Goal: Task Accomplishment & Management: Manage account settings

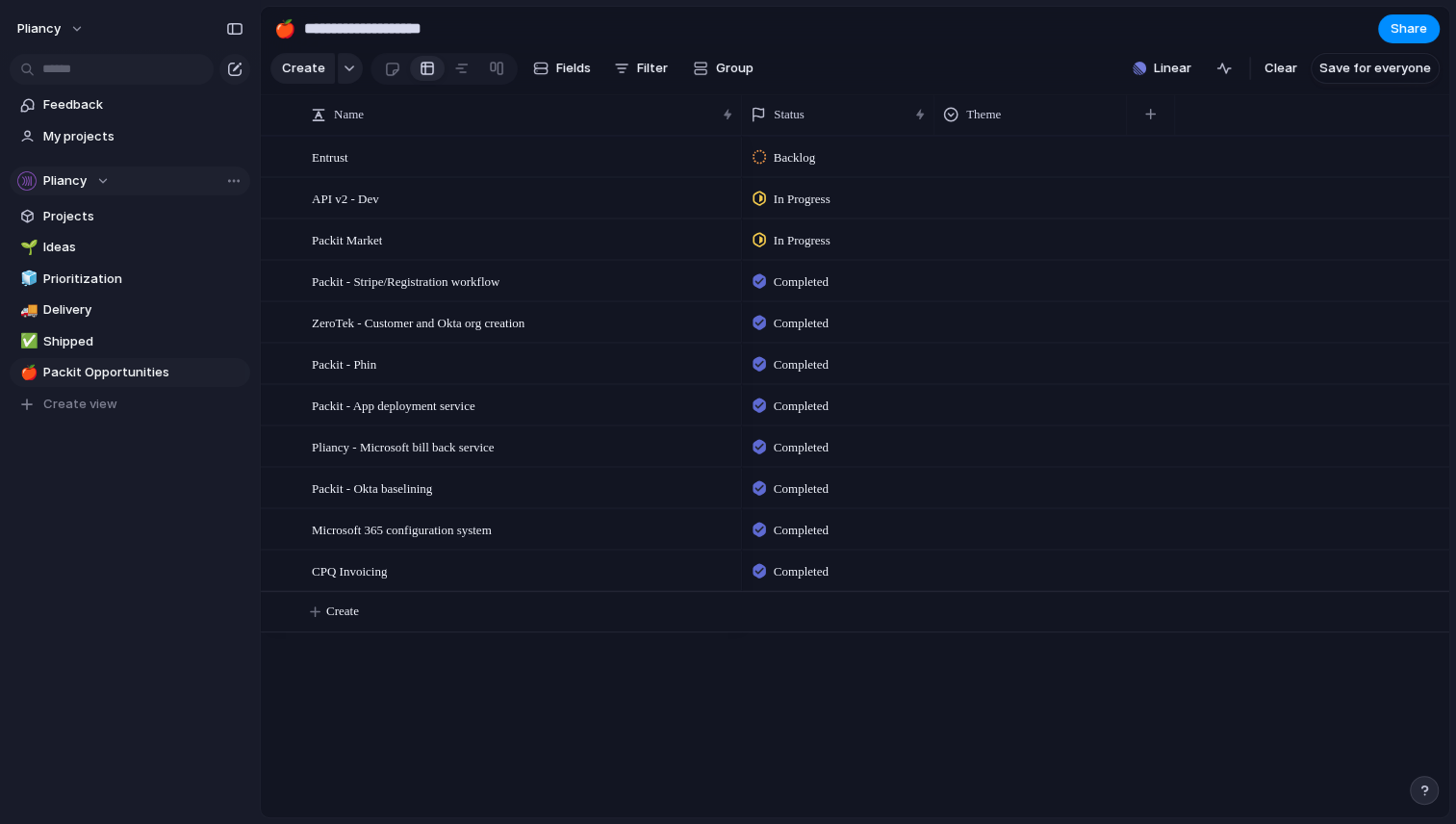
click at [66, 180] on span "Pliancy" at bounding box center [65, 180] width 44 height 19
click at [176, 503] on div "Pliancy ⚡ Engineering ⚡ Solutions Create new team" at bounding box center [728, 412] width 1456 height 824
click at [75, 212] on span "Projects" at bounding box center [144, 216] width 200 height 19
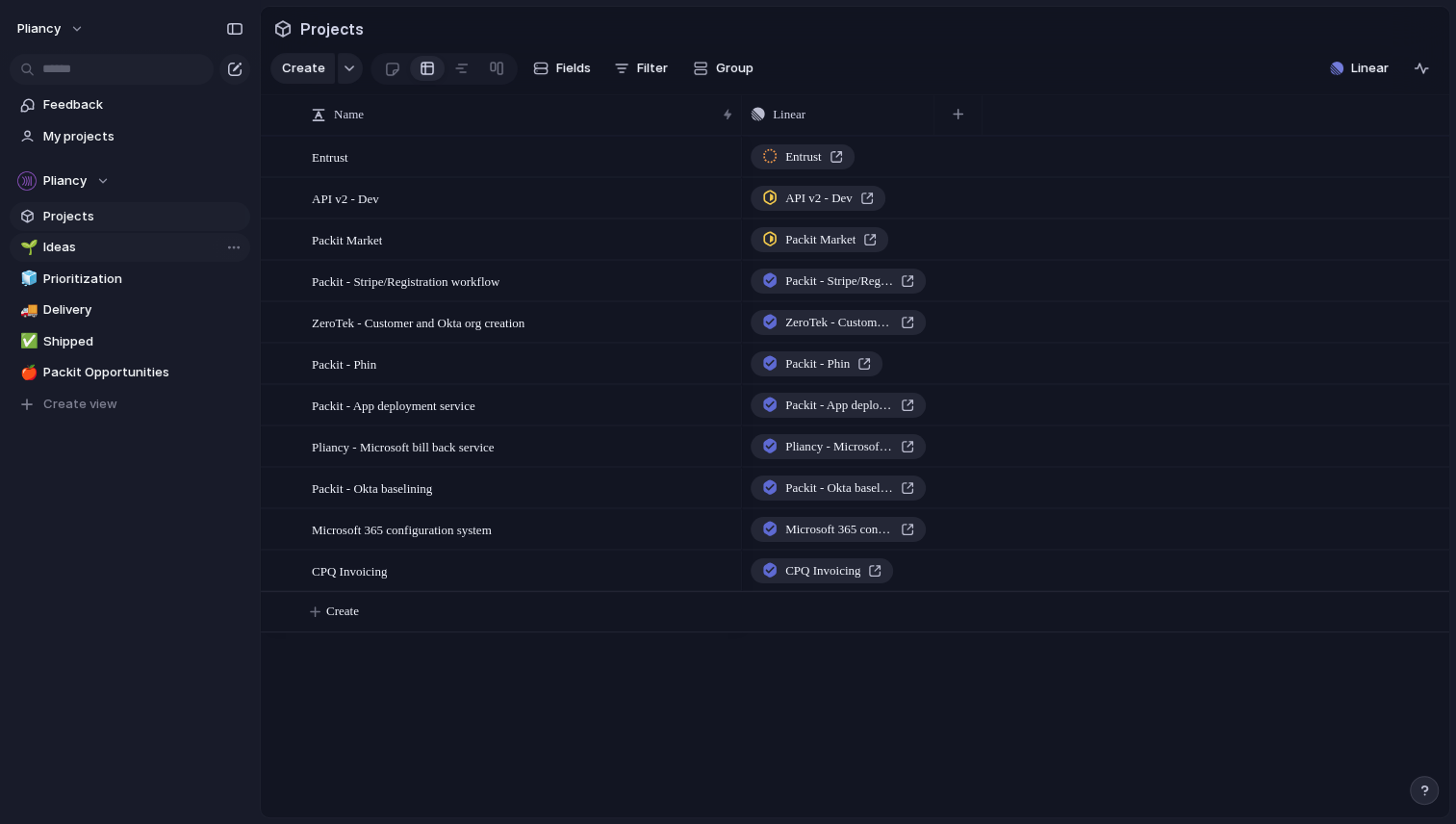
click at [56, 244] on span "Ideas" at bounding box center [144, 247] width 200 height 19
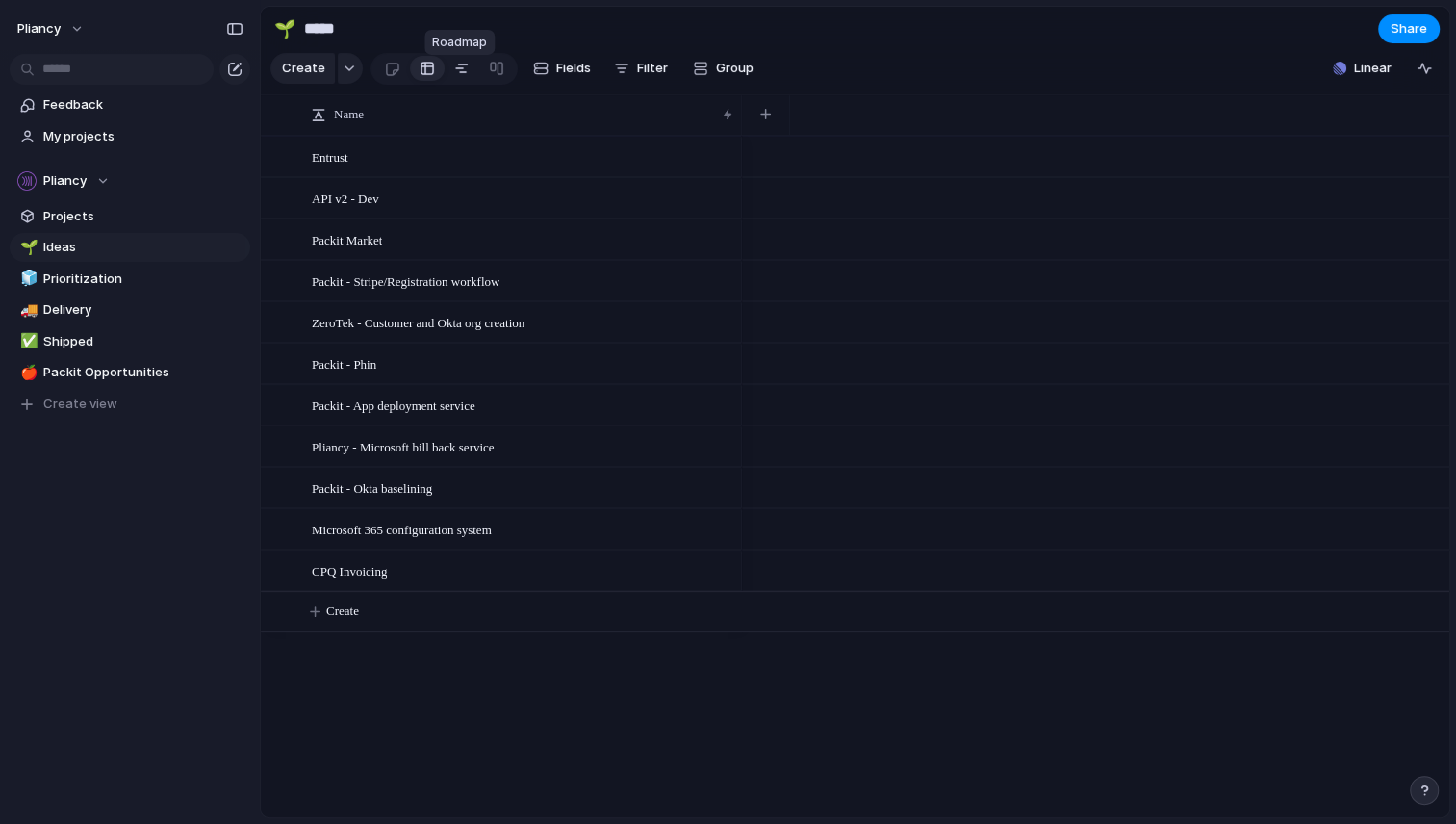
click at [454, 76] on div at bounding box center [462, 67] width 16 height 31
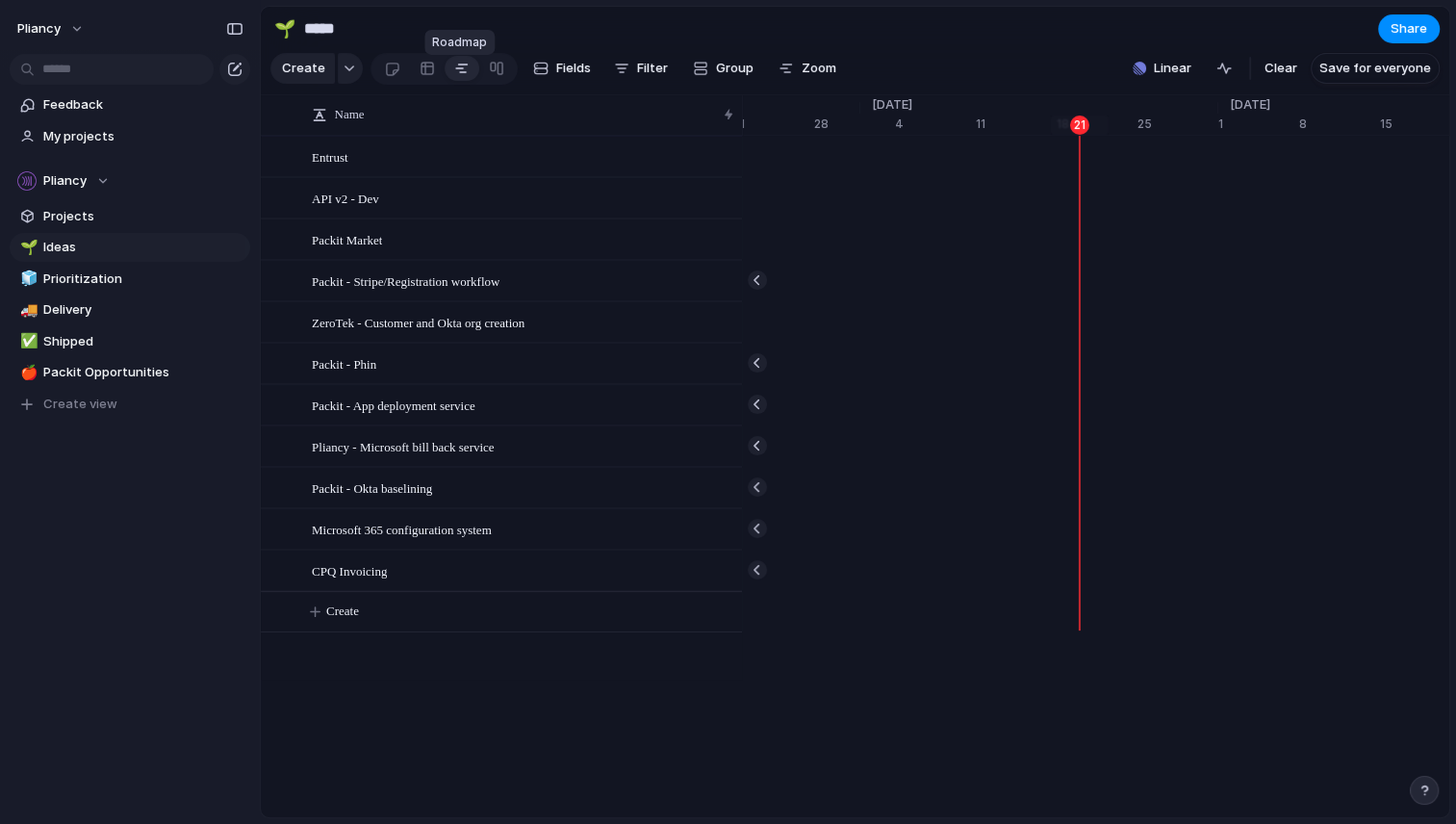
scroll to position [0, 12536]
click at [483, 74] on link at bounding box center [496, 67] width 35 height 31
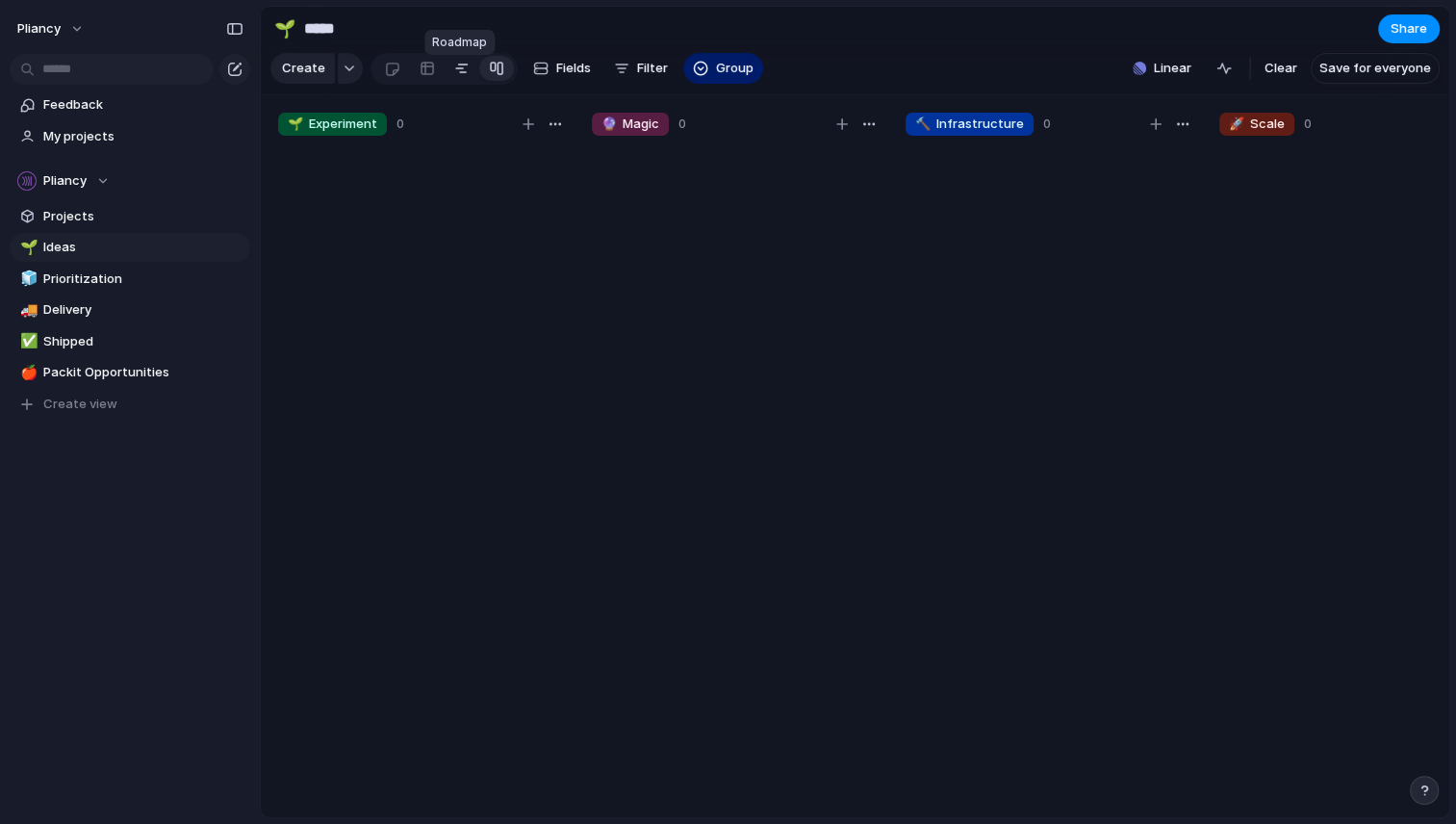
click at [445, 73] on link at bounding box center [461, 67] width 35 height 31
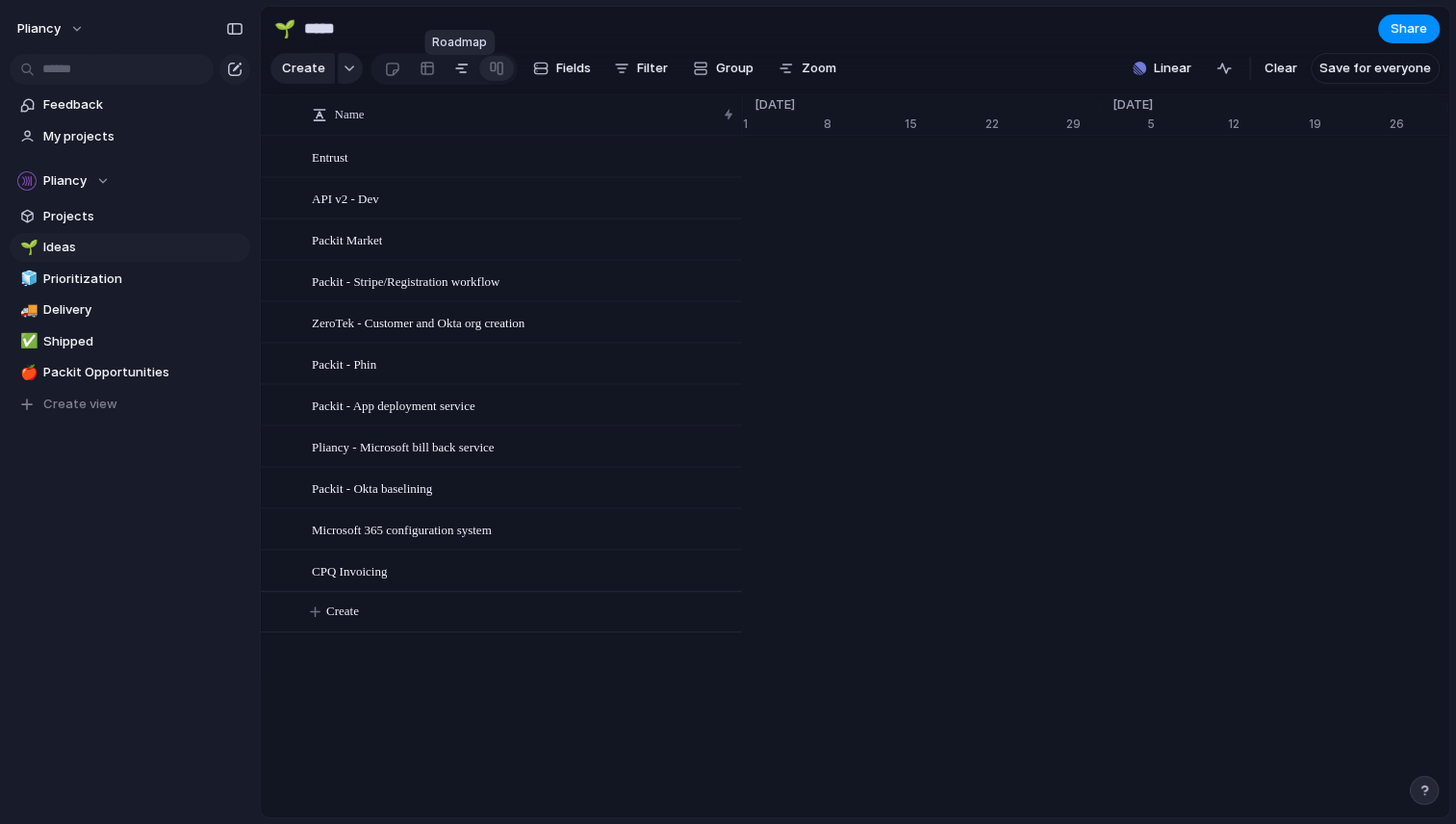
scroll to position [0, 12536]
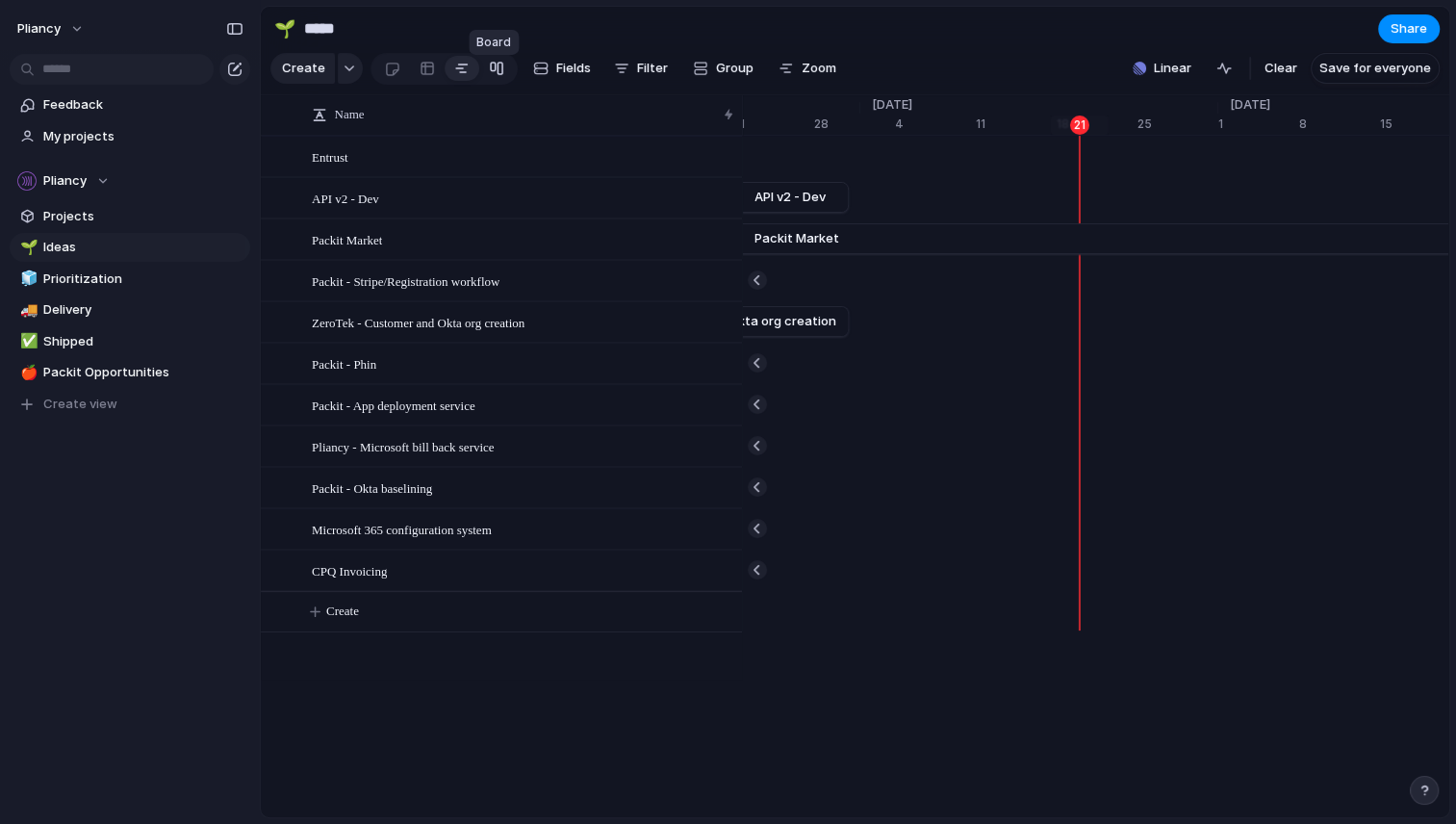
click at [495, 69] on div at bounding box center [497, 67] width 16 height 31
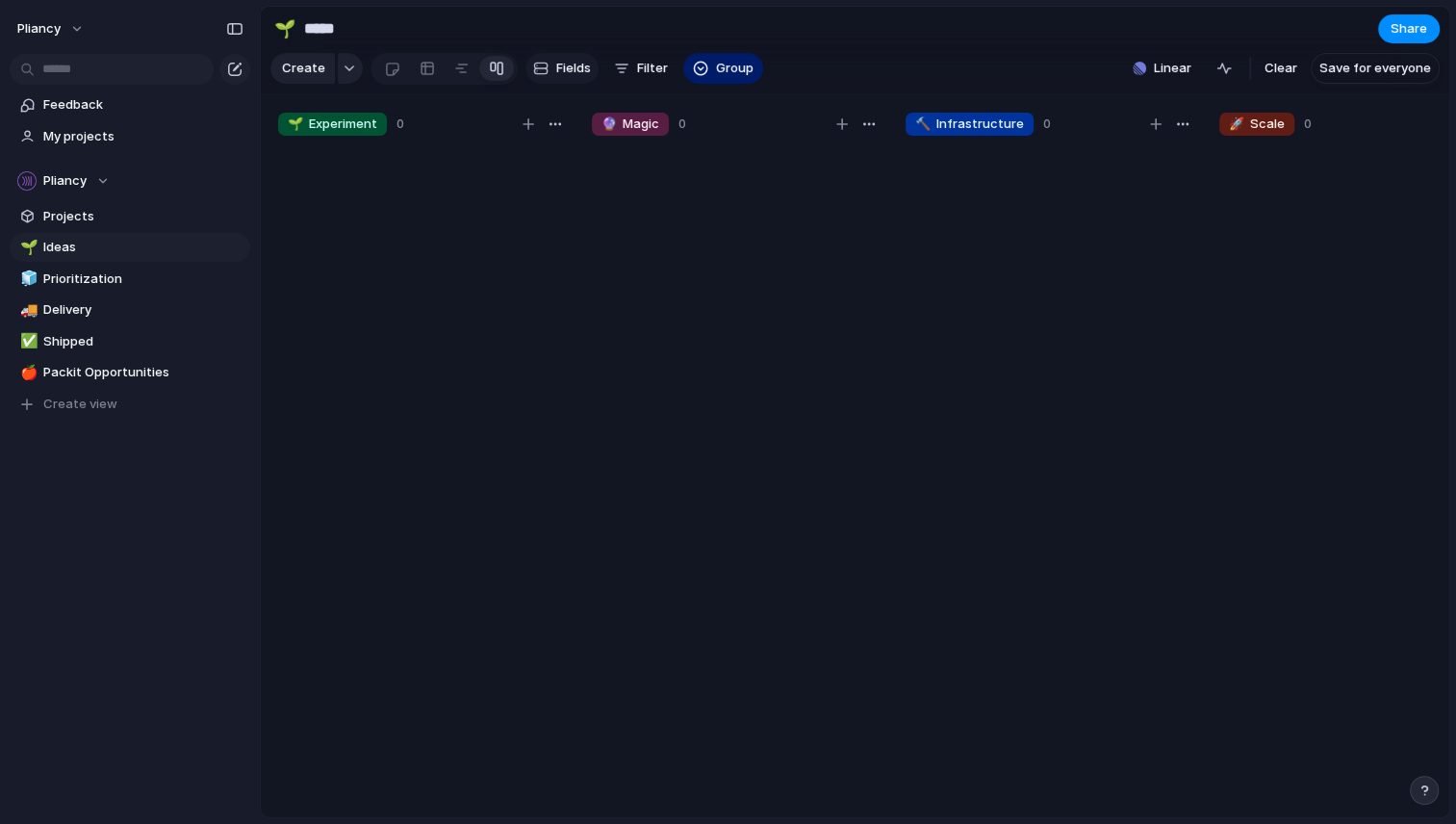
click at [556, 73] on span "Fields" at bounding box center [573, 67] width 35 height 19
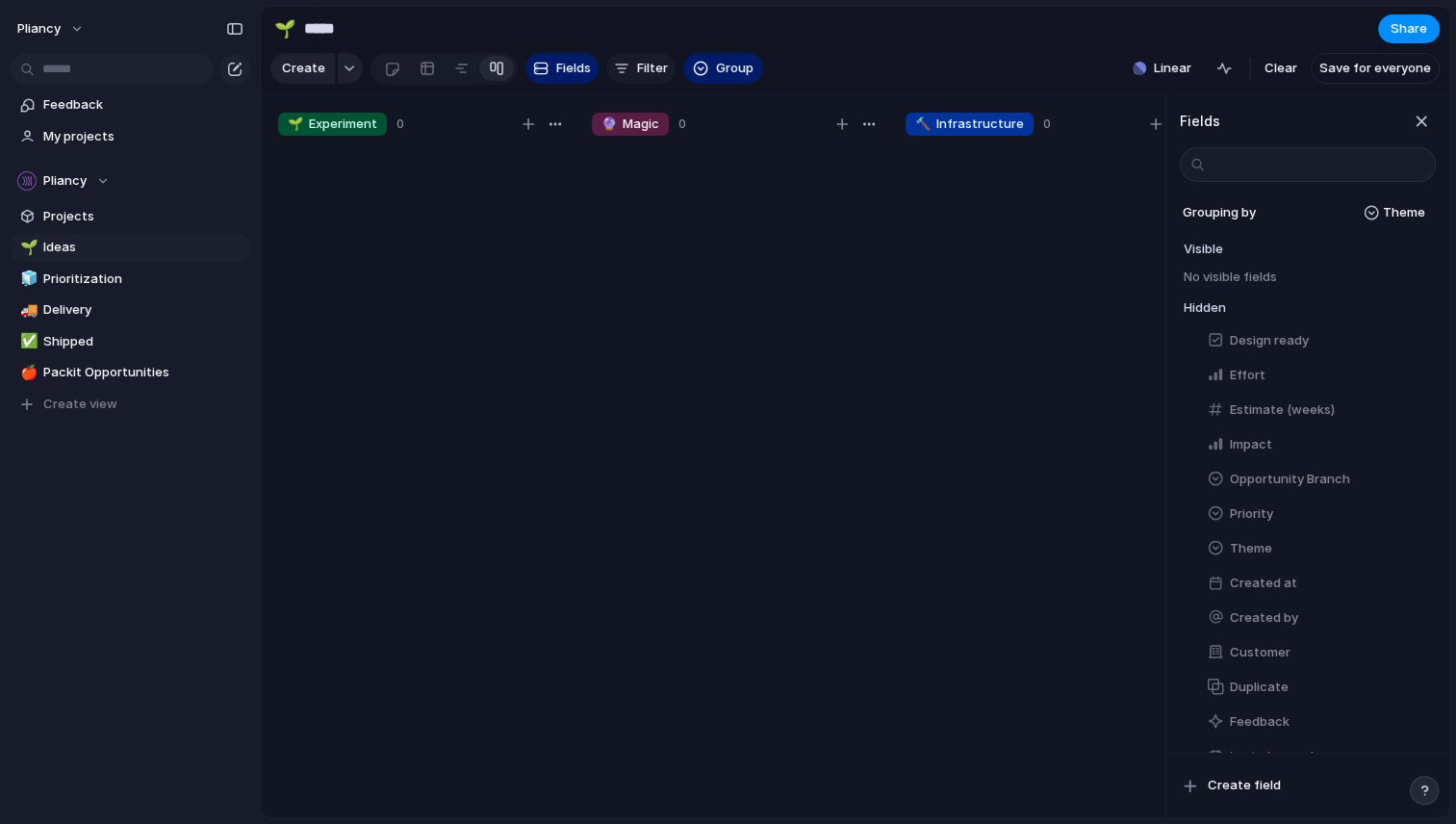
click at [628, 69] on button "Filter" at bounding box center [641, 67] width 69 height 31
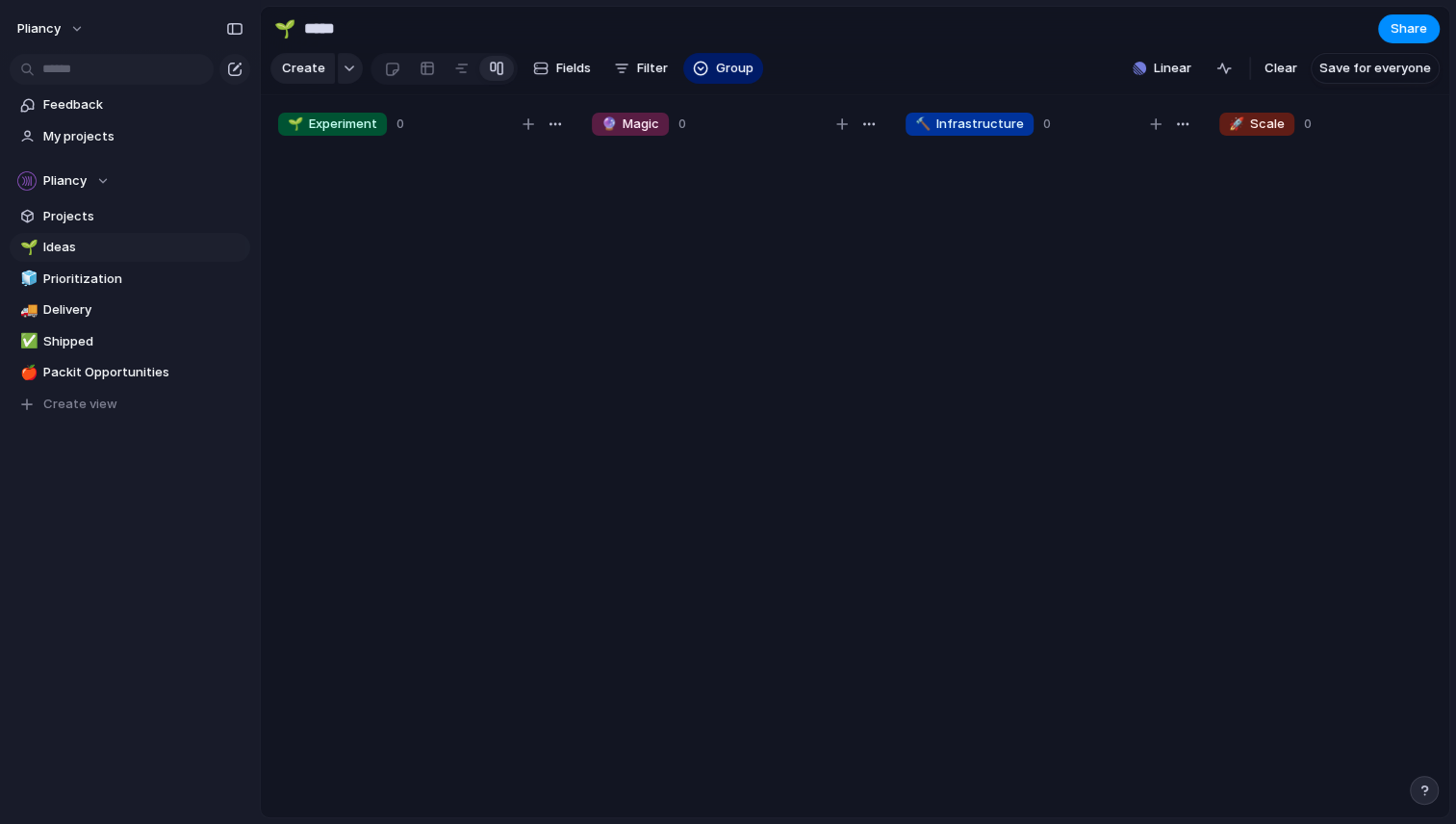
click at [560, 71] on div "Status Theme Opportunity Branch Description Start date Target date Owner Team C…" at bounding box center [728, 412] width 1456 height 824
click at [560, 71] on span "Fields" at bounding box center [573, 67] width 35 height 19
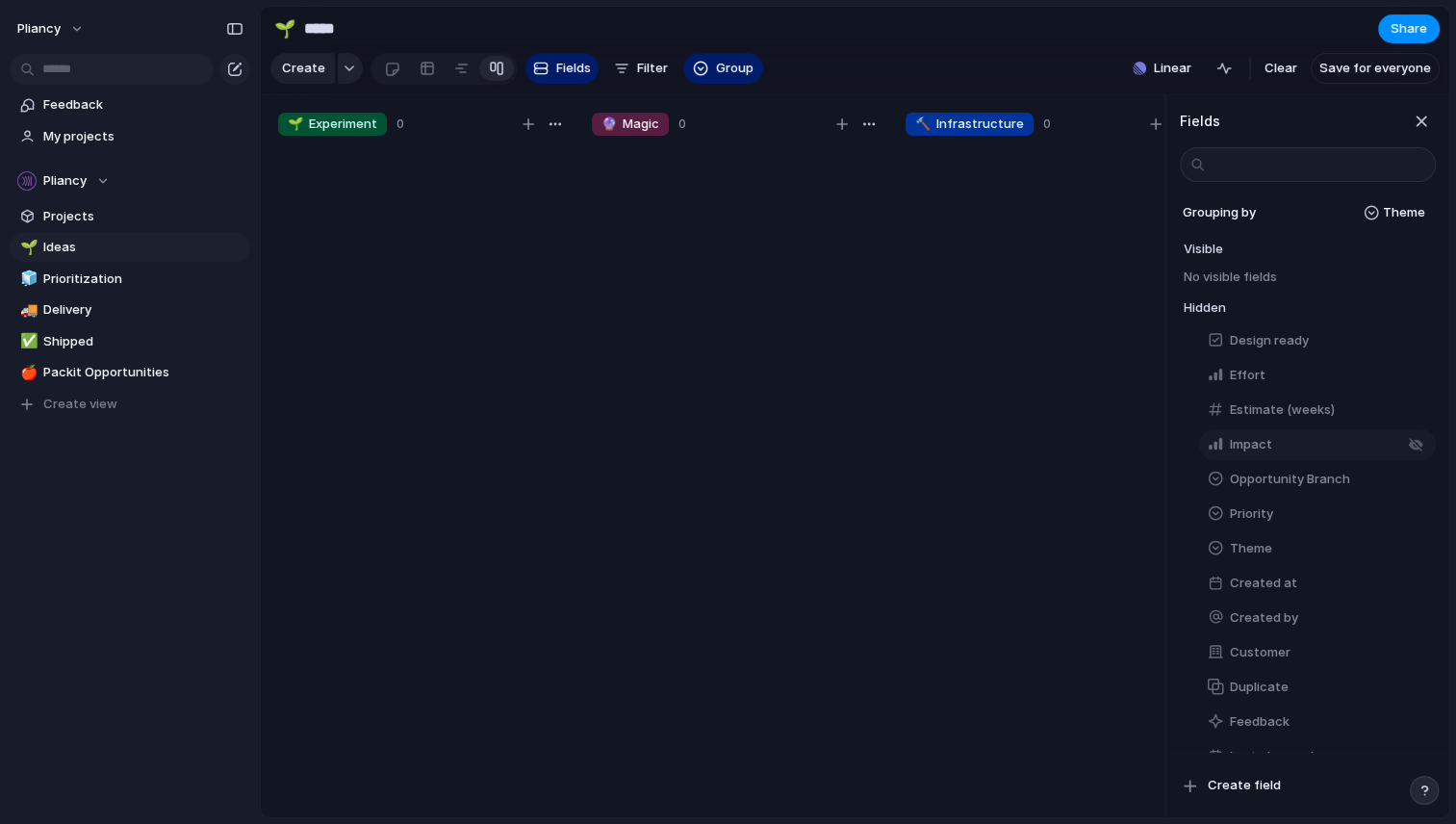
click at [1264, 454] on span "Impact" at bounding box center [1250, 444] width 43 height 19
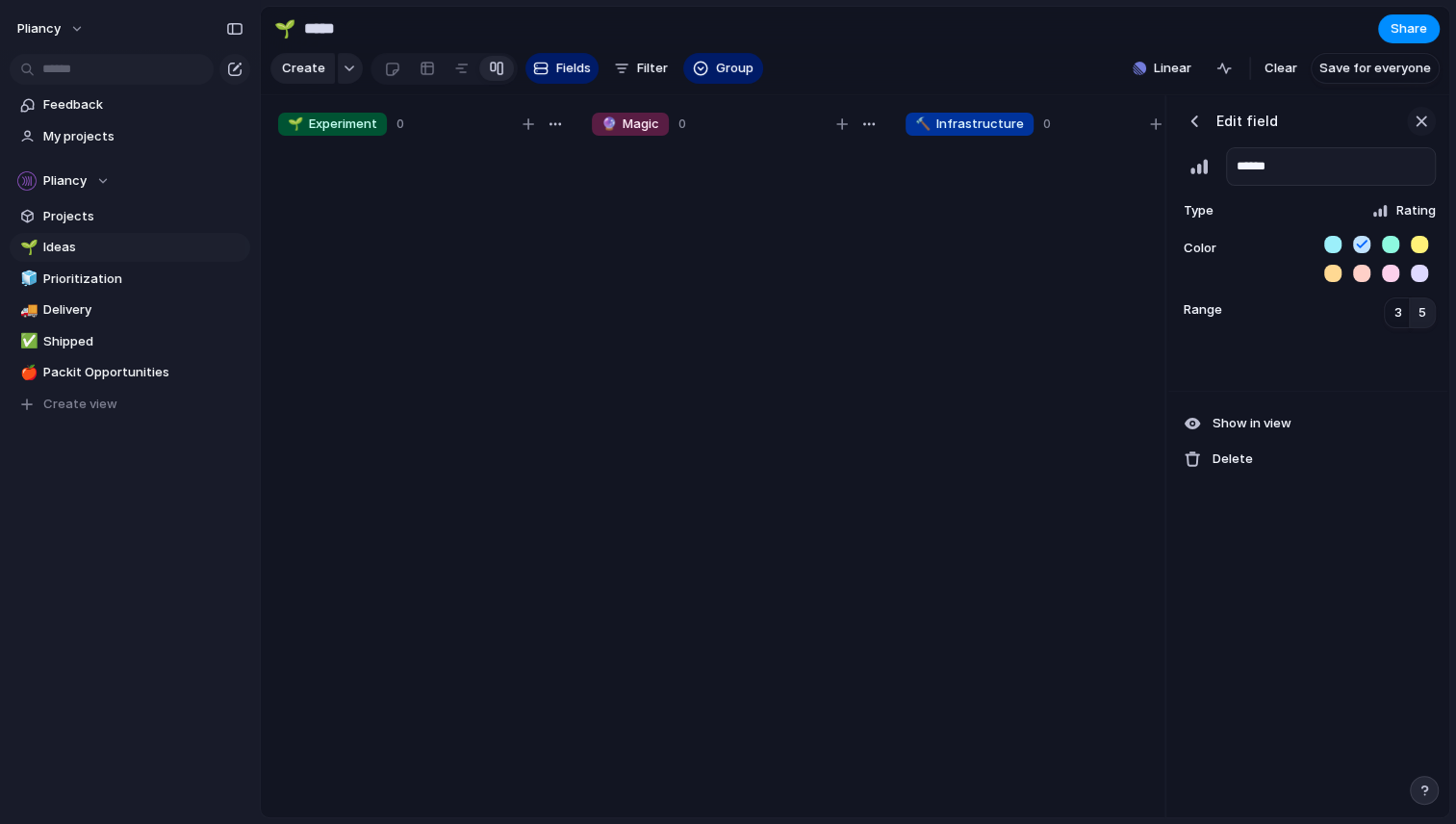
click at [1420, 132] on div "button" at bounding box center [1420, 121] width 21 height 21
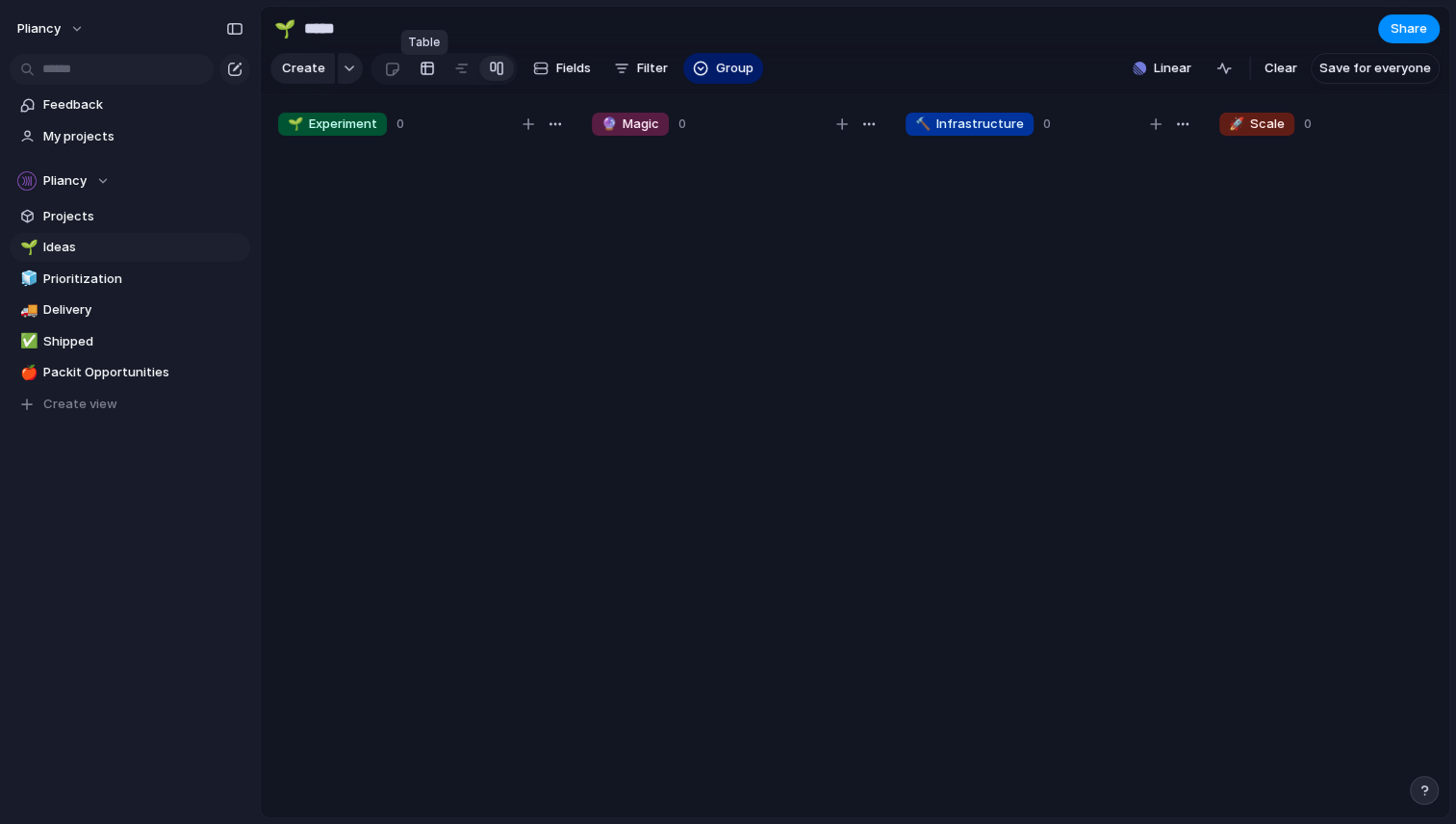
click at [421, 76] on div at bounding box center [427, 67] width 16 height 31
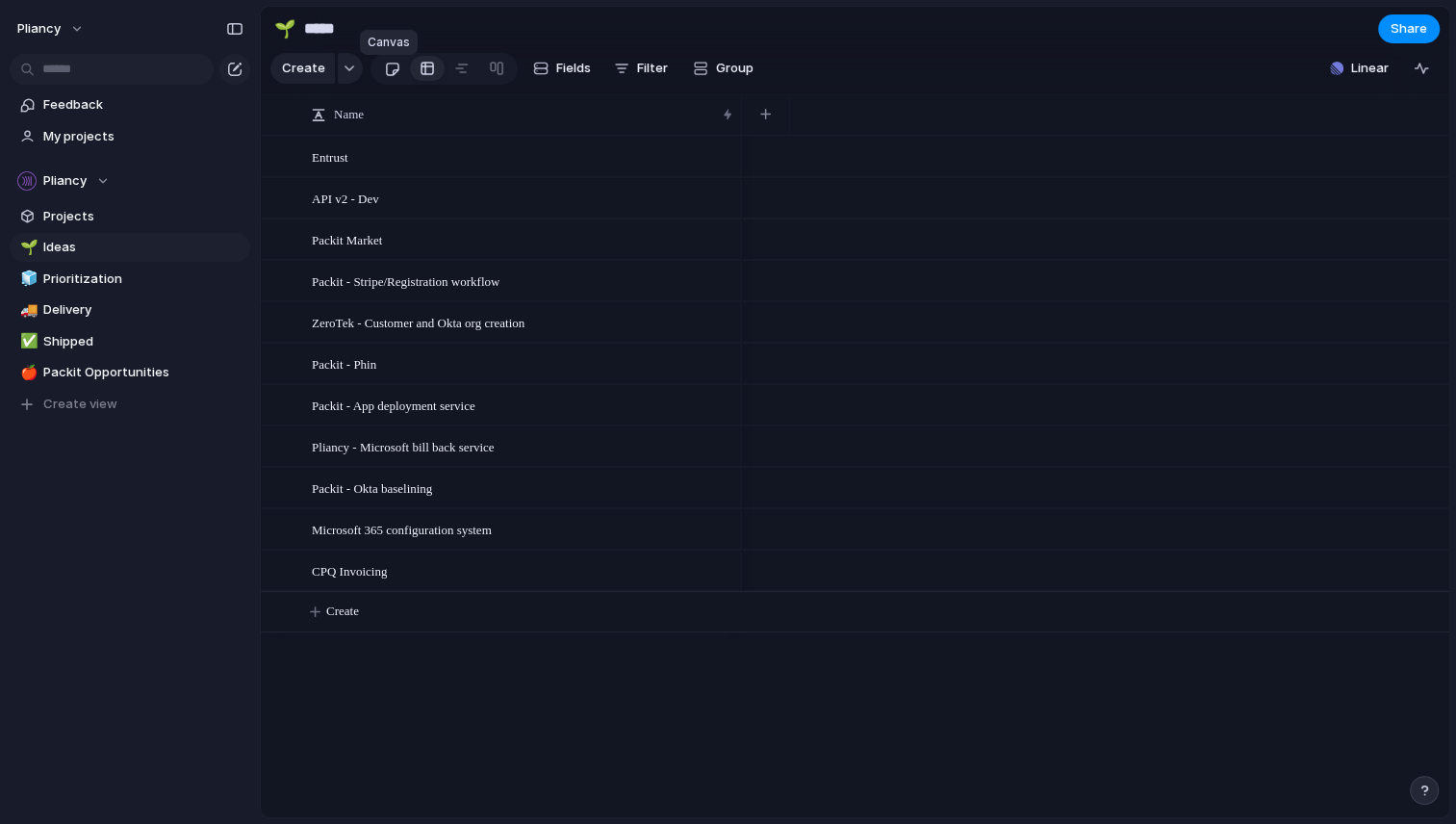
click at [392, 71] on div at bounding box center [392, 68] width 17 height 32
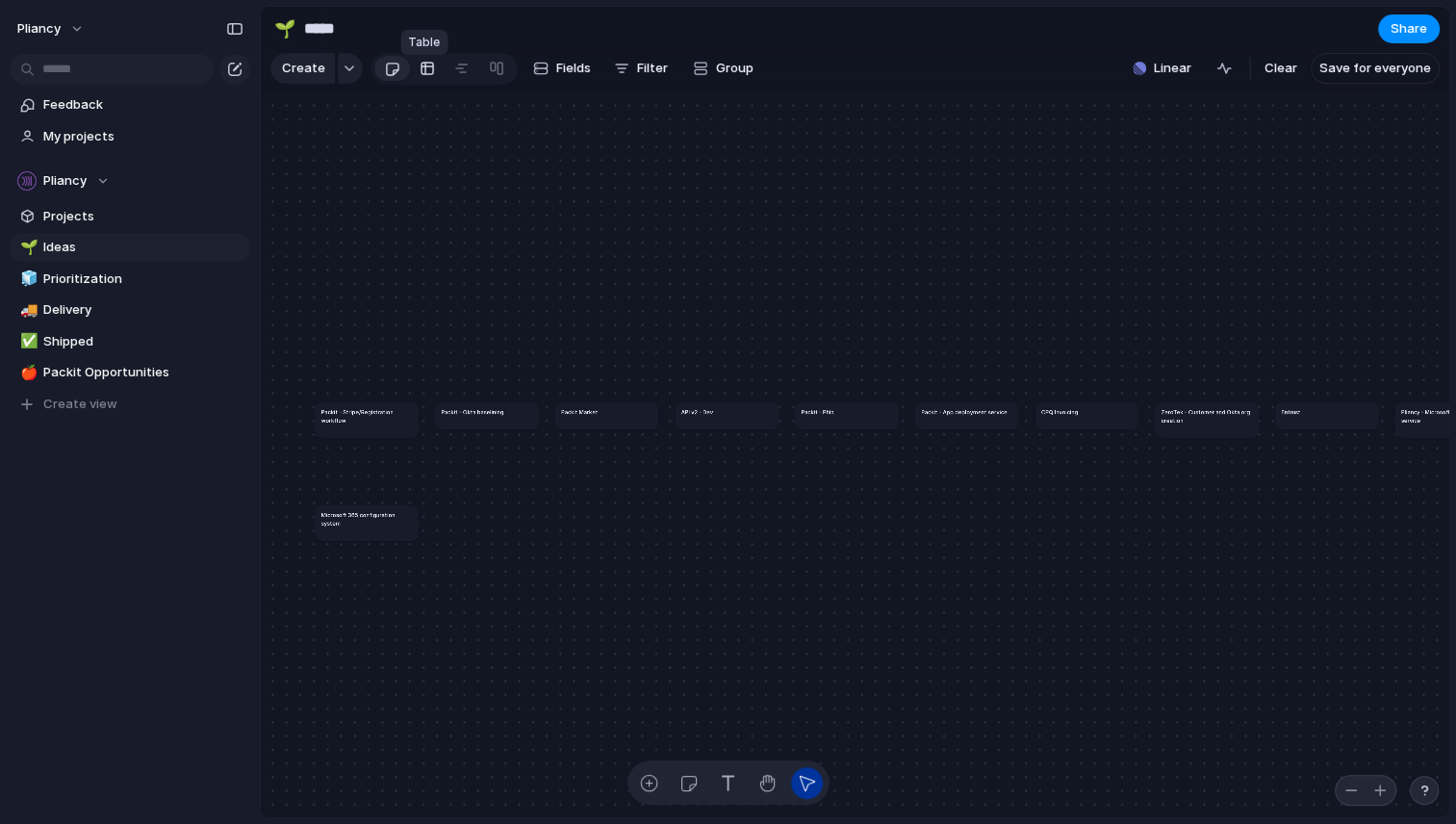
click at [429, 75] on div at bounding box center [427, 67] width 16 height 31
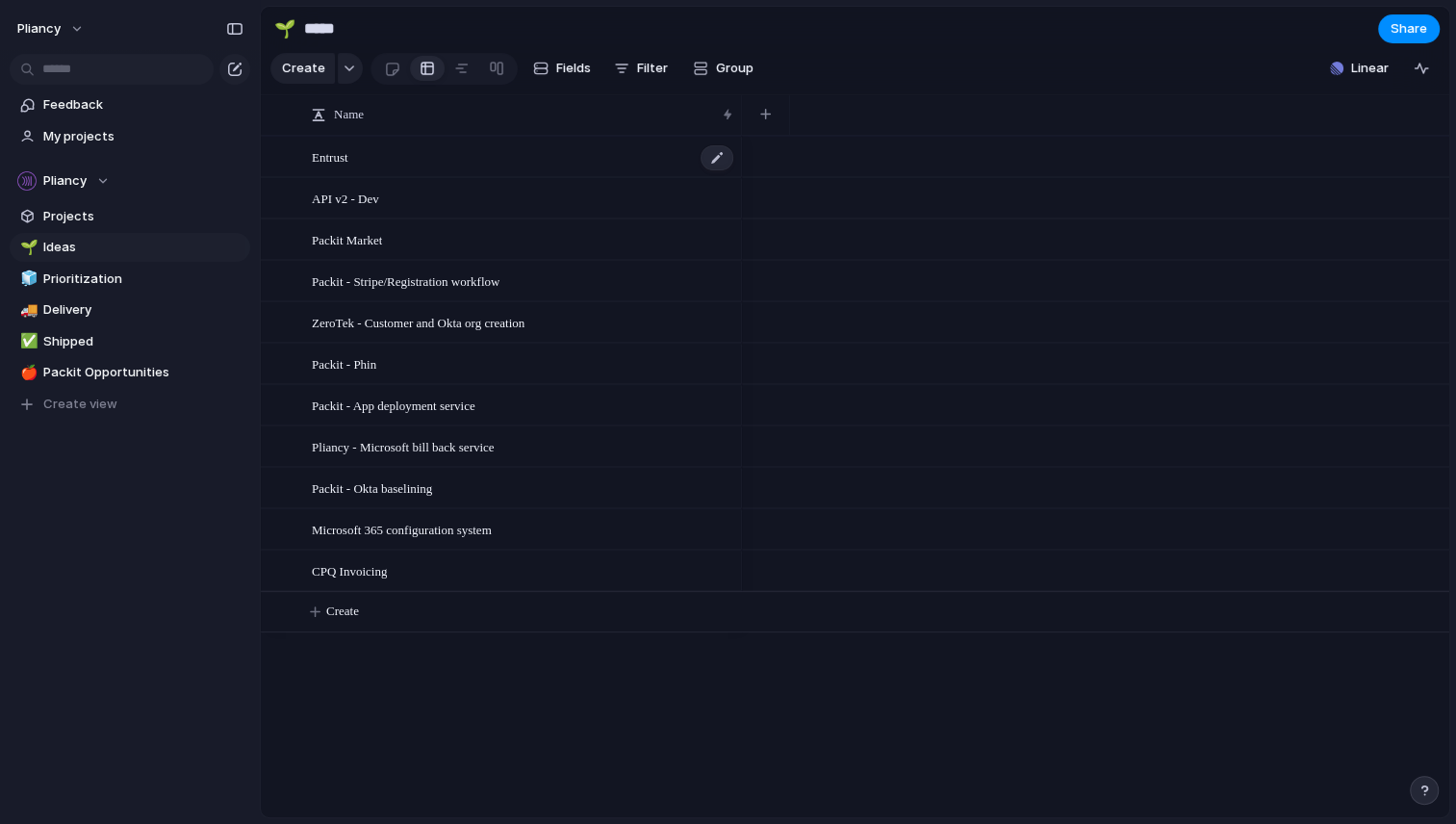
click at [332, 168] on span "Entrust" at bounding box center [329, 157] width 37 height 22
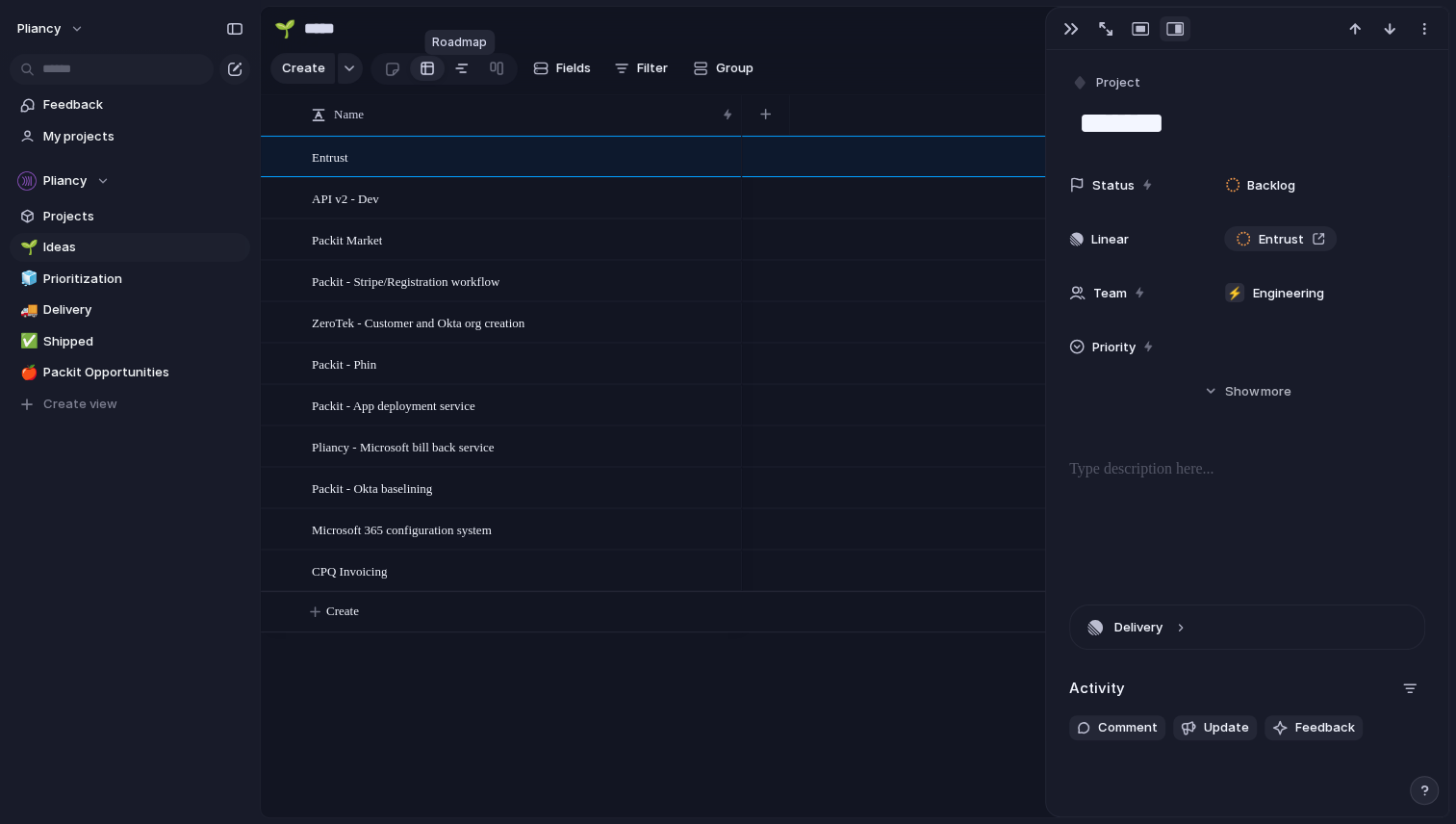
click at [454, 76] on div at bounding box center [462, 67] width 16 height 31
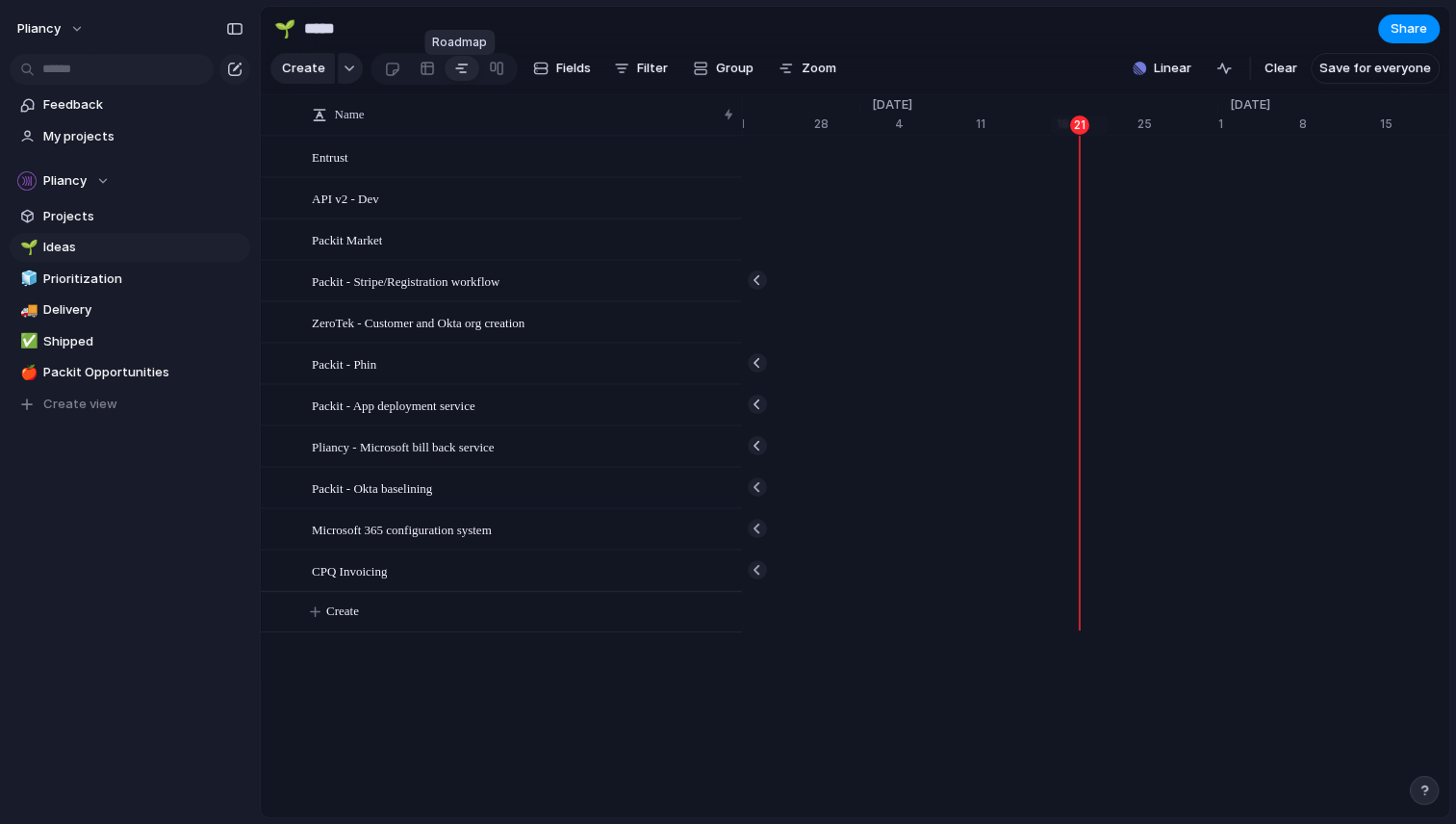
scroll to position [0, 12536]
click at [369, 209] on span "API v2 - Dev" at bounding box center [345, 197] width 67 height 22
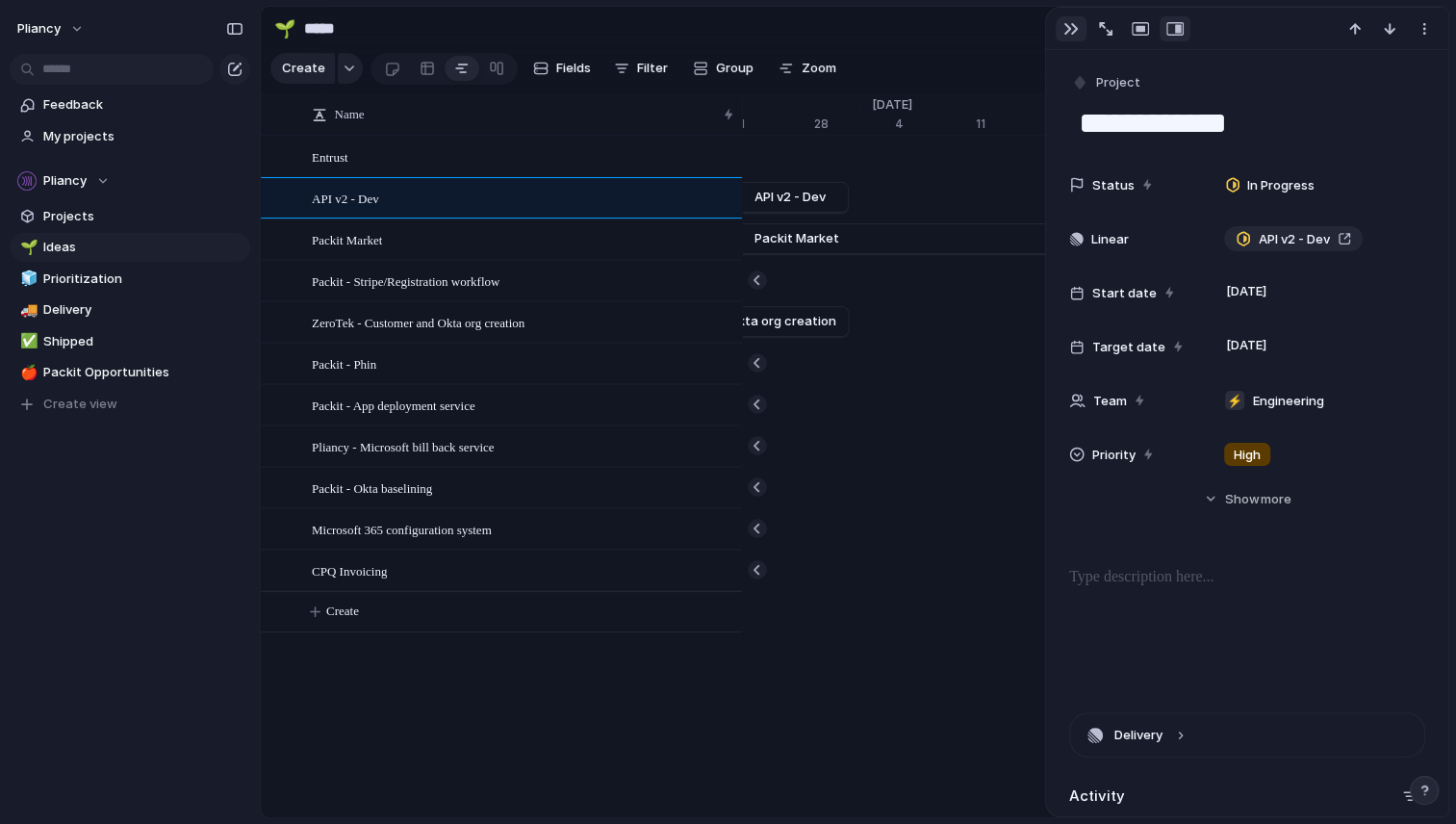
click at [1072, 28] on div "button" at bounding box center [1071, 29] width 16 height 16
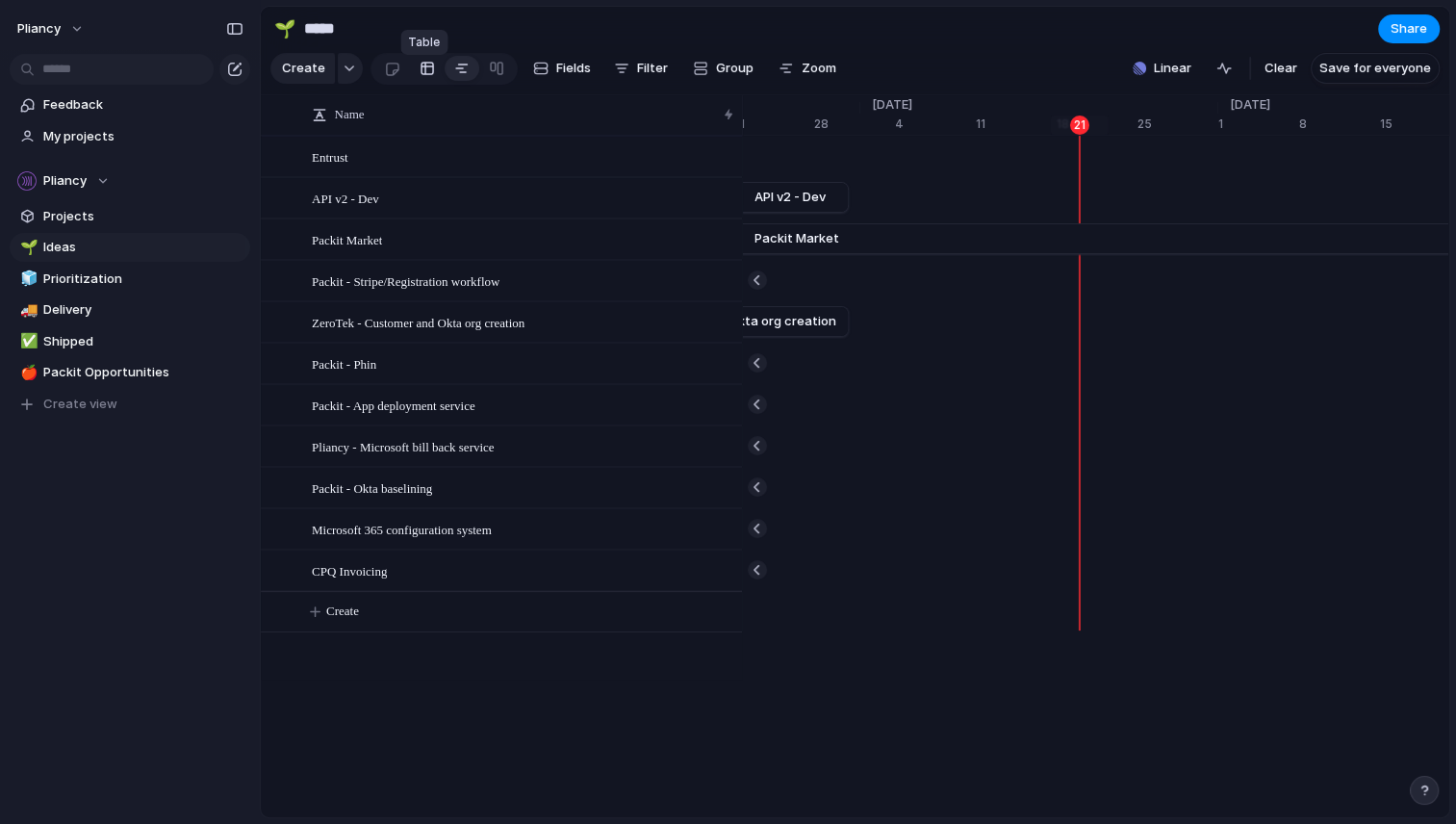
click at [423, 76] on div at bounding box center [427, 67] width 16 height 31
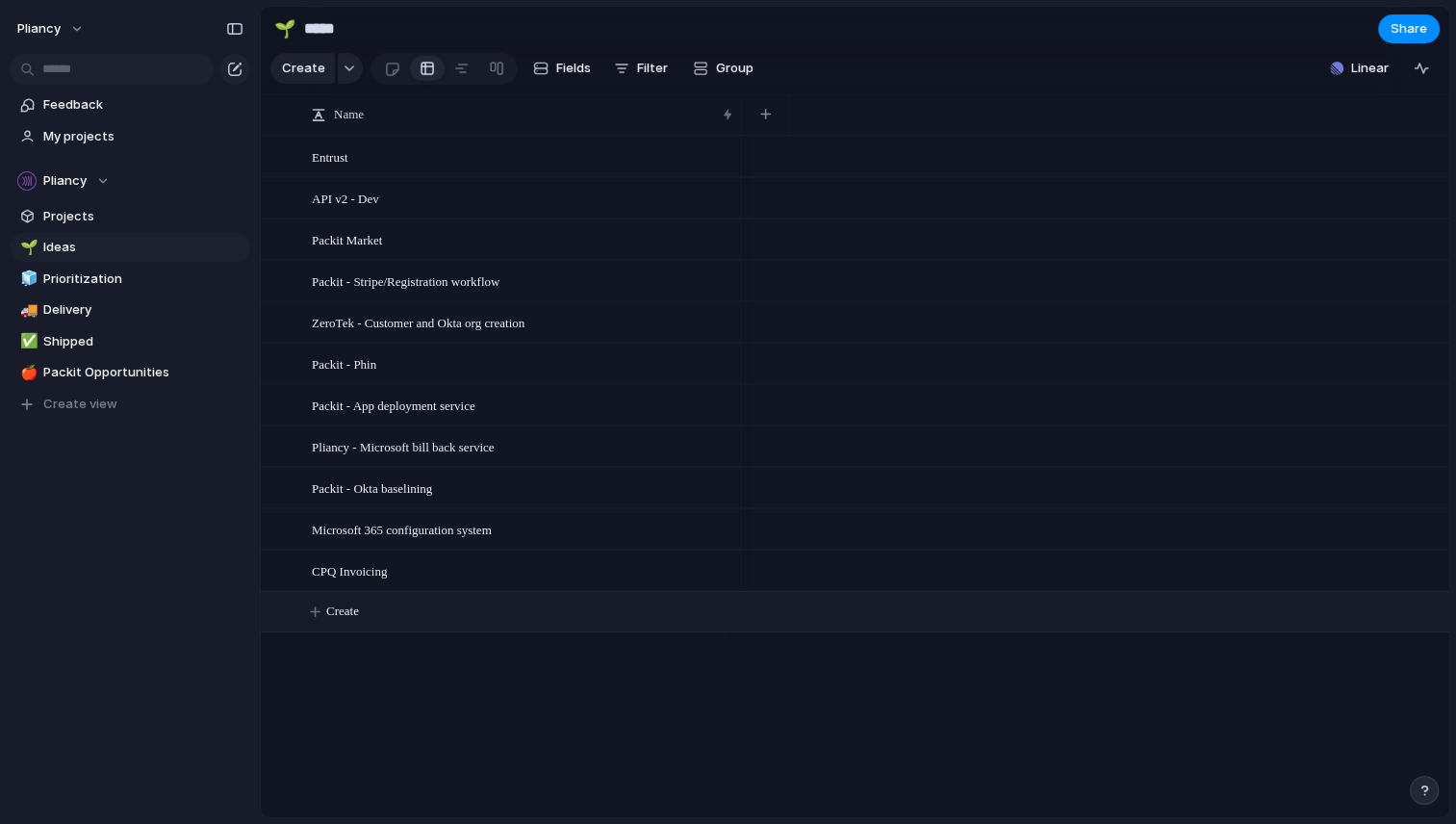
click at [347, 621] on span "Create" at bounding box center [342, 611] width 33 height 19
paste textarea "**********"
type textarea "**********"
click at [373, 623] on span "Vendor - SASE/VPN Solution" at bounding box center [387, 612] width 151 height 22
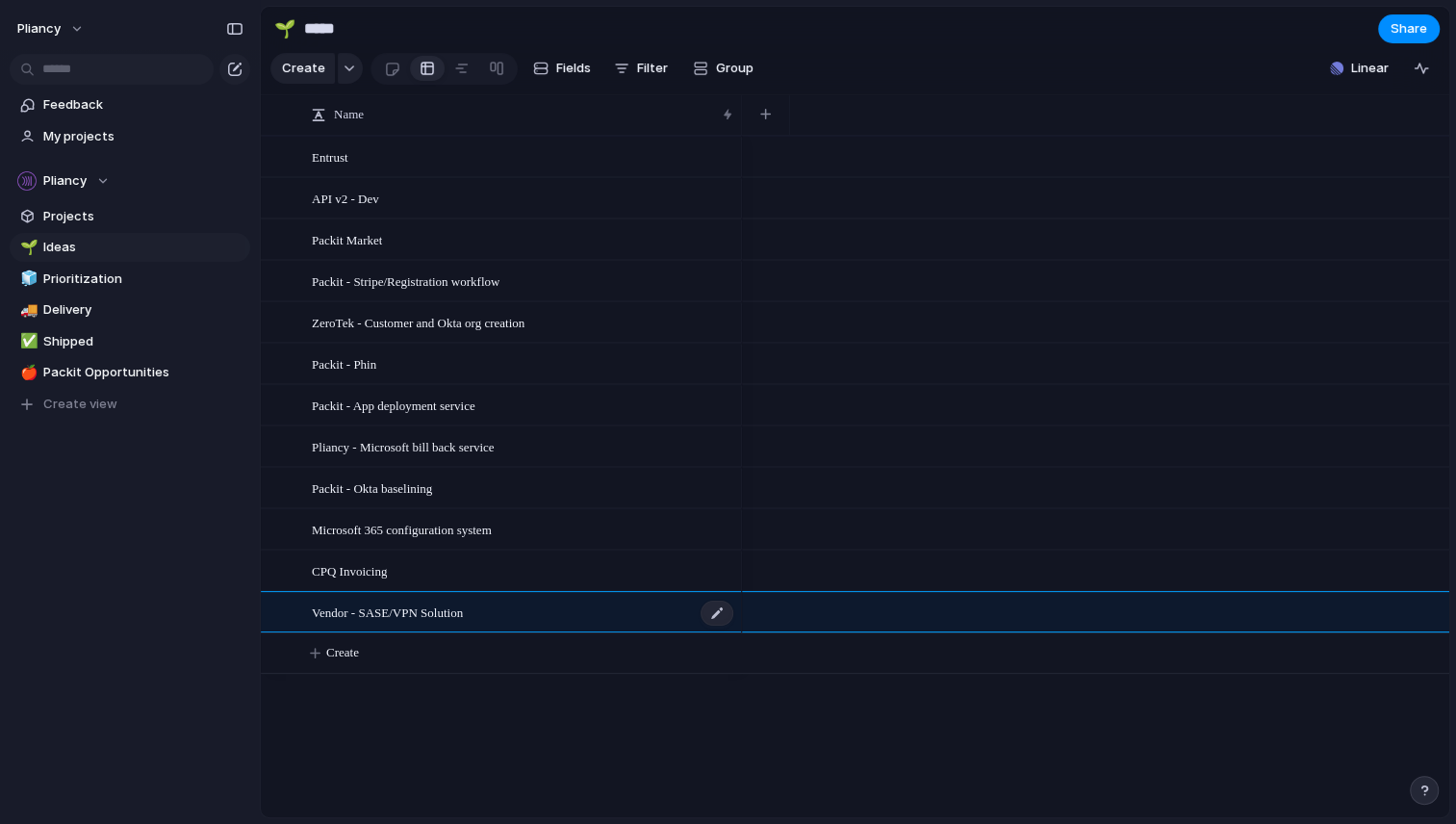
click at [373, 623] on span "Vendor - SASE/VPN Solution" at bounding box center [387, 612] width 151 height 22
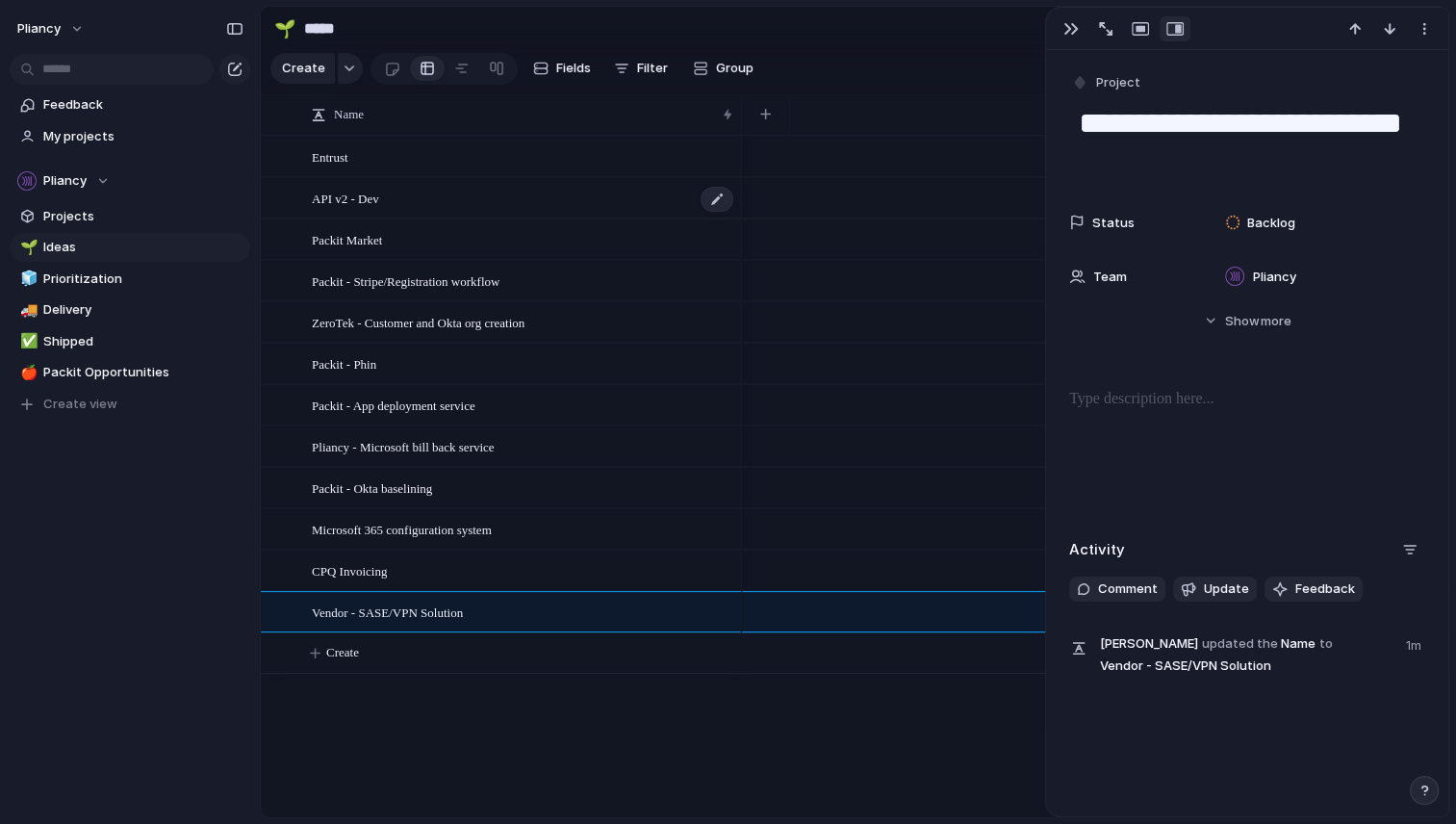
click at [362, 208] on span "API v2 - Dev" at bounding box center [345, 197] width 67 height 22
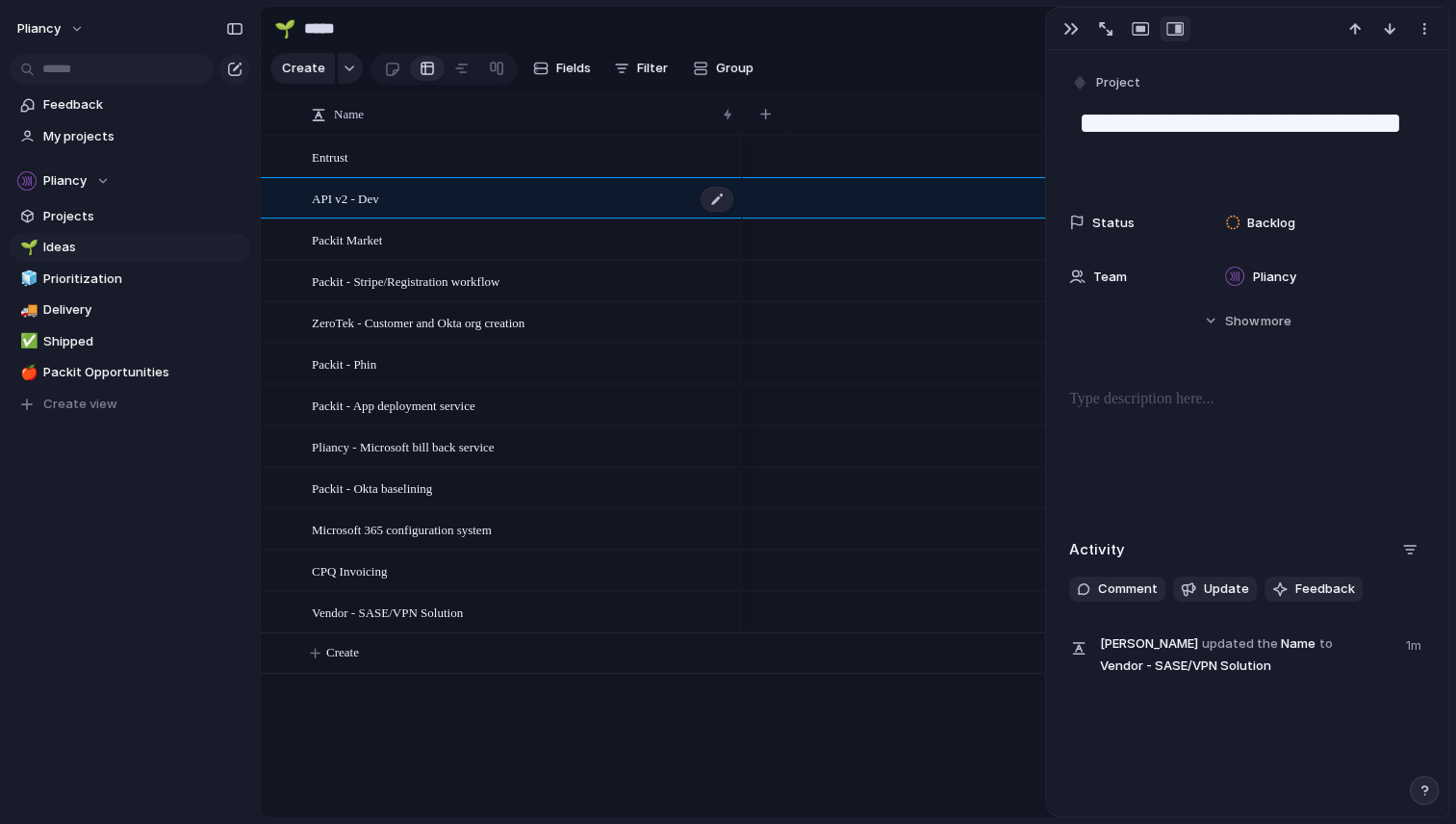
click at [362, 208] on span "API v2 - Dev" at bounding box center [345, 197] width 67 height 22
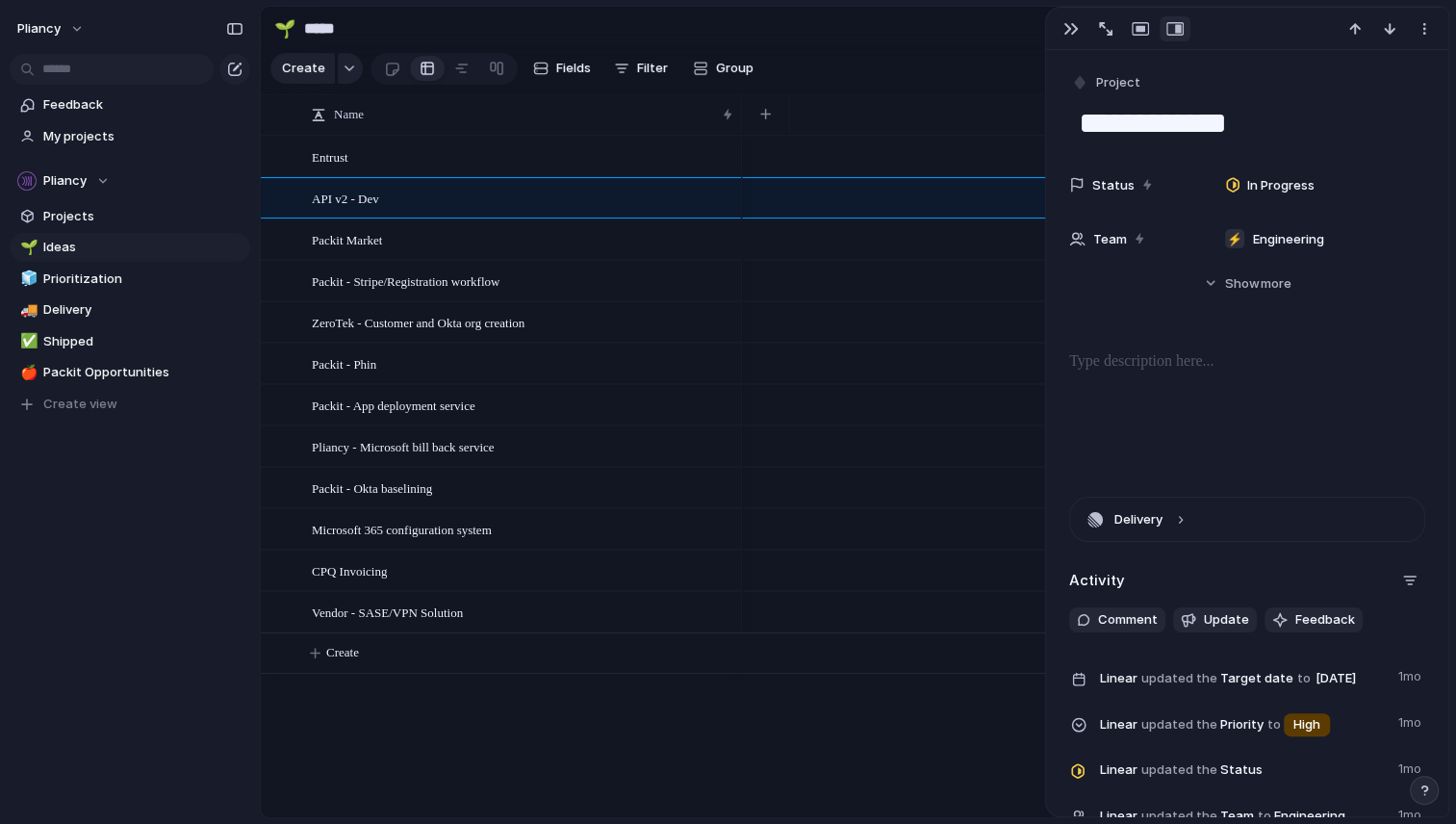
click at [366, 250] on span "Packit Market" at bounding box center [346, 239] width 70 height 22
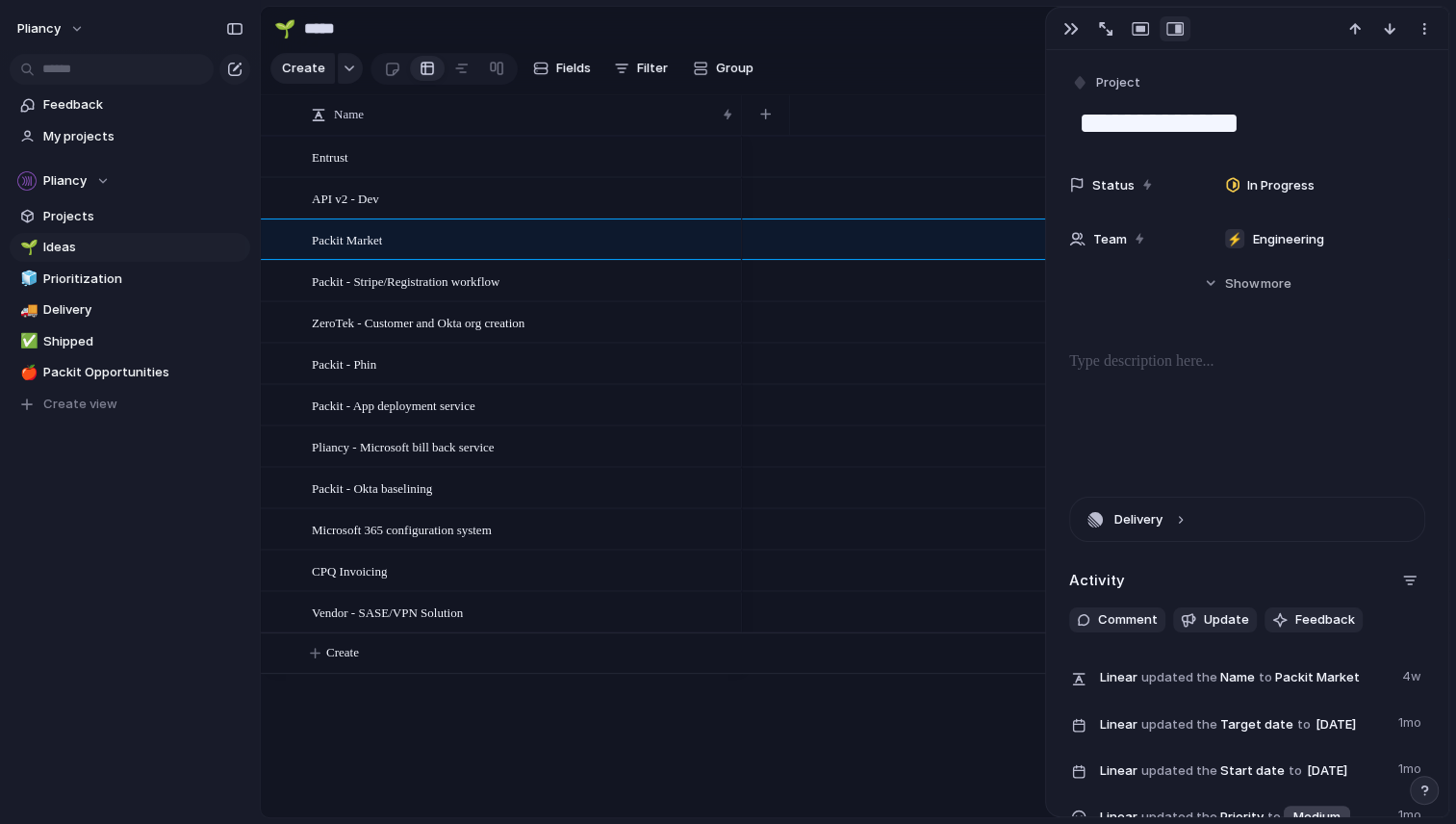
click at [398, 623] on span "Vendor - SASE/VPN Solution" at bounding box center [387, 612] width 151 height 22
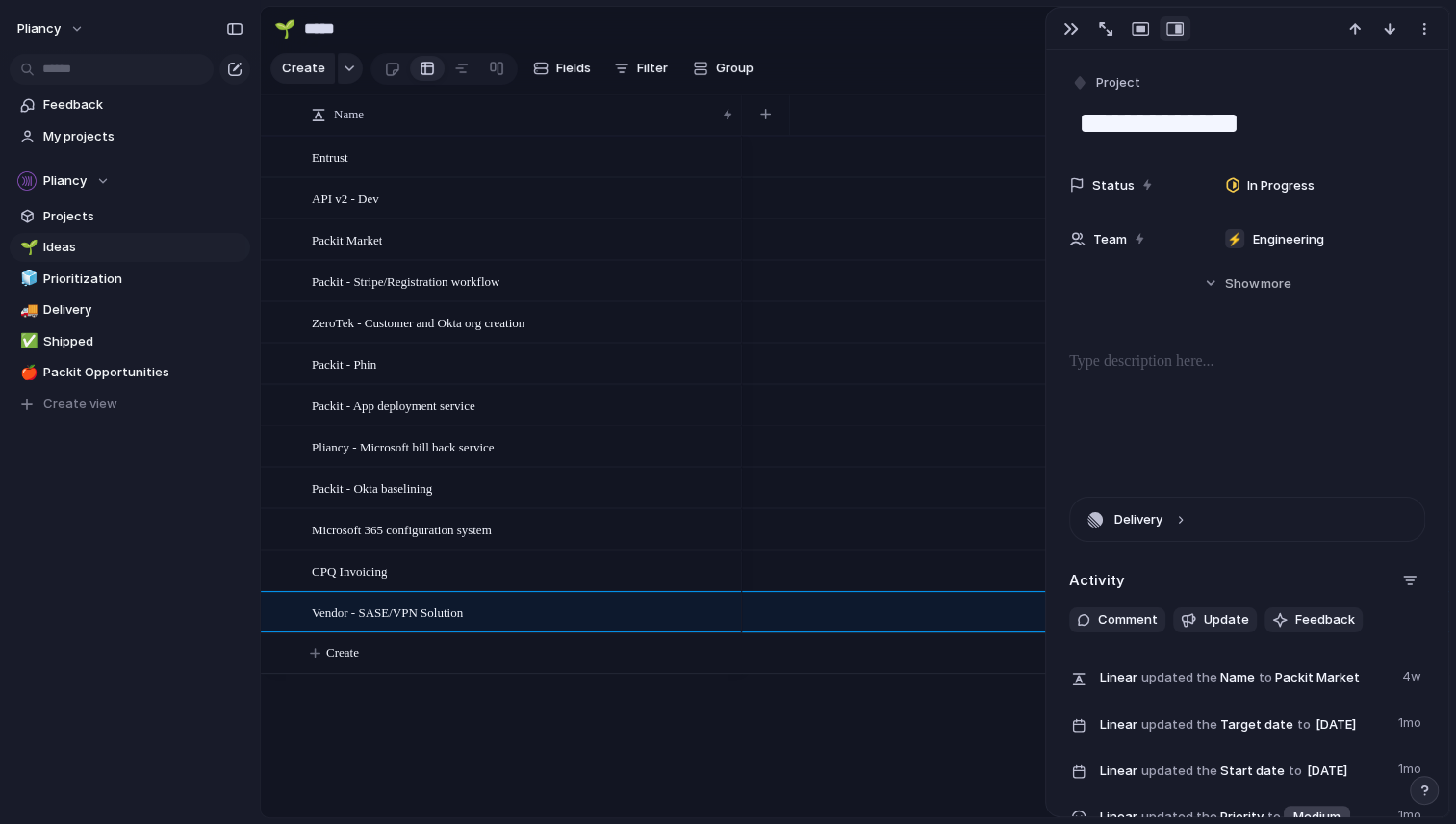
type textarea "**********"
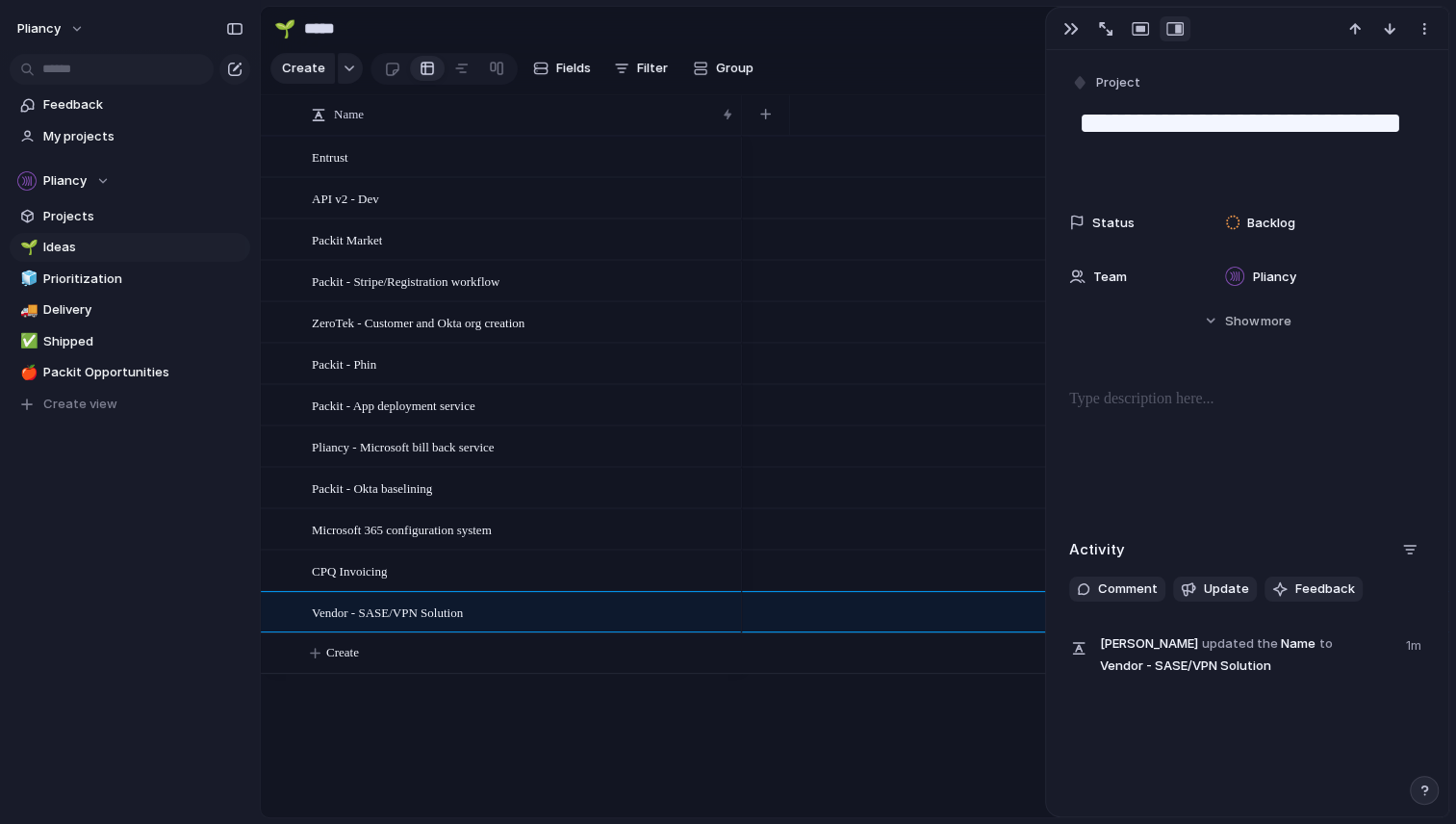
click at [346, 662] on span "Create" at bounding box center [342, 651] width 33 height 19
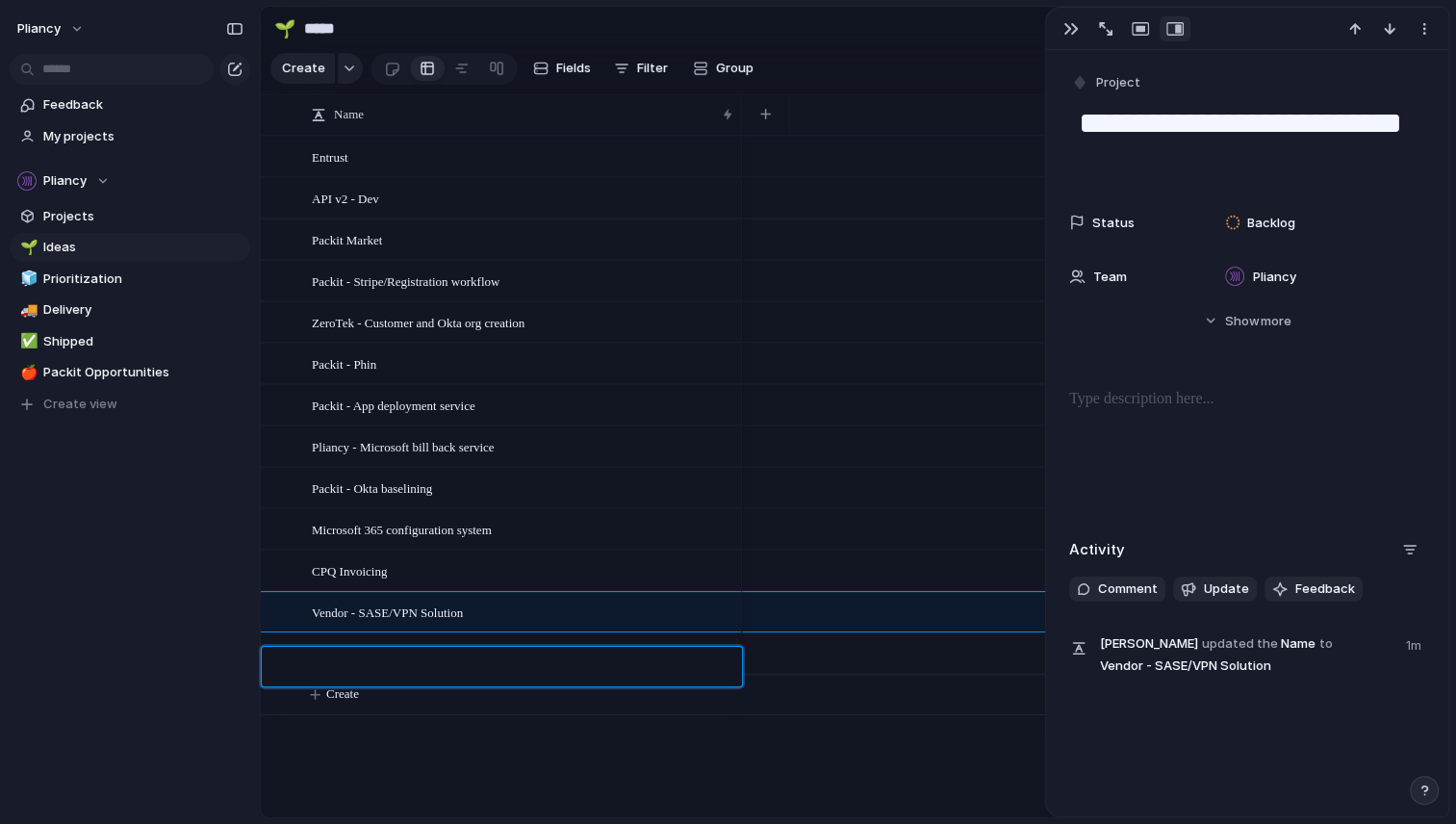
type textarea "**********"
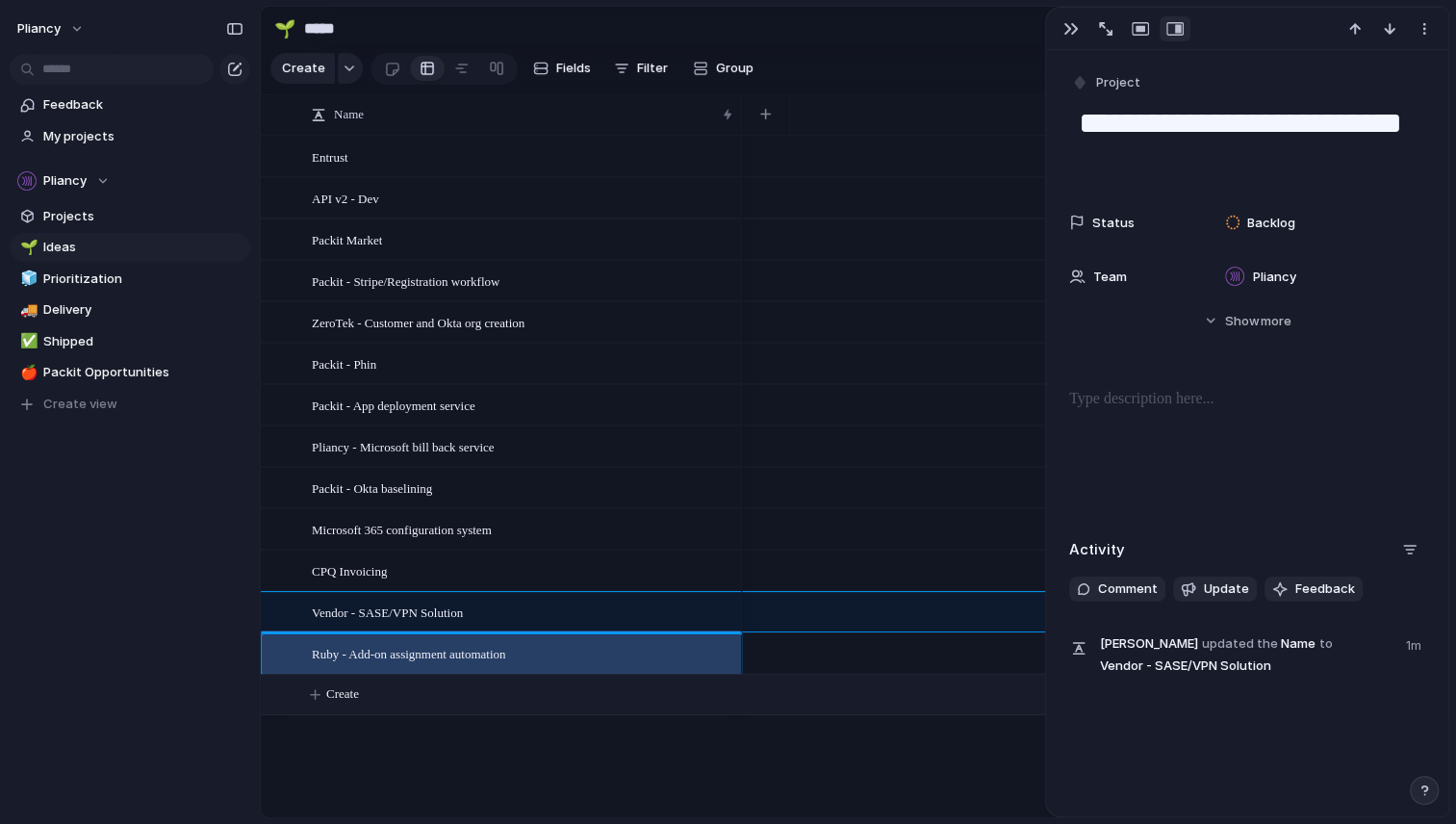
click at [340, 704] on span "Create" at bounding box center [342, 693] width 33 height 19
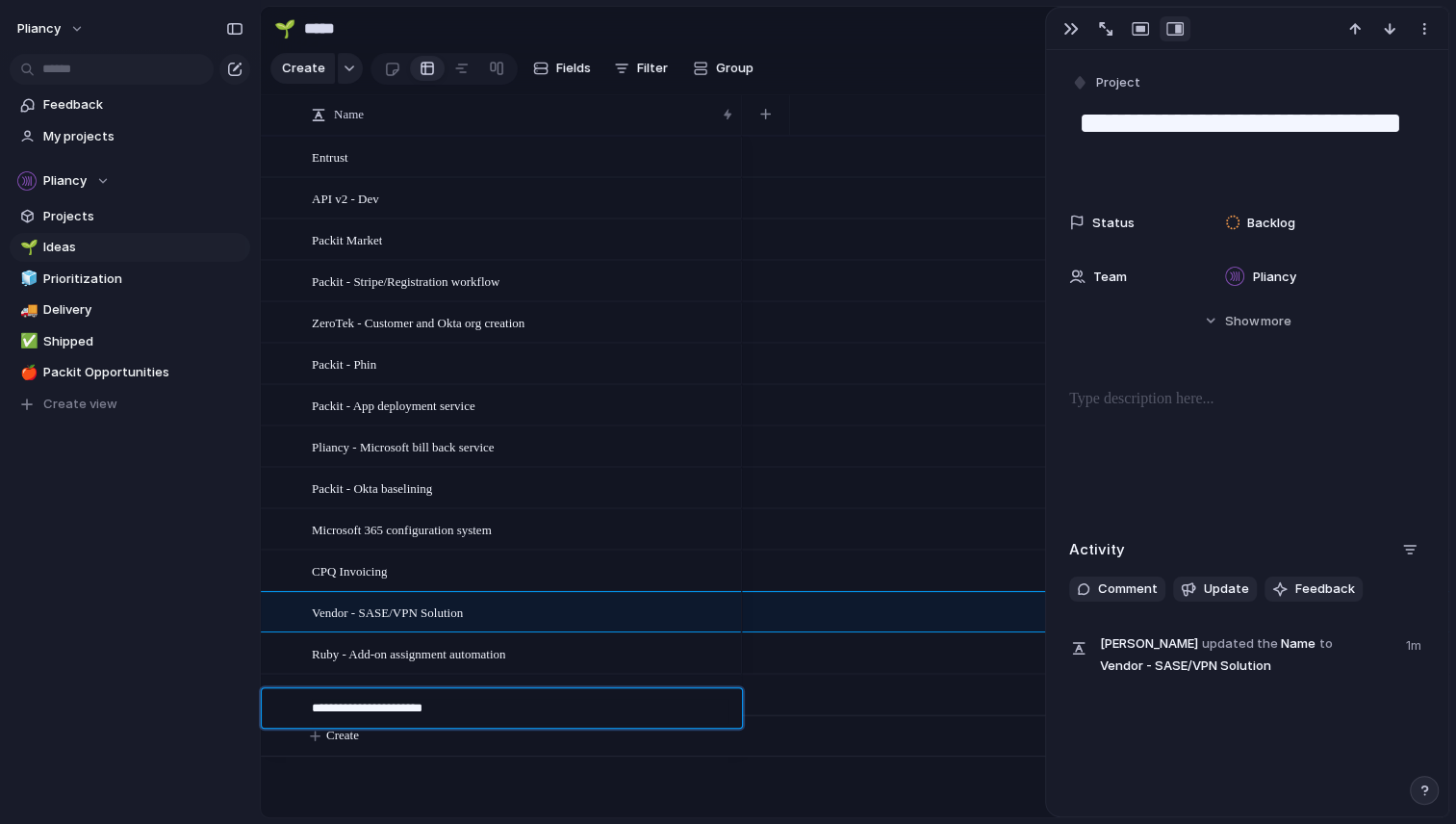
type textarea "**********"
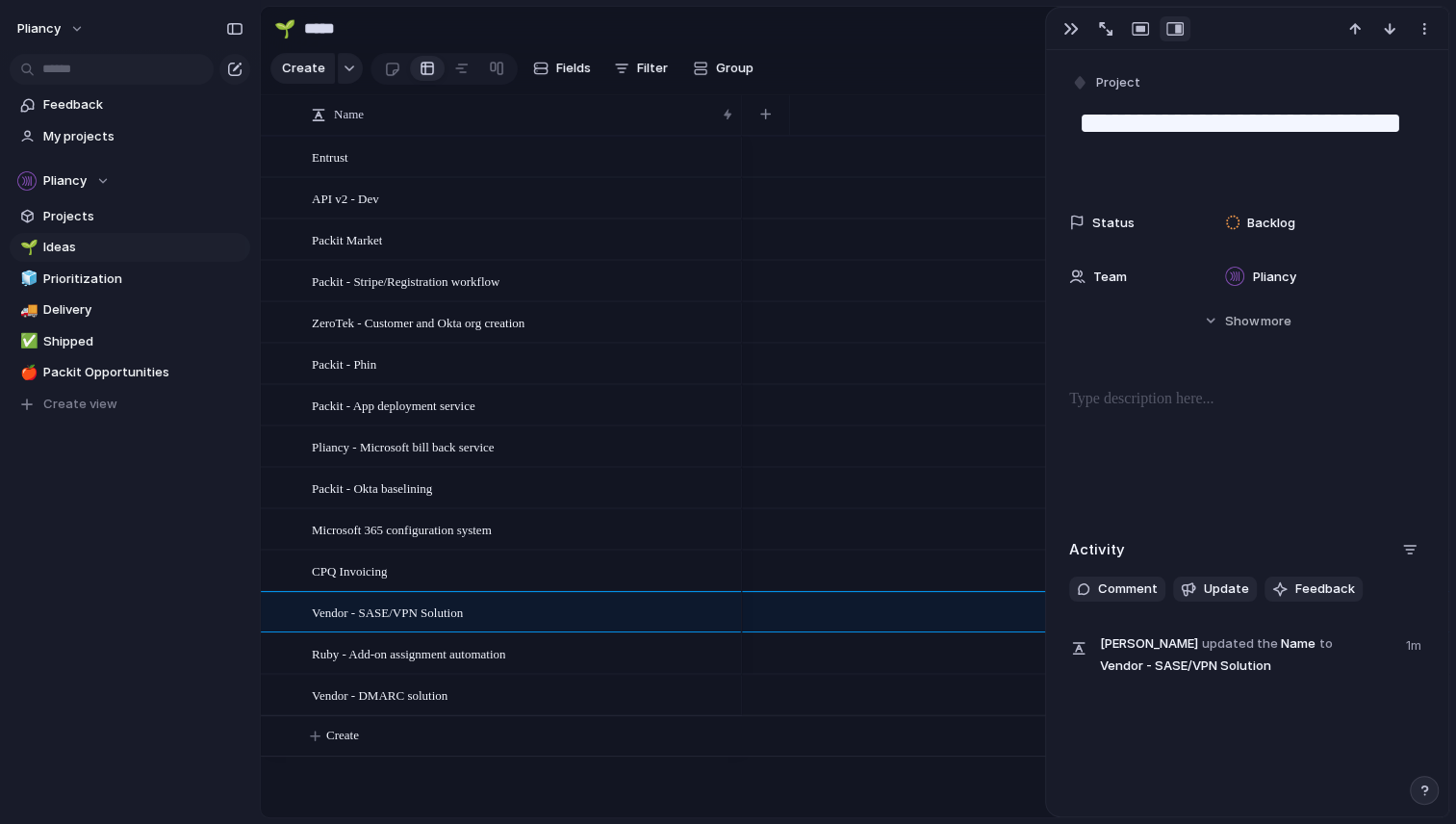
click at [336, 745] on span "Create" at bounding box center [342, 735] width 33 height 19
type textarea "**********"
click at [1065, 30] on div "button" at bounding box center [1071, 29] width 16 height 16
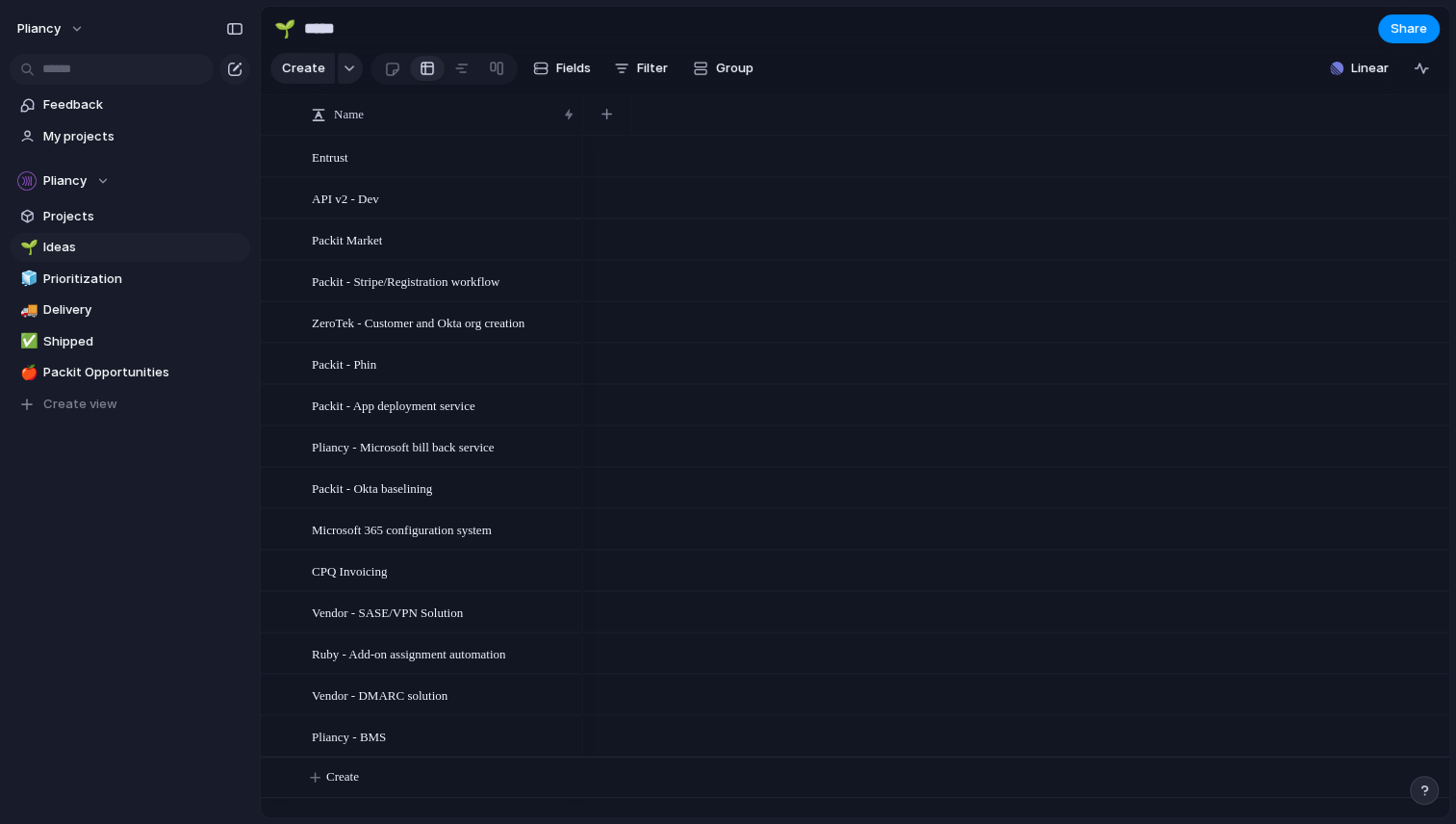
drag, startPoint x: 737, startPoint y: 132, endPoint x: 579, endPoint y: 143, distance: 158.4
click at [579, 135] on div at bounding box center [582, 114] width 10 height 41
click at [607, 119] on div "button" at bounding box center [607, 114] width 11 height 11
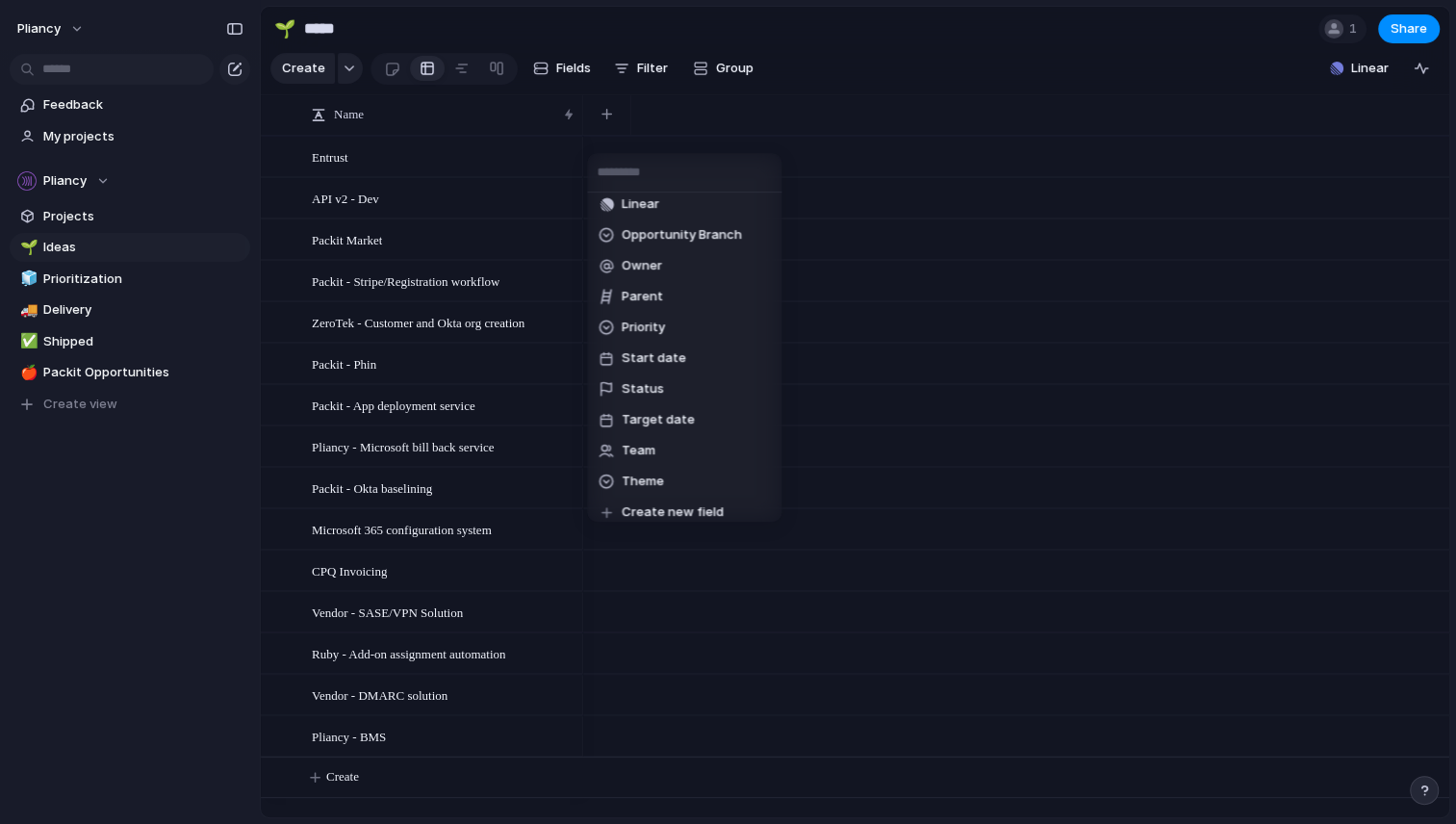
scroll to position [356, 0]
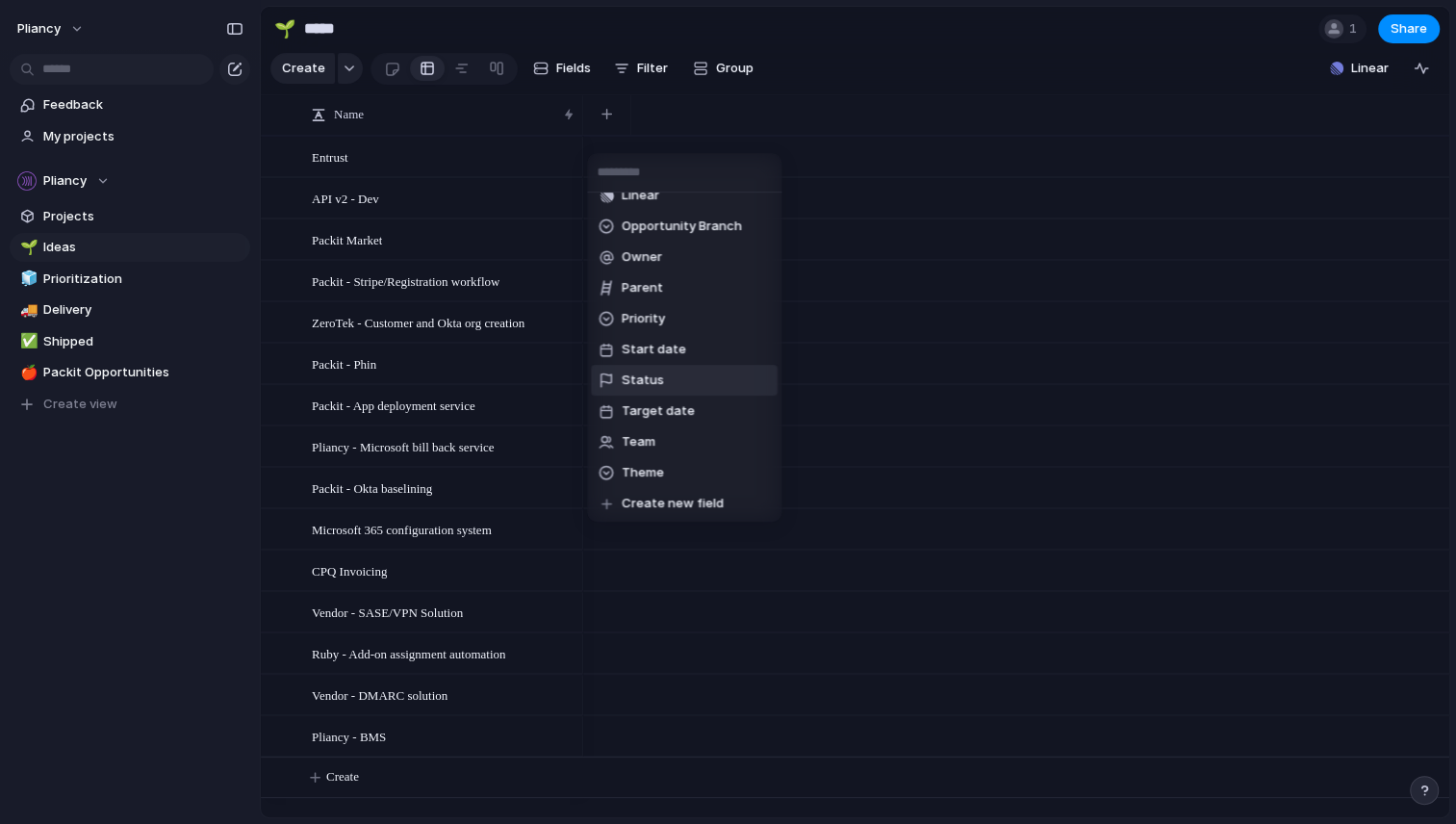
click at [633, 371] on span "Status" at bounding box center [642, 380] width 43 height 19
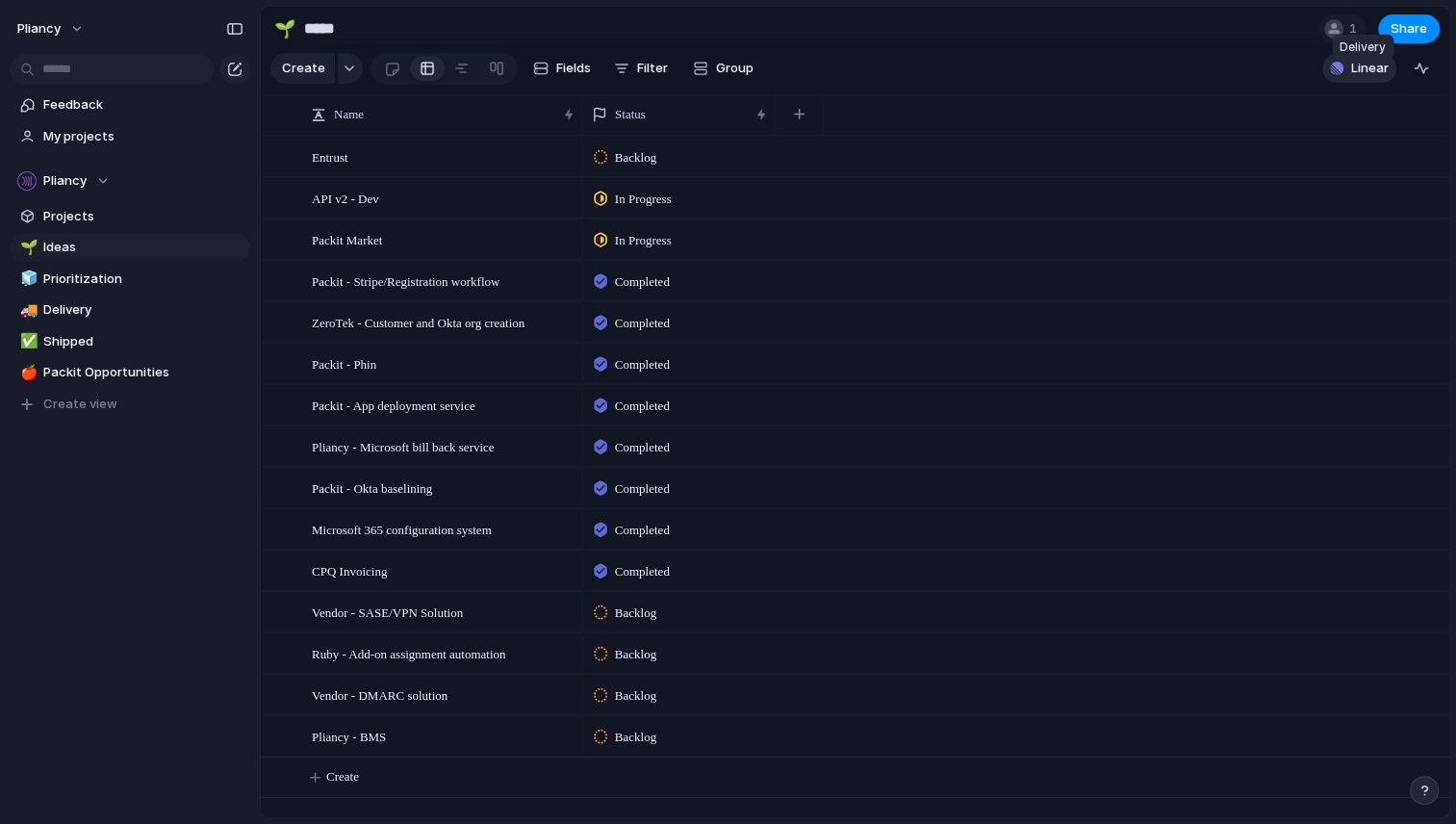
click at [1355, 78] on span "Linear" at bounding box center [1370, 67] width 38 height 19
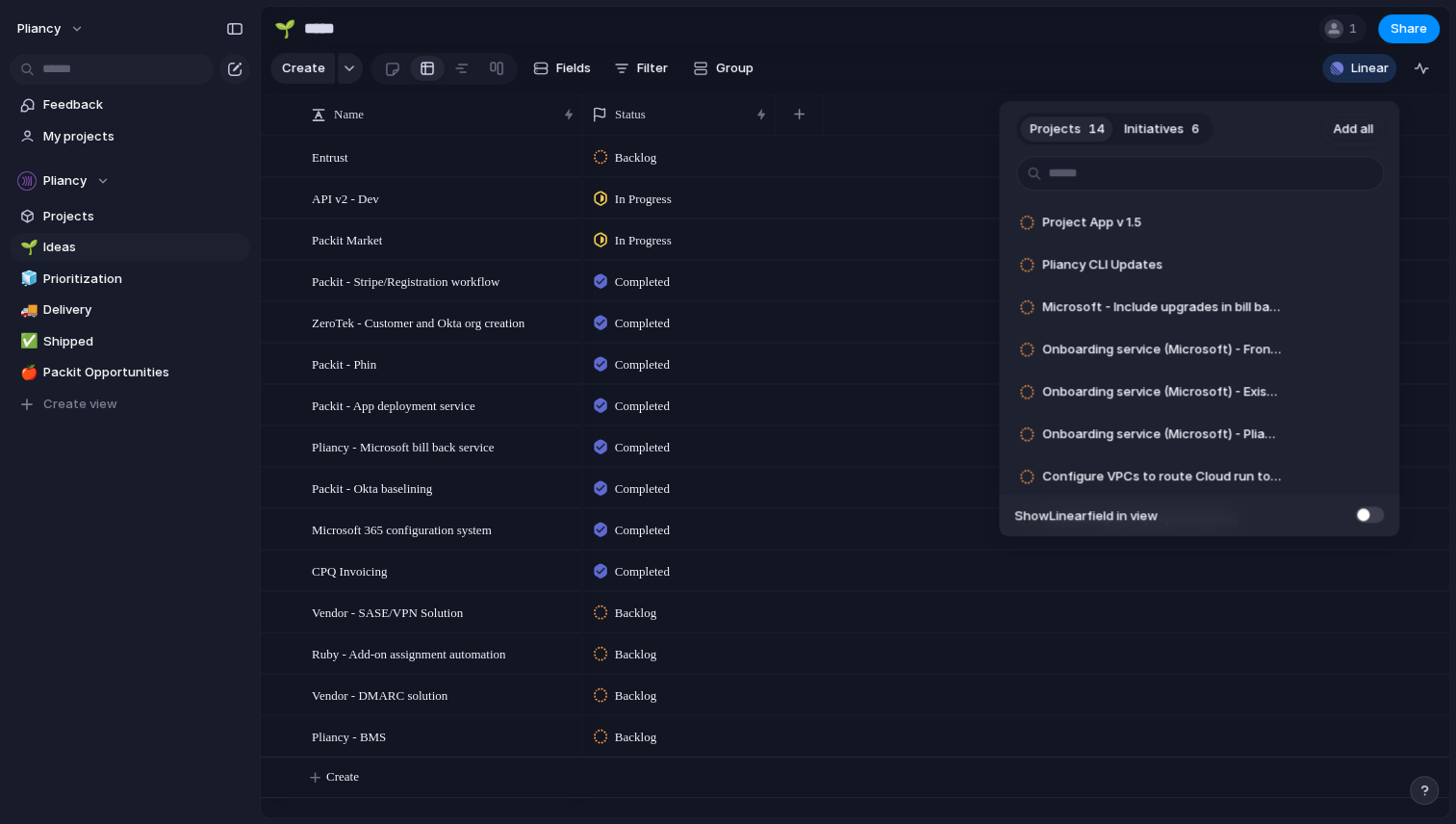
click at [882, 123] on div "Projects 14 Initiatives 6 Add all Project App v 1.5 Add Pliancy CLI Updates Add…" at bounding box center [728, 412] width 1456 height 824
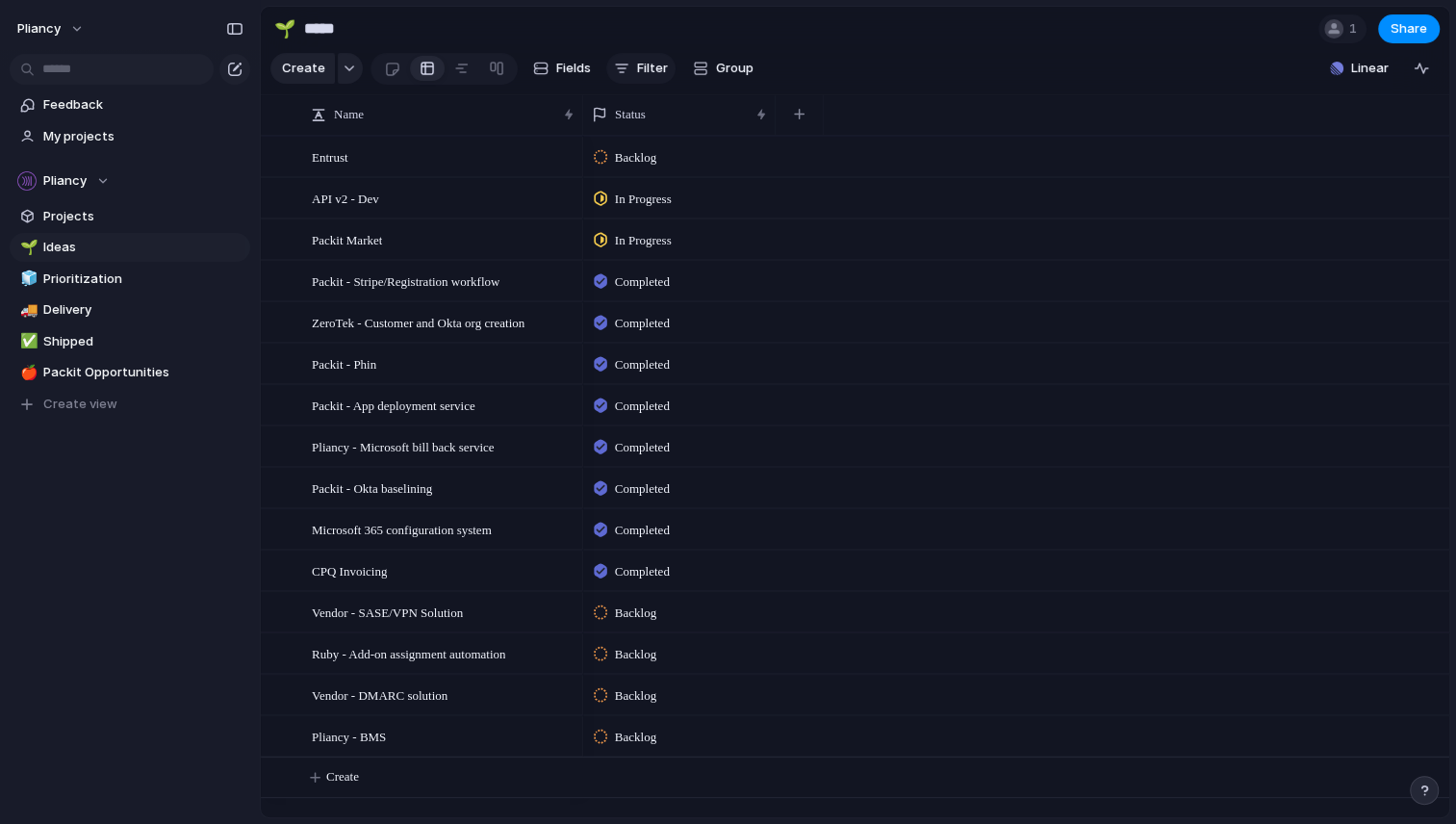
click at [648, 69] on span "Filter" at bounding box center [652, 67] width 31 height 19
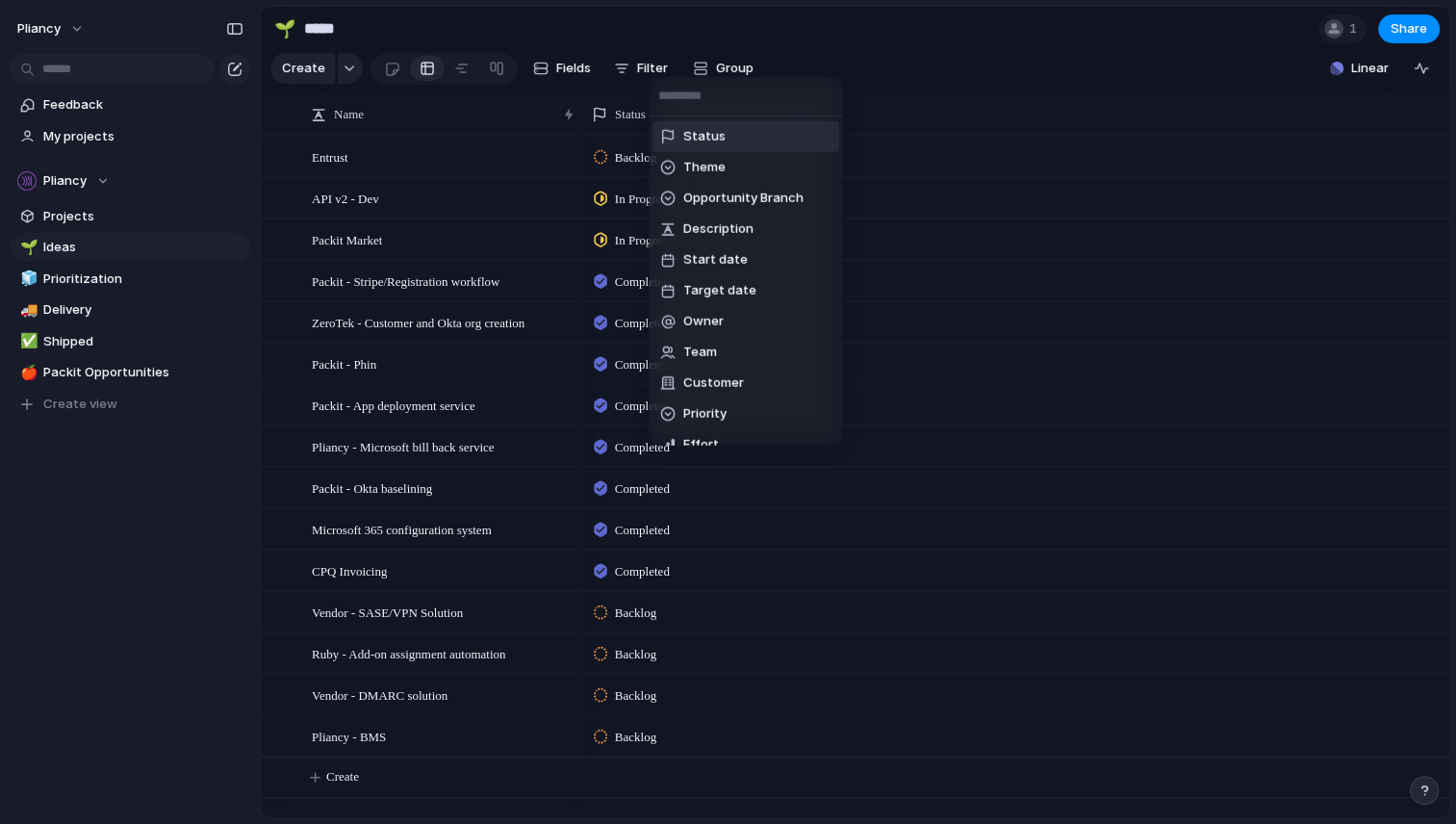
click at [718, 134] on span "Status" at bounding box center [704, 136] width 43 height 19
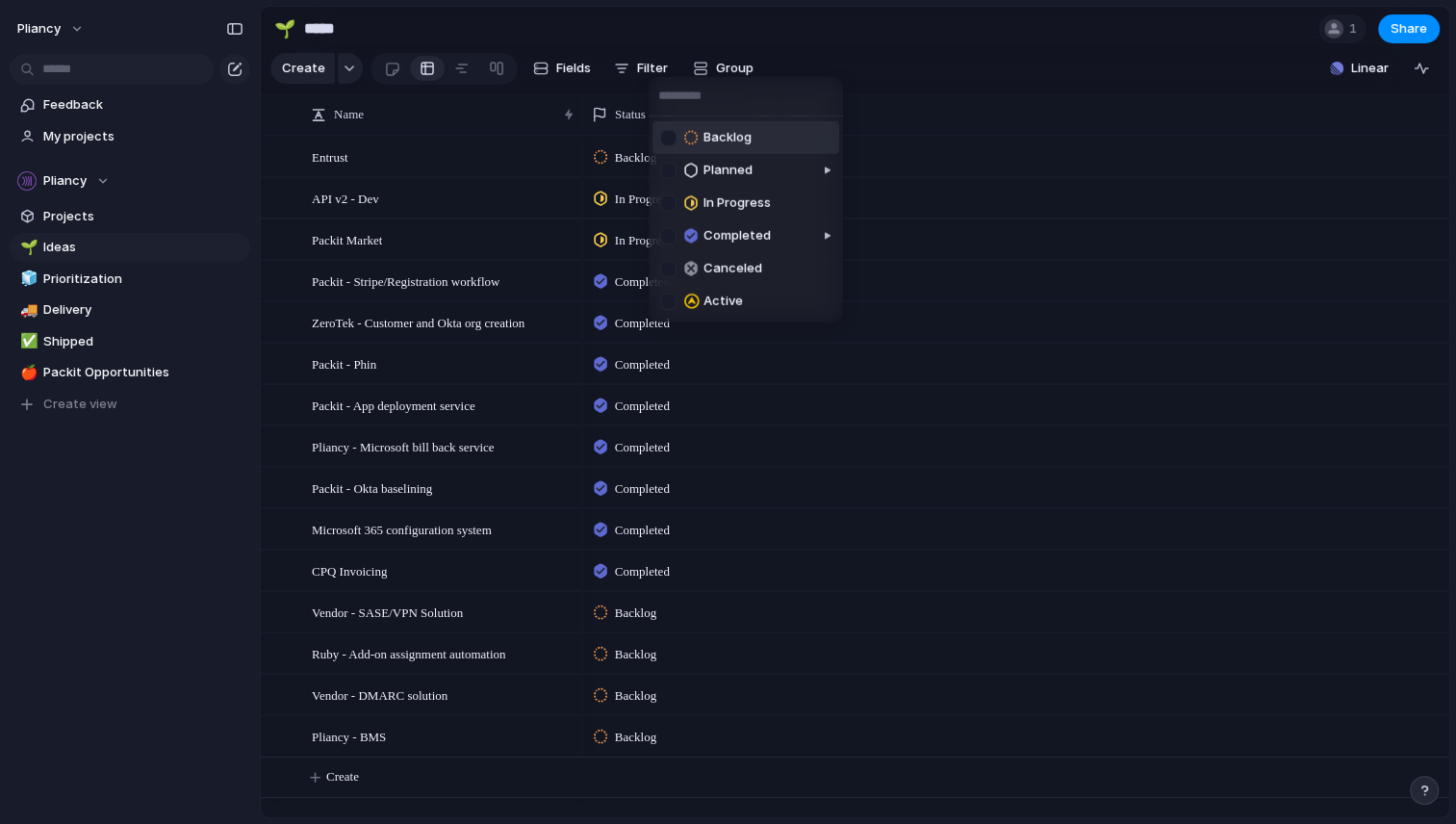
click at [846, 30] on div "Backlog Planned In Progress Completed Canceled Active" at bounding box center [728, 412] width 1456 height 824
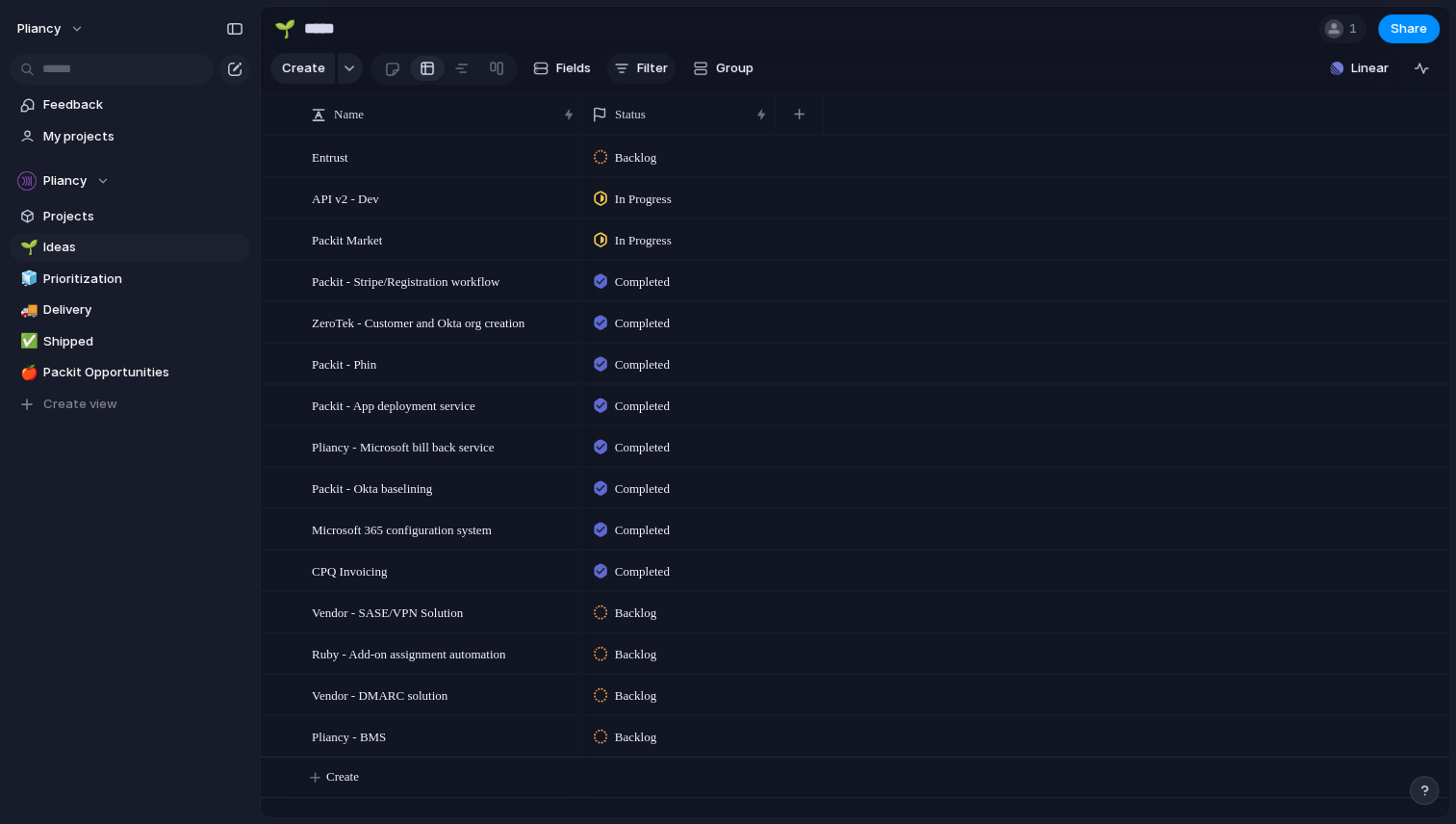
click at [637, 74] on span "Filter" at bounding box center [652, 67] width 31 height 19
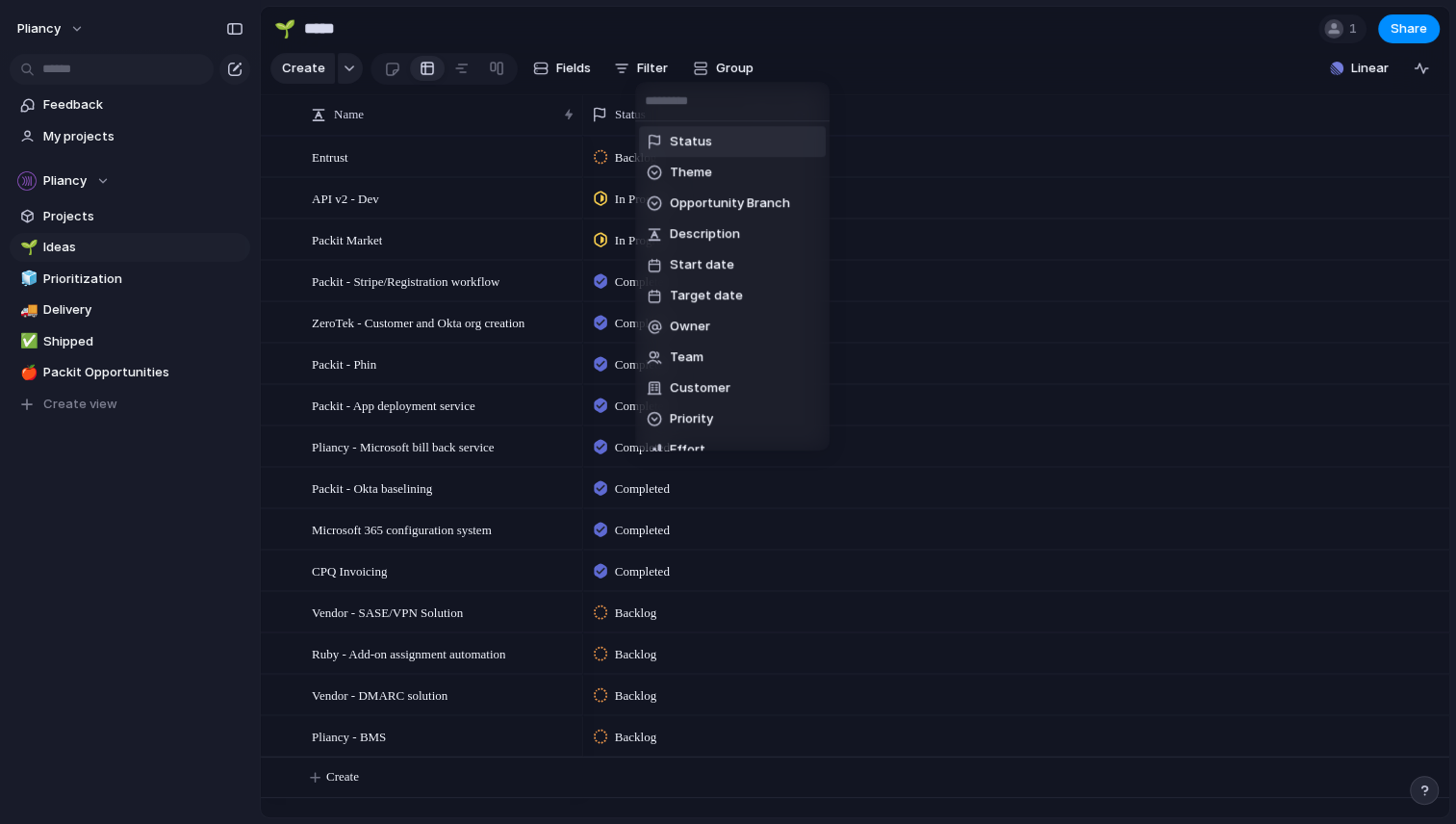
click at [696, 139] on span "Status" at bounding box center [691, 141] width 43 height 19
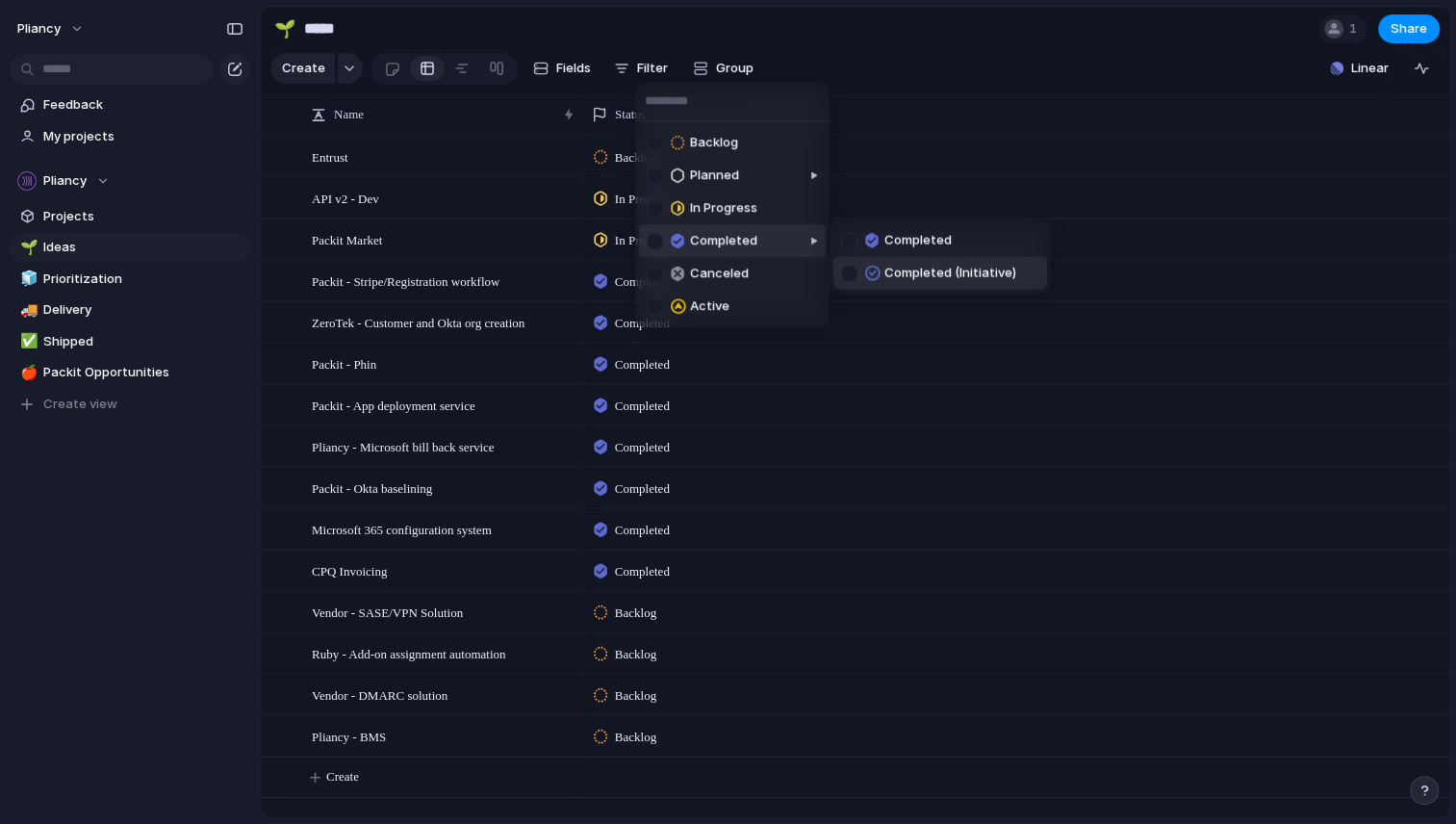
click at [852, 271] on div at bounding box center [848, 273] width 17 height 17
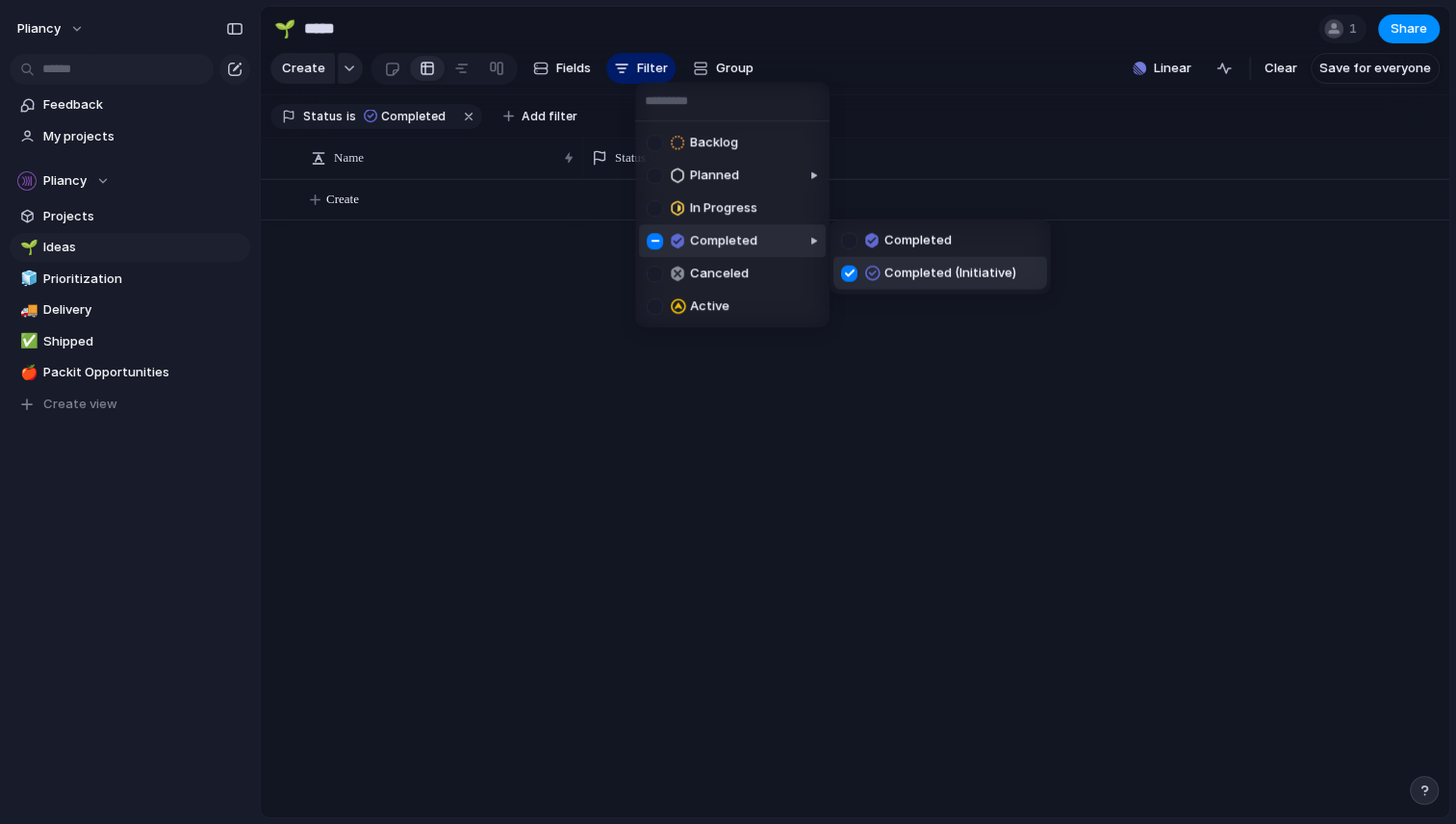
click at [852, 271] on div at bounding box center [848, 273] width 17 height 17
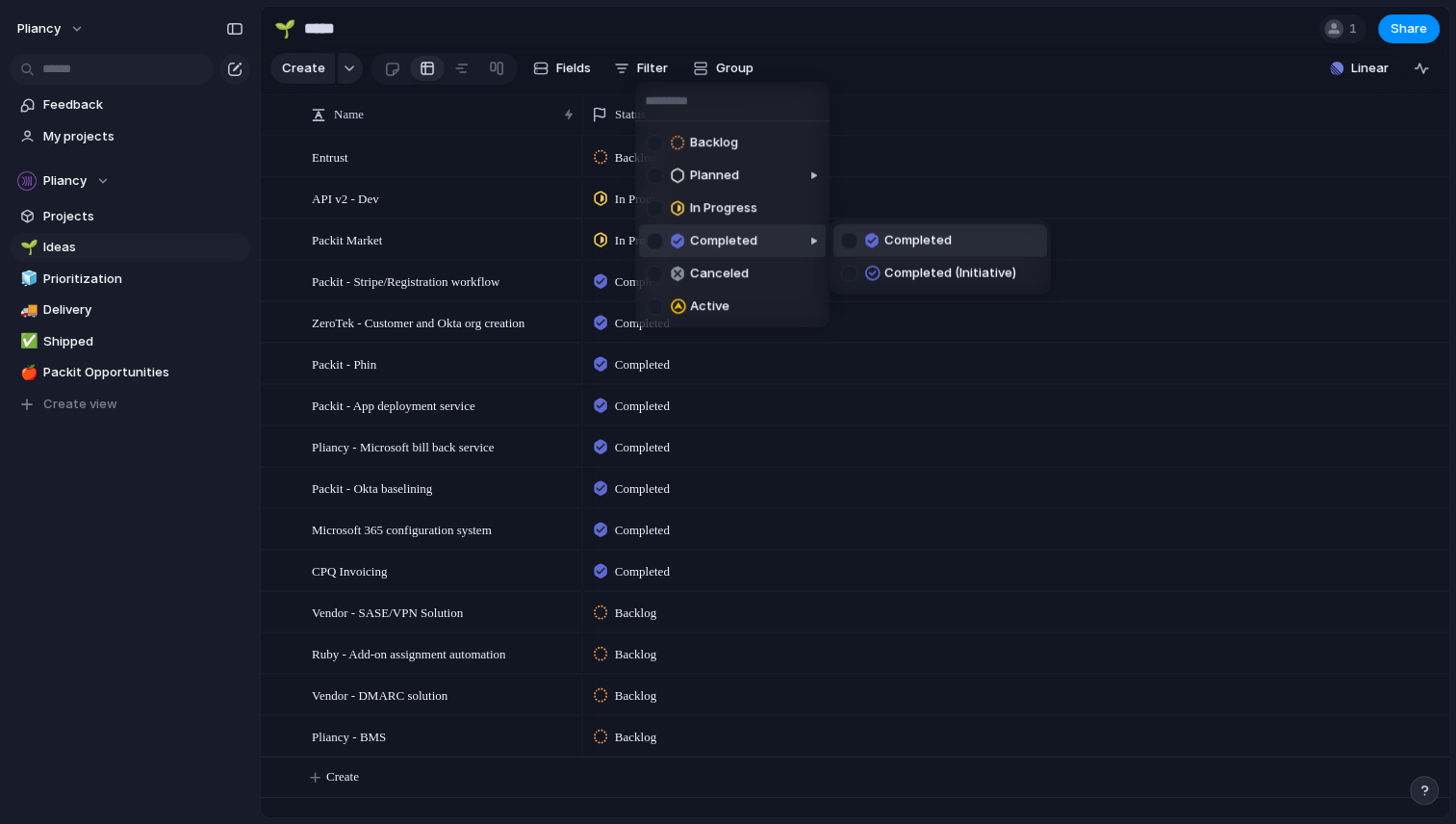
click at [845, 245] on div at bounding box center [848, 240] width 17 height 17
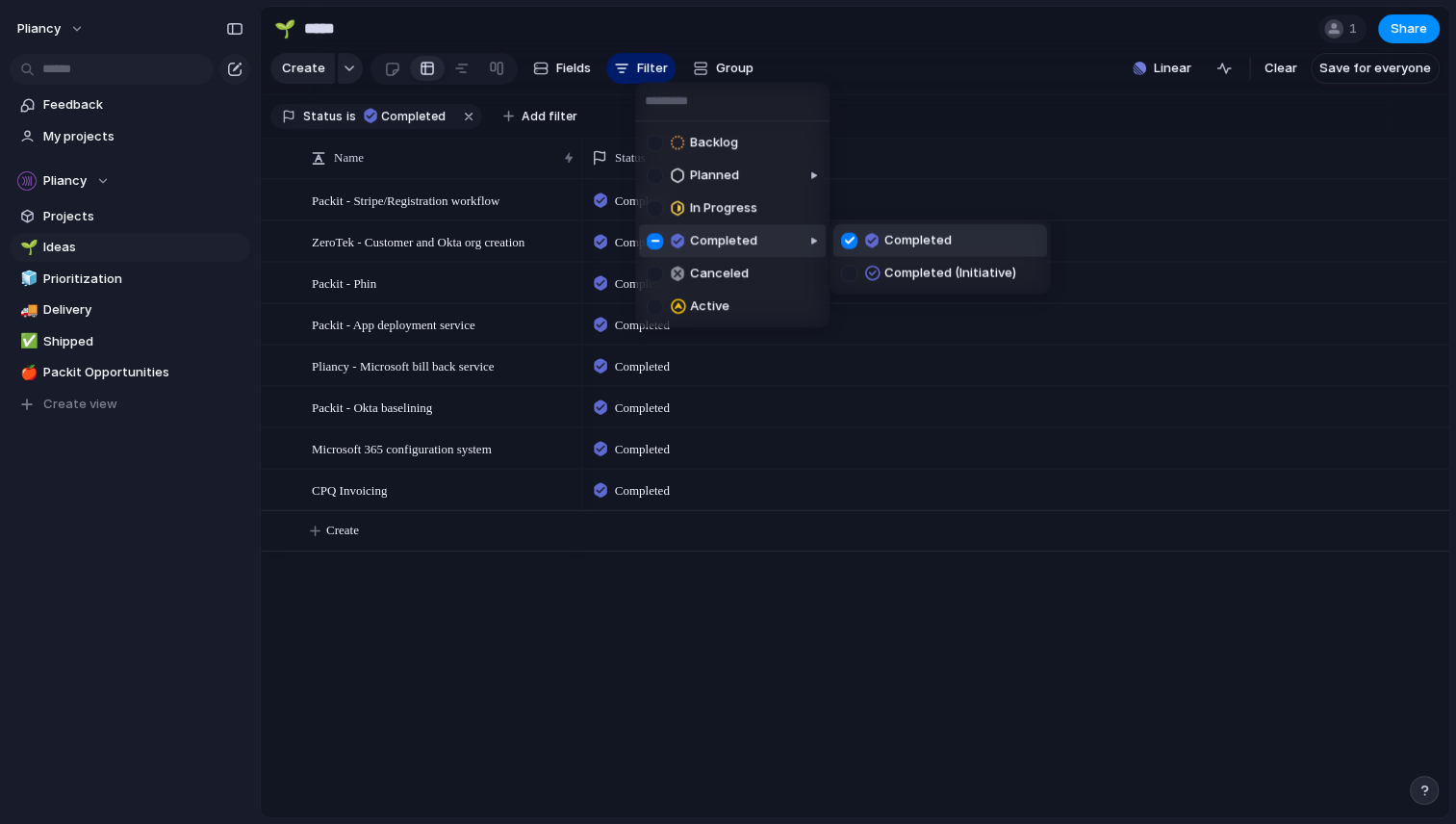
click at [845, 245] on div at bounding box center [848, 240] width 17 height 17
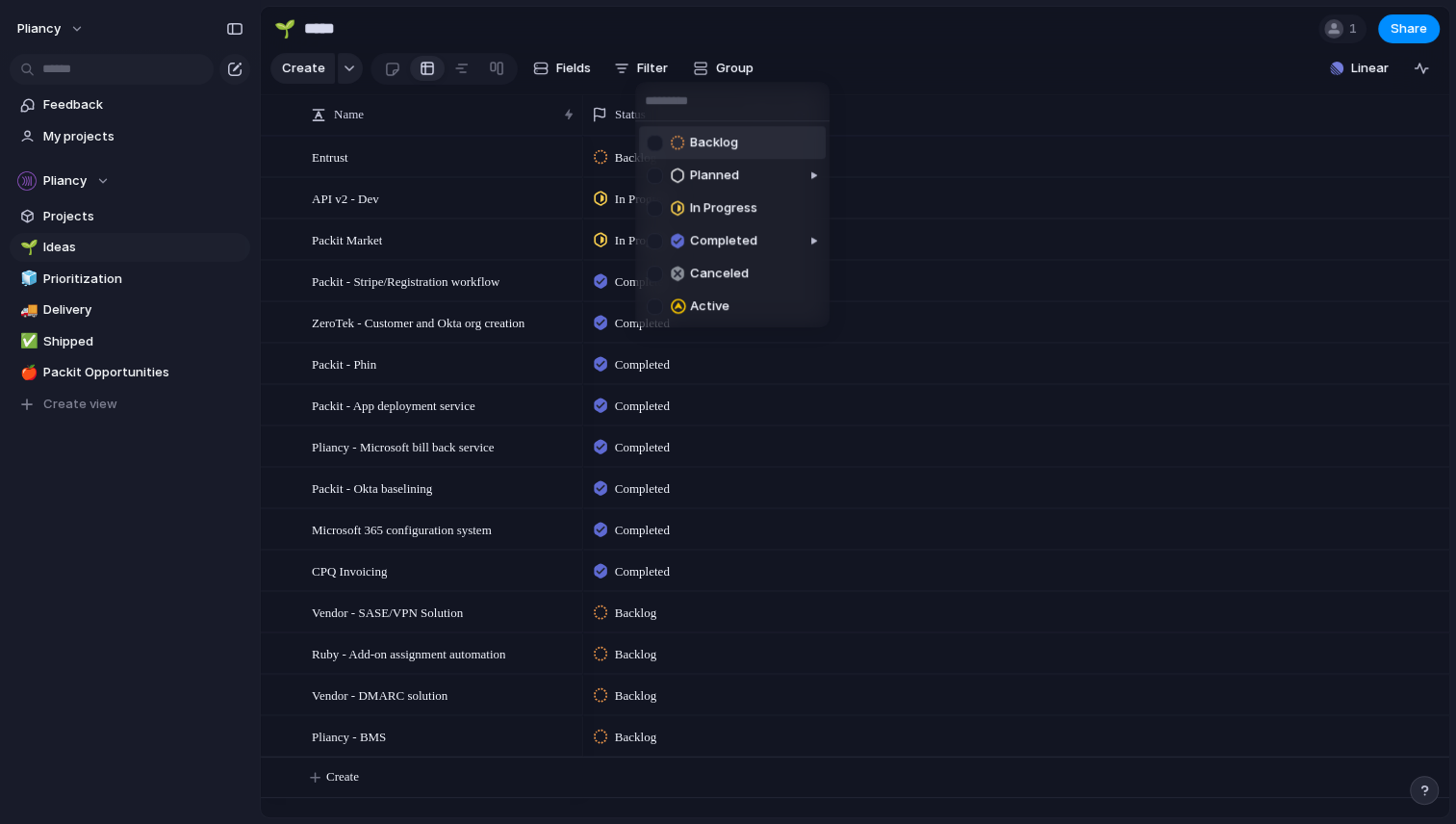
click at [658, 140] on div at bounding box center [654, 143] width 17 height 17
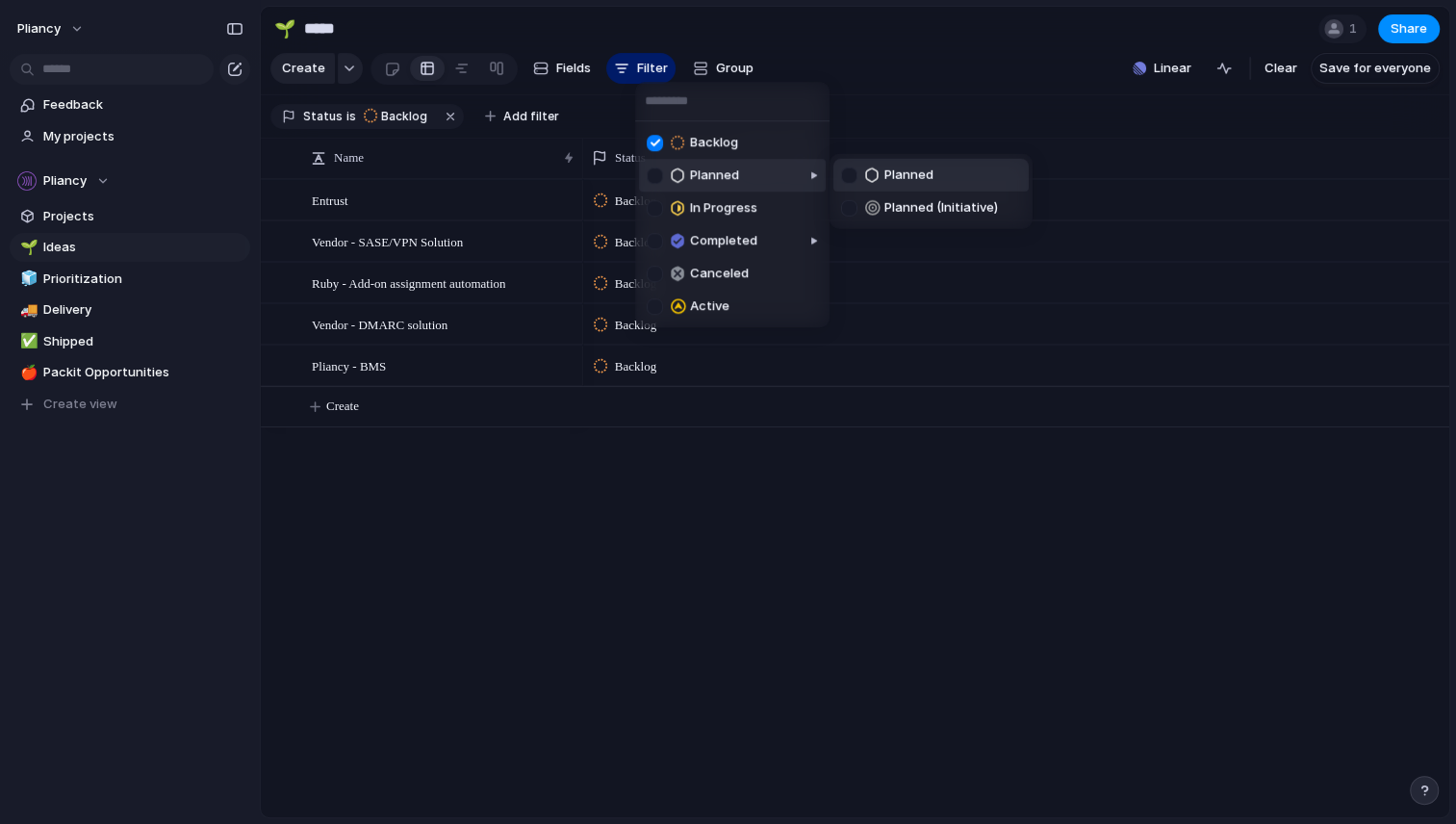
click at [655, 176] on div at bounding box center [654, 176] width 17 height 17
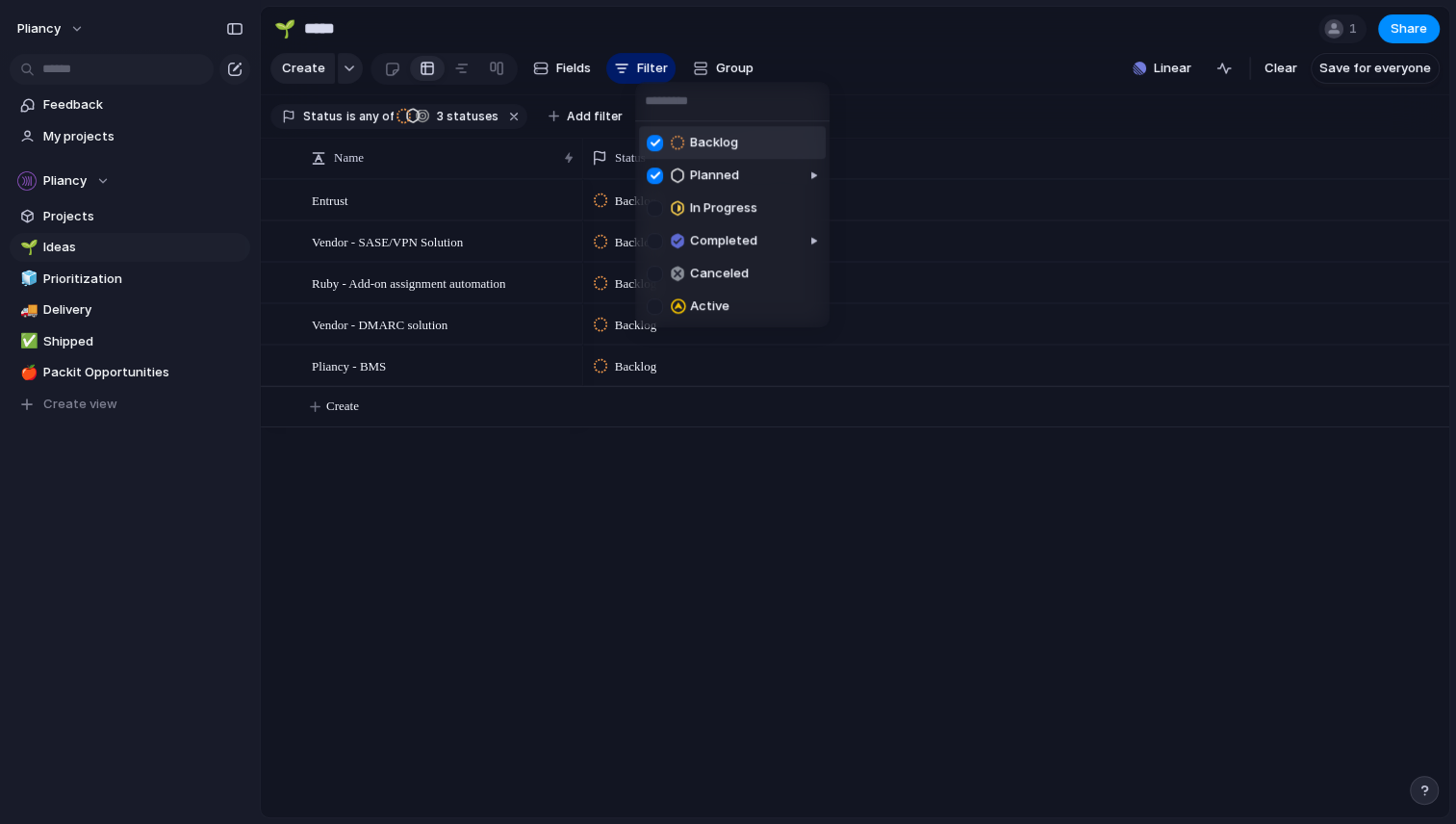
click at [657, 140] on div at bounding box center [654, 143] width 17 height 17
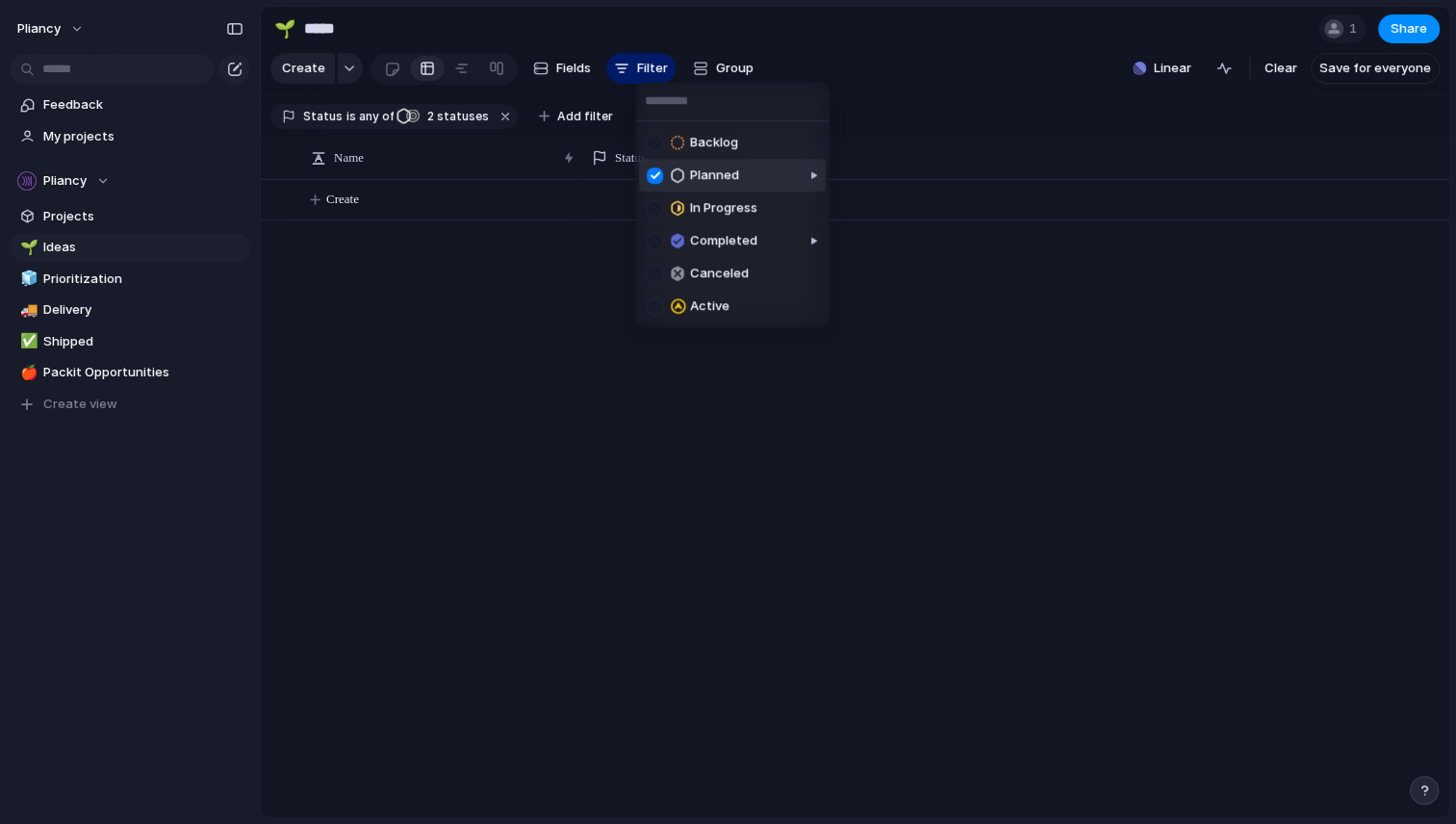
click at [655, 177] on div at bounding box center [654, 176] width 17 height 17
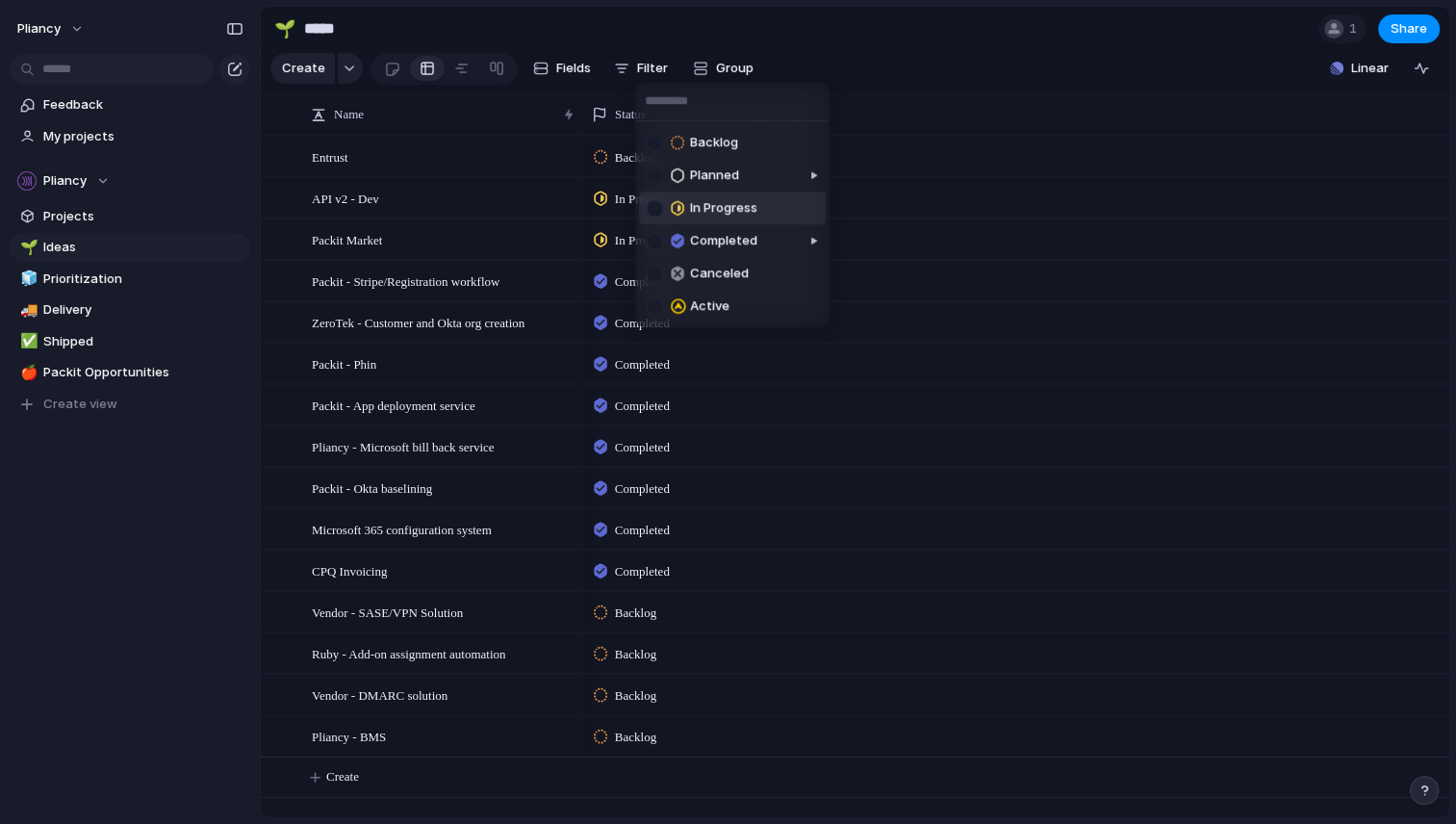
click at [653, 201] on div at bounding box center [654, 208] width 17 height 17
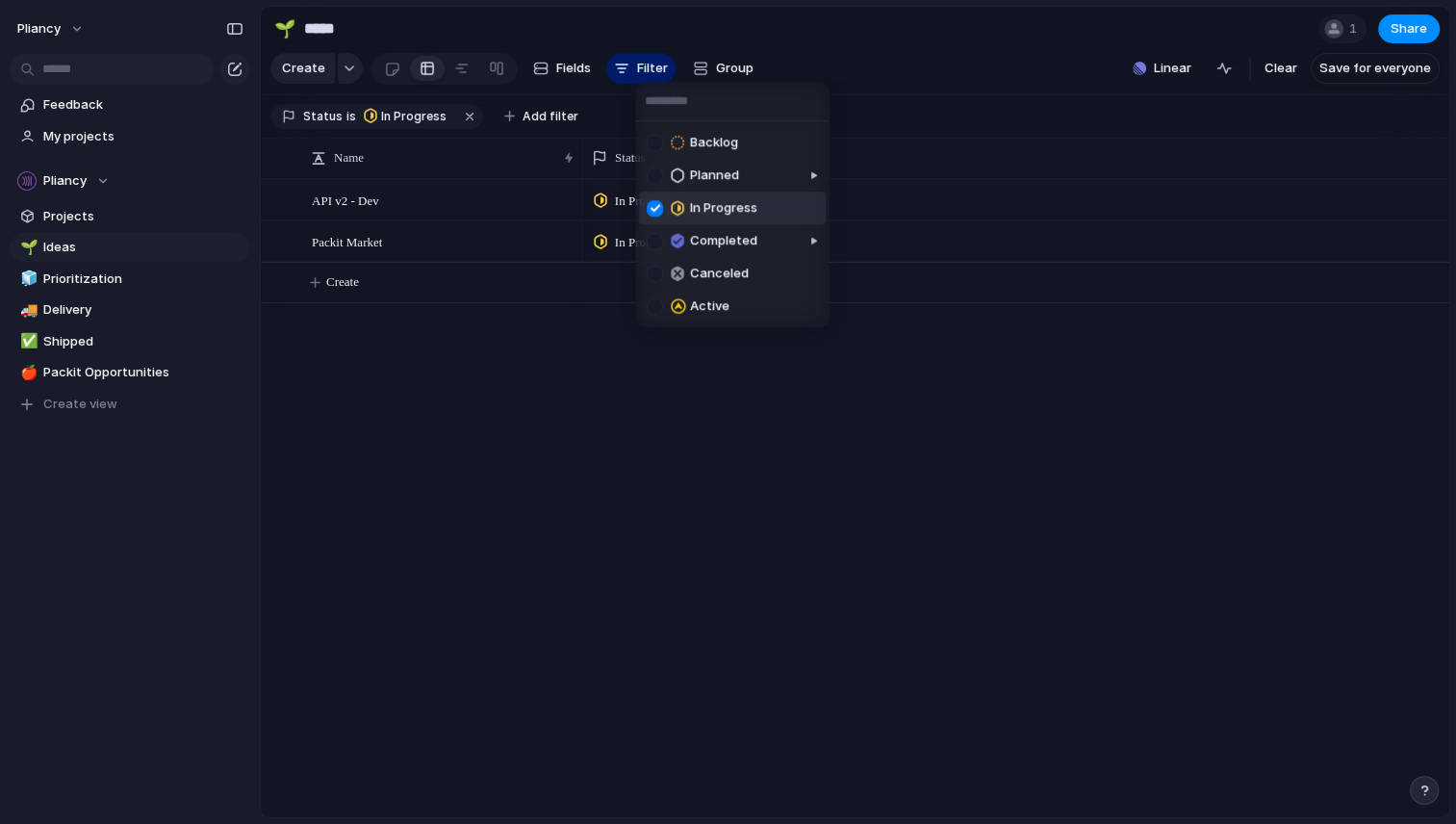
click at [654, 206] on div at bounding box center [654, 208] width 17 height 17
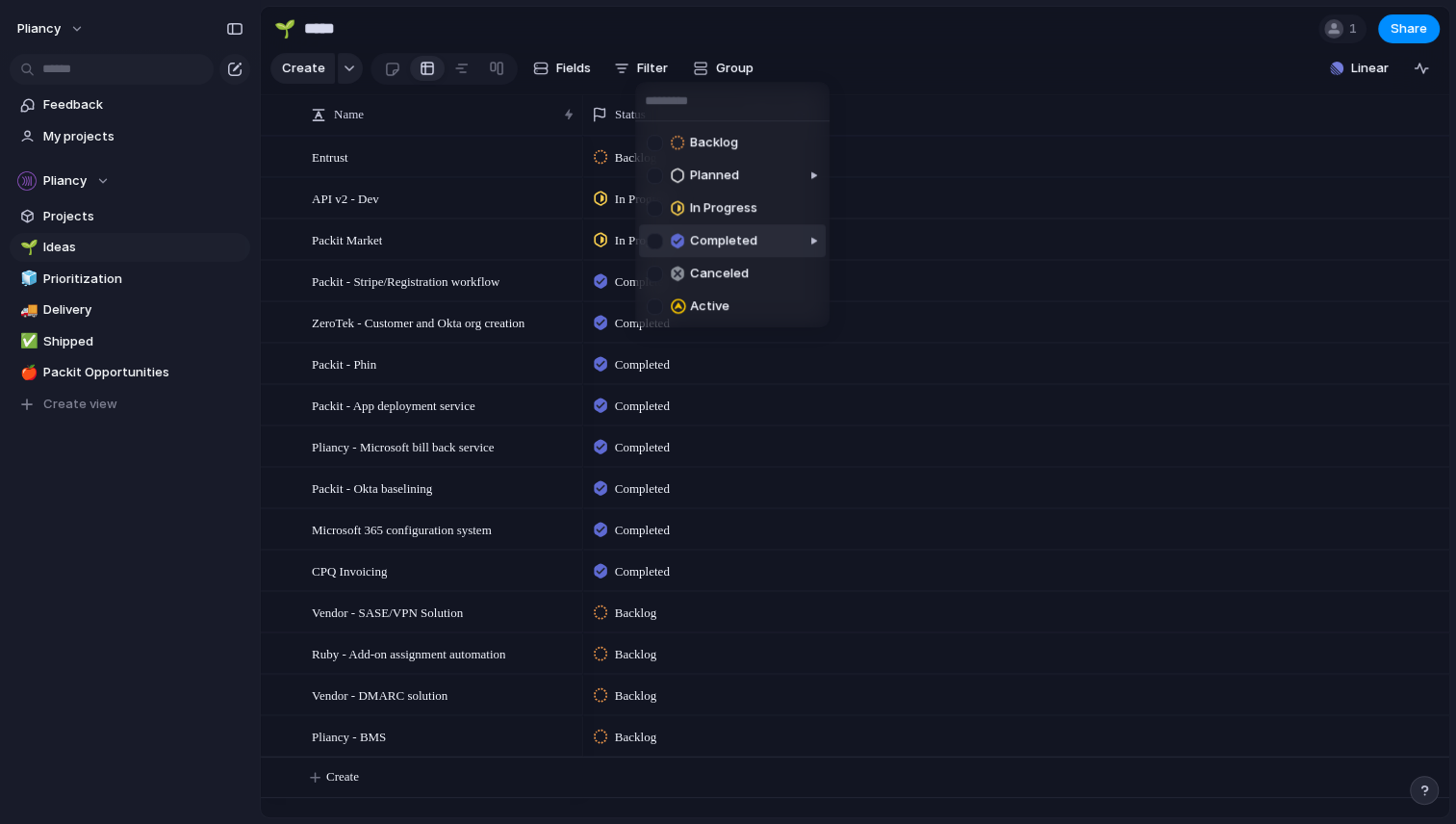
click at [654, 234] on div at bounding box center [654, 241] width 17 height 17
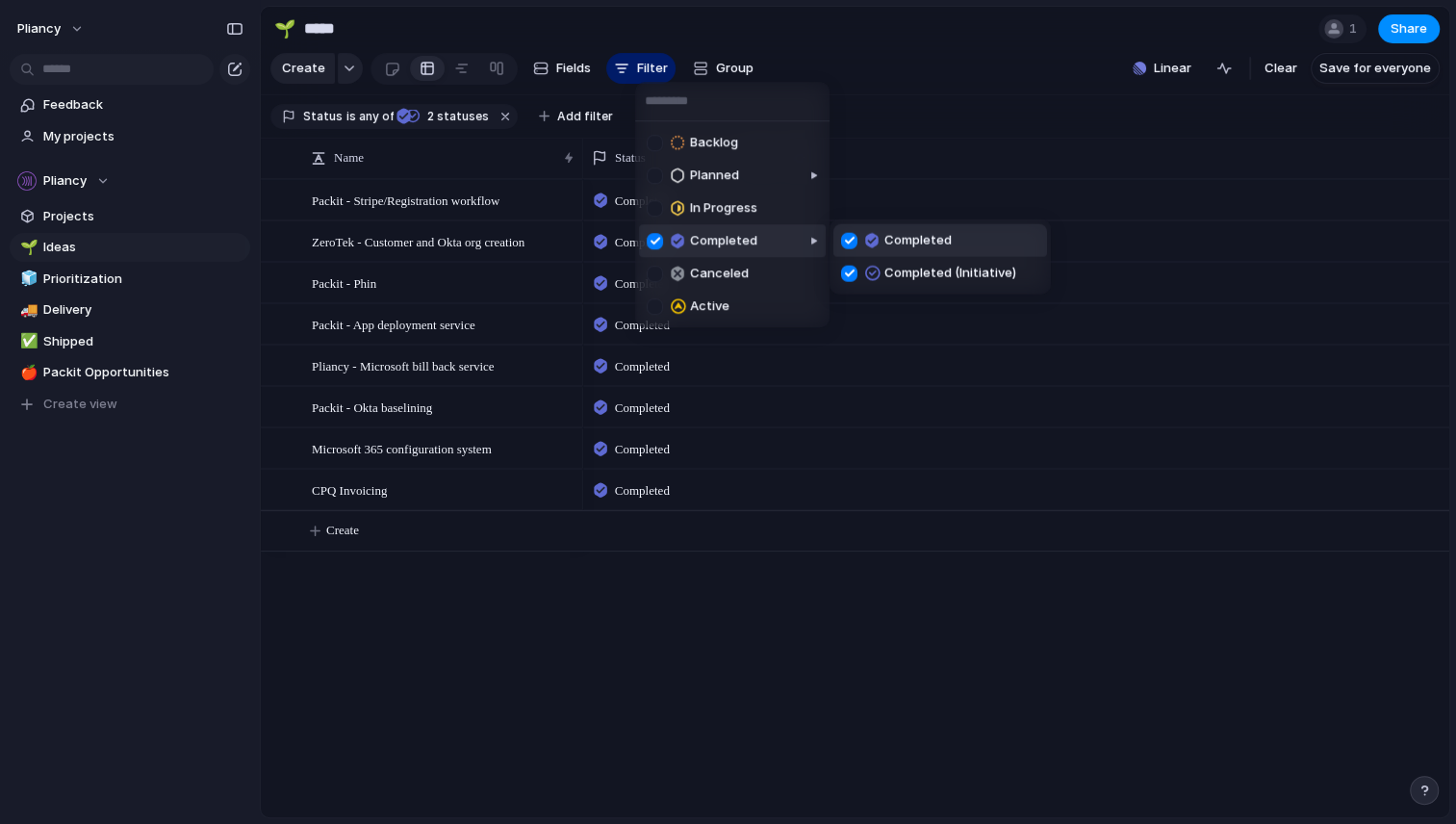
click at [656, 238] on div at bounding box center [654, 241] width 17 height 17
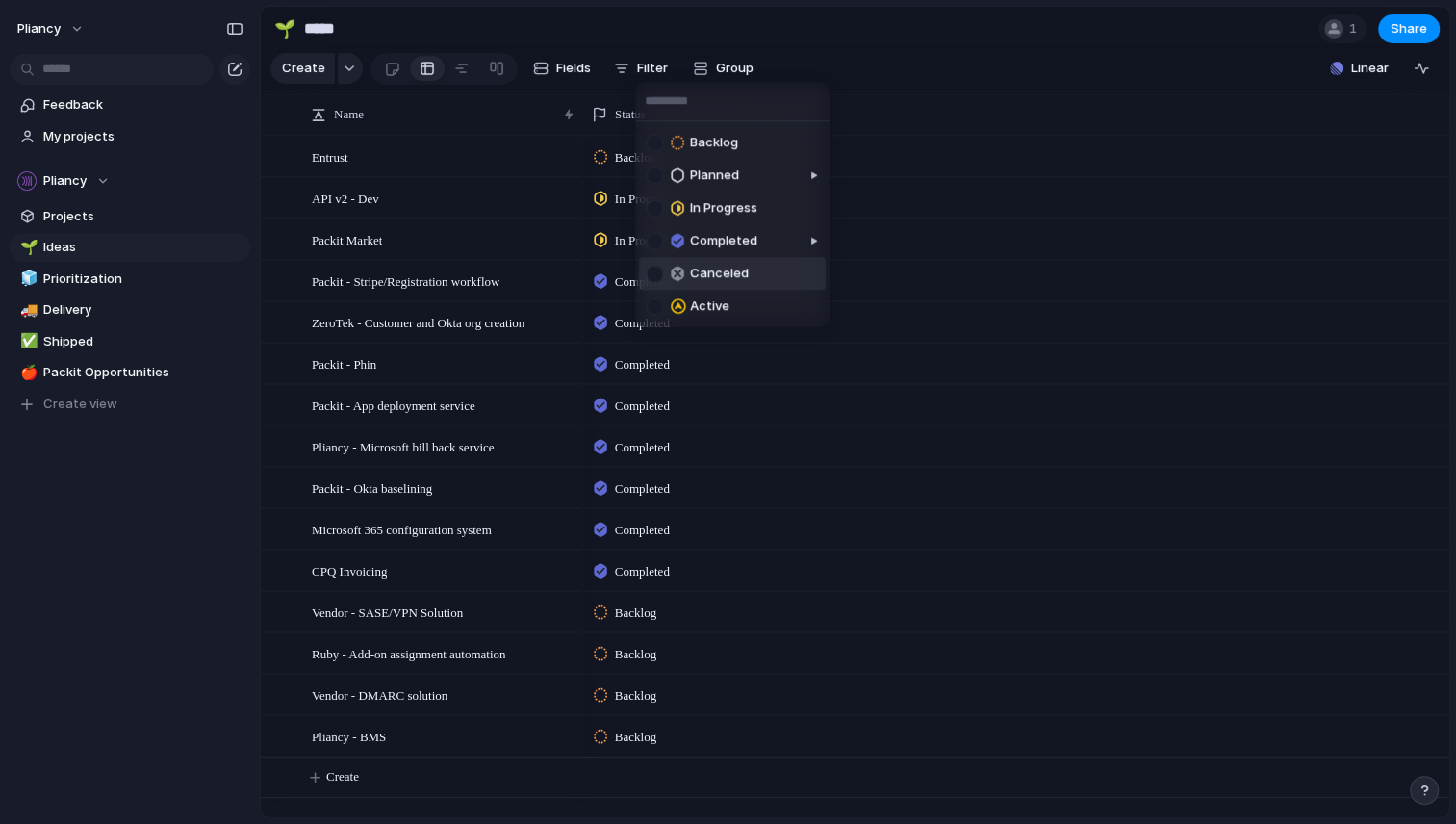
click at [655, 272] on div at bounding box center [654, 274] width 17 height 17
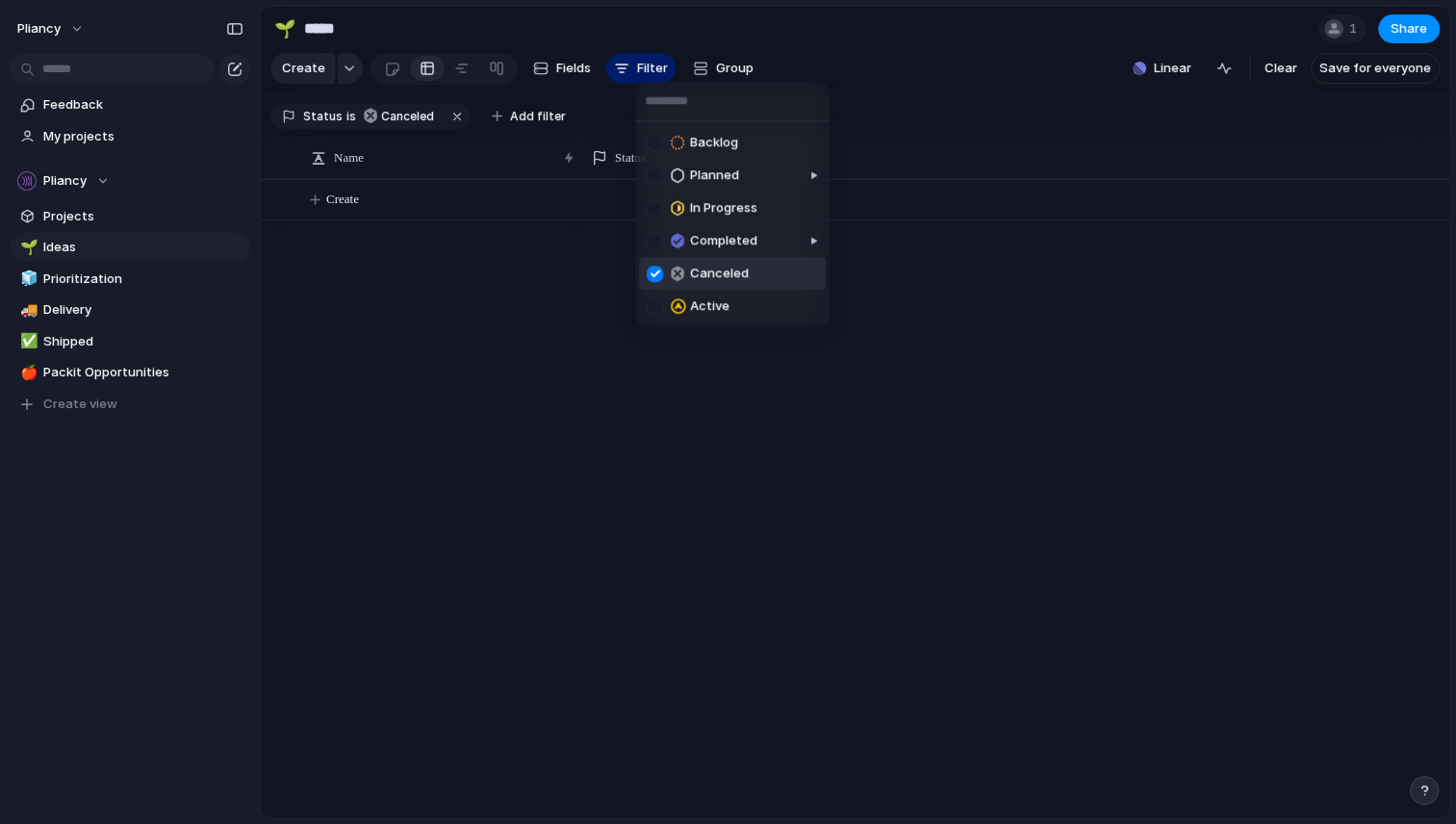
click at [653, 267] on div at bounding box center [654, 274] width 17 height 17
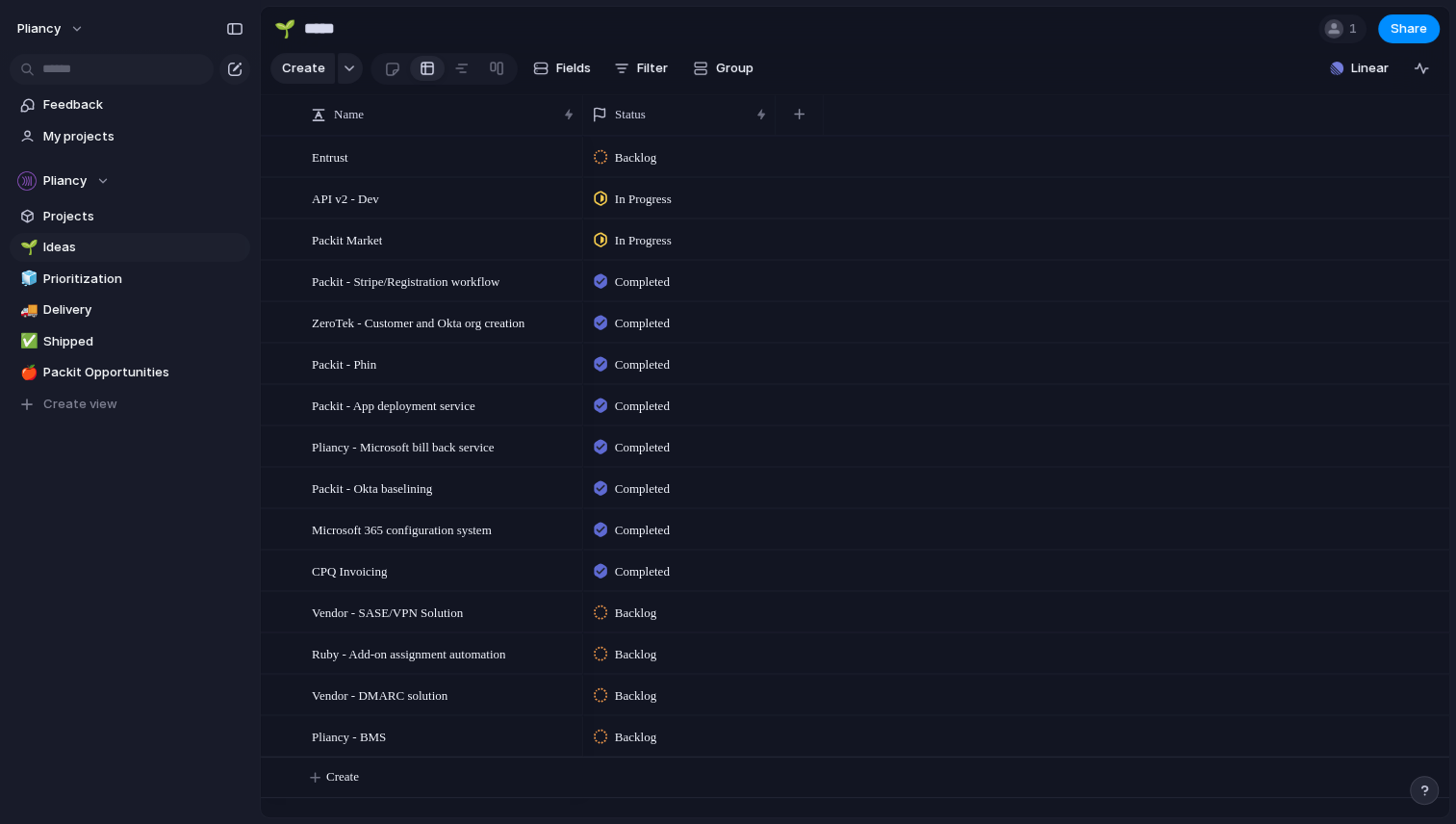
click at [911, 558] on div "Backlog Planned In Progress Completed Canceled Active" at bounding box center [728, 412] width 1456 height 824
click at [284, 367] on span "Rename view" at bounding box center [302, 369] width 80 height 19
type input "**********"
click at [637, 73] on span "Filter" at bounding box center [652, 67] width 31 height 19
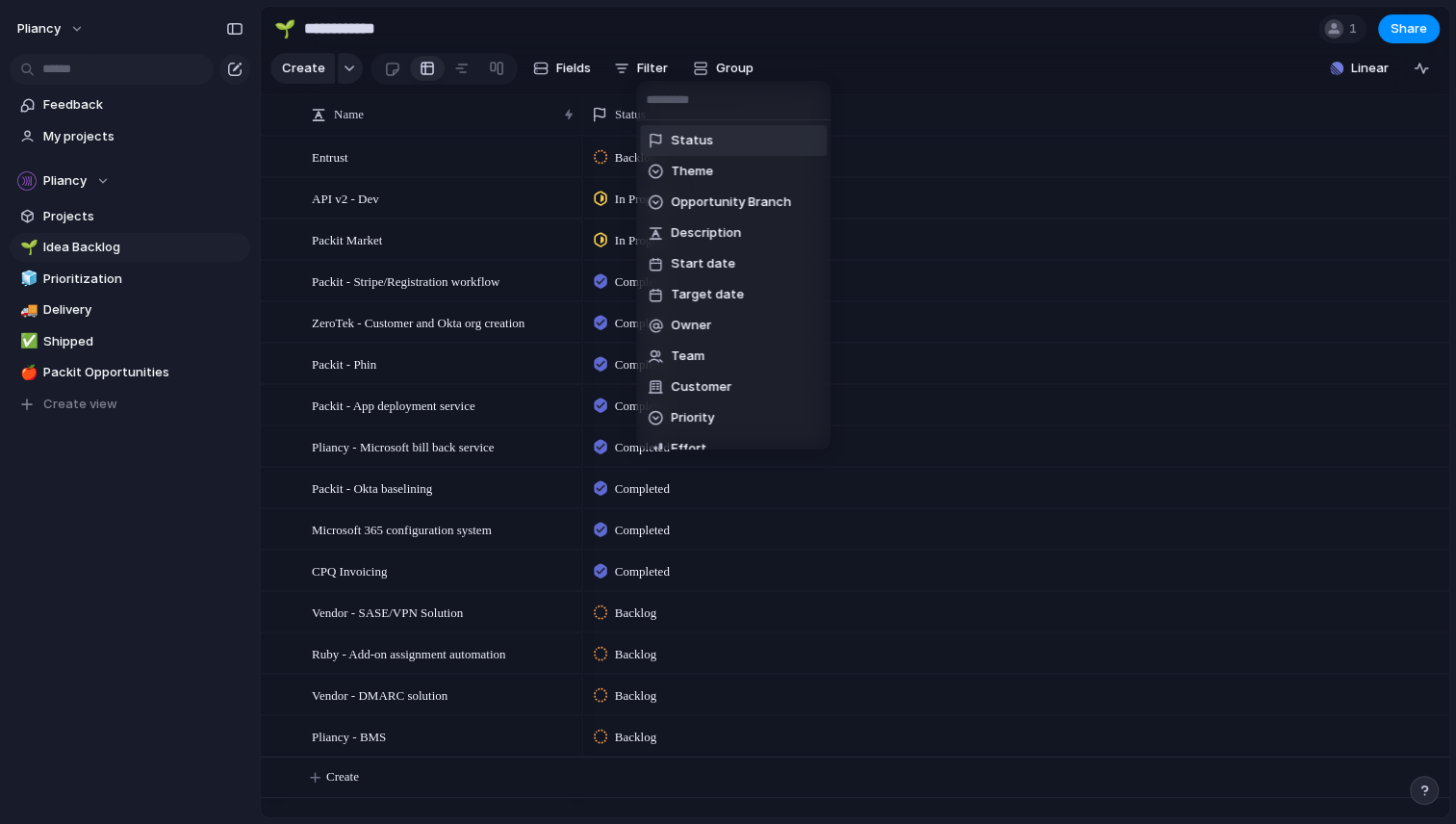
click at [686, 143] on span "Status" at bounding box center [692, 140] width 43 height 19
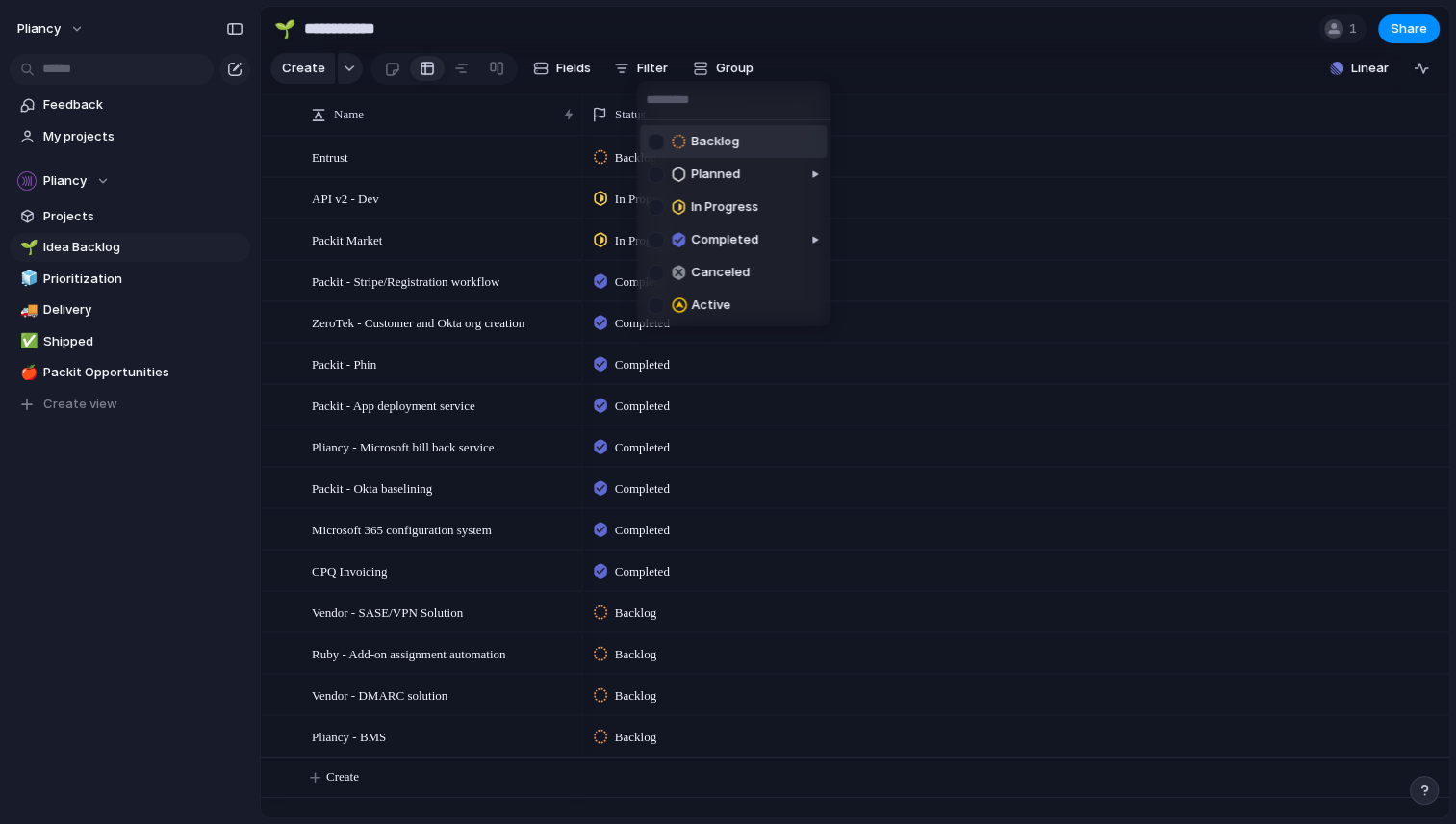
click at [657, 143] on div at bounding box center [655, 142] width 17 height 17
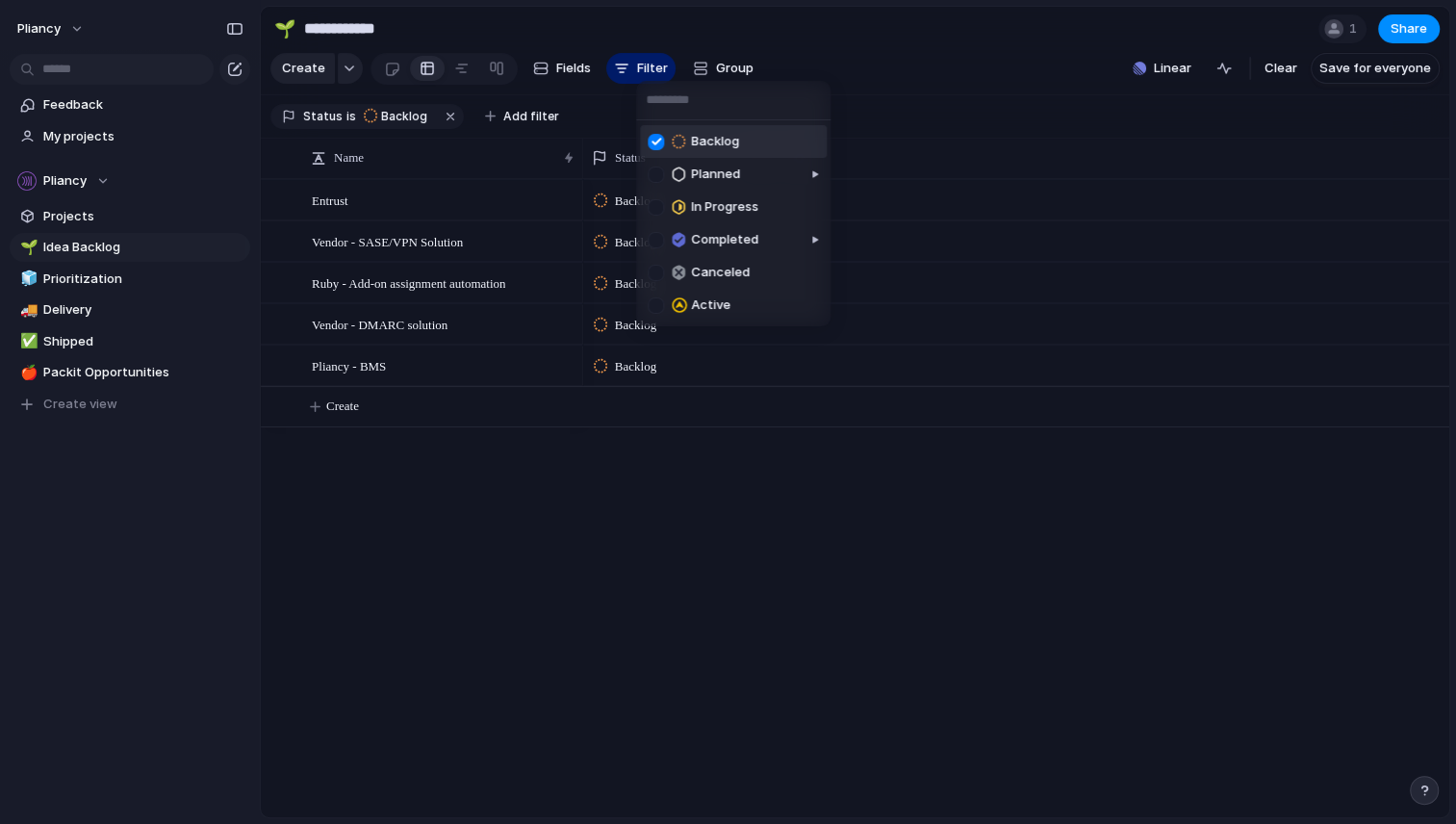
click at [1384, 80] on div "Backlog Planned In Progress Completed Canceled Active" at bounding box center [728, 412] width 1456 height 824
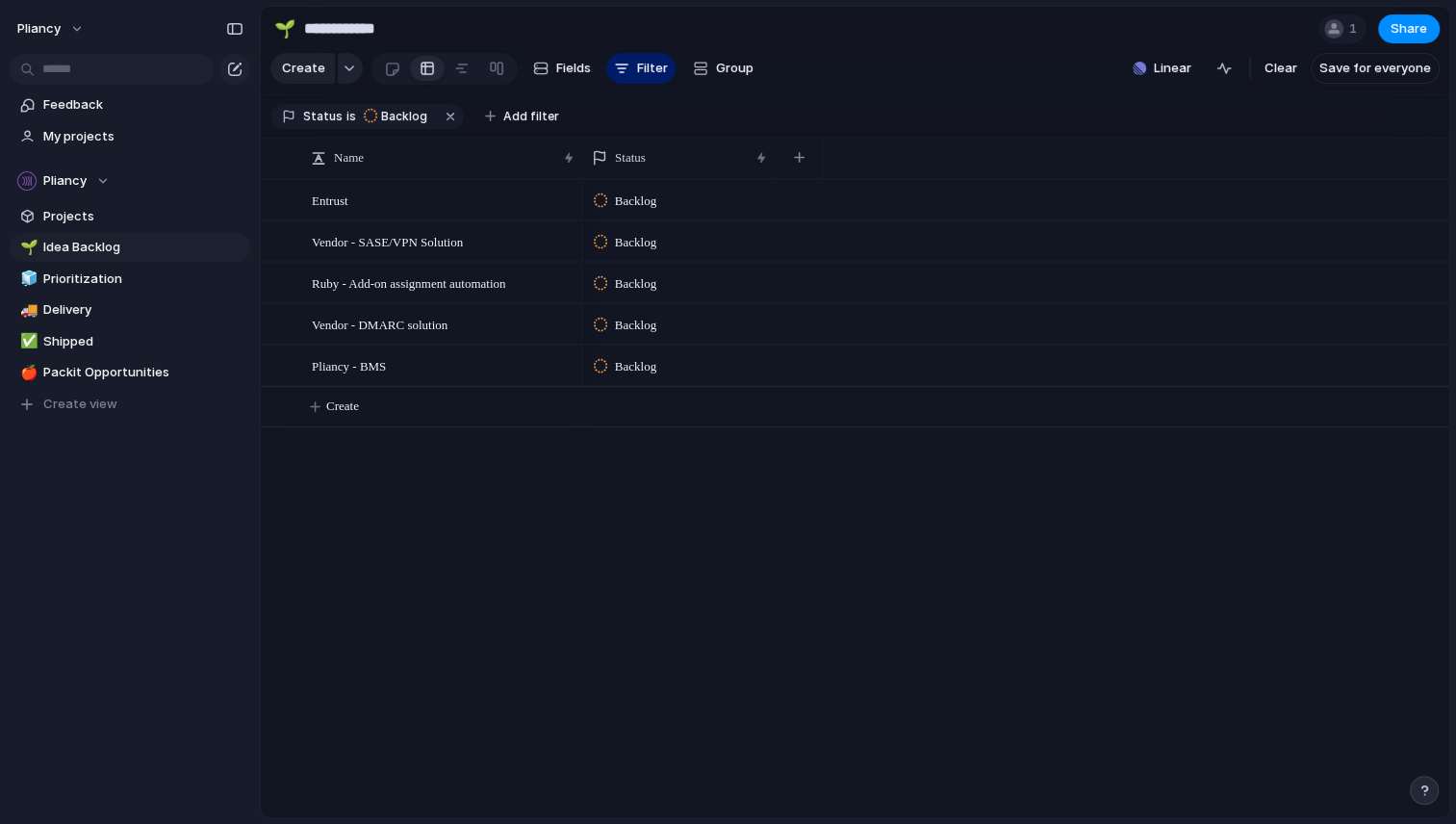
click at [1384, 78] on span "Save for everyone" at bounding box center [1375, 67] width 112 height 19
click at [337, 415] on span "Create" at bounding box center [342, 406] width 33 height 19
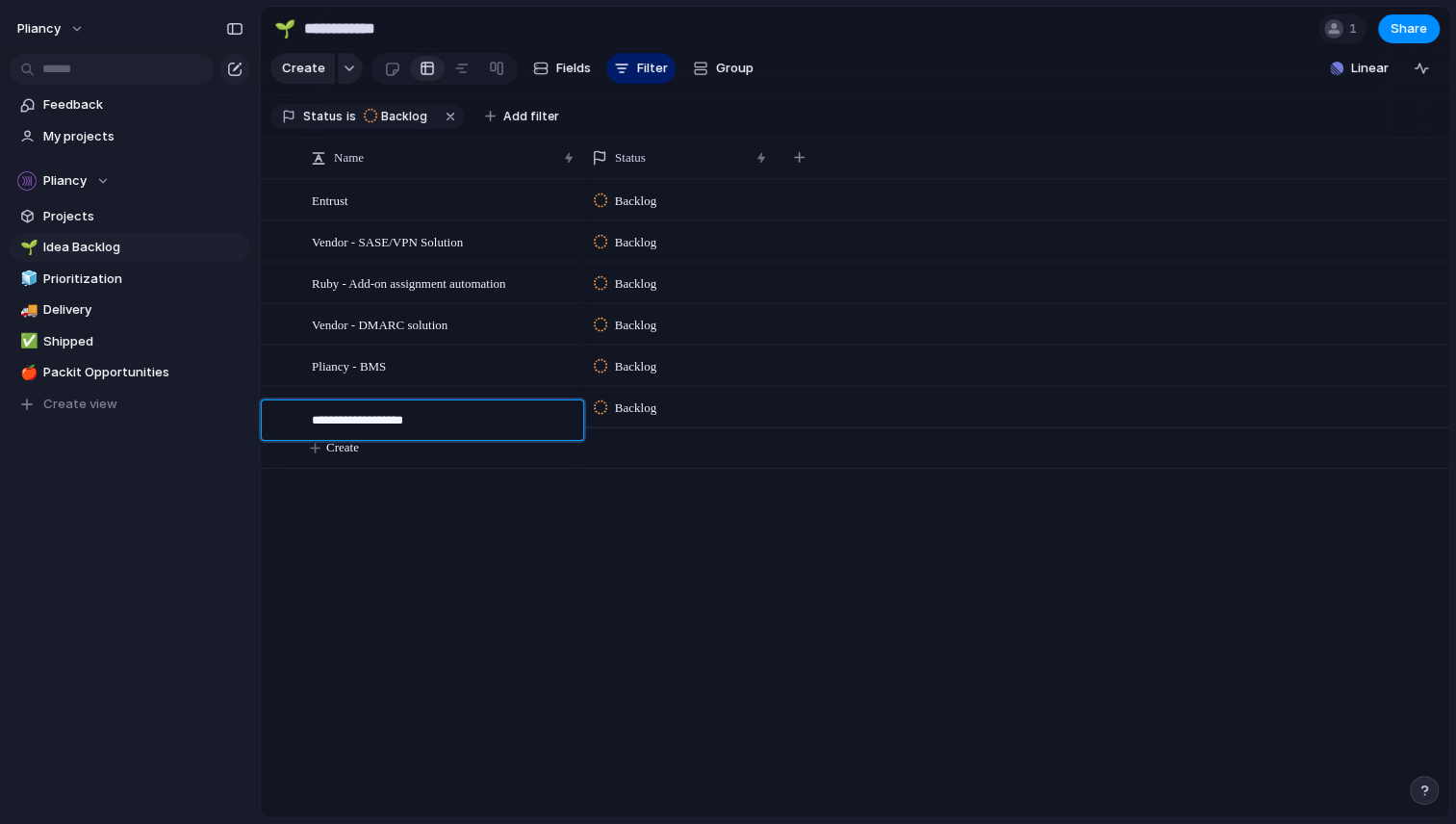
type textarea "**********"
click at [336, 457] on span "Create" at bounding box center [342, 447] width 33 height 19
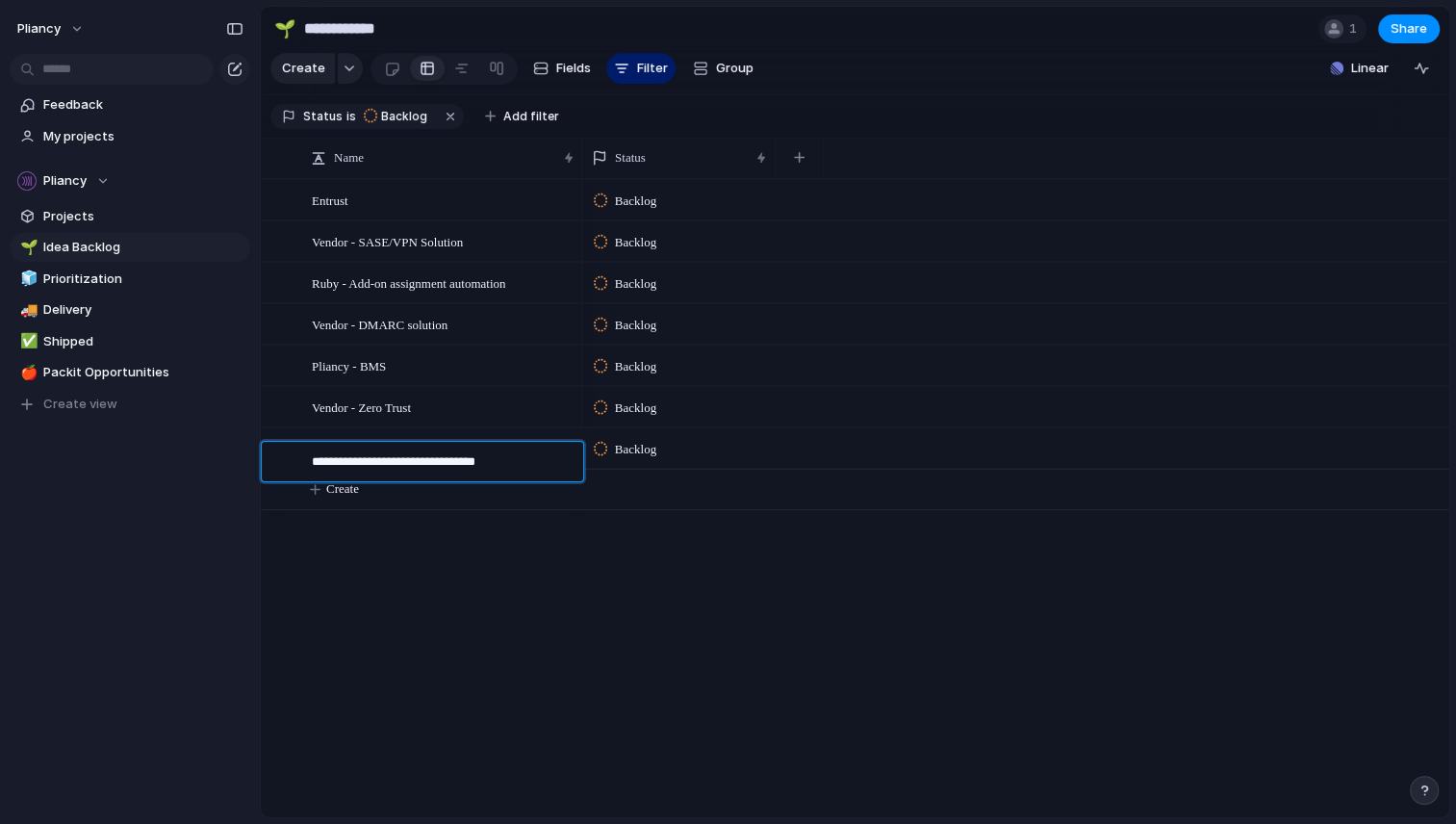
type textarea "**********"
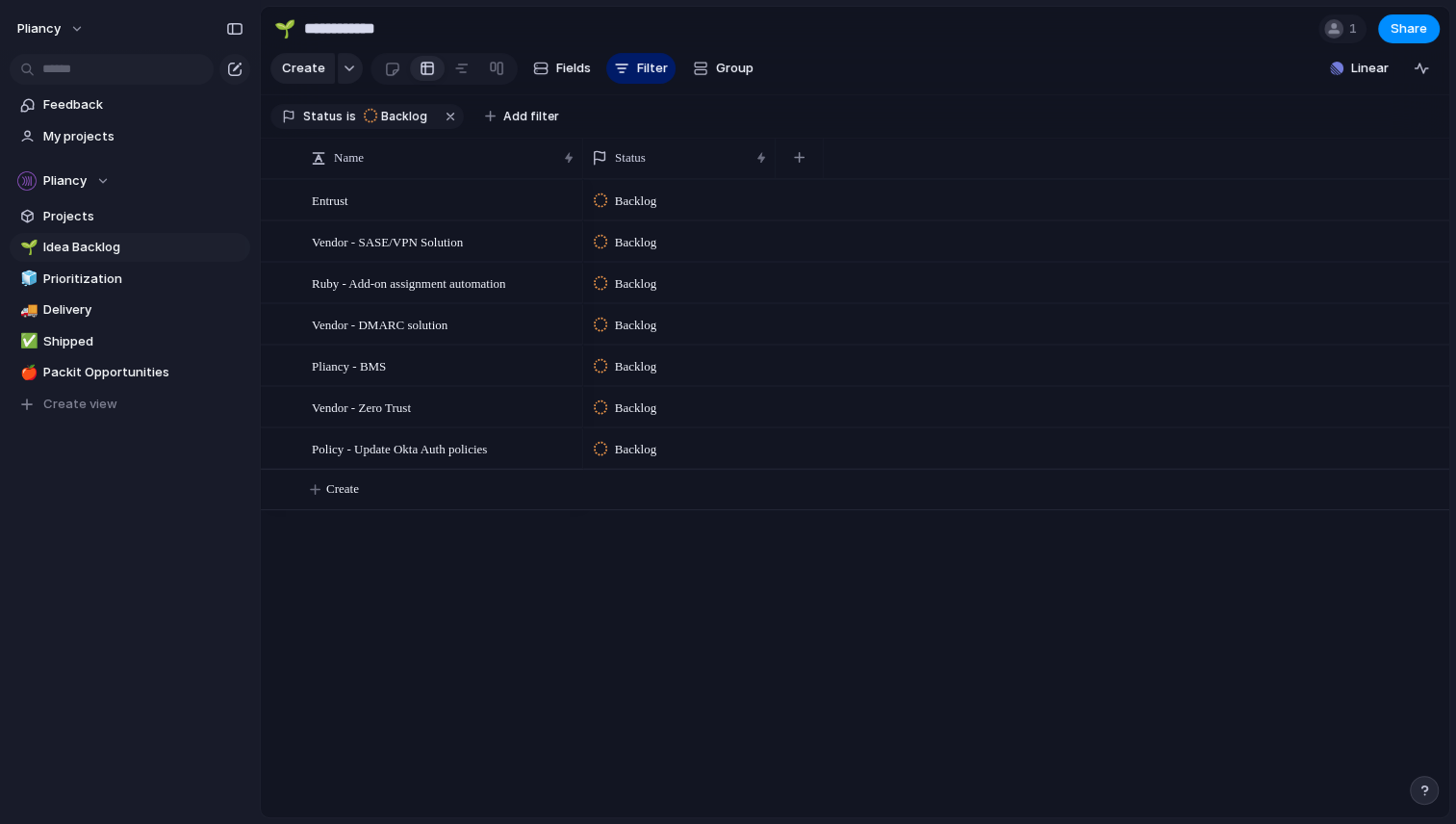
click at [345, 499] on span "Create" at bounding box center [342, 488] width 33 height 19
click at [345, 502] on textarea at bounding box center [440, 506] width 258 height 24
type textarea "**********"
click at [429, 219] on div "Entrust" at bounding box center [443, 200] width 265 height 40
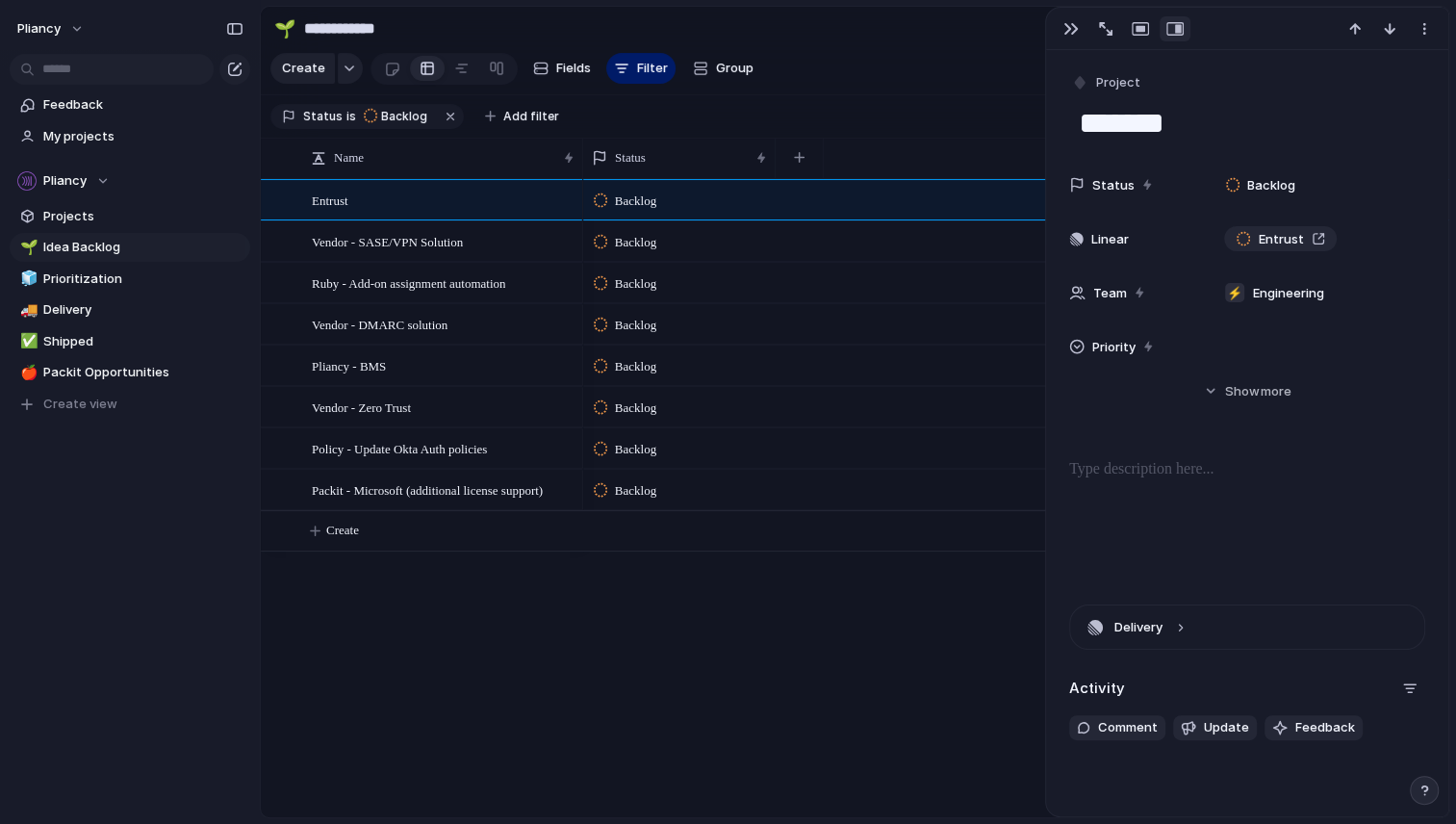
click at [1120, 346] on span "Priority" at bounding box center [1114, 347] width 44 height 19
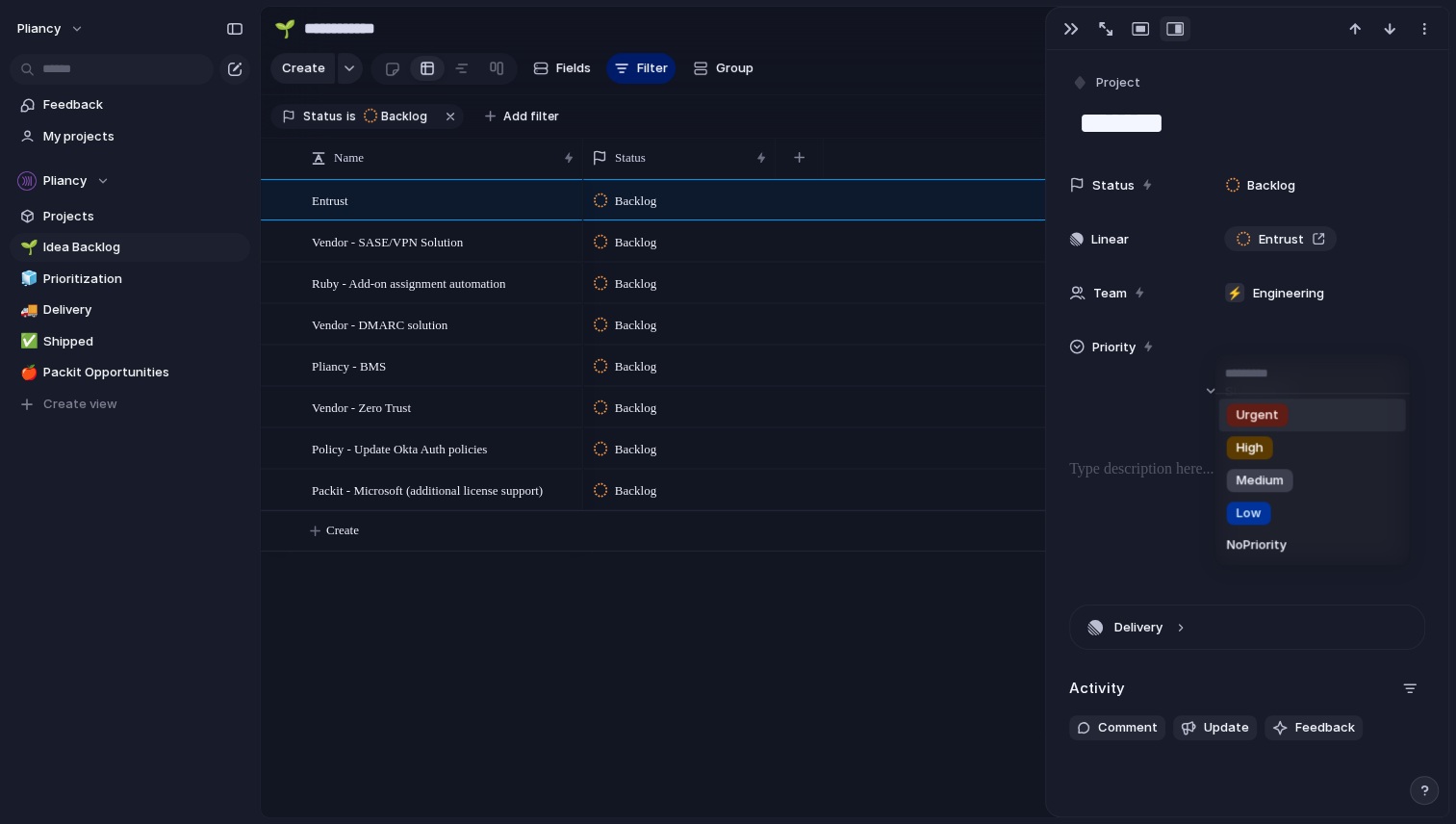
click at [894, 628] on div "Urgent High Medium Low No Priority" at bounding box center [728, 412] width 1456 height 824
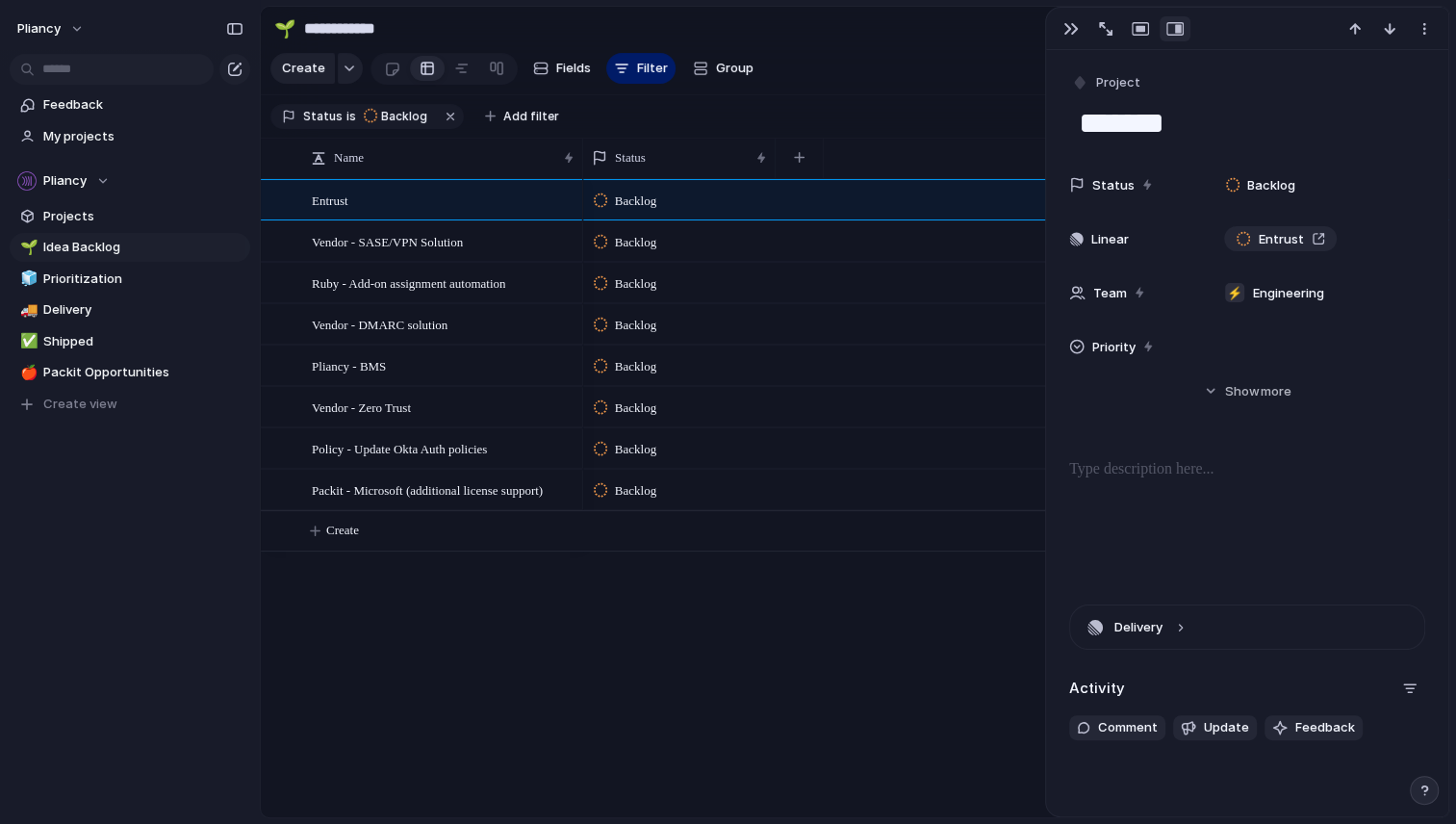
click at [894, 628] on div "Backlog Backlog Backlog Backlog Backlog Backlog Backlog Backlog" at bounding box center [1016, 499] width 866 height 639
click at [1067, 32] on div "button" at bounding box center [1071, 29] width 16 height 16
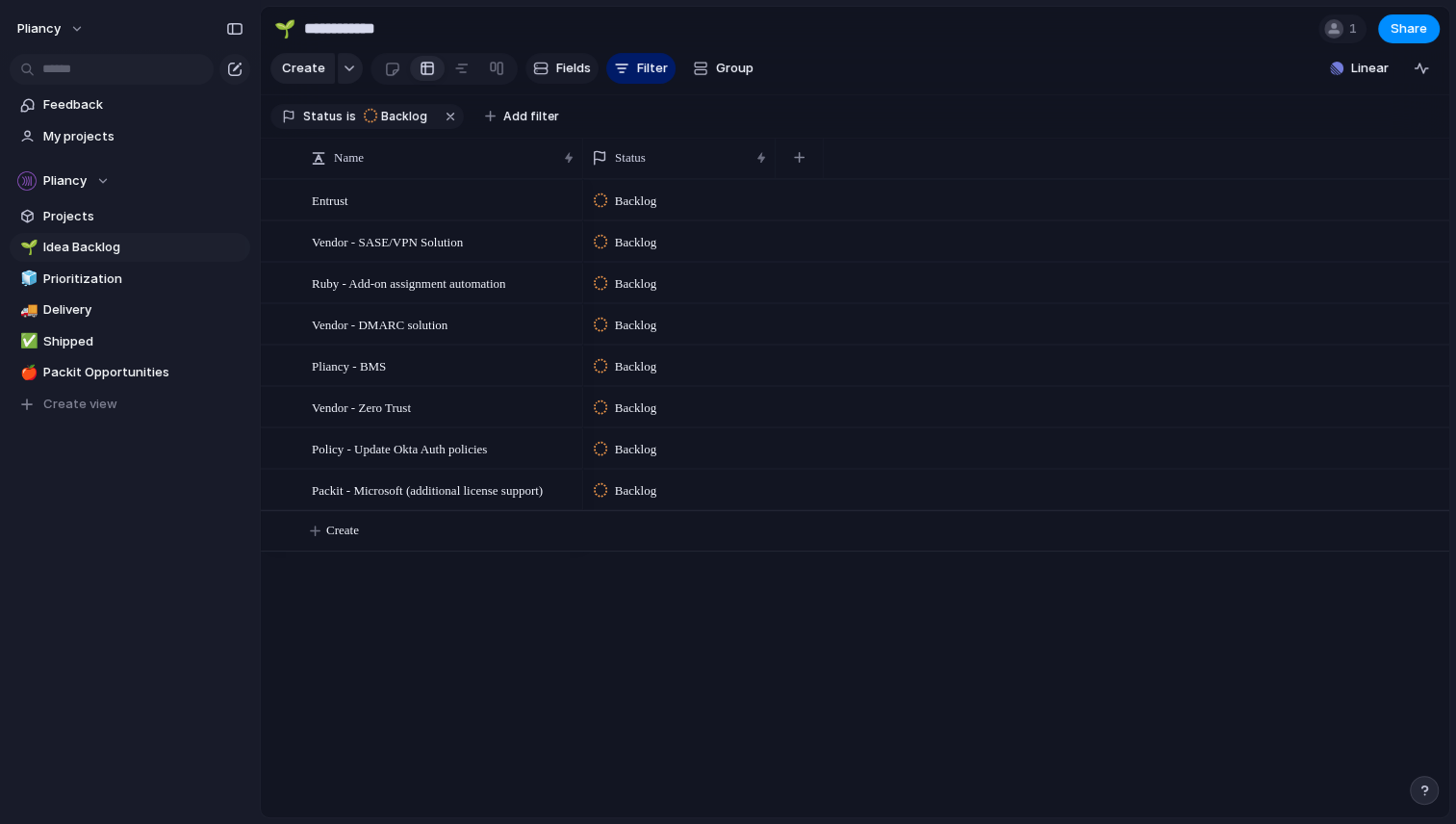
click at [557, 74] on span "Fields" at bounding box center [573, 67] width 35 height 19
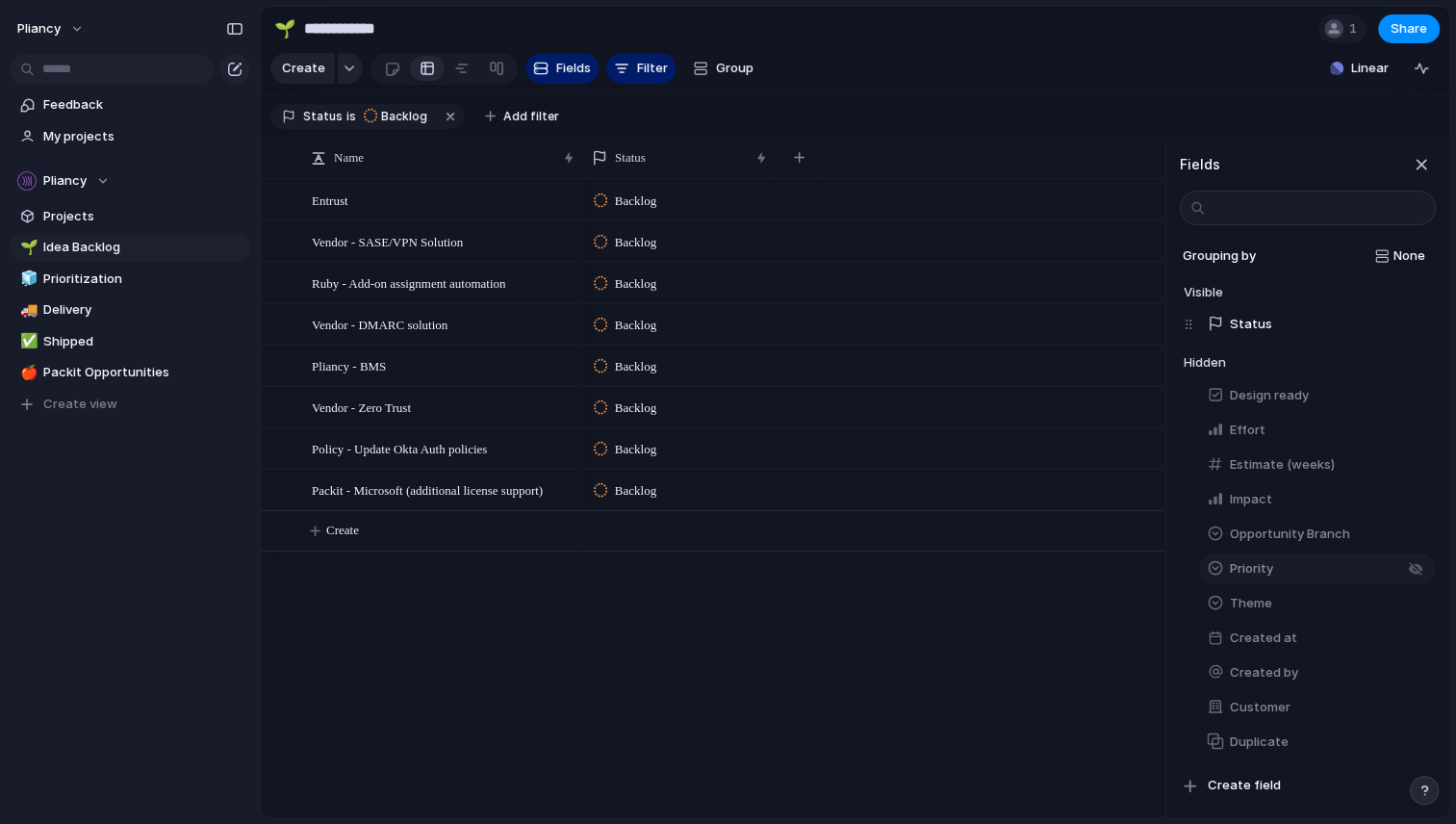
click at [1260, 578] on span "Priority" at bounding box center [1251, 568] width 44 height 19
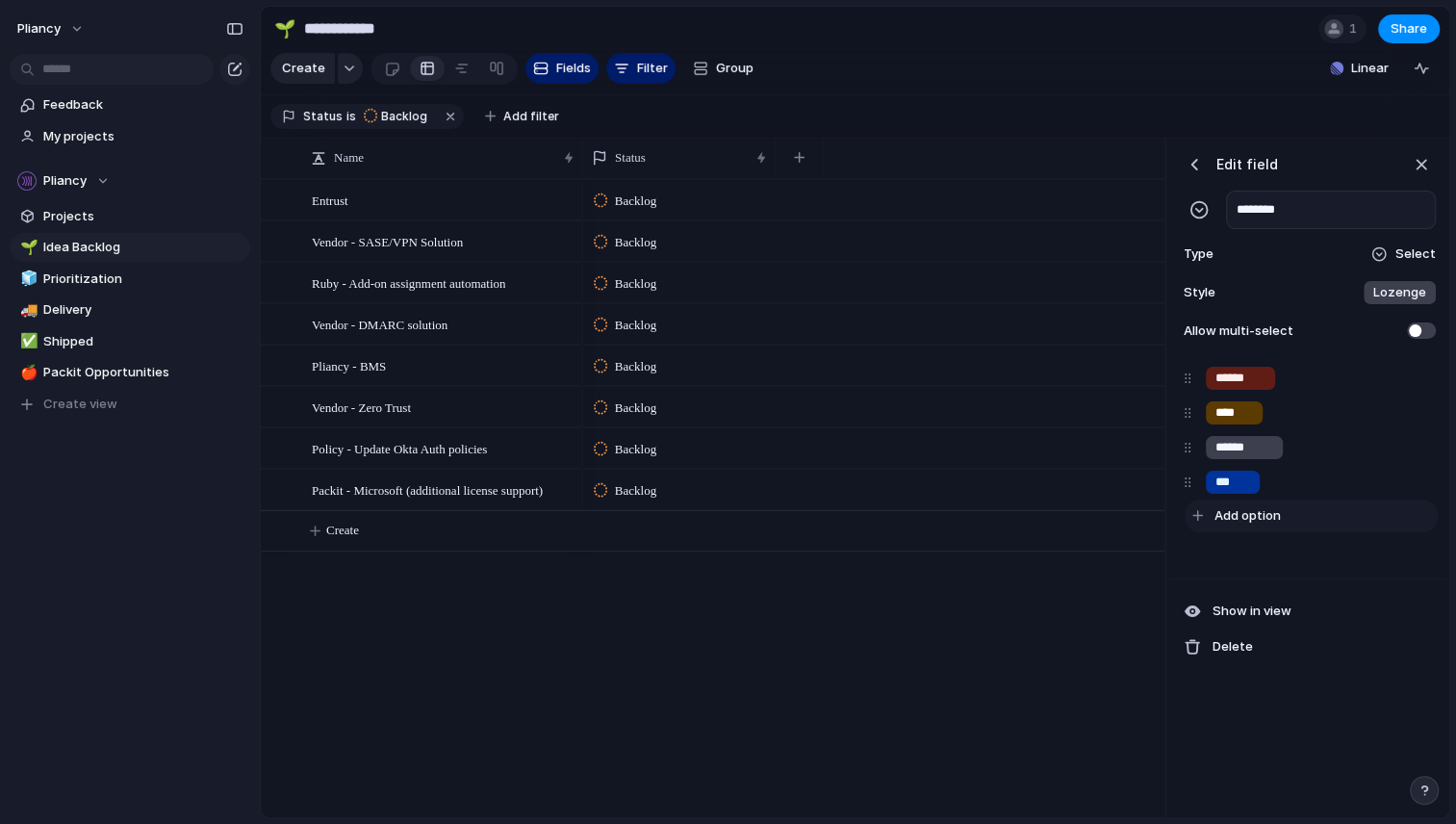
click at [1255, 526] on span "Add option" at bounding box center [1247, 516] width 66 height 19
click at [1413, 390] on div "button" at bounding box center [1414, 378] width 19 height 25
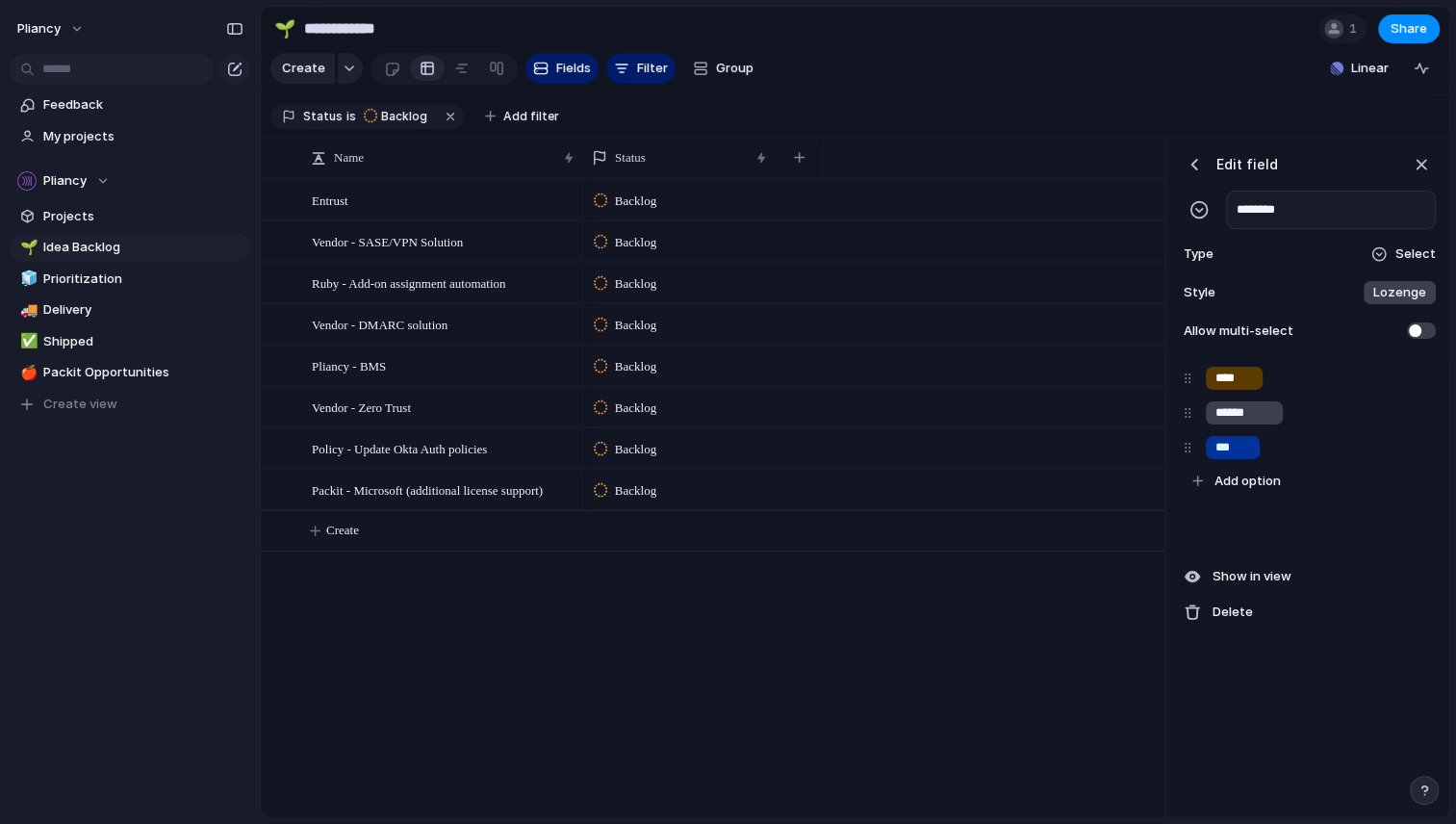
click at [1413, 390] on div "button" at bounding box center [1414, 378] width 19 height 25
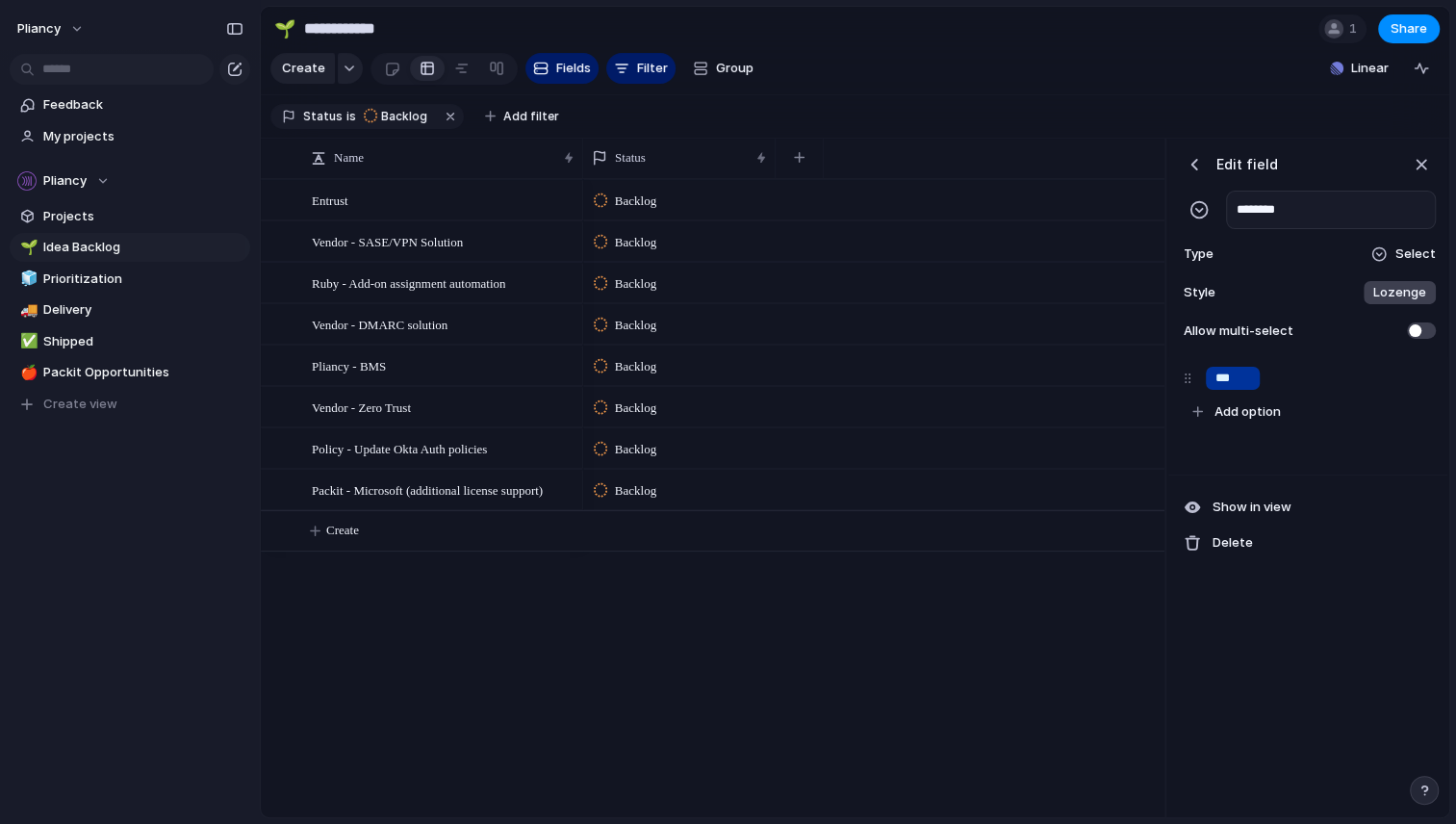
click at [1413, 390] on div "button" at bounding box center [1414, 378] width 19 height 25
click at [1257, 387] on span "Add option" at bounding box center [1247, 377] width 66 height 19
type input "*"
click at [1254, 421] on span "Add option" at bounding box center [1247, 412] width 66 height 19
type input "*"
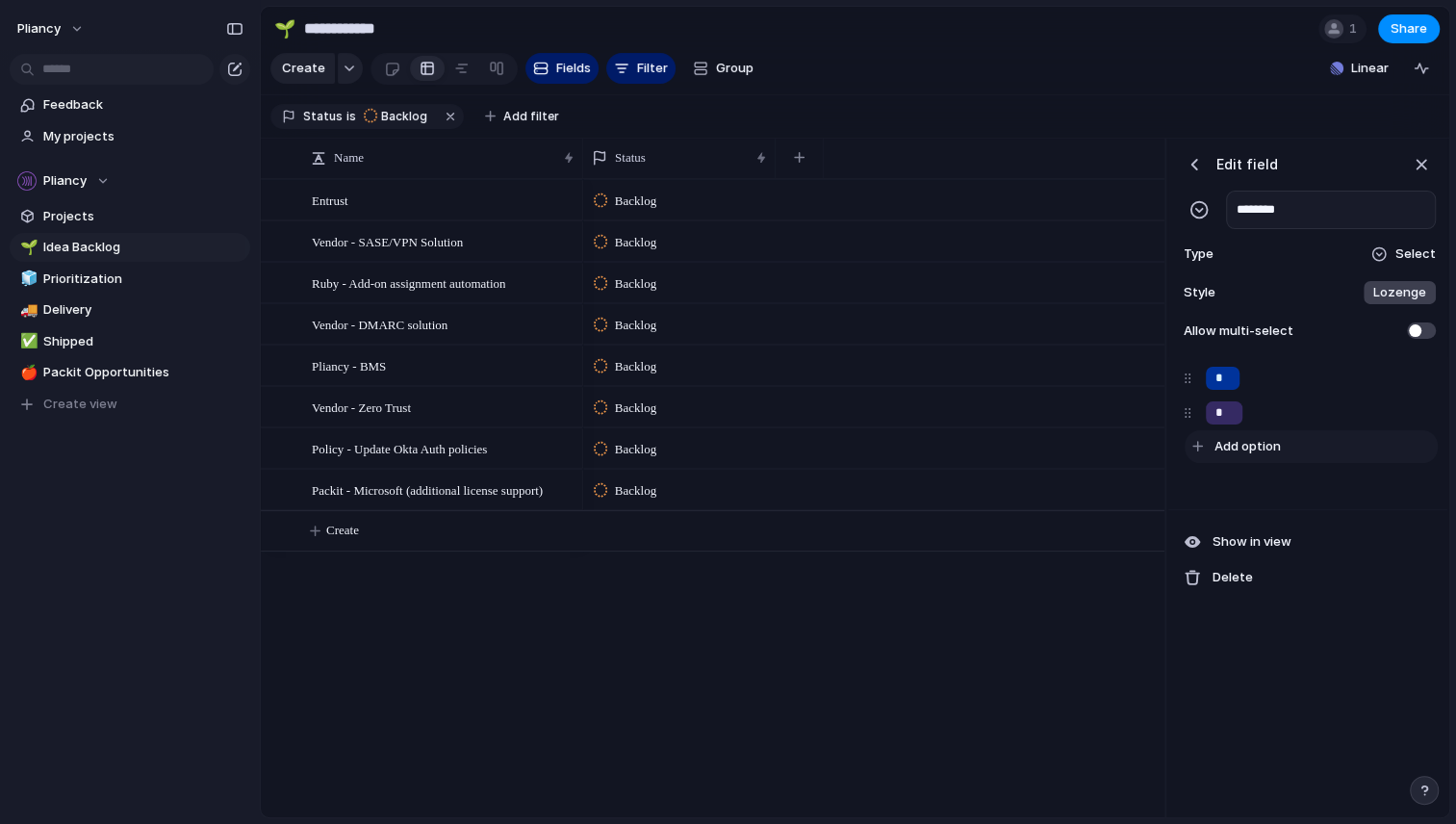
click at [1256, 456] on span "Add option" at bounding box center [1247, 446] width 66 height 19
type input "*"
click at [1261, 491] on span "Add option" at bounding box center [1247, 481] width 66 height 19
type input "*"
click at [1266, 526] on span "Add option" at bounding box center [1247, 516] width 66 height 19
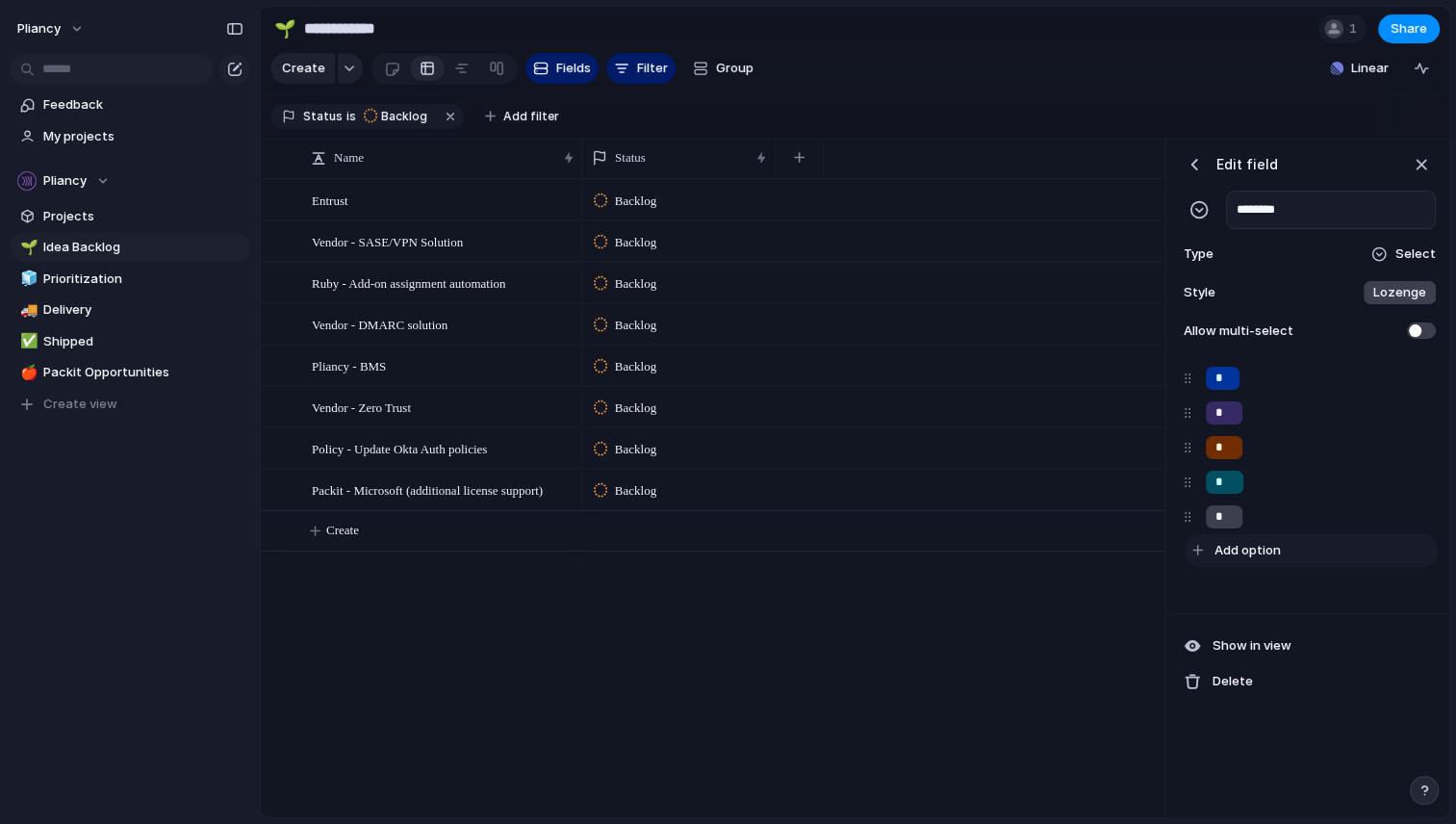
type input "*"
click at [1257, 560] on span "Add option" at bounding box center [1247, 550] width 66 height 19
type input "*"
click at [1244, 595] on span "Add option" at bounding box center [1247, 584] width 66 height 19
type input "*"
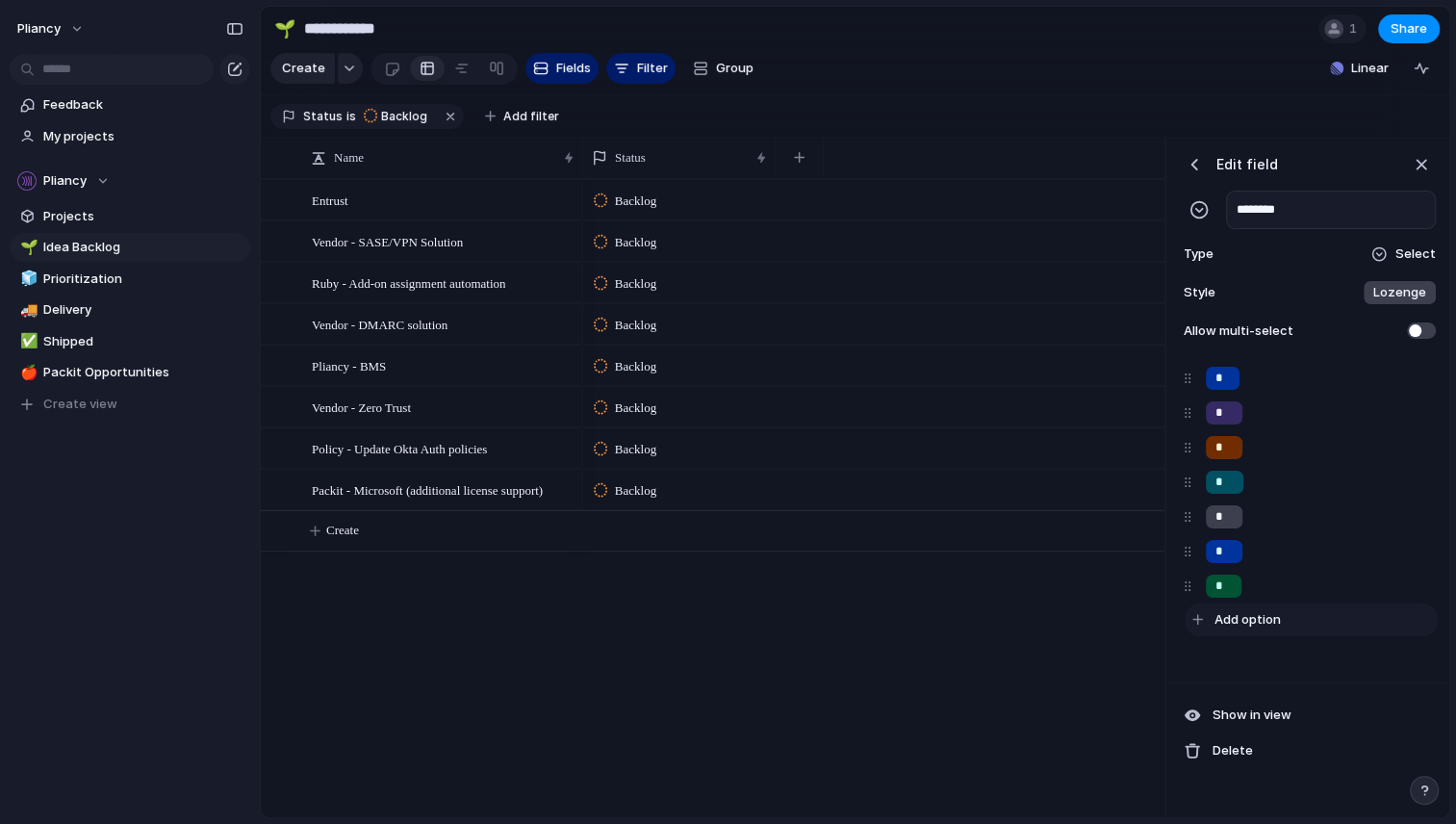
click at [1247, 630] on span "Add option" at bounding box center [1247, 619] width 66 height 19
type input "*"
click at [1250, 660] on span "Add option" at bounding box center [1247, 653] width 66 height 19
type input "*"
click at [1249, 699] on span "Add option" at bounding box center [1247, 688] width 66 height 19
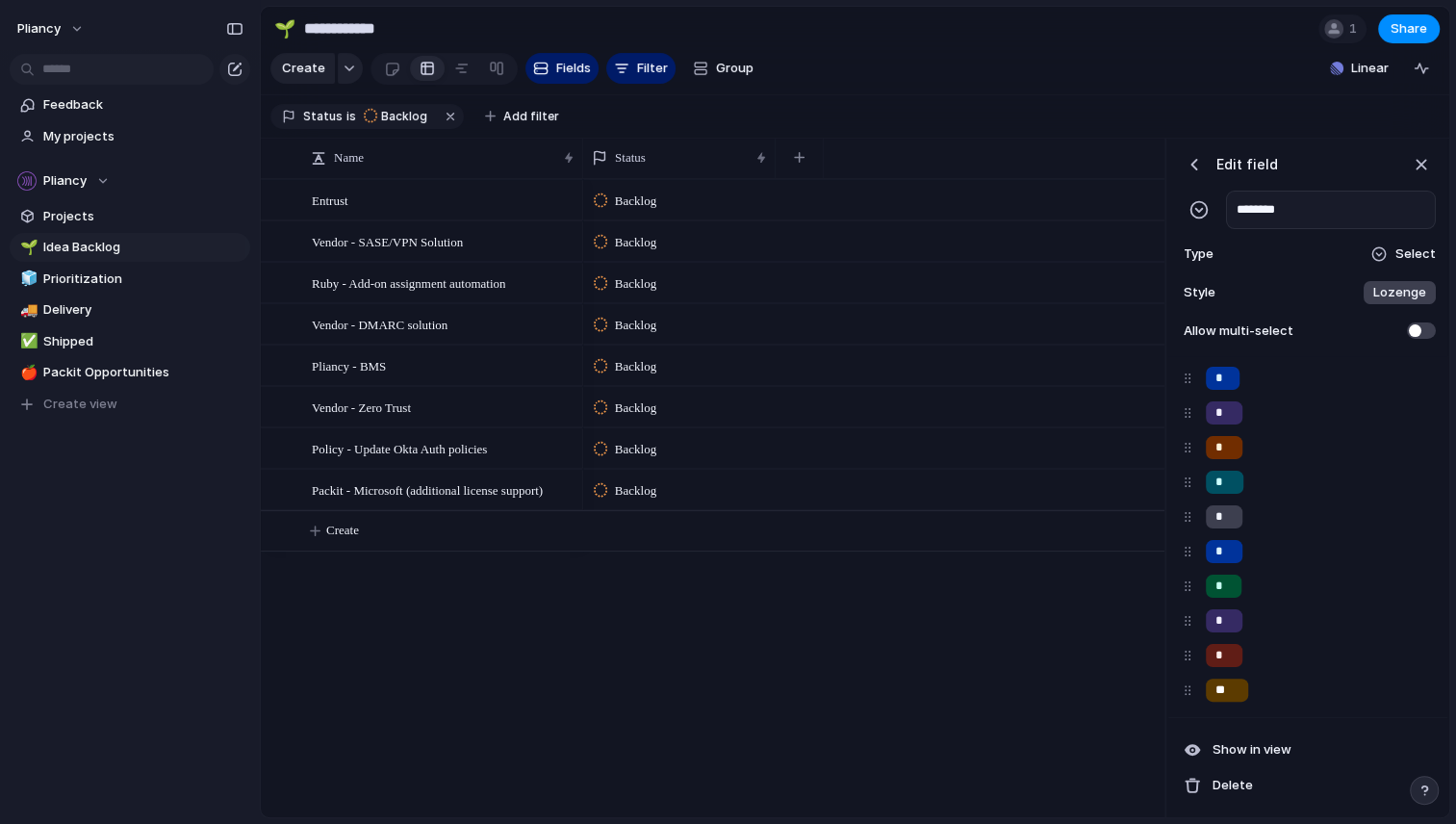
type input "**"
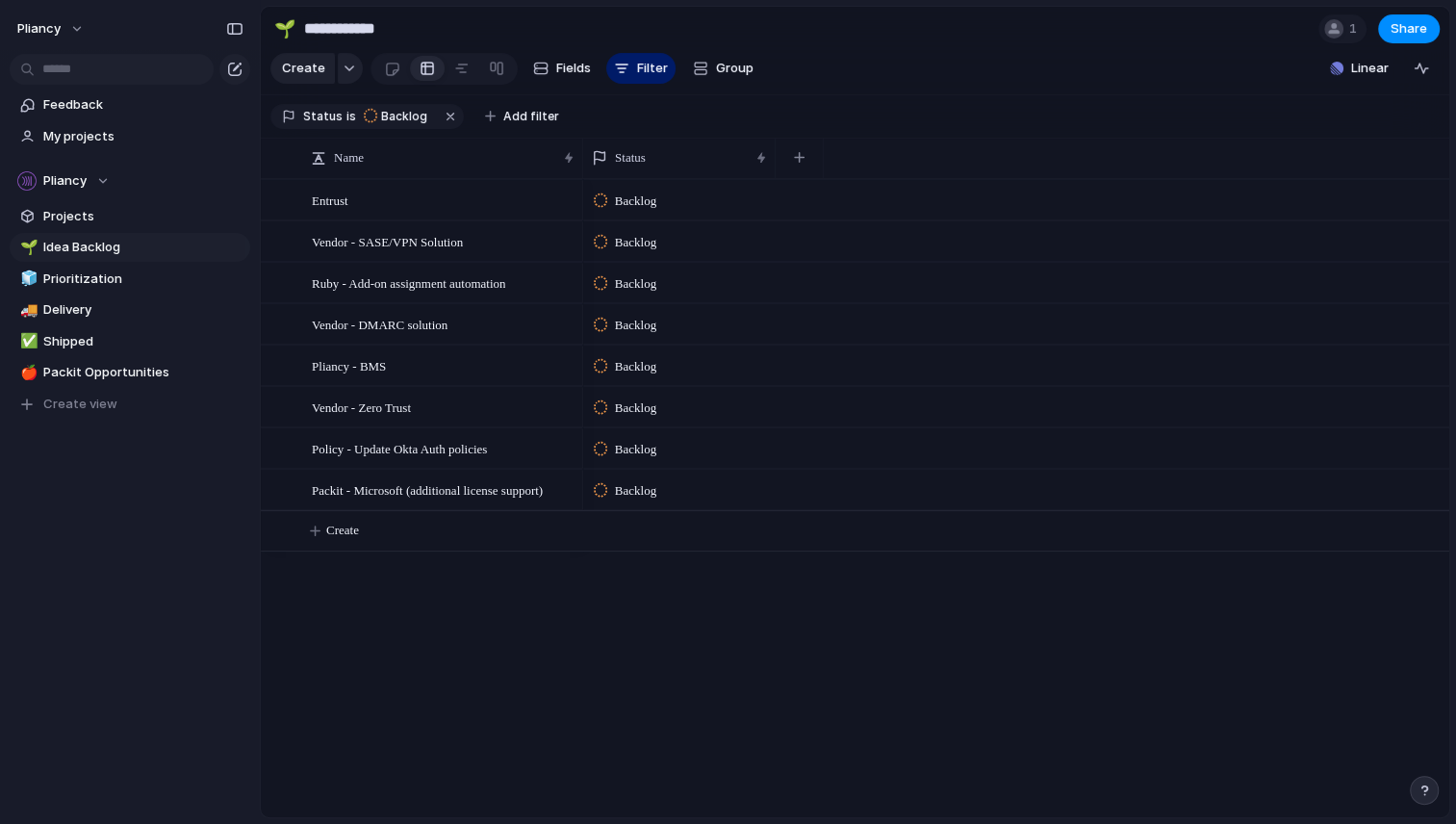
click at [1093, 619] on div "Backlog Backlog Backlog Backlog Backlog Backlog Backlog Backlog" at bounding box center [1016, 499] width 866 height 639
click at [545, 70] on button "Fields" at bounding box center [562, 67] width 73 height 31
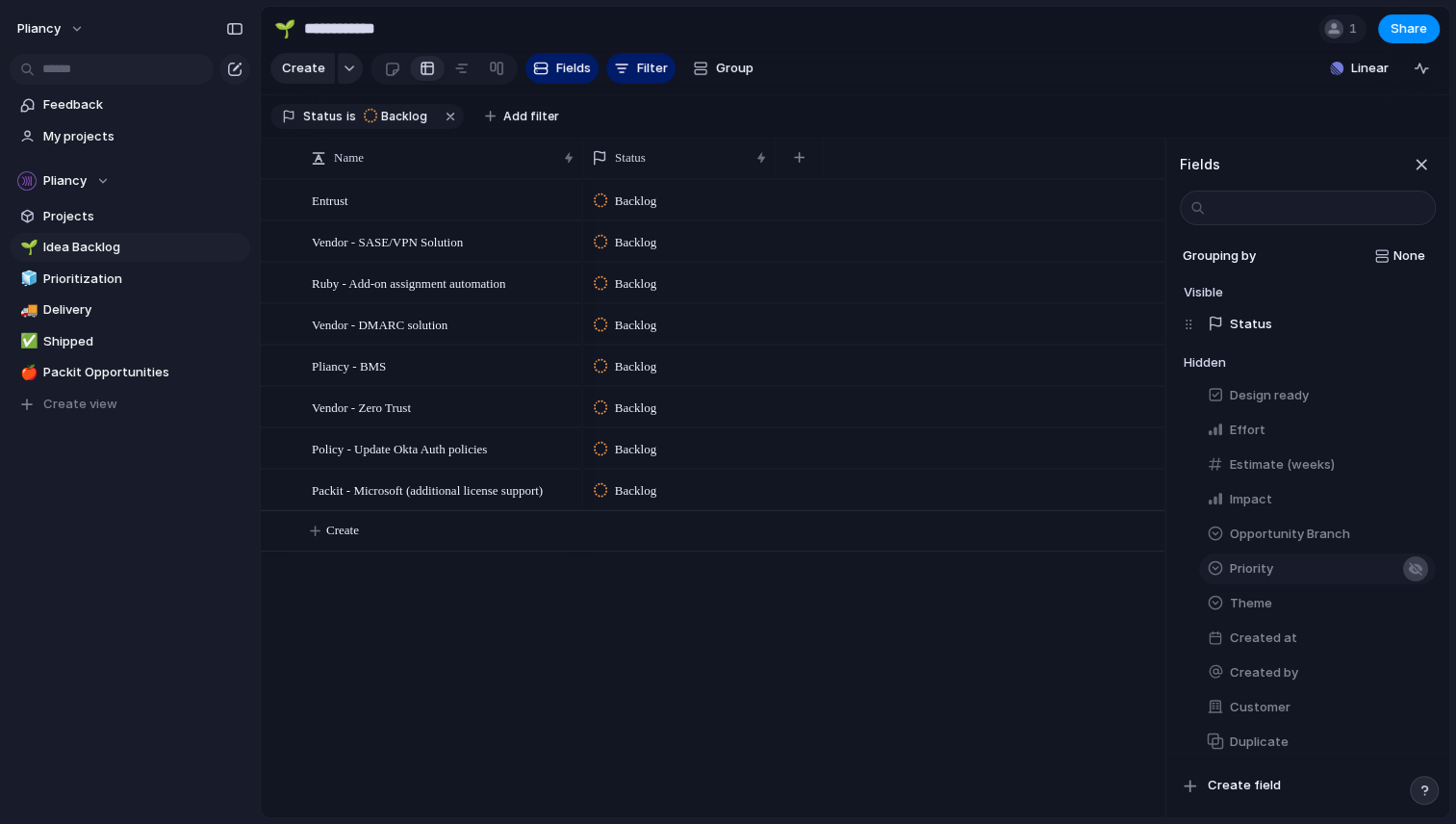
click at [1407, 576] on div "button" at bounding box center [1415, 569] width 16 height 16
click at [1249, 369] on span "Priority" at bounding box center [1251, 358] width 44 height 19
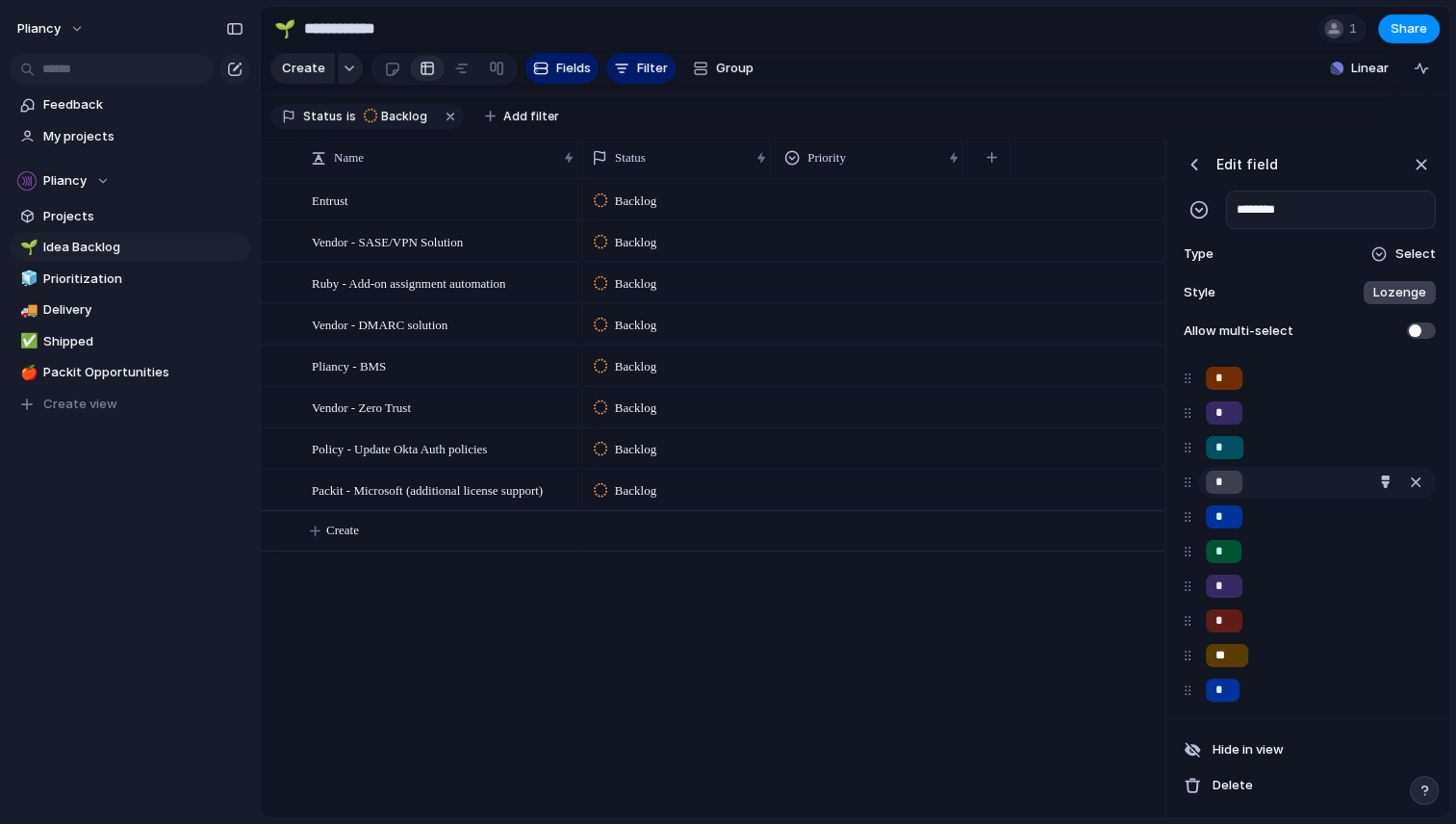
scroll to position [82, 0]
click at [1413, 176] on div "button" at bounding box center [1420, 164] width 21 height 21
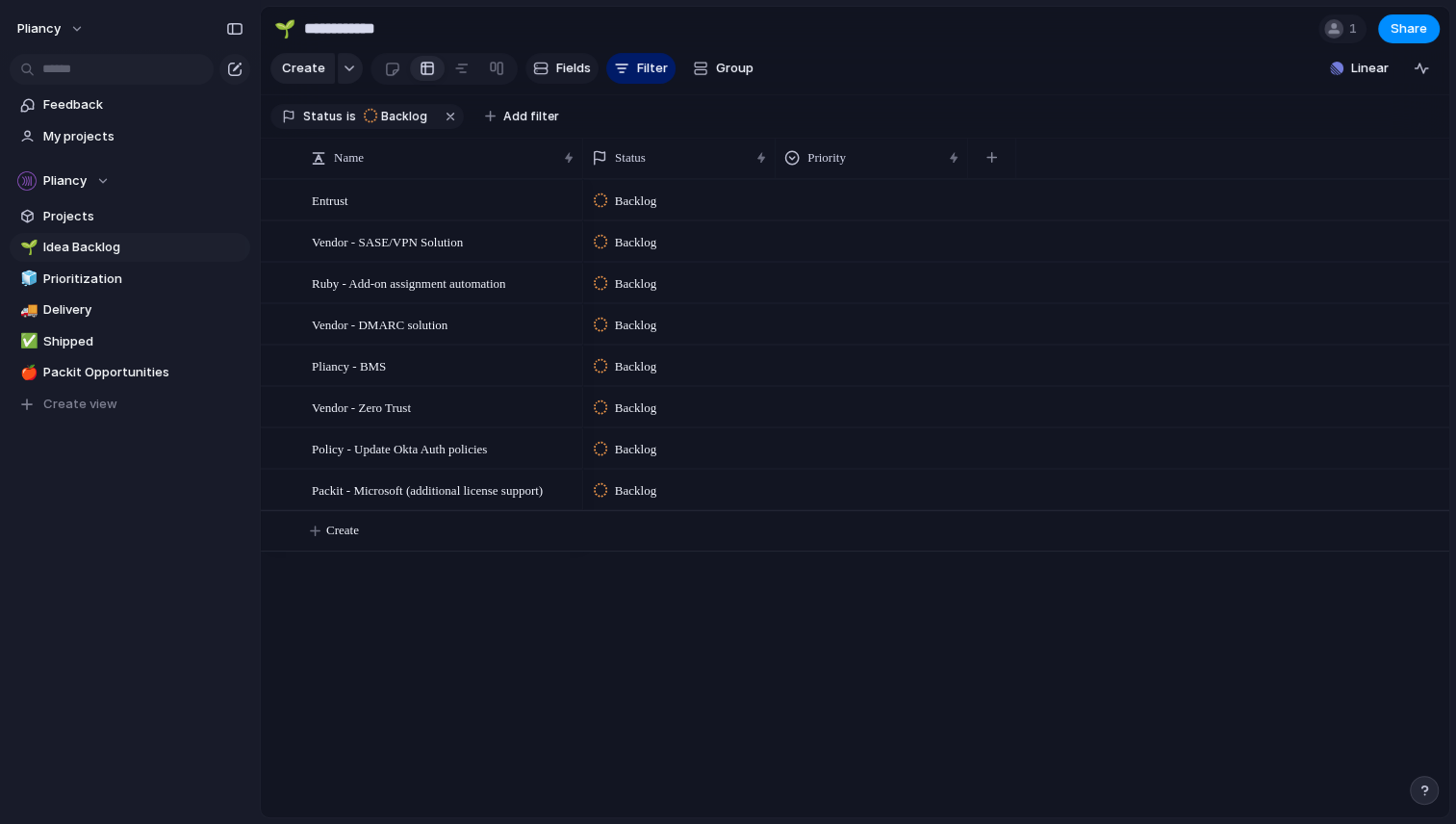
click at [557, 69] on span "Fields" at bounding box center [573, 67] width 35 height 19
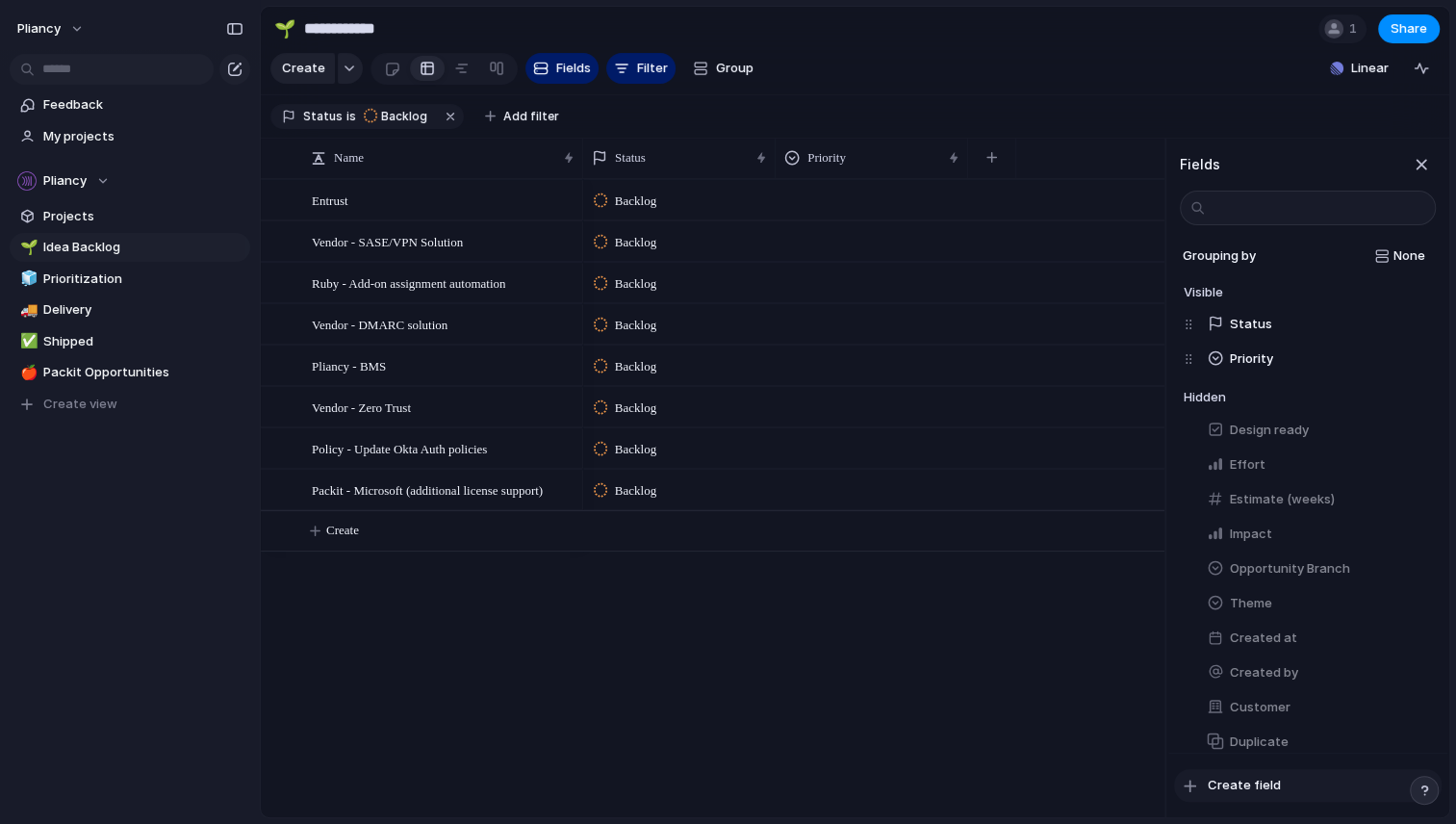
click at [1239, 781] on span "Create field" at bounding box center [1244, 784] width 73 height 19
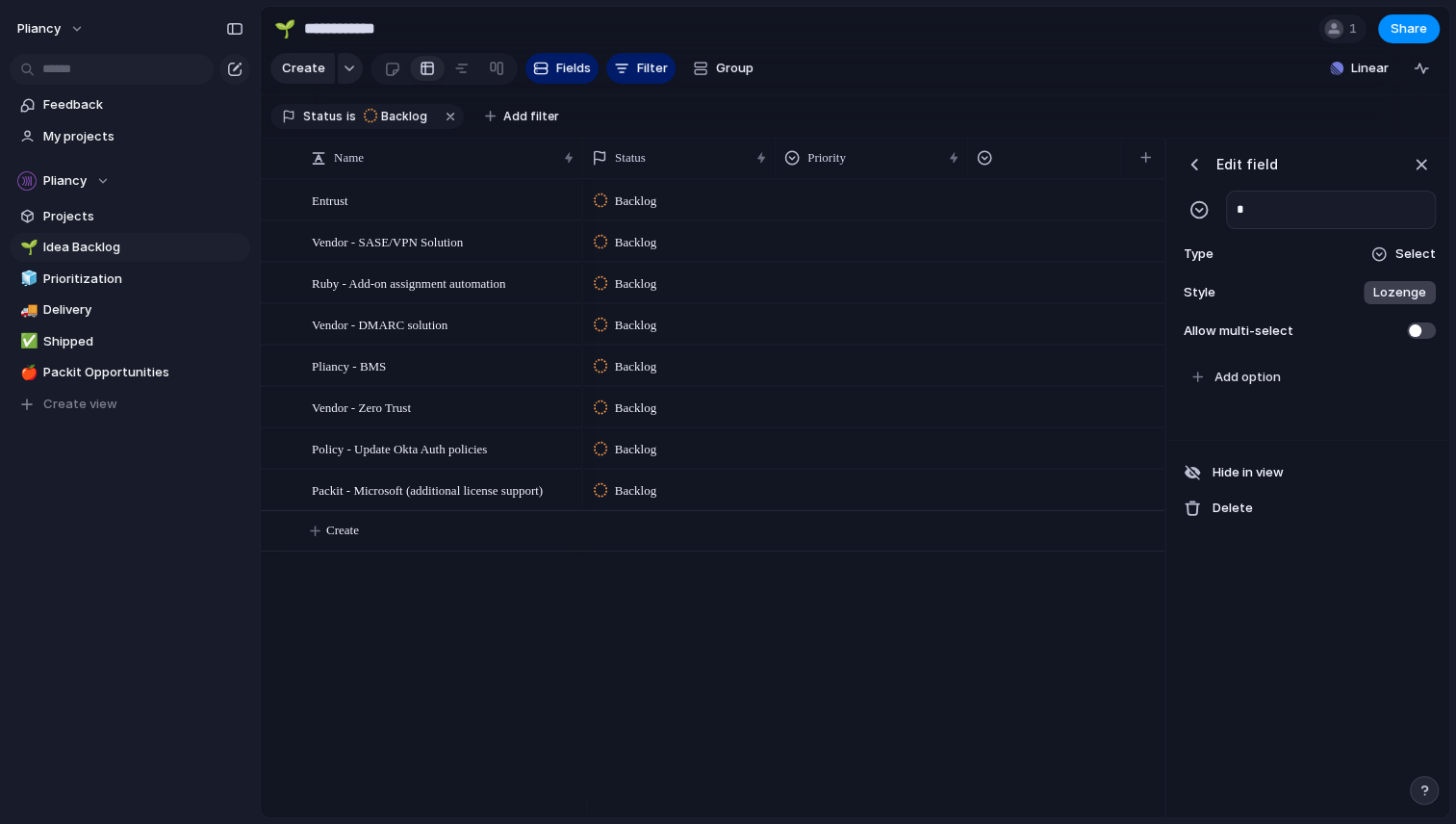
scroll to position [0, 6]
type input "*****"
click at [1411, 339] on span at bounding box center [1420, 330] width 29 height 17
click at [1240, 387] on span "Add option" at bounding box center [1247, 377] width 66 height 19
type input "*"
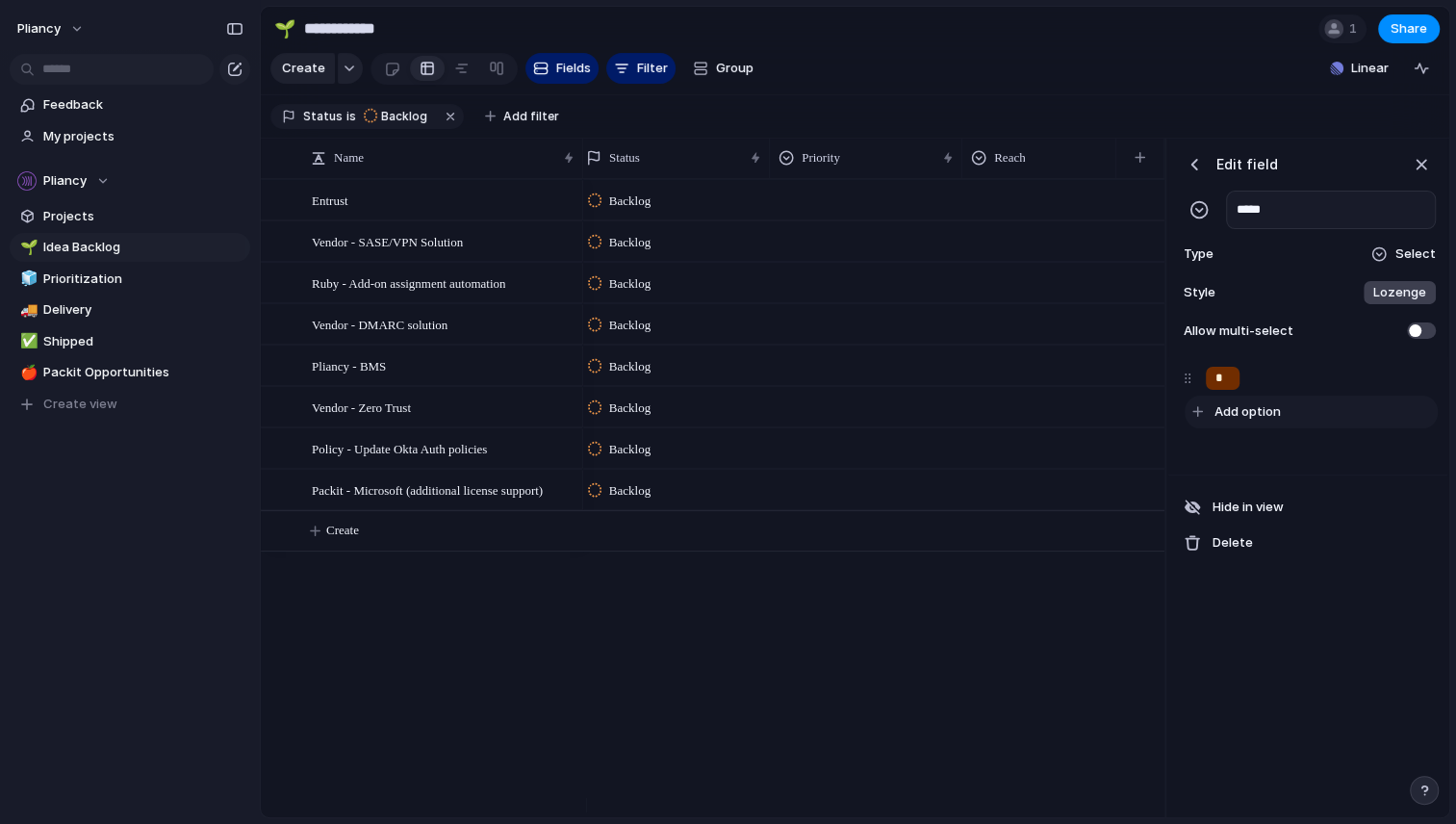
click at [1239, 421] on span "Add option" at bounding box center [1247, 412] width 66 height 19
type input "*"
click at [1240, 456] on span "Add option" at bounding box center [1247, 446] width 66 height 19
type input "*"
click at [1236, 491] on span "Add option" at bounding box center [1247, 481] width 66 height 19
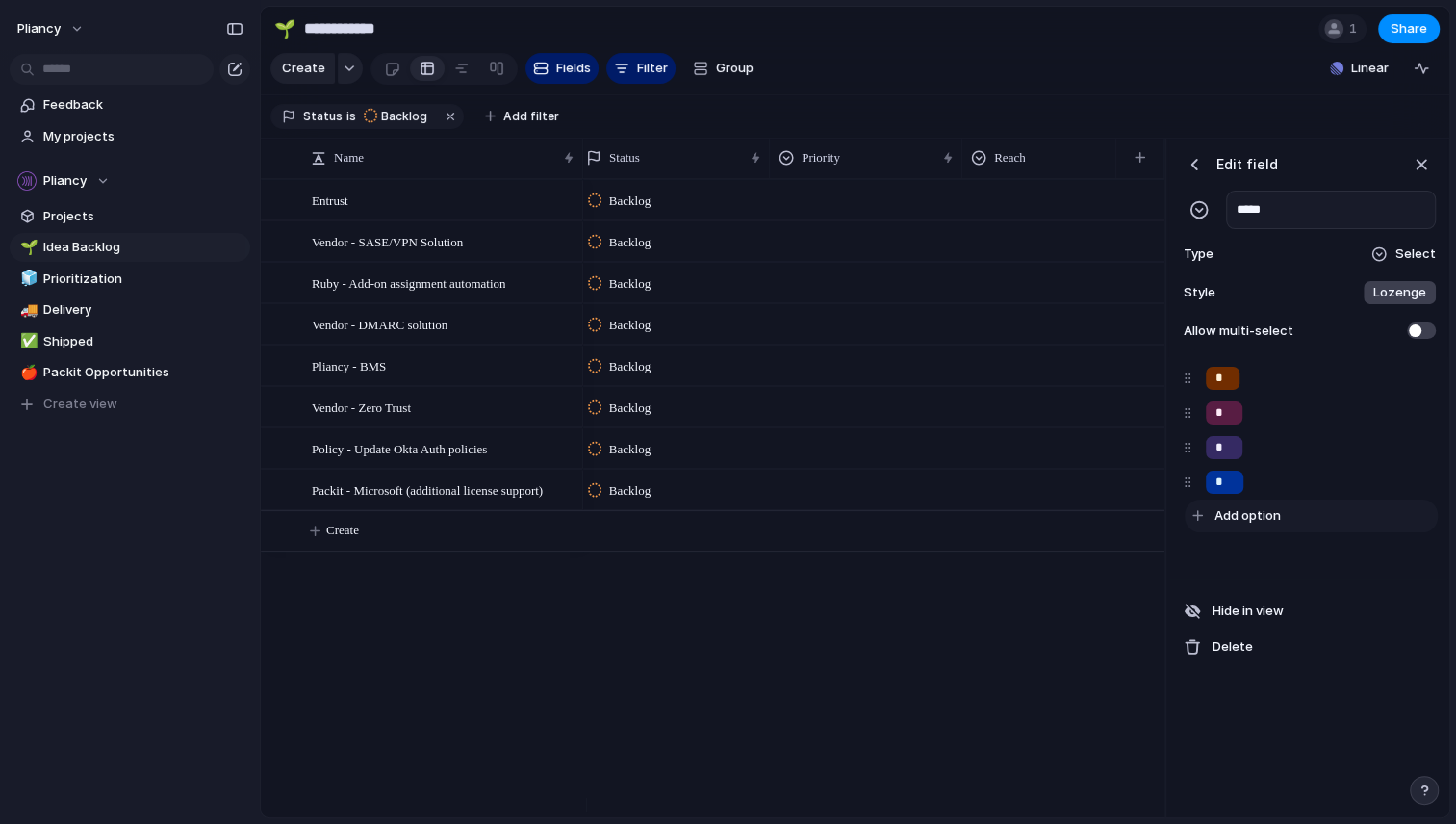
type input "*"
click at [1253, 526] on span "Add option" at bounding box center [1247, 516] width 66 height 19
type input "*"
click at [1255, 560] on span "Add option" at bounding box center [1247, 550] width 66 height 19
type input "*"
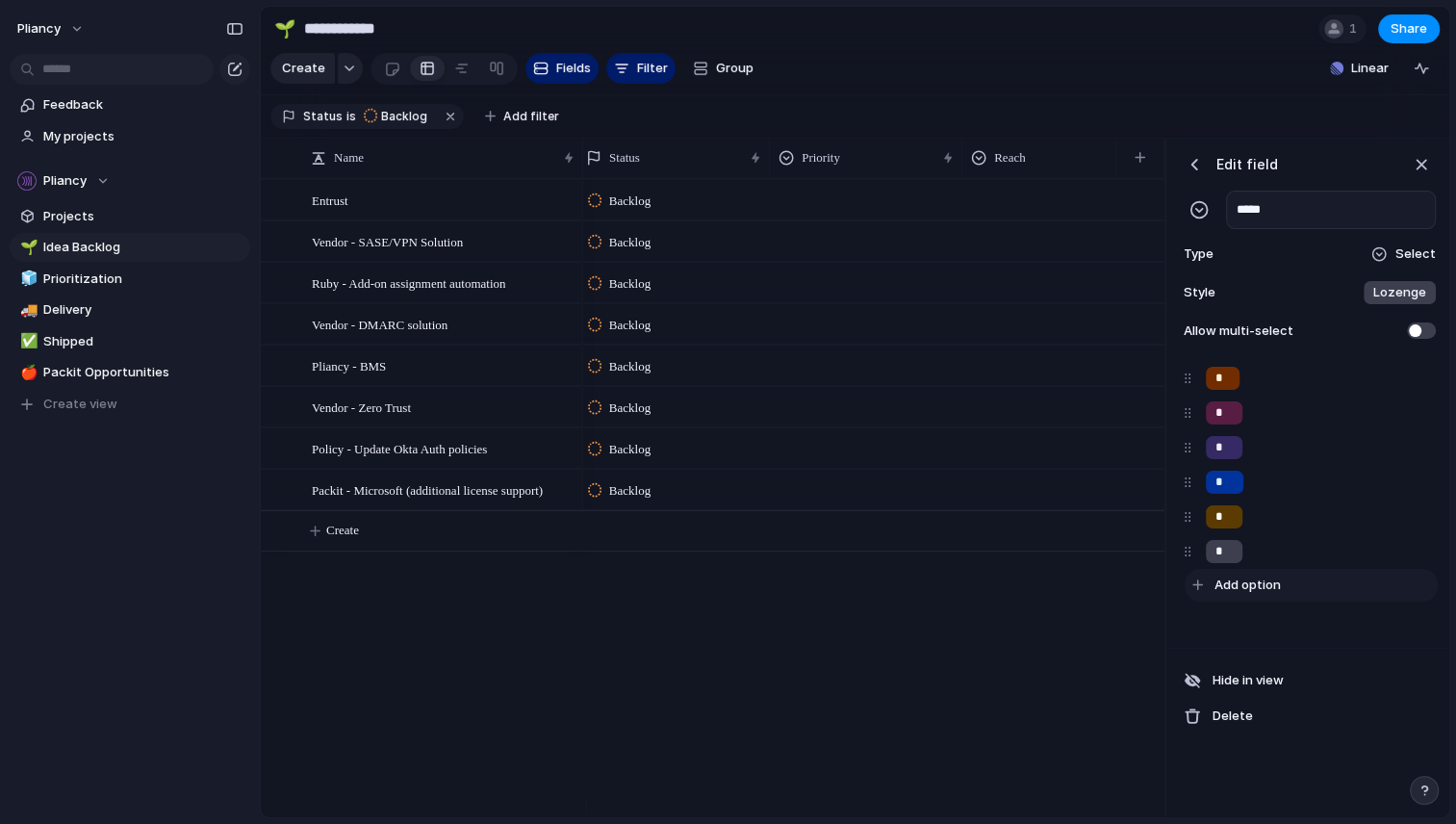
click at [1257, 595] on span "Add option" at bounding box center [1247, 584] width 66 height 19
type input "*"
click at [1257, 604] on div "*" at bounding box center [1308, 586] width 253 height 35
type input "*"
click at [1248, 630] on span "Add option" at bounding box center [1247, 619] width 66 height 19
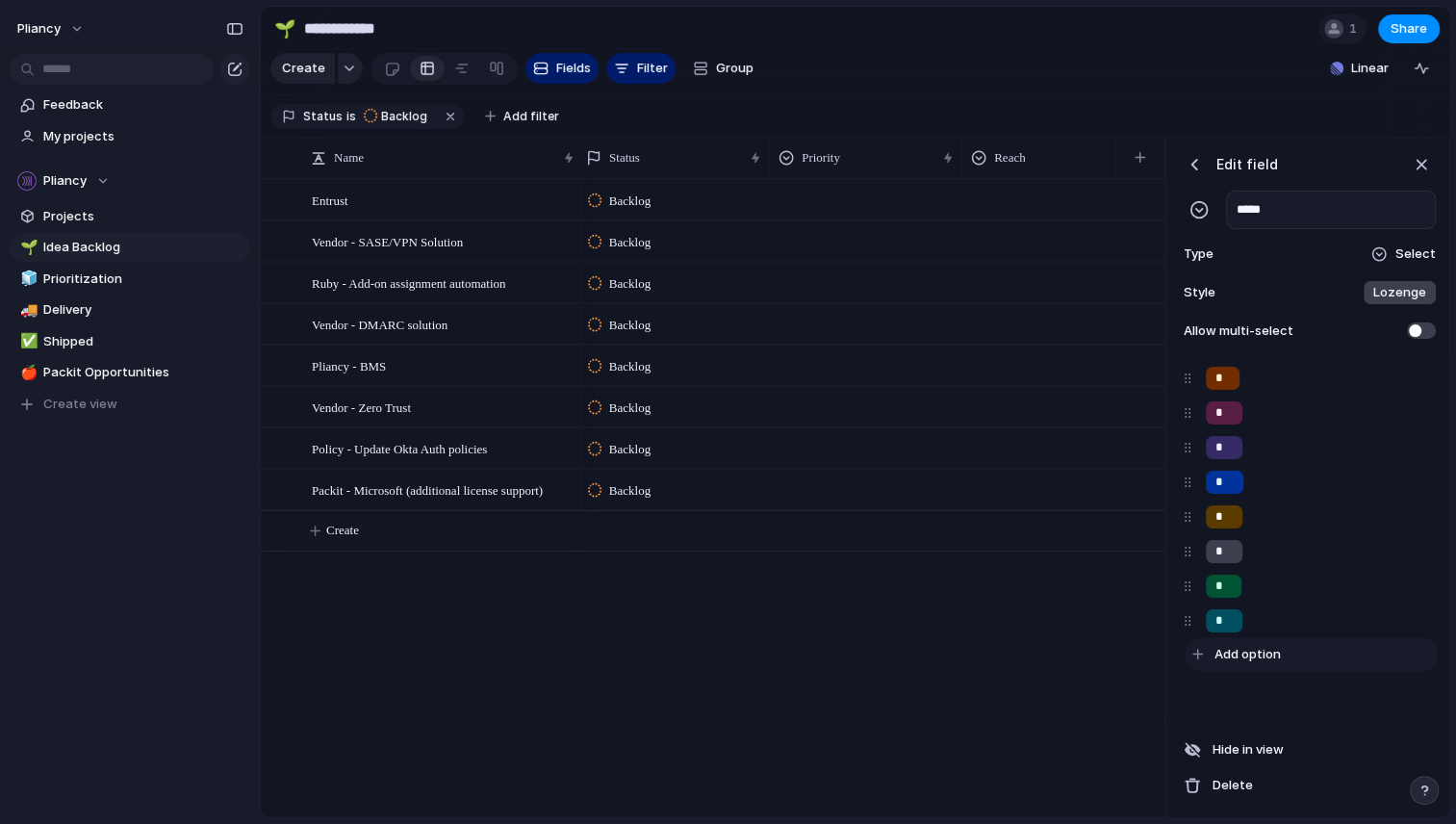
type input "*"
click at [1254, 664] on span "Add option" at bounding box center [1247, 653] width 66 height 19
type input "*"
click at [1237, 699] on span "Add option" at bounding box center [1247, 688] width 66 height 19
type input "*"
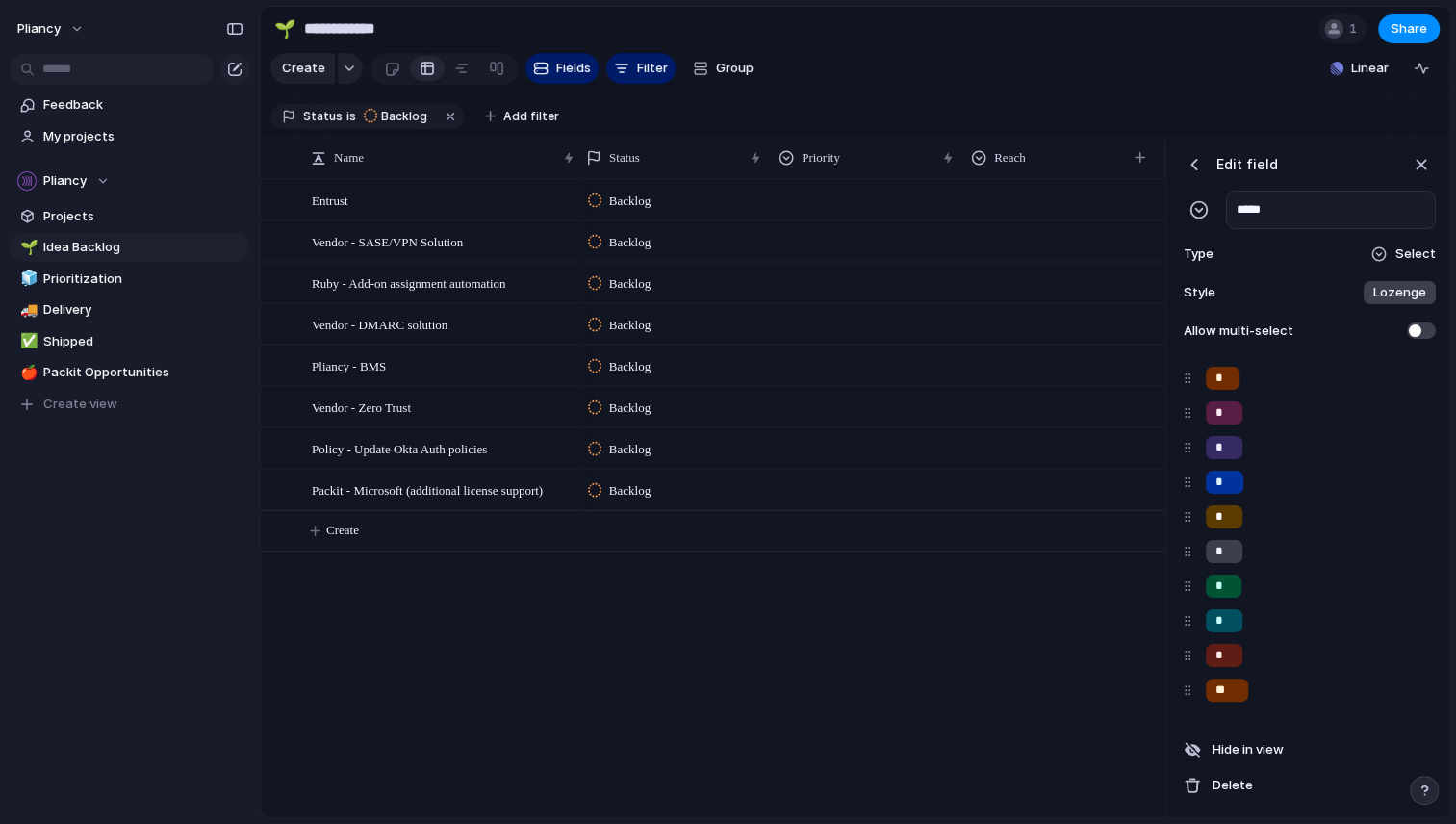
type input "**"
click at [1322, 281] on div "Edit field ***** Type Select Style Lozenge Allow multi-select" at bounding box center [1306, 247] width 279 height 217
click at [1058, 461] on div at bounding box center [1039, 445] width 152 height 32
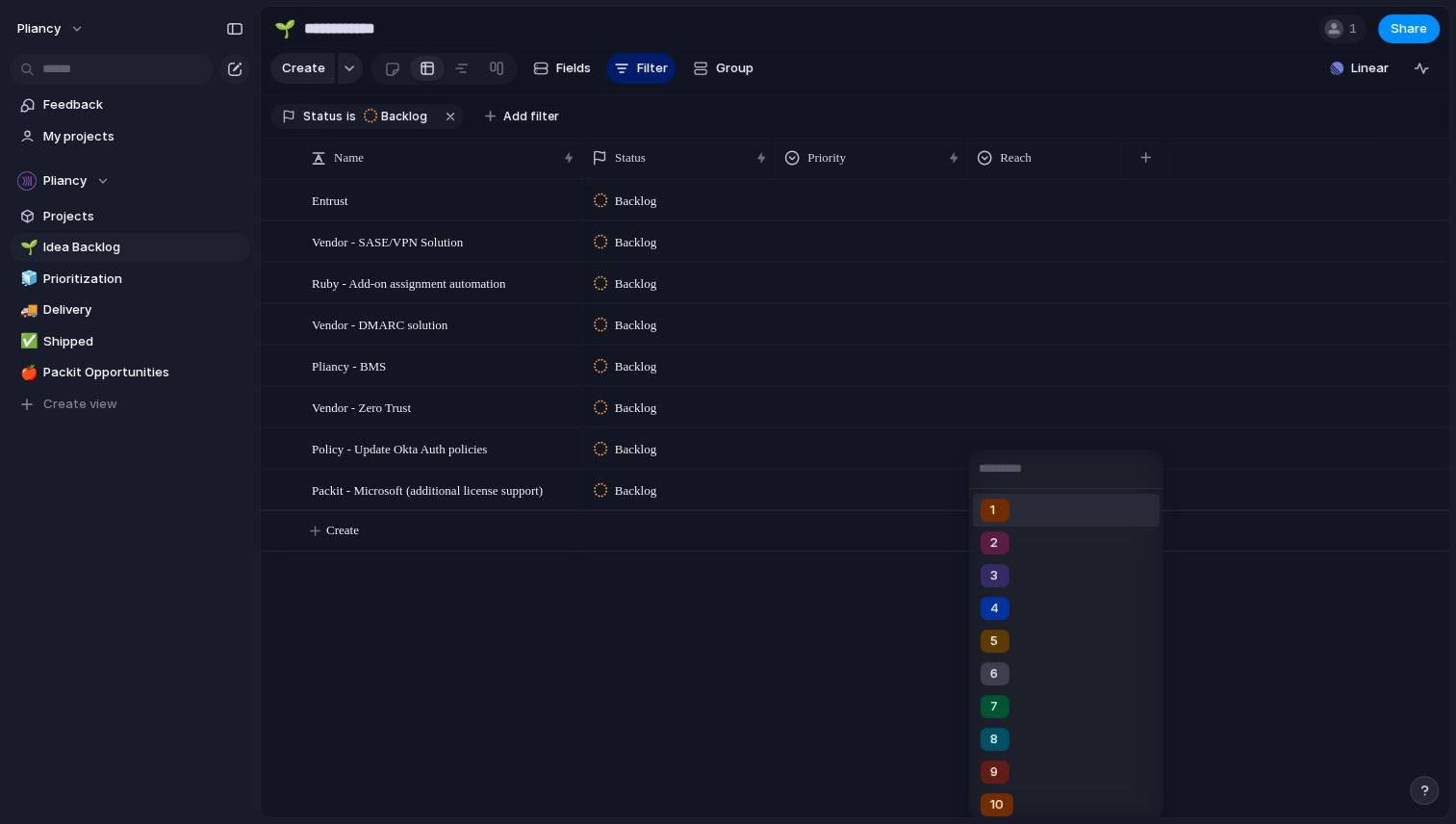
scroll to position [0, 0]
click at [1057, 170] on div "1 2 3 4 5 6 7 8 9 10" at bounding box center [728, 412] width 1456 height 824
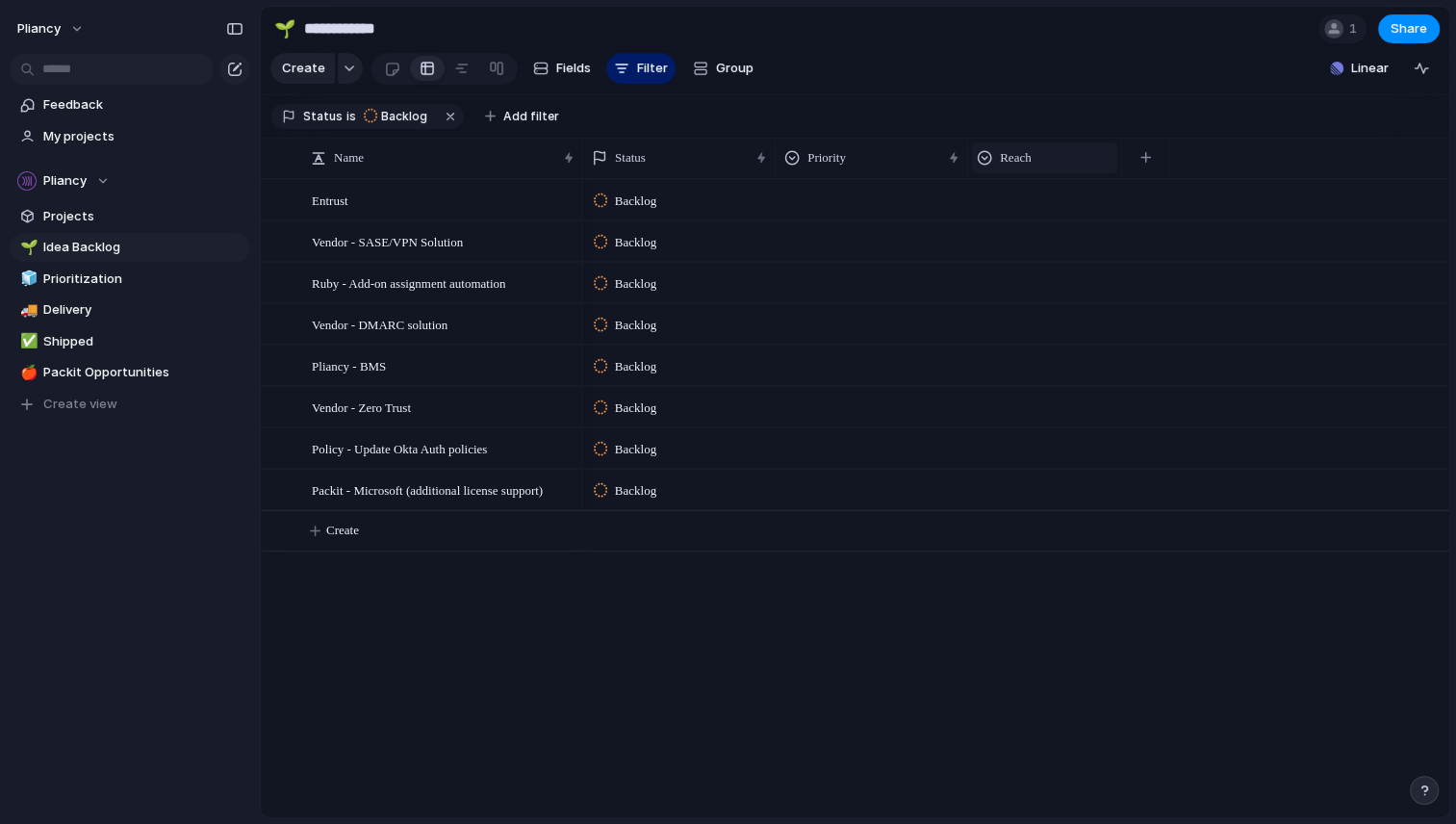
click at [1019, 168] on span "Reach" at bounding box center [1015, 157] width 31 height 19
click at [1011, 246] on span "Hide" at bounding box center [1021, 245] width 27 height 19
click at [359, 213] on div "Entrust" at bounding box center [443, 200] width 265 height 40
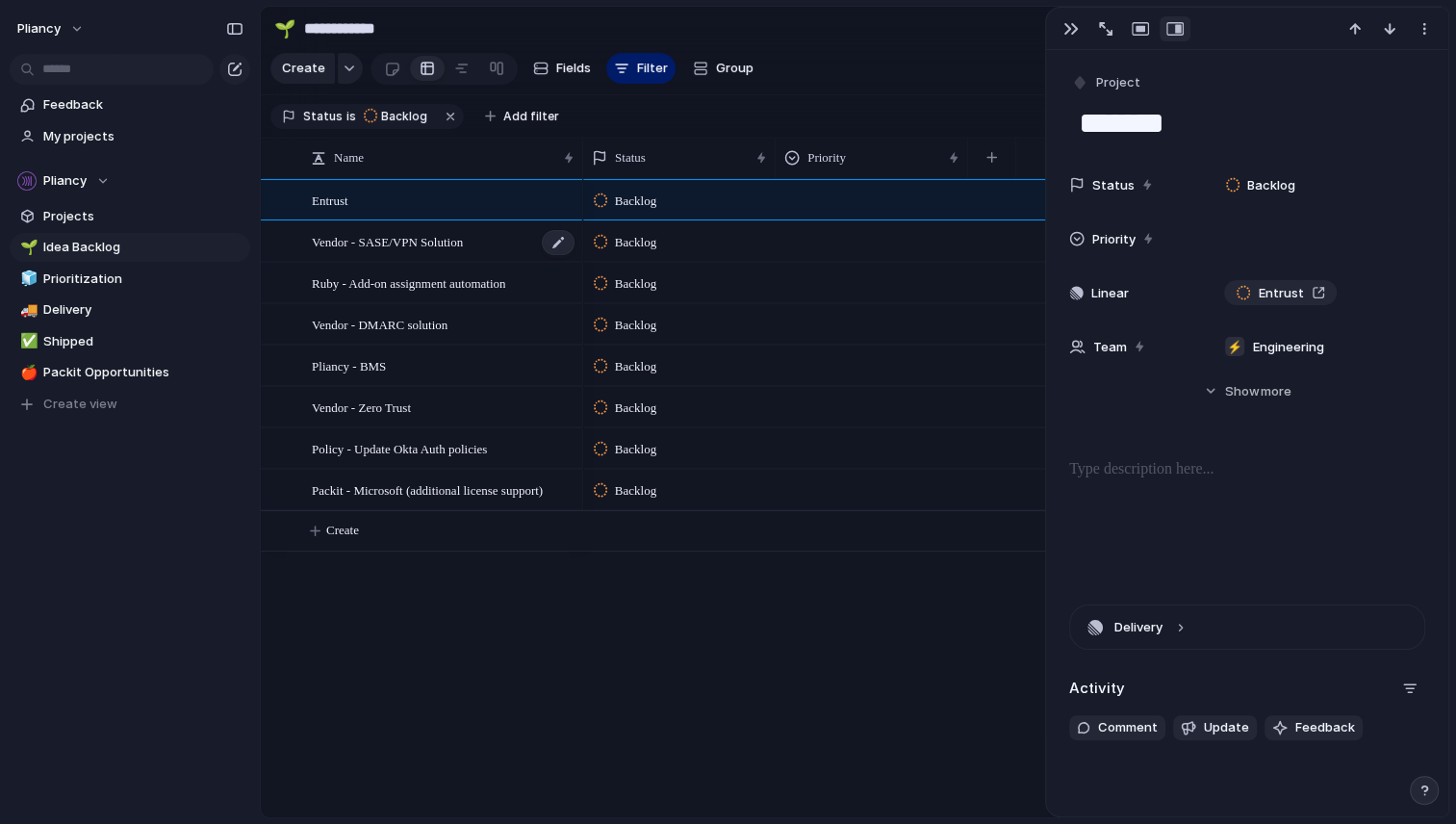
click at [411, 252] on span "Vendor - SASE/VPN Solution" at bounding box center [387, 241] width 151 height 22
type textarea "**********"
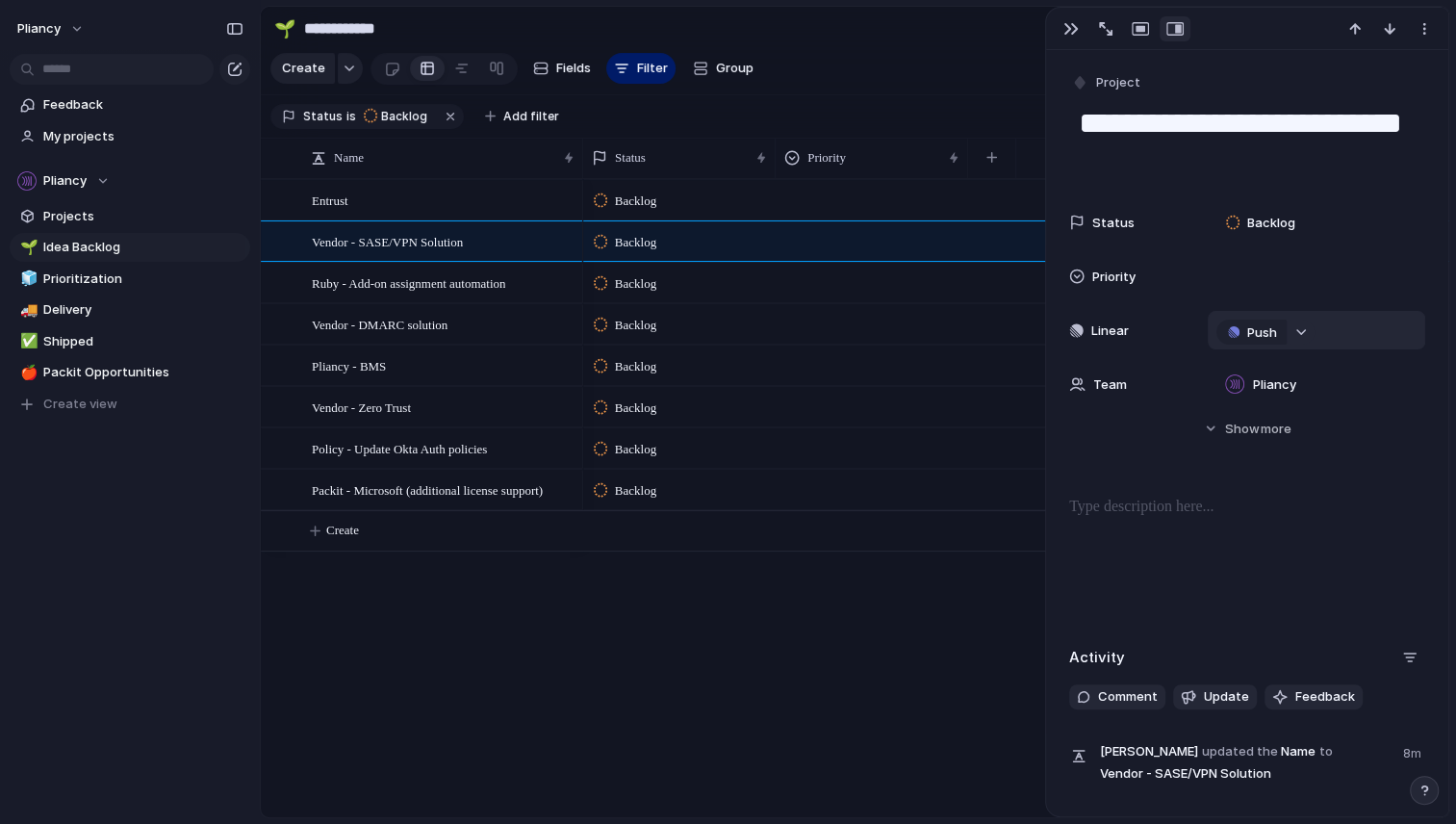
click at [1298, 333] on div "button" at bounding box center [1301, 332] width 14 height 8
click at [857, 568] on div "Projects Issues Onboarding service (Microsoft) - Frontend Configure VPCs to rou…" at bounding box center [728, 412] width 1456 height 824
click at [1084, 278] on div "Priority" at bounding box center [1130, 277] width 123 height 19
click at [735, 650] on div "3 2 4 5 6 7 8 9 10 1 No Priority" at bounding box center [728, 412] width 1456 height 824
click at [560, 78] on span "Fields" at bounding box center [573, 67] width 35 height 19
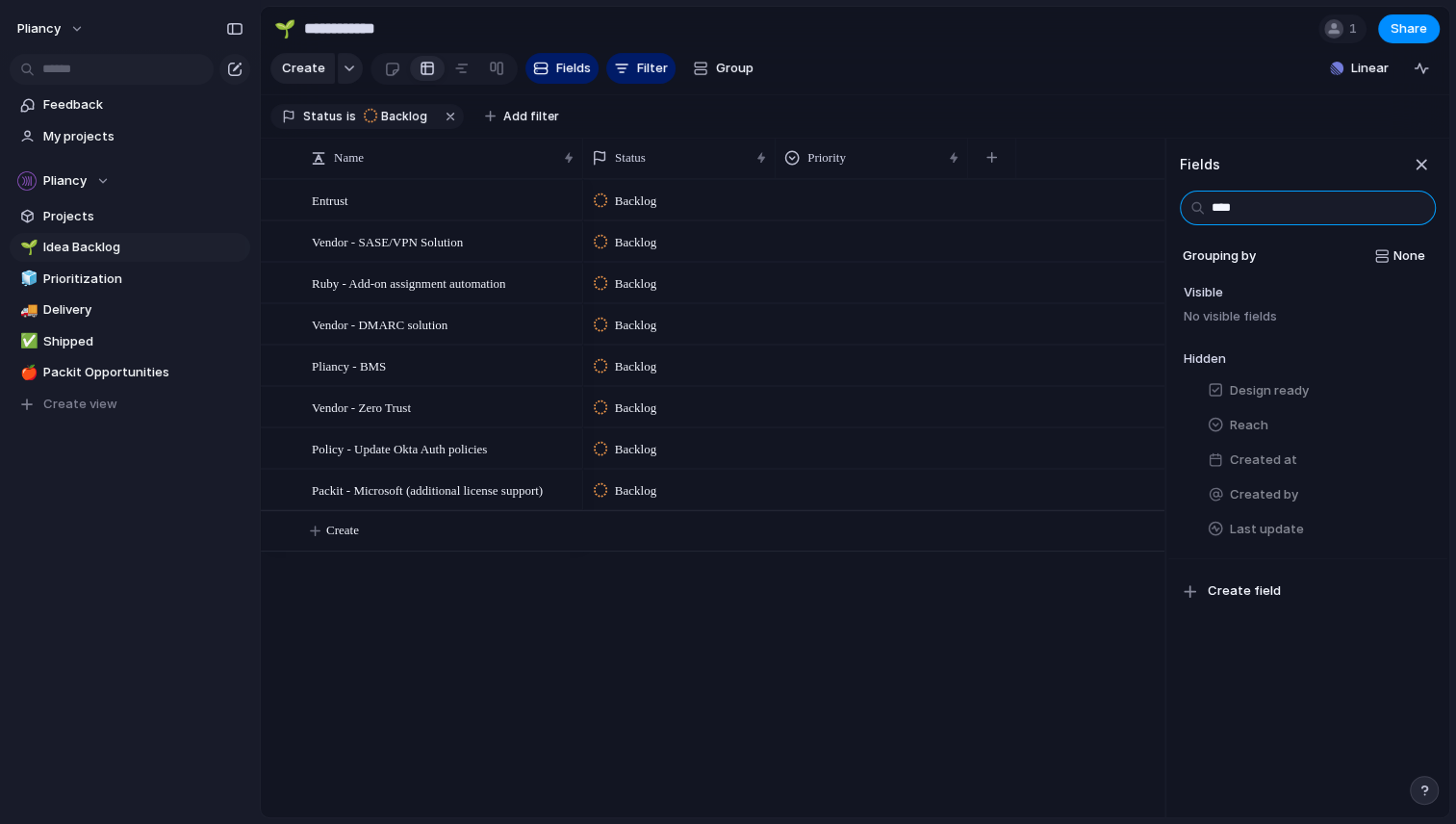
type input "*****"
click at [1252, 401] on span "Reach" at bounding box center [1248, 390] width 39 height 19
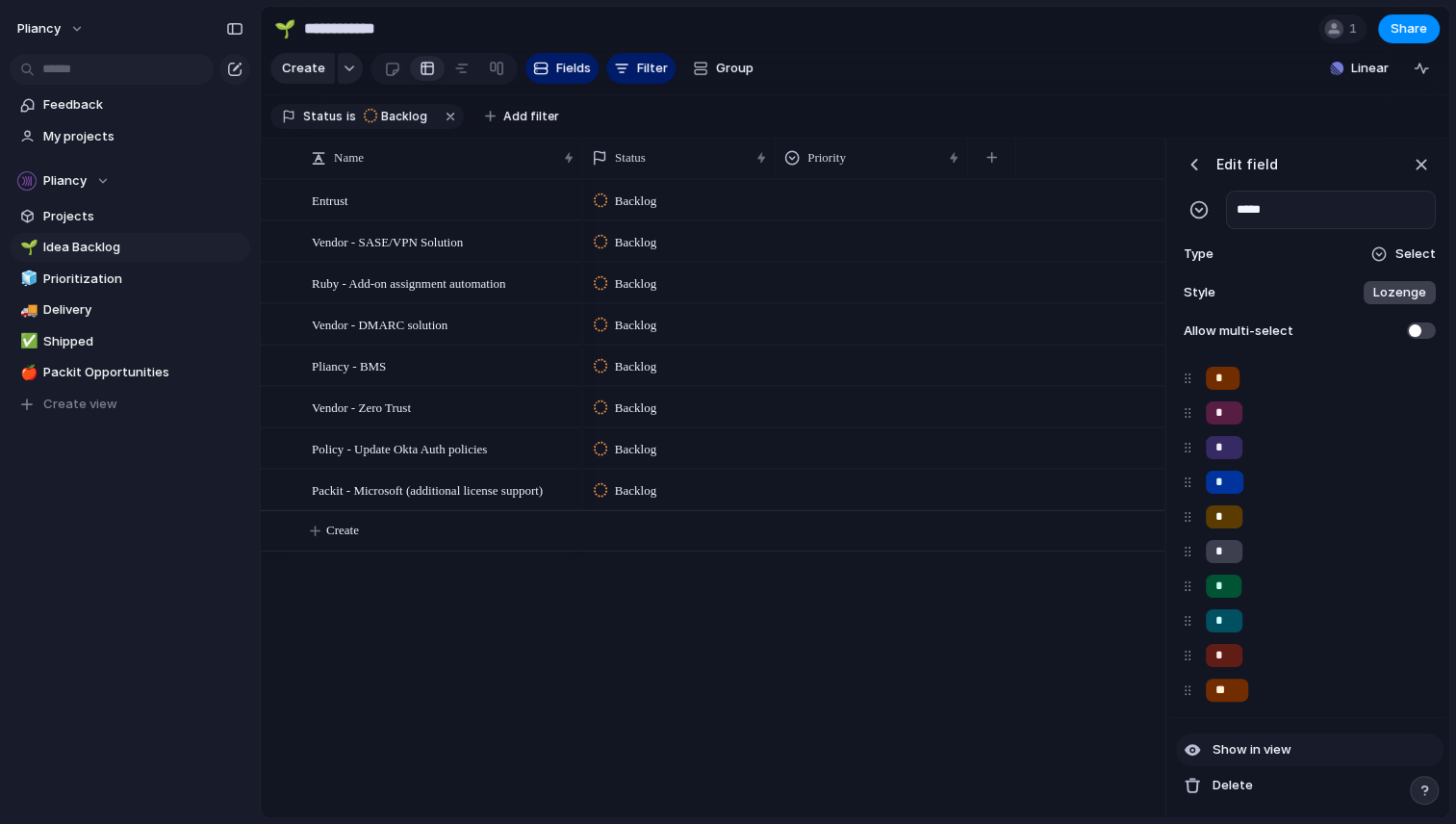
click at [1241, 748] on span "Show in view" at bounding box center [1252, 749] width 79 height 19
click at [1190, 175] on div "button" at bounding box center [1193, 164] width 19 height 19
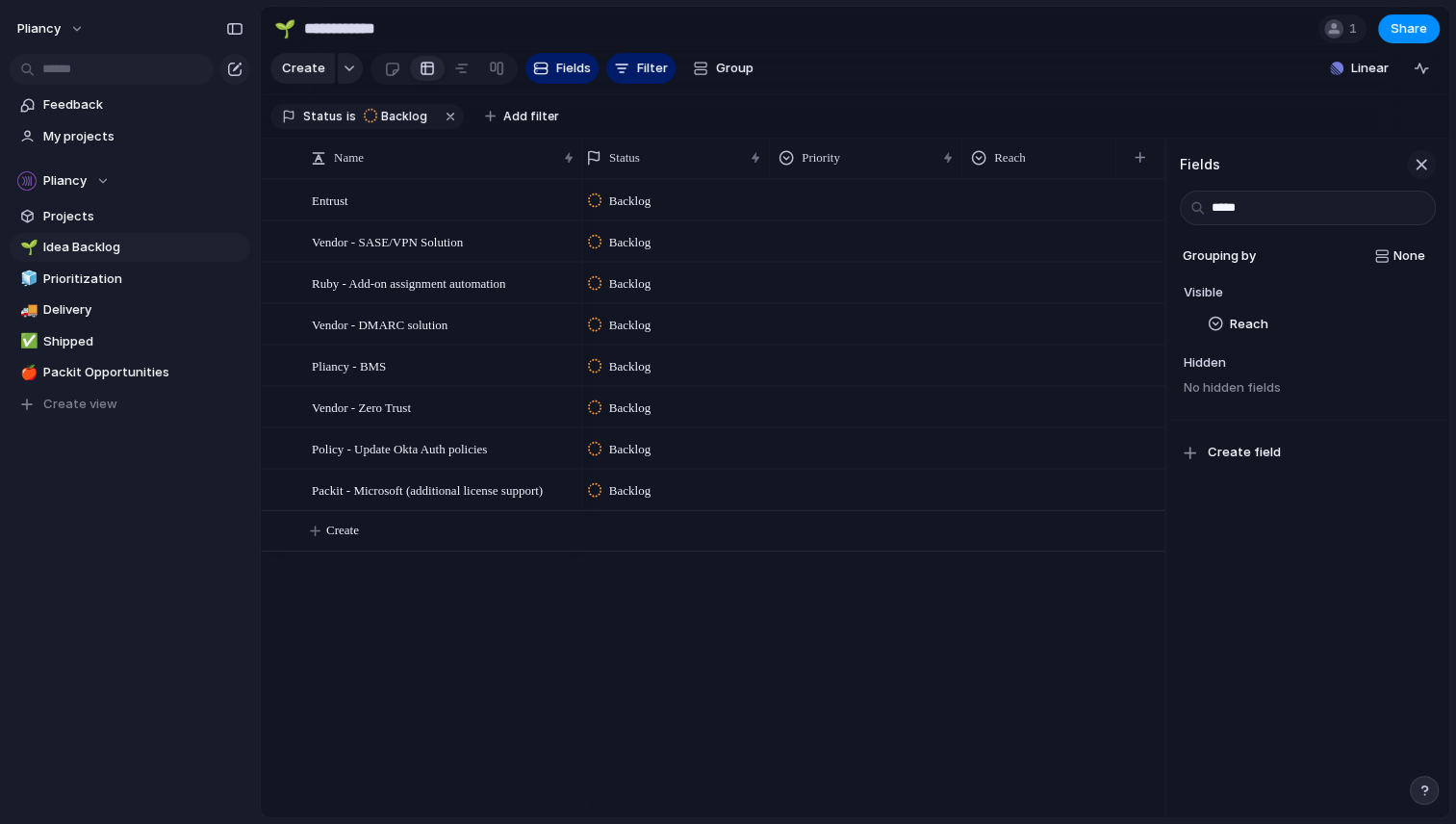
click at [1422, 174] on div "button" at bounding box center [1420, 164] width 21 height 21
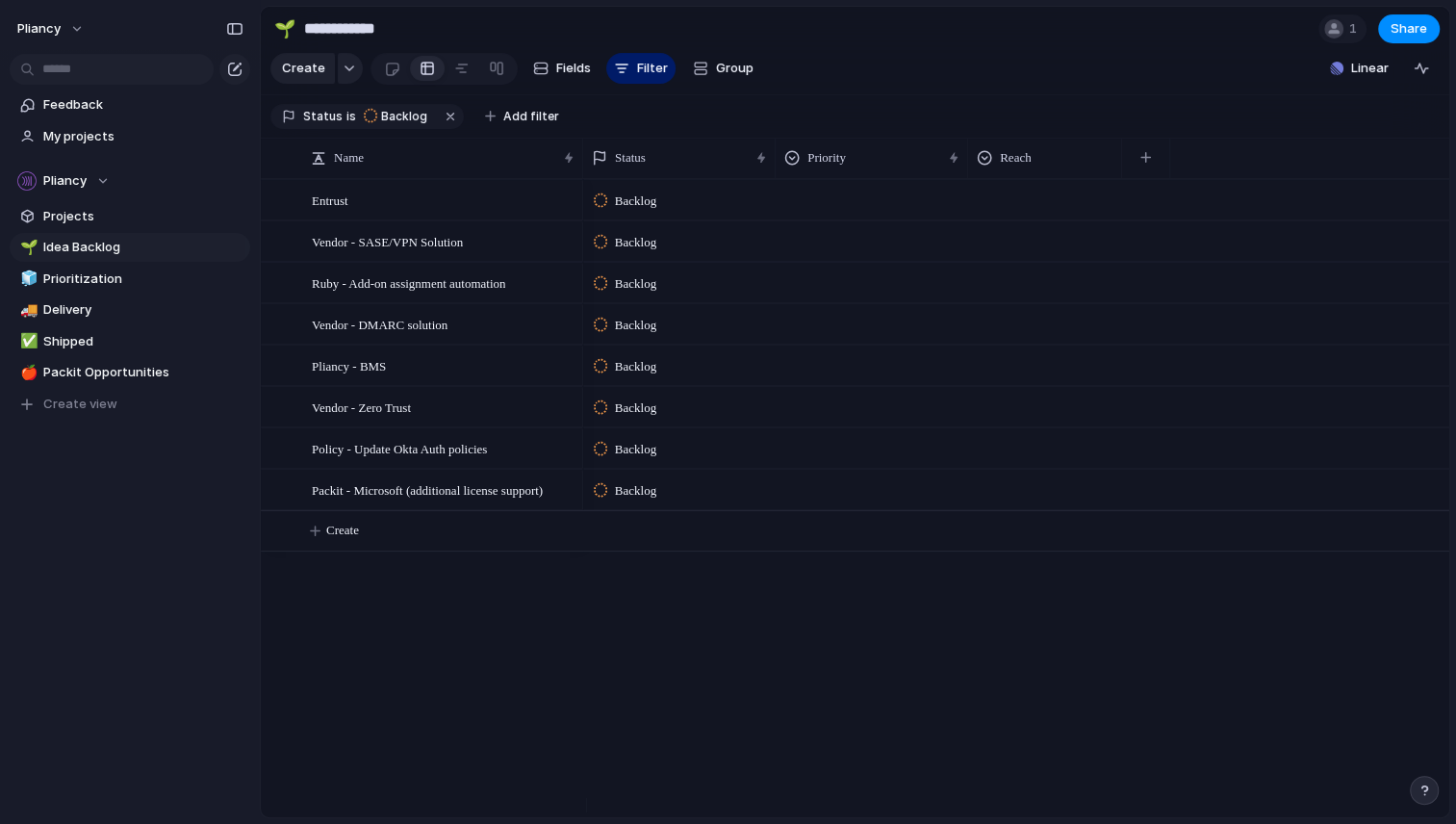
scroll to position [0, 0]
click at [1147, 163] on div "button" at bounding box center [1145, 157] width 11 height 11
type input "******"
click at [1161, 259] on span "Impact" at bounding box center [1181, 255] width 43 height 19
click at [1342, 163] on div "button" at bounding box center [1337, 157] width 11 height 11
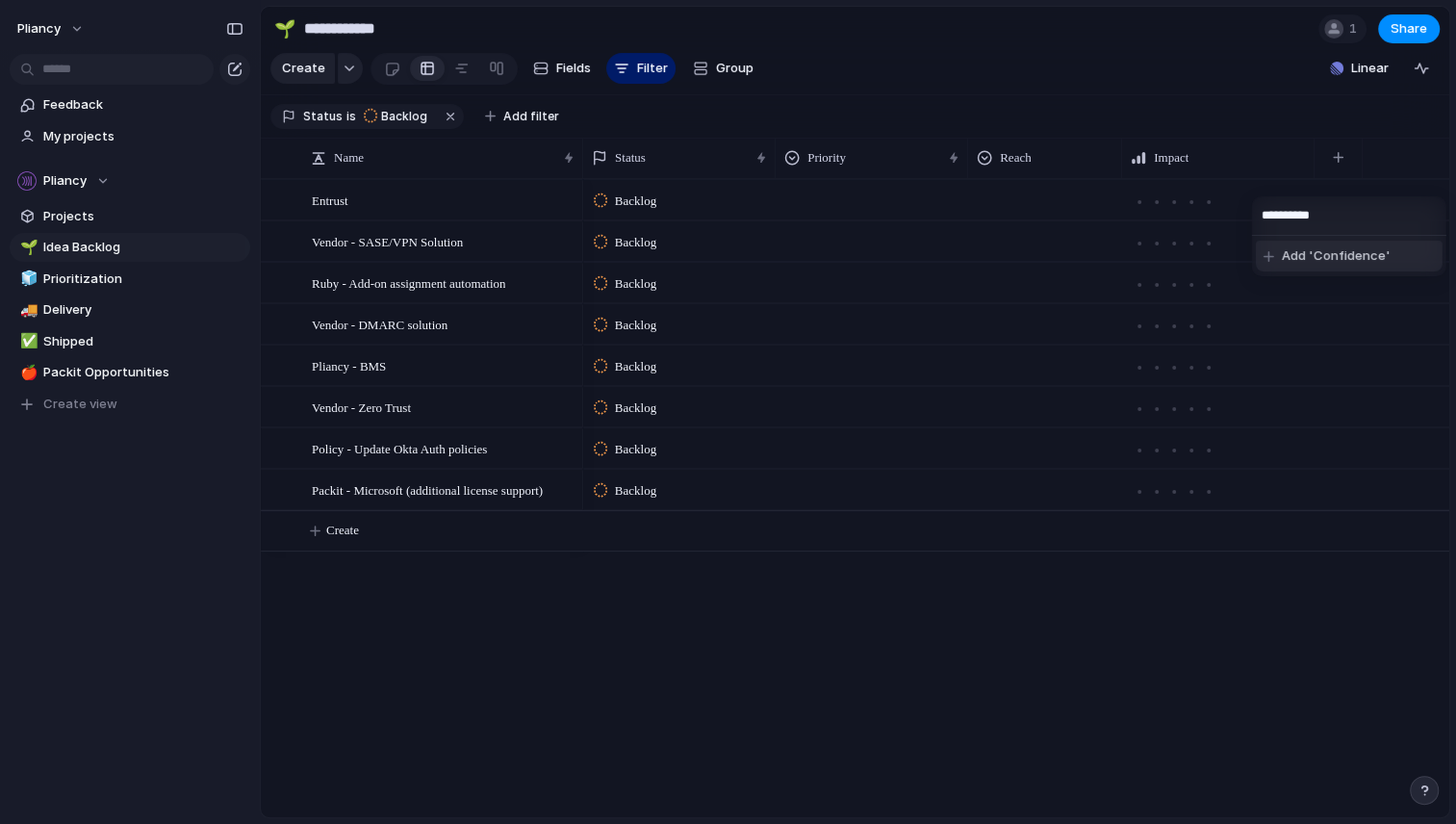
type input "**********"
click at [1323, 255] on ul "Add 'Confidence'" at bounding box center [1349, 256] width 194 height 41
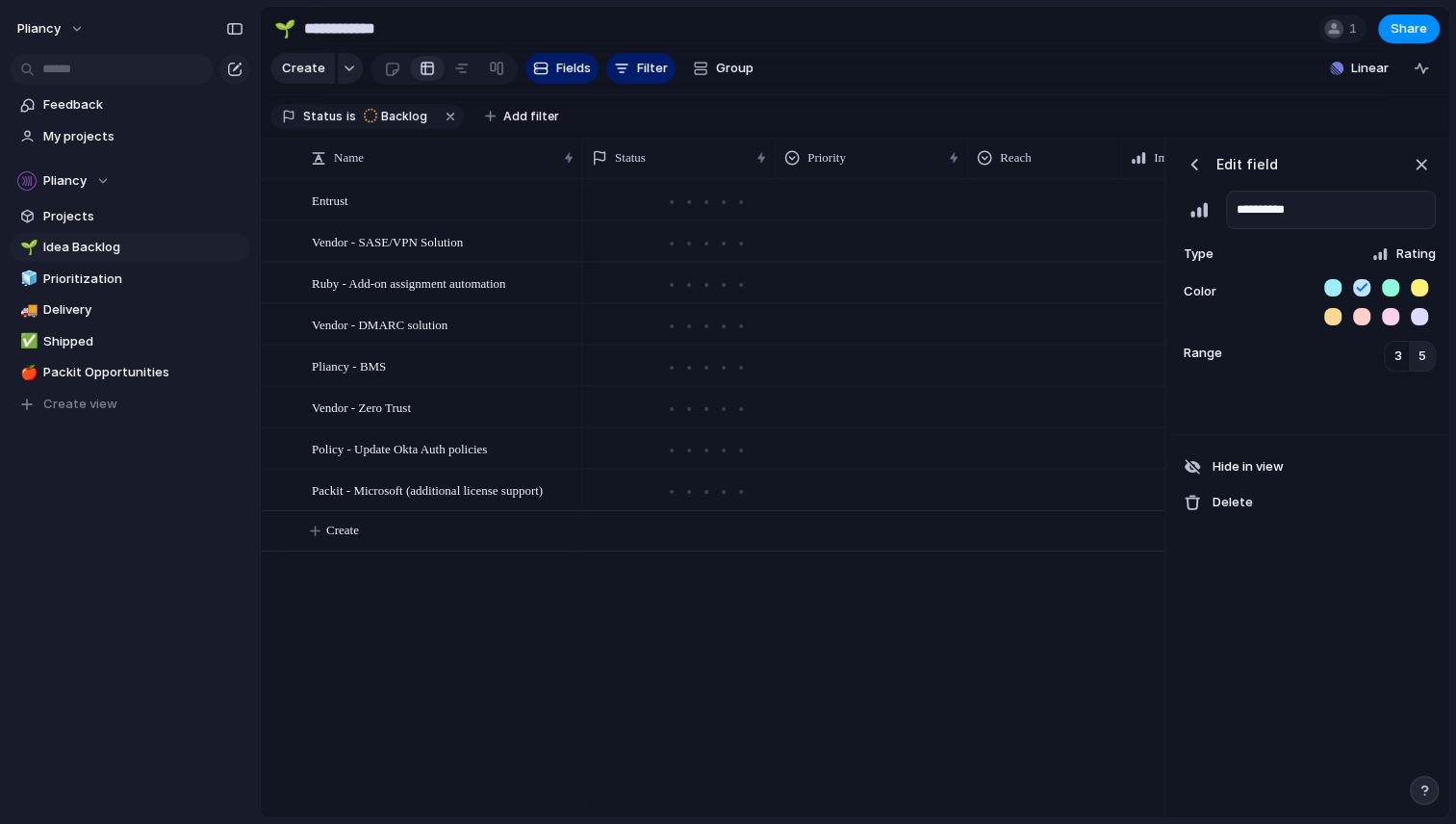
scroll to position [0, 660]
click at [1422, 174] on div "button" at bounding box center [1420, 164] width 21 height 21
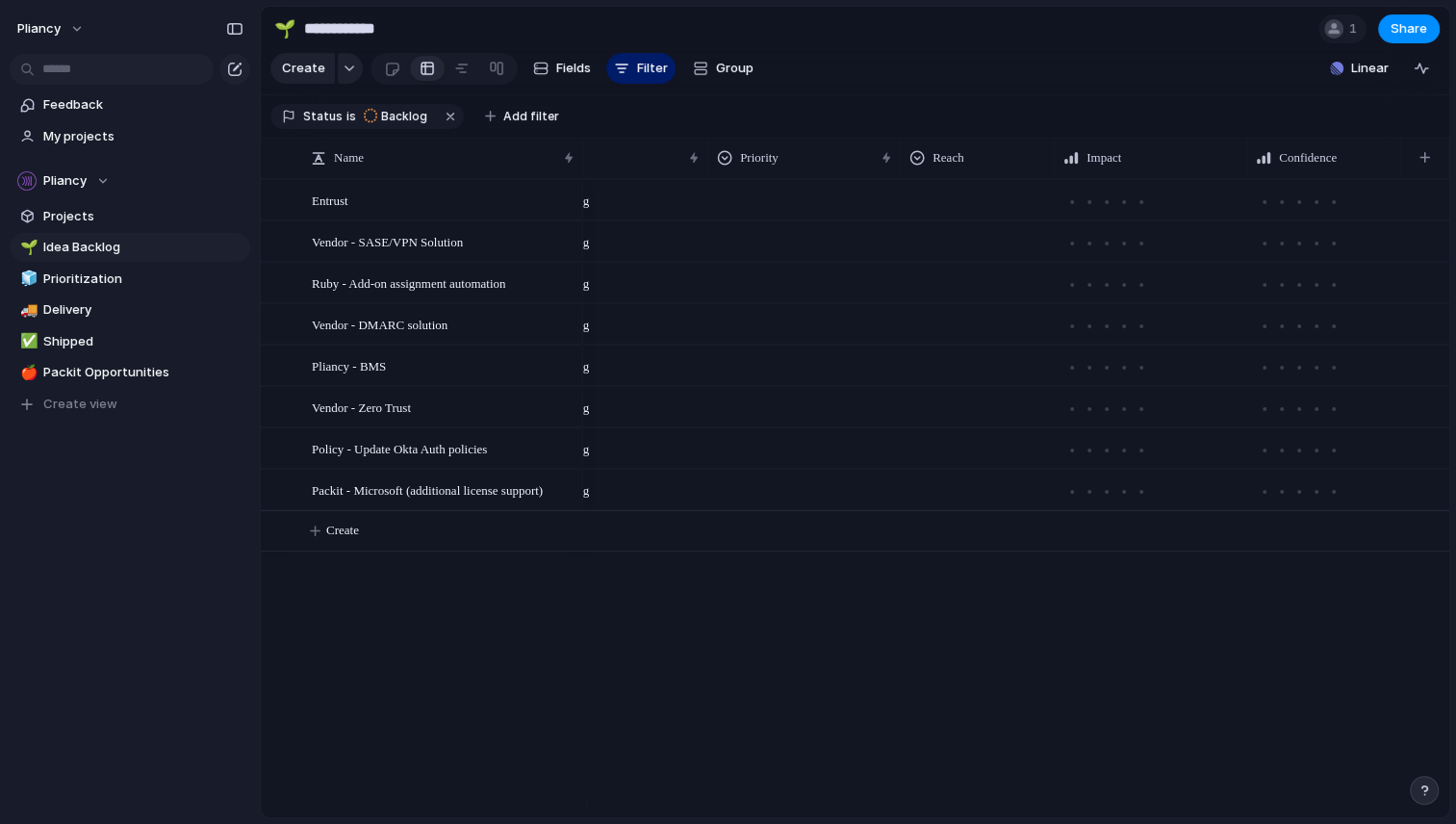
scroll to position [0, 0]
click at [1422, 163] on div "button" at bounding box center [1424, 157] width 11 height 11
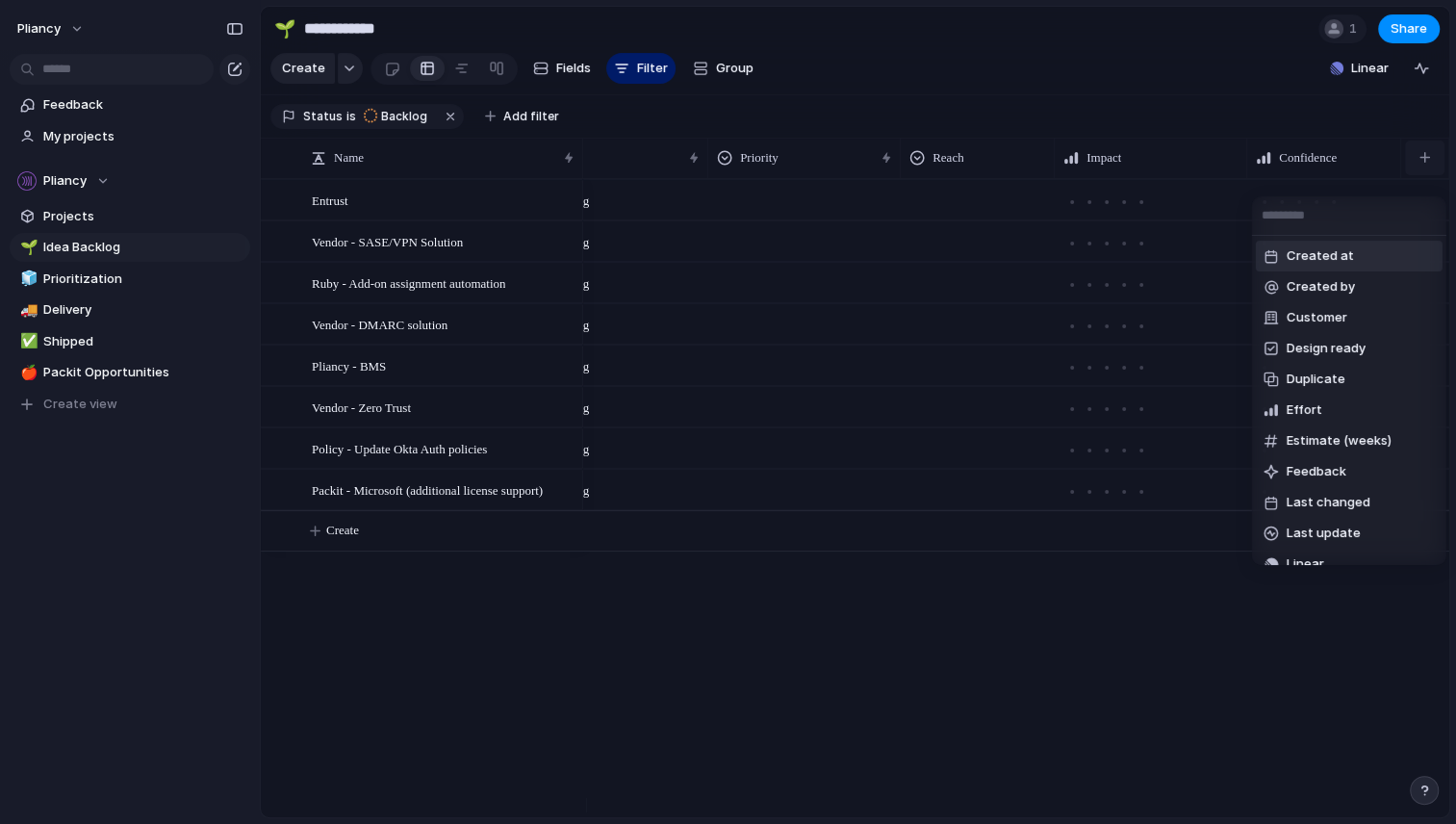
type input "*"
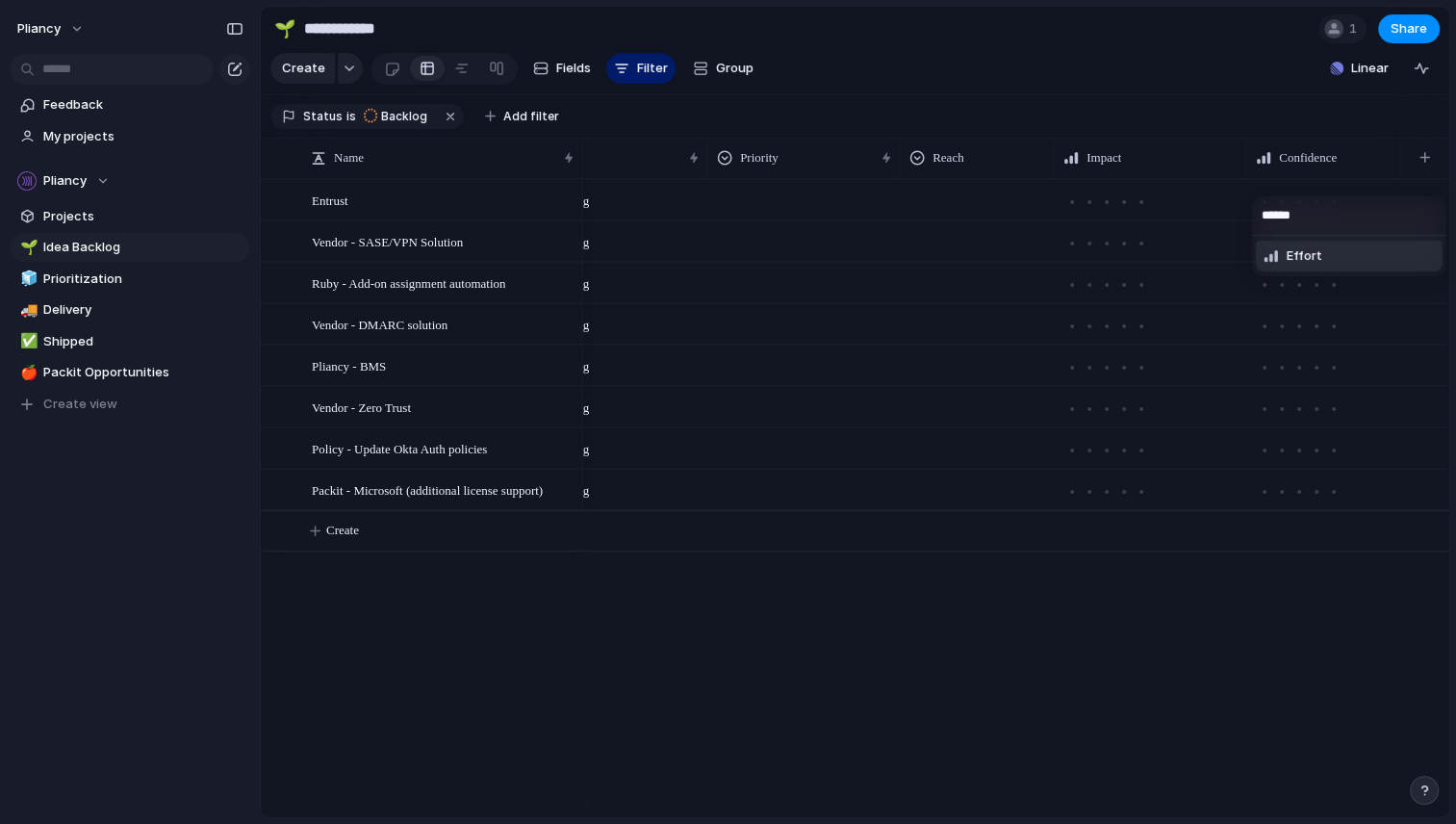
type input "******"
click at [1298, 254] on span "Effort" at bounding box center [1304, 255] width 36 height 19
click at [556, 68] on span "Fields" at bounding box center [573, 67] width 35 height 19
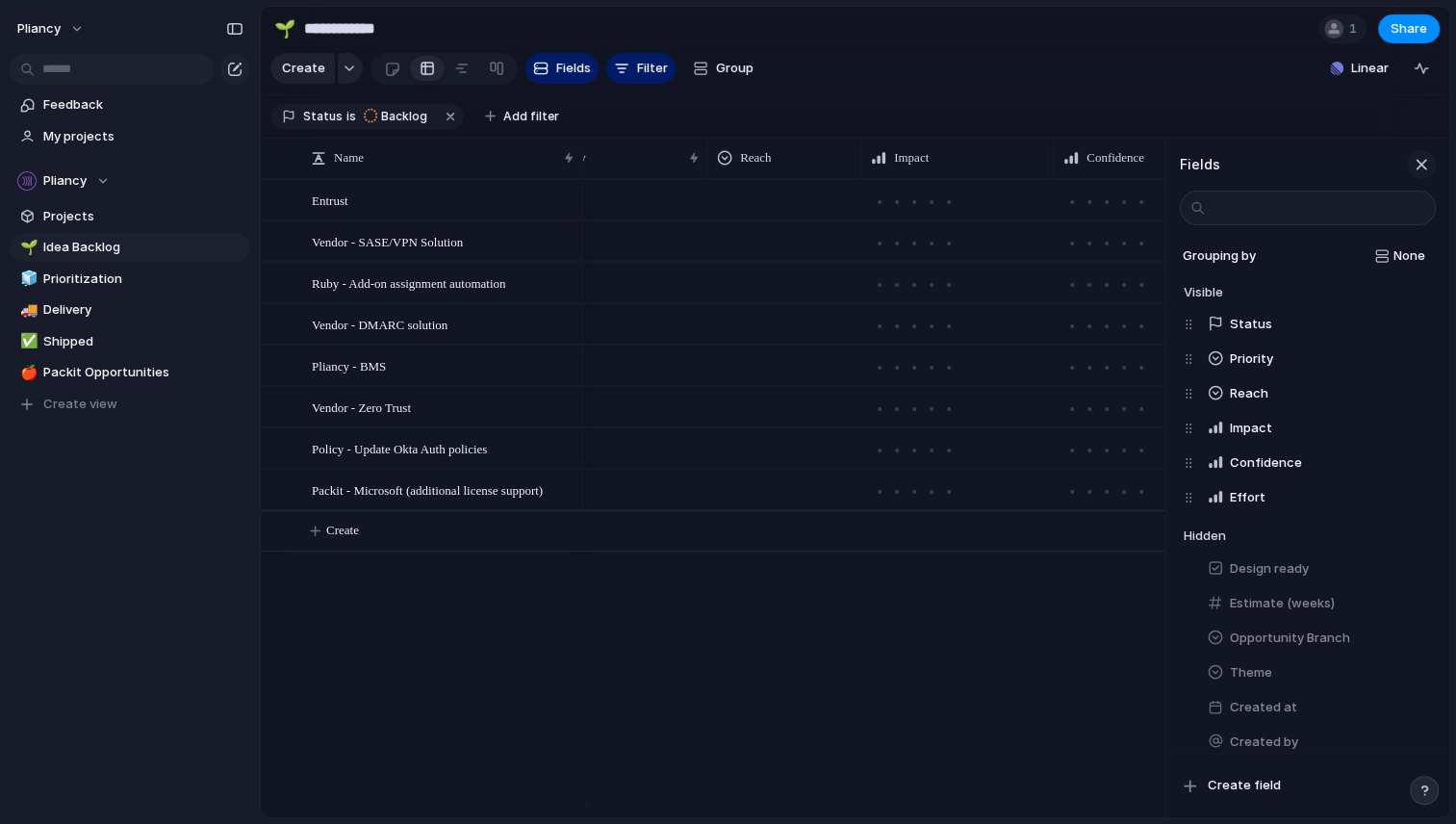
click at [1427, 176] on div "button" at bounding box center [1420, 164] width 21 height 21
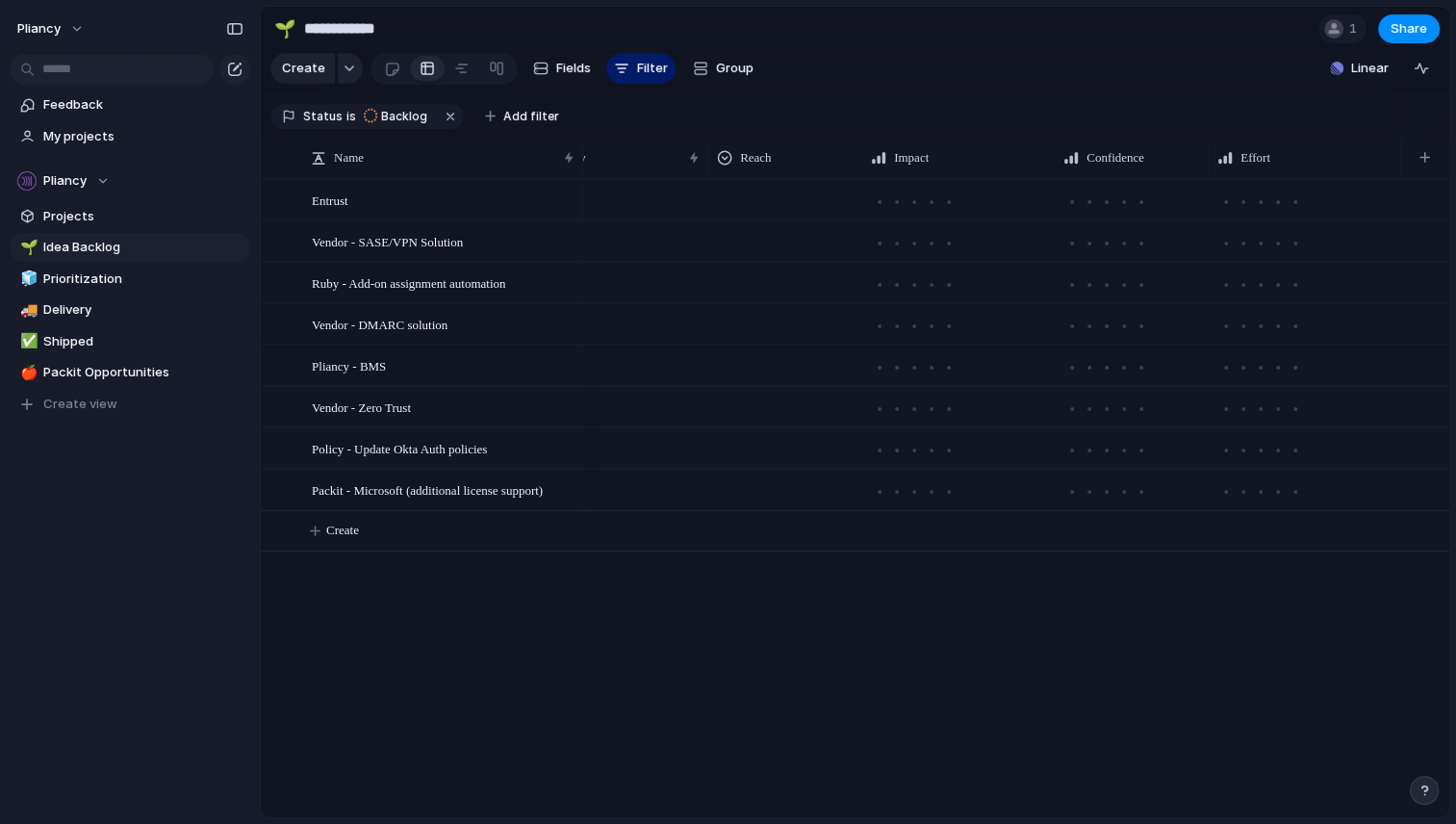
click at [727, 212] on div at bounding box center [784, 196] width 152 height 32
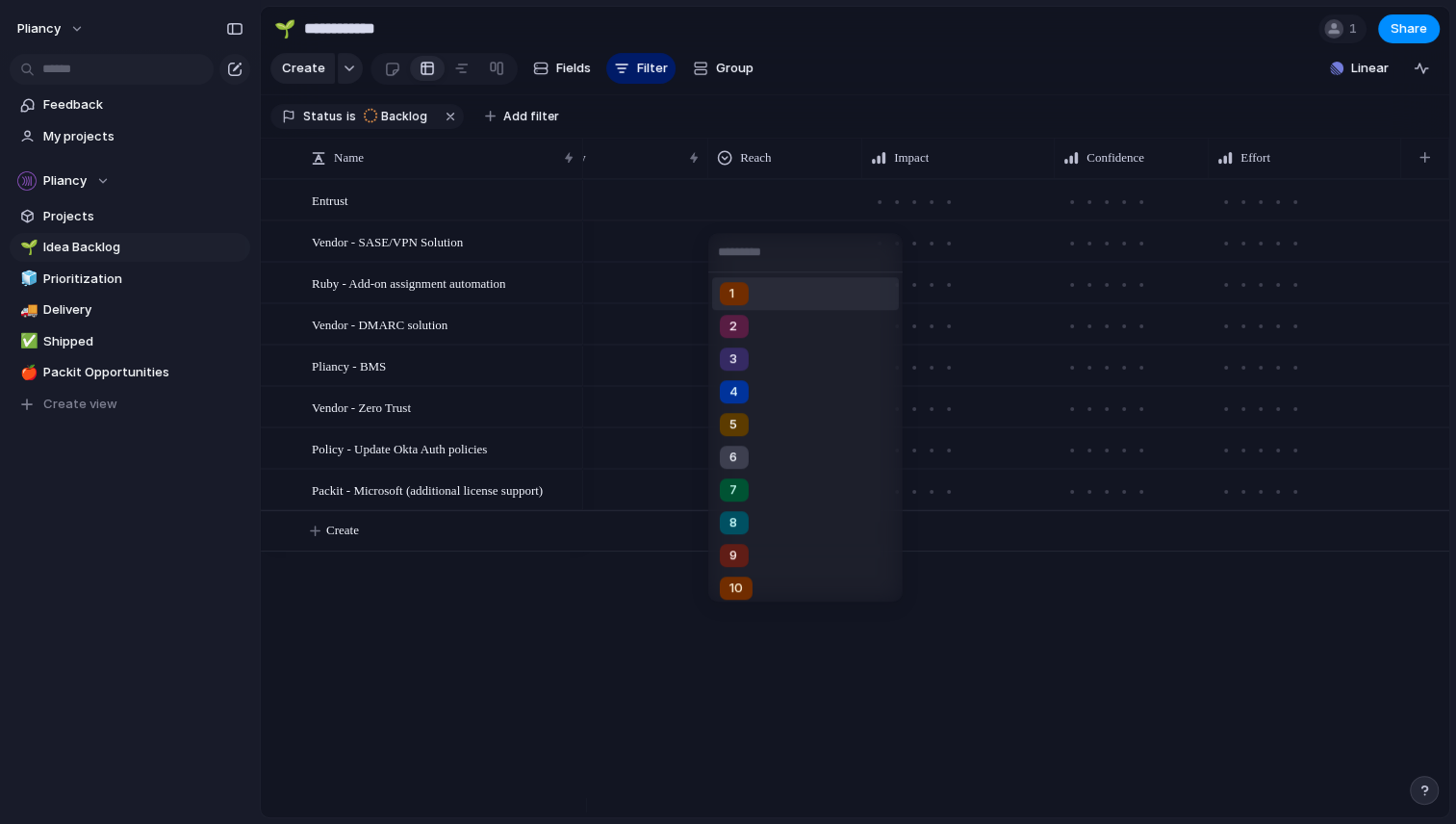
click at [837, 135] on div "1 2 3 4 5 6 7 8 9 10" at bounding box center [728, 412] width 1456 height 824
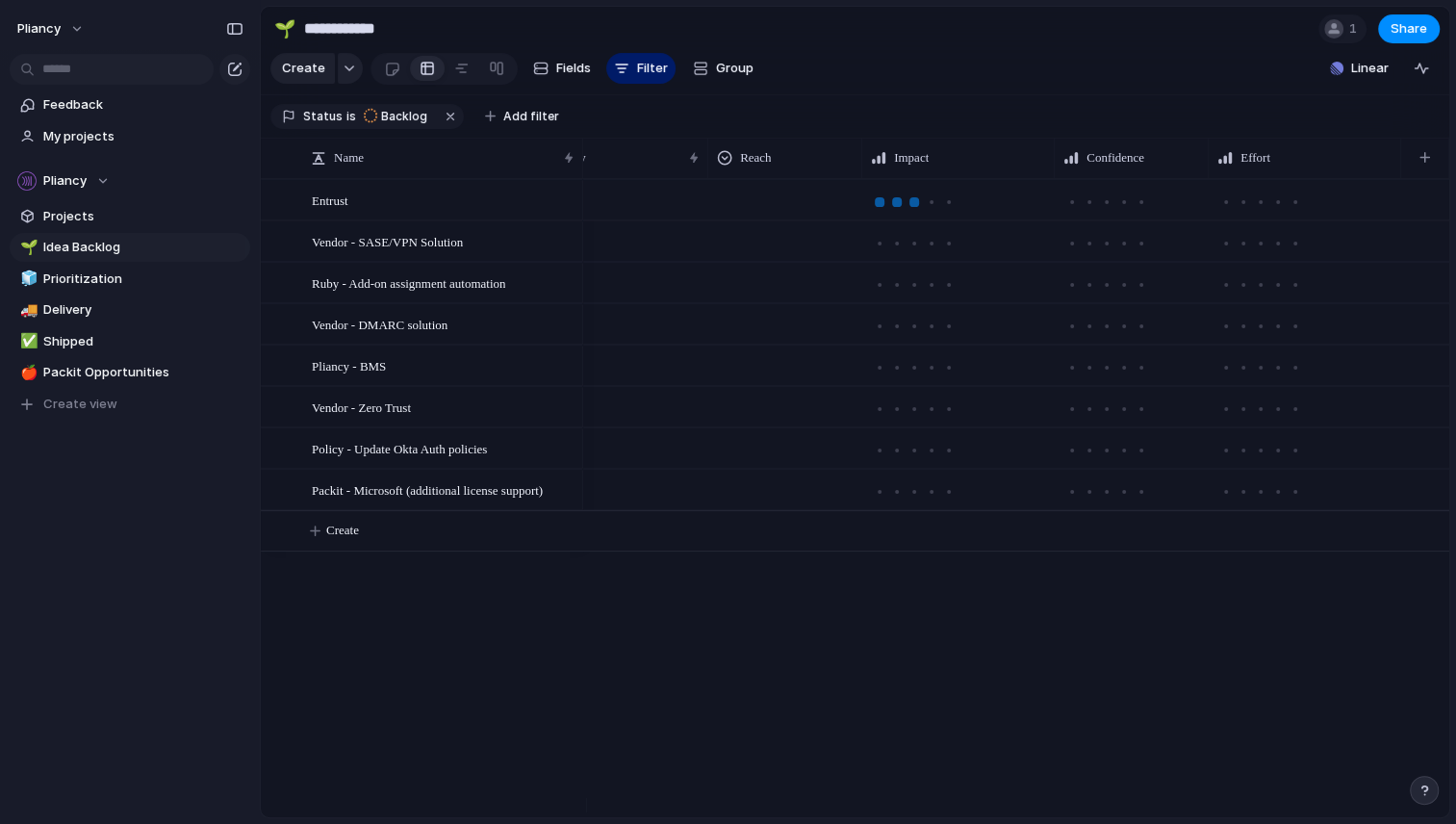
click at [905, 211] on div at bounding box center [913, 201] width 17 height 17
click at [1085, 207] on div at bounding box center [1089, 202] width 10 height 10
click at [1228, 211] on div at bounding box center [1225, 201] width 17 height 17
click at [795, 168] on div "Reach" at bounding box center [784, 157] width 136 height 19
click at [831, 124] on div "Modify Hide Sort ascending Sort descending" at bounding box center [728, 412] width 1456 height 824
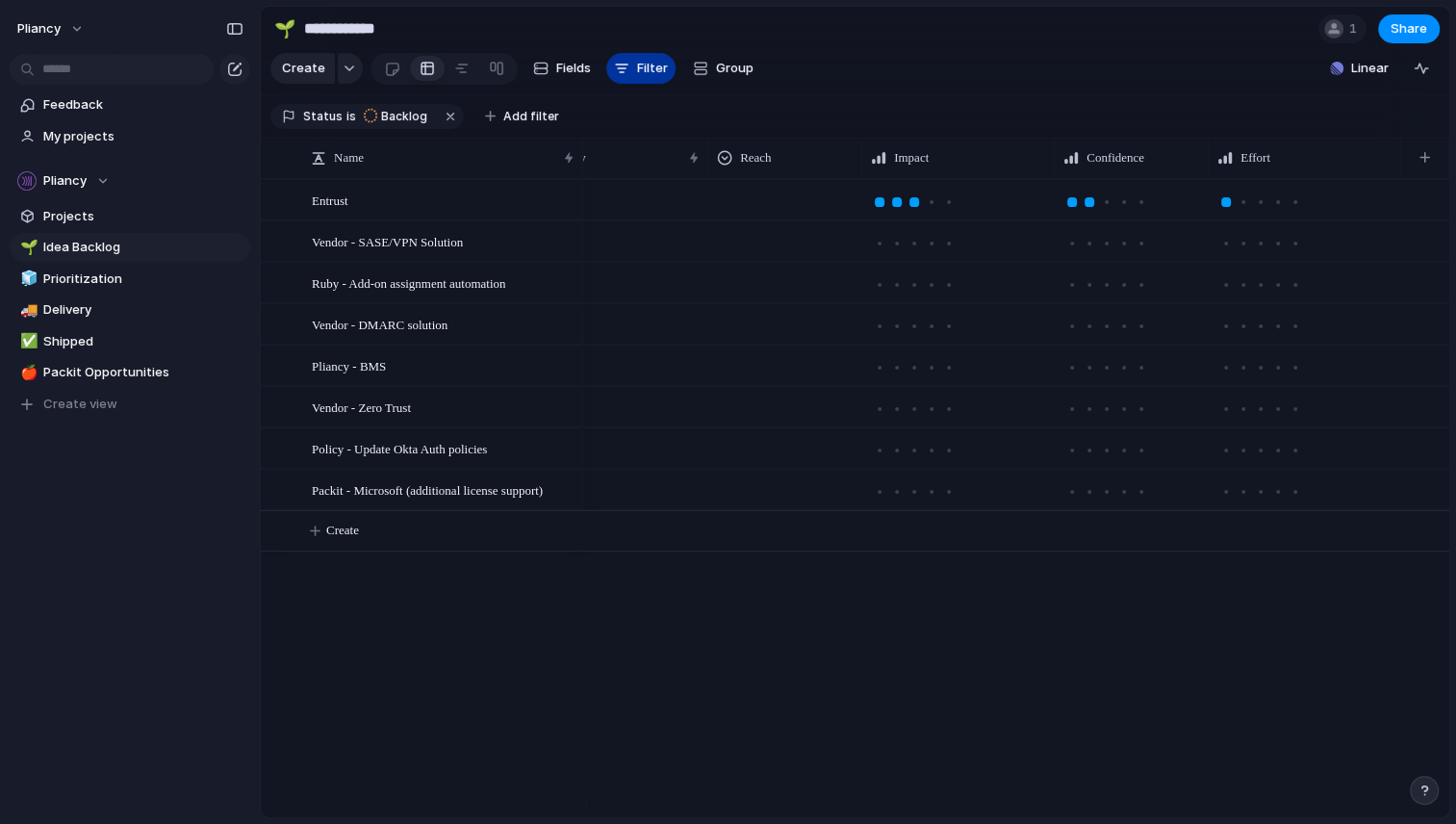
click at [642, 76] on span "Filter" at bounding box center [652, 67] width 31 height 19
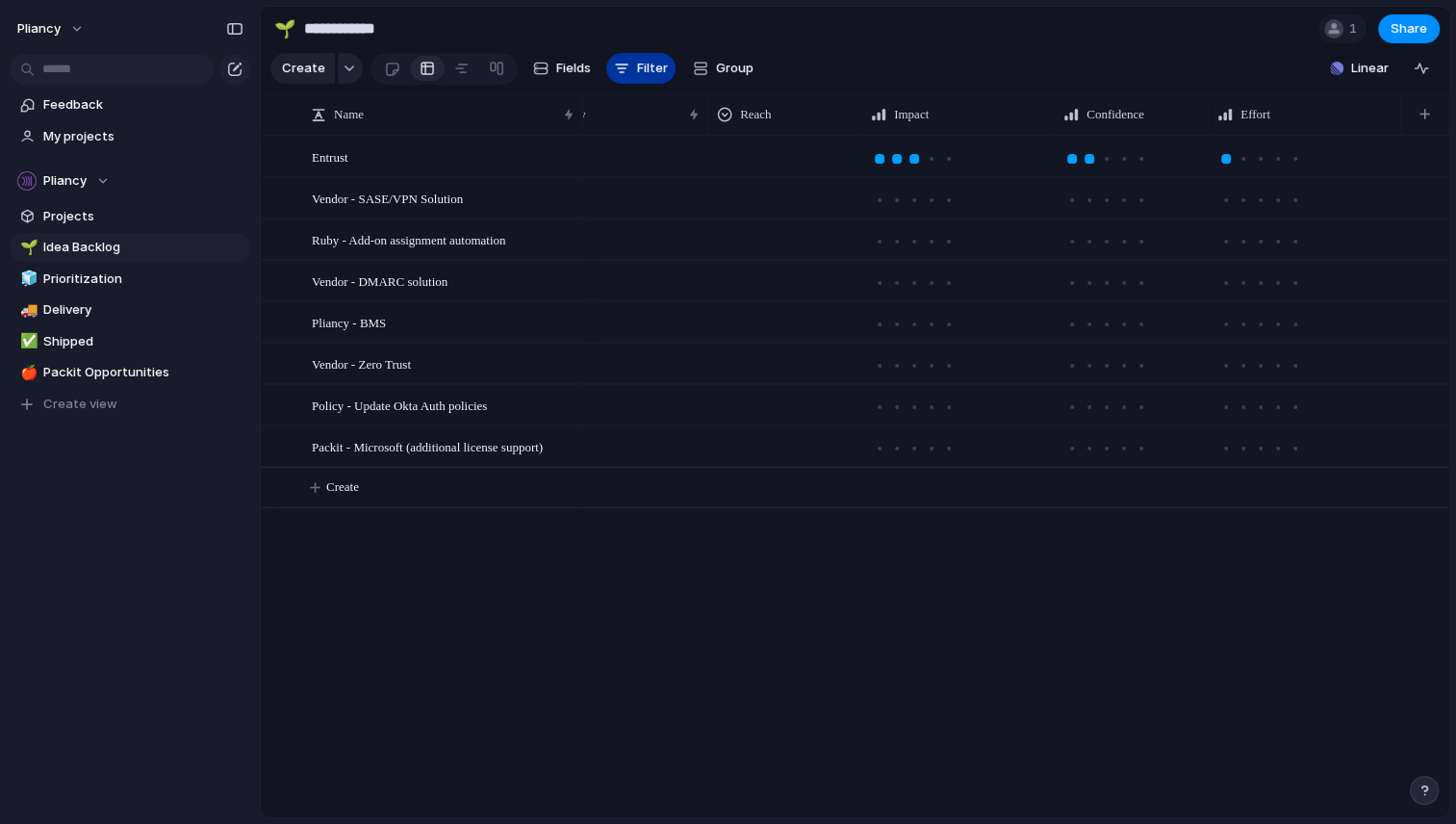
click at [641, 76] on span "Filter" at bounding box center [652, 67] width 31 height 19
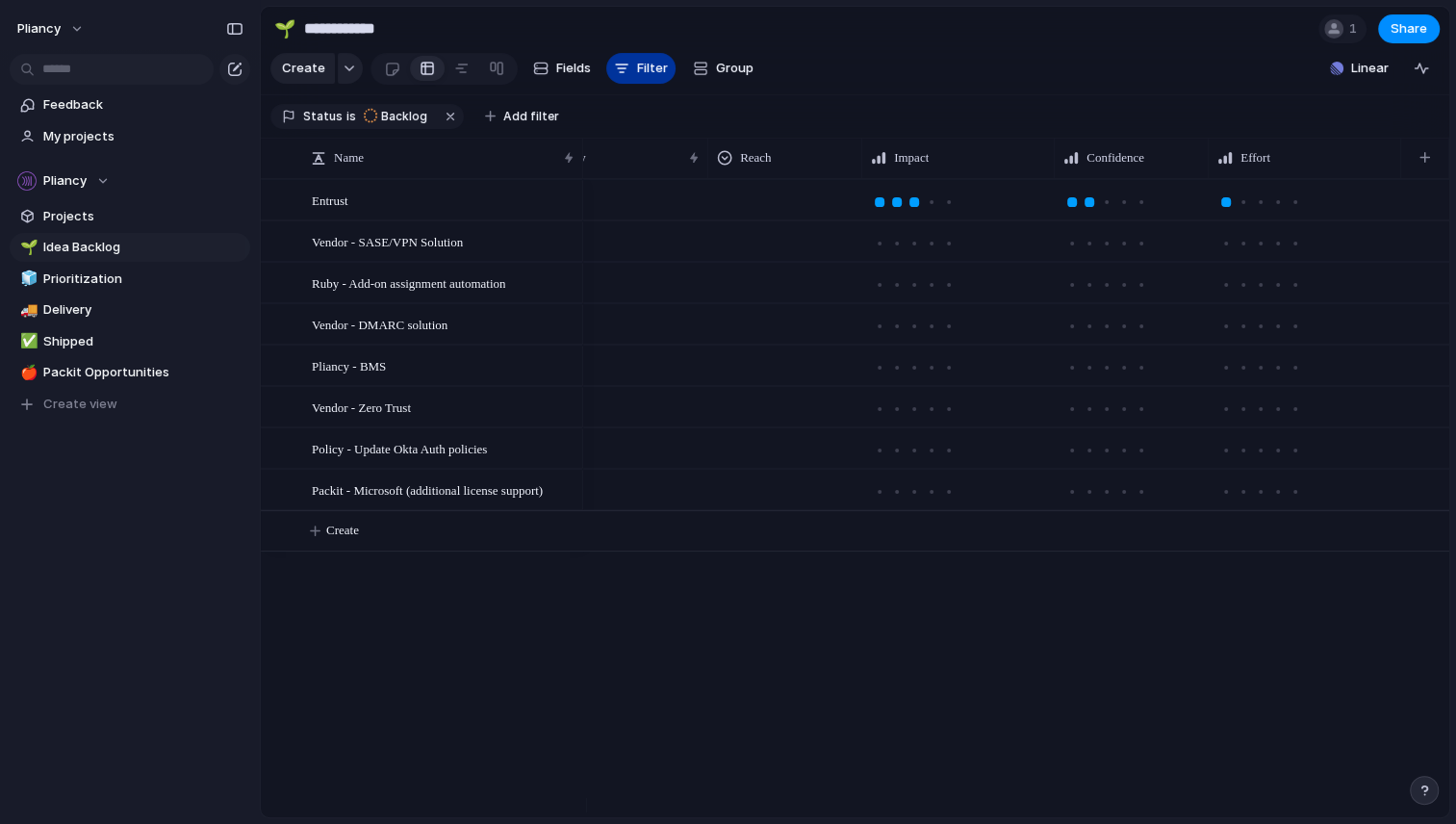
click at [641, 76] on span "Filter" at bounding box center [652, 67] width 31 height 19
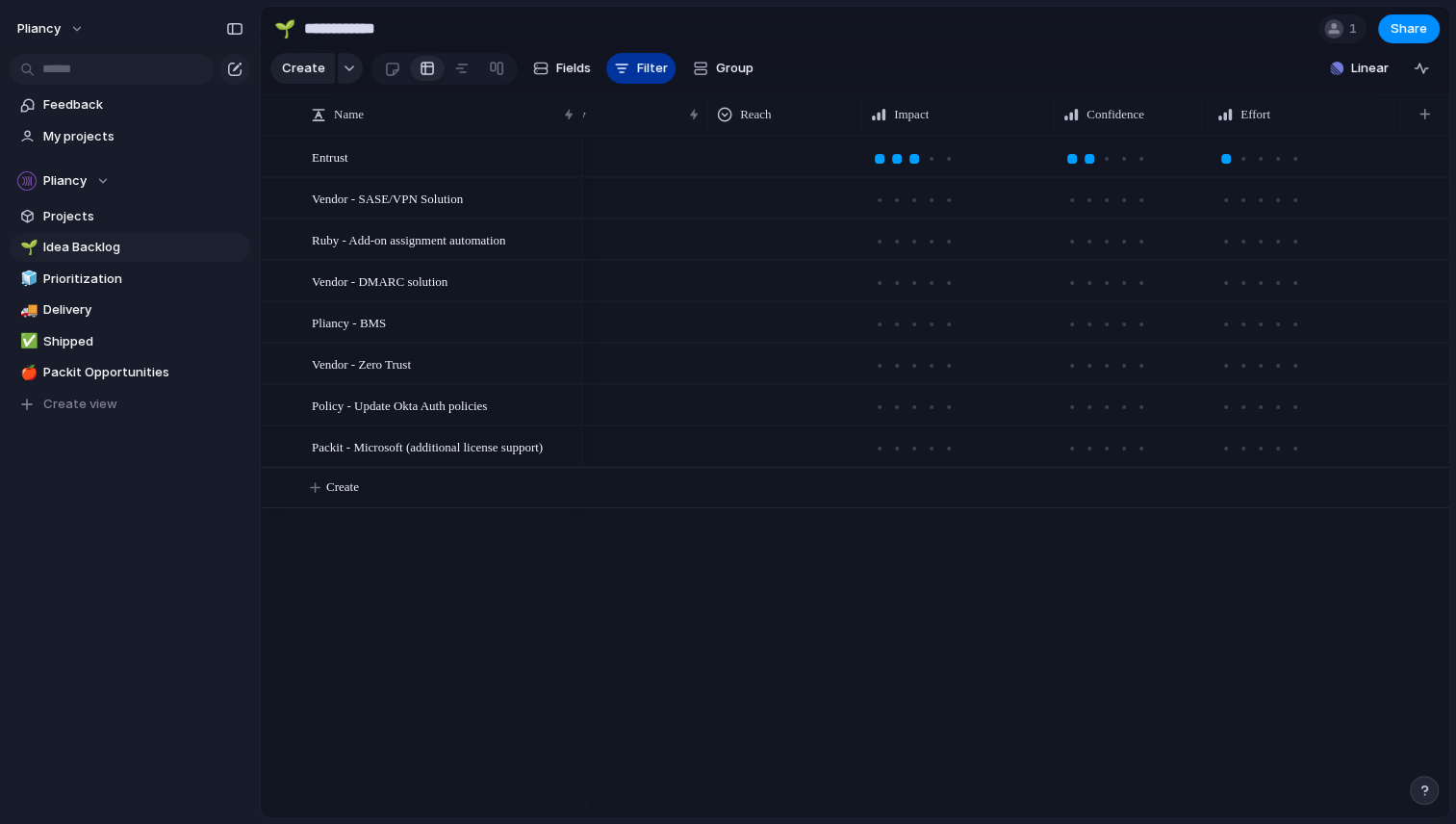
click at [641, 76] on span "Filter" at bounding box center [652, 67] width 31 height 19
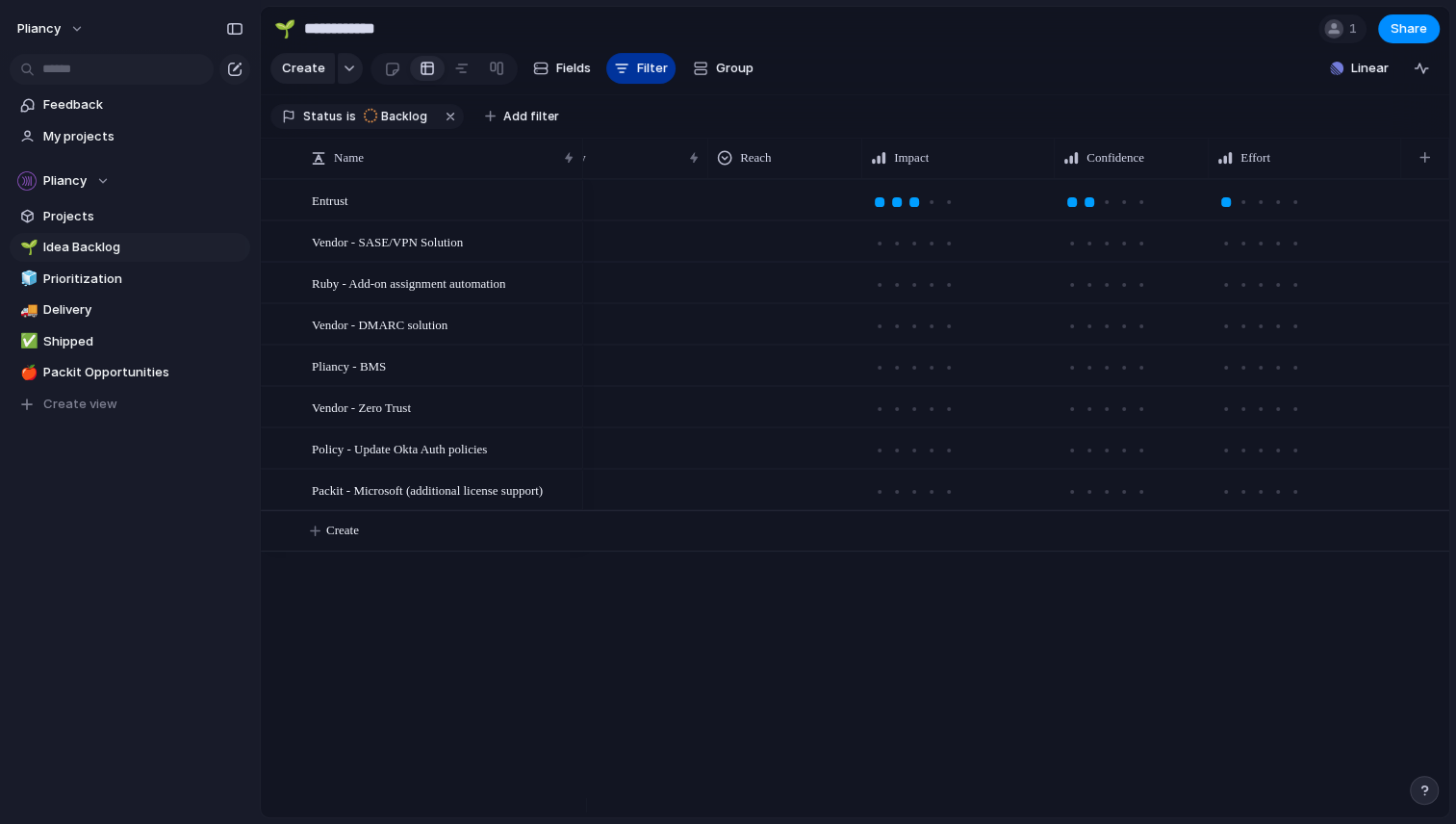
click at [641, 76] on span "Filter" at bounding box center [652, 67] width 31 height 19
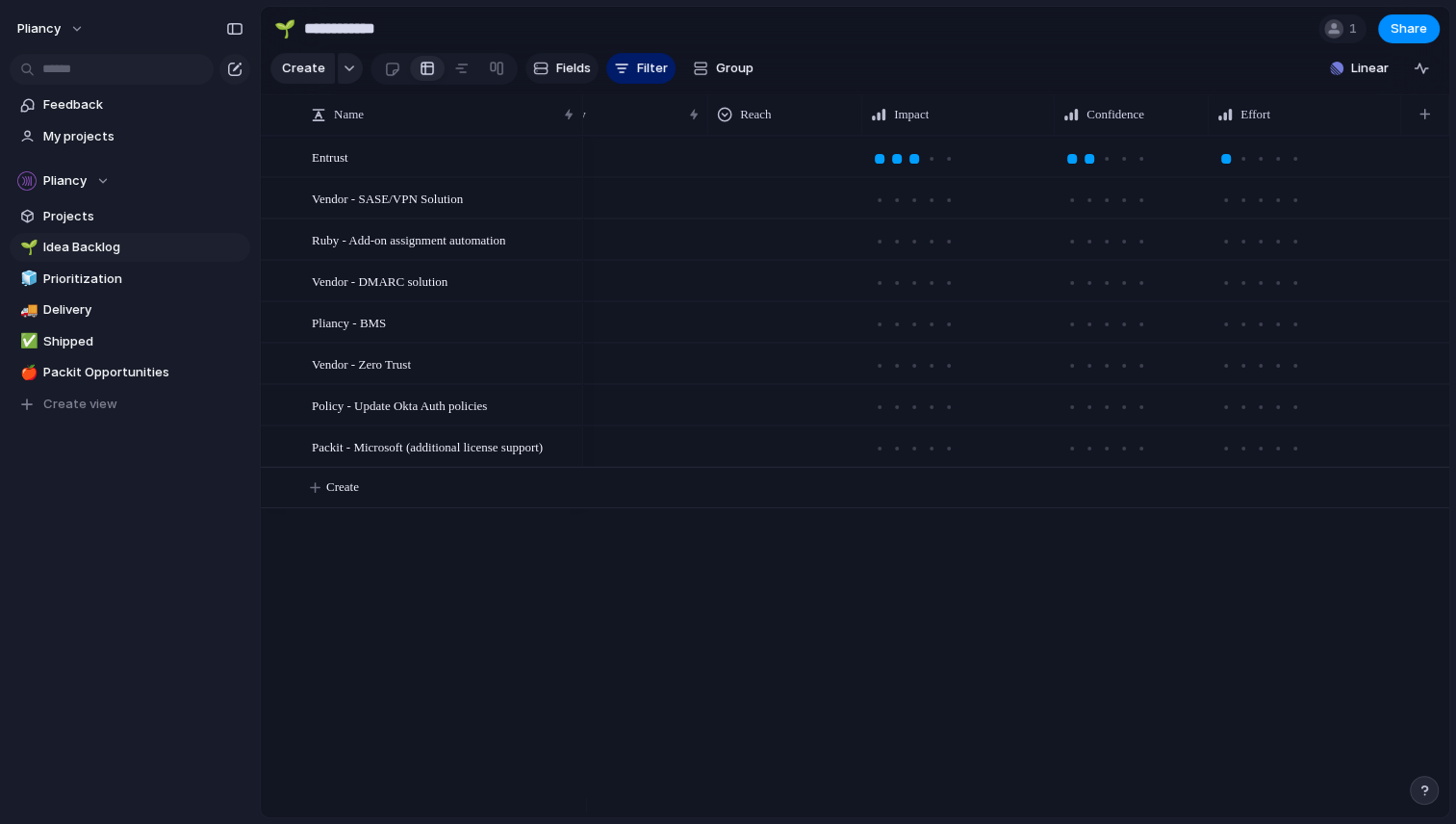
click at [541, 76] on div "button" at bounding box center [541, 68] width 16 height 16
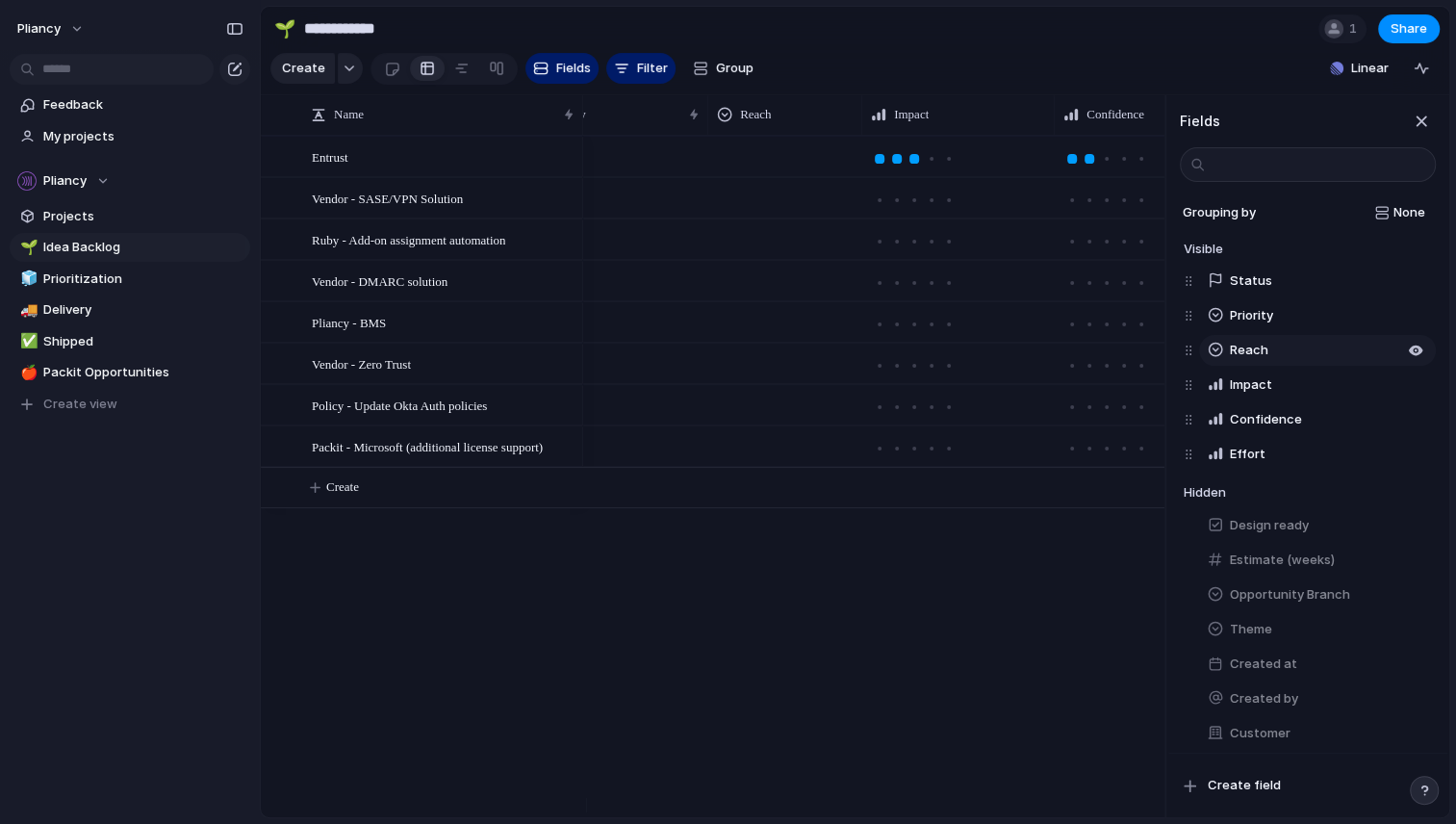
click at [1254, 360] on span "Reach" at bounding box center [1248, 350] width 39 height 19
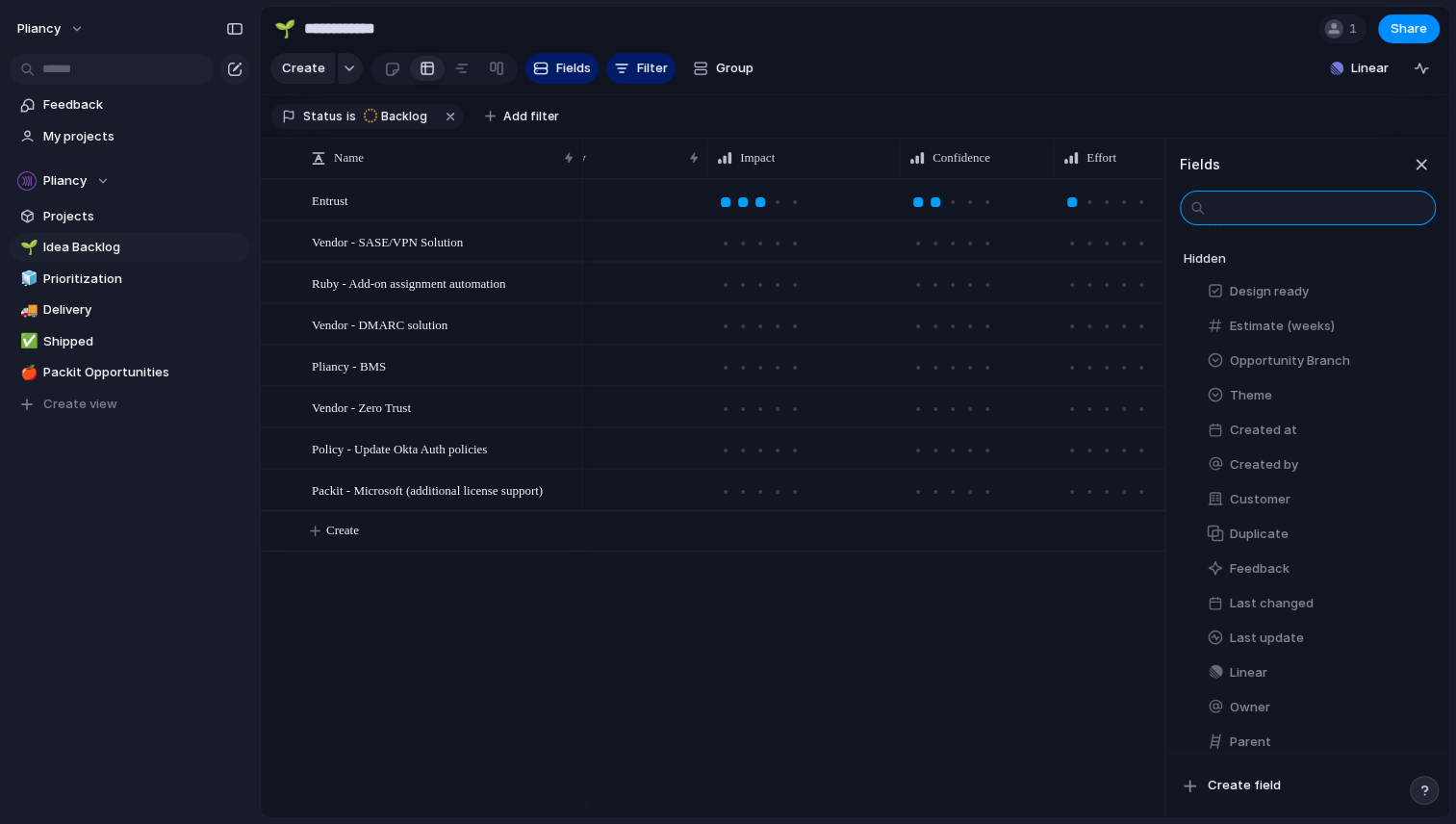
scroll to position [0, 0]
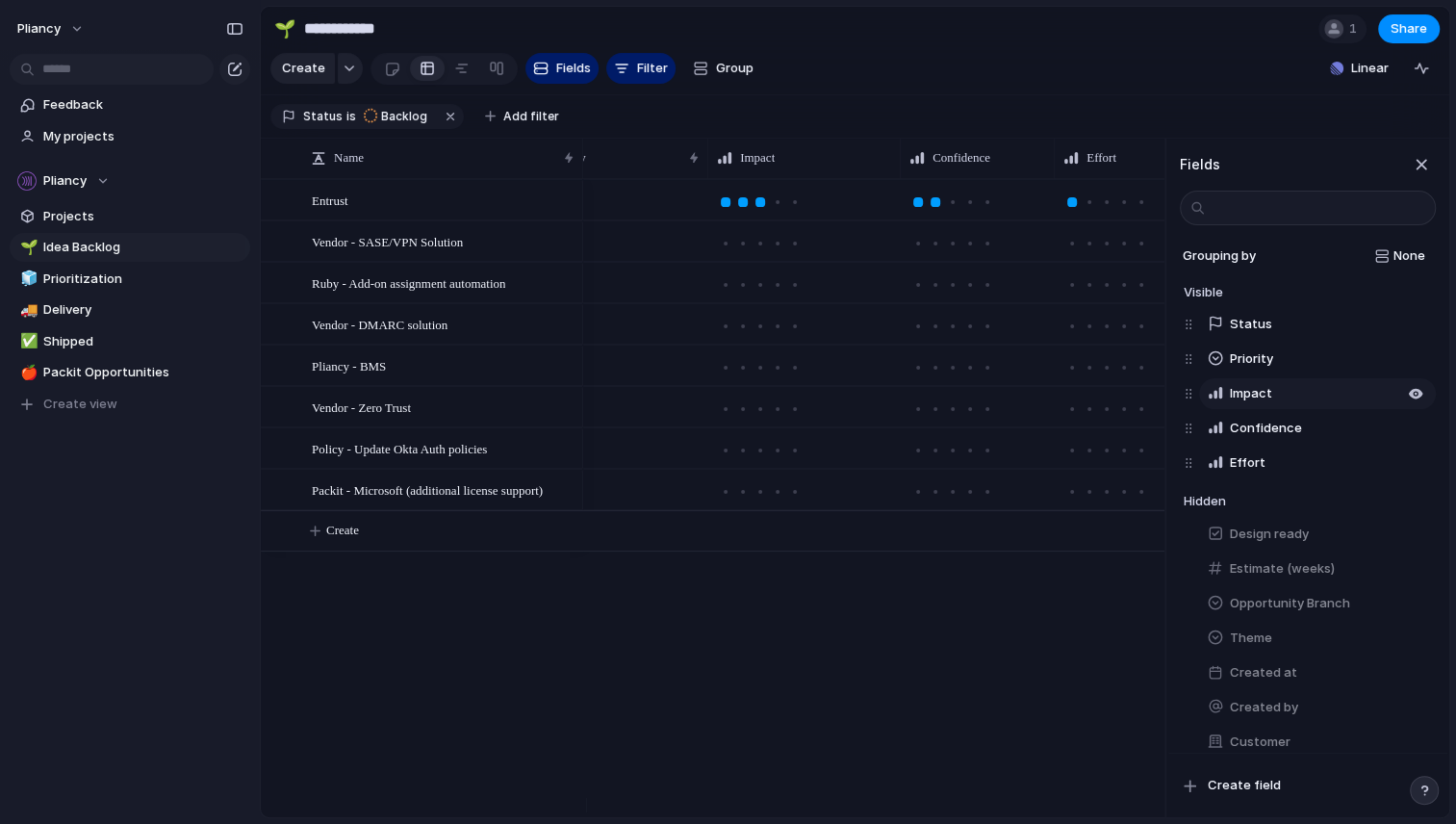
click at [1253, 404] on span "Impact" at bounding box center [1250, 393] width 43 height 19
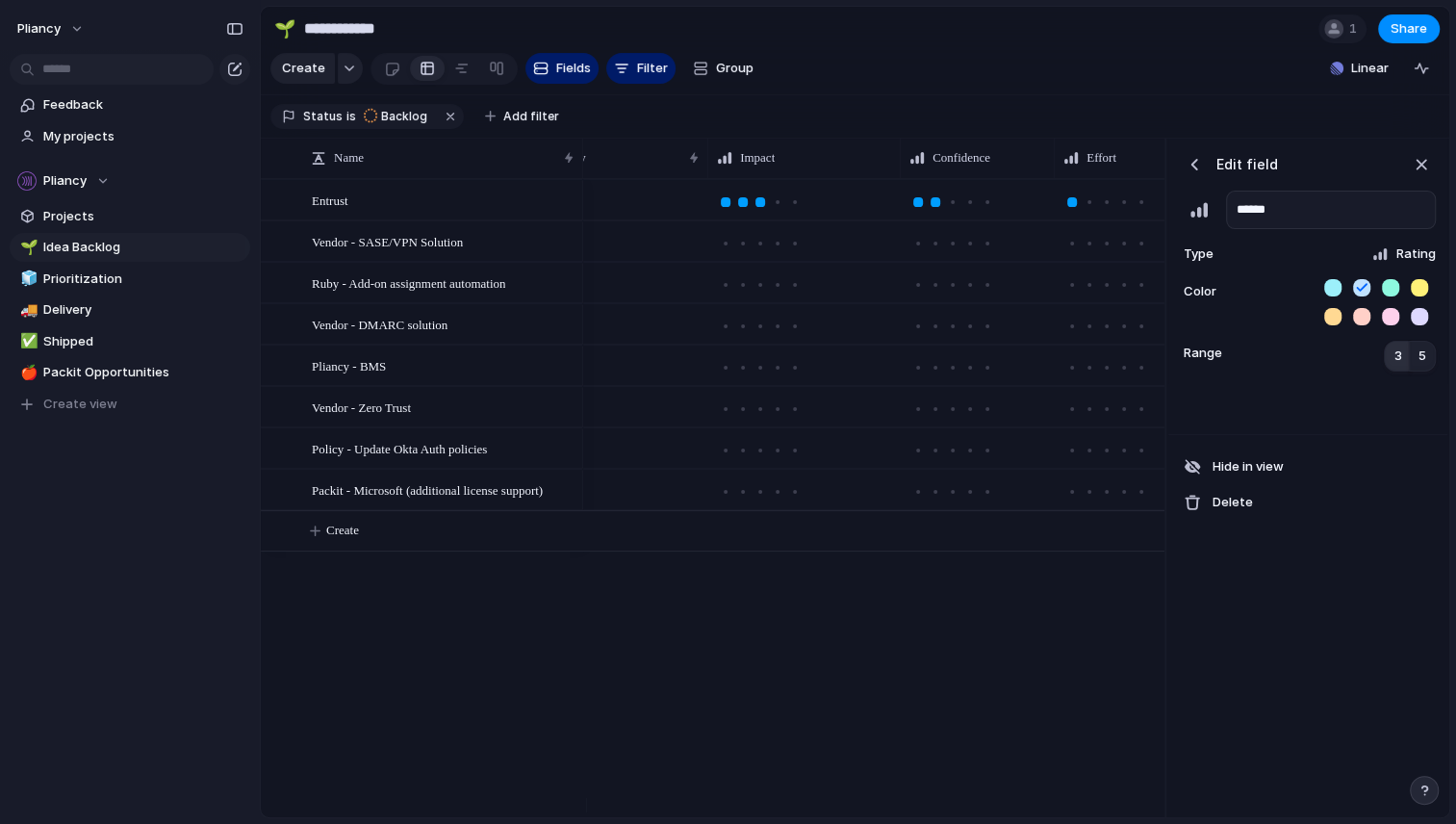
click at [1398, 366] on span "3" at bounding box center [1398, 355] width 8 height 19
click at [1421, 366] on span "5" at bounding box center [1422, 355] width 8 height 19
click at [1397, 366] on span "3" at bounding box center [1398, 355] width 8 height 19
click at [1192, 175] on div "button" at bounding box center [1193, 164] width 19 height 19
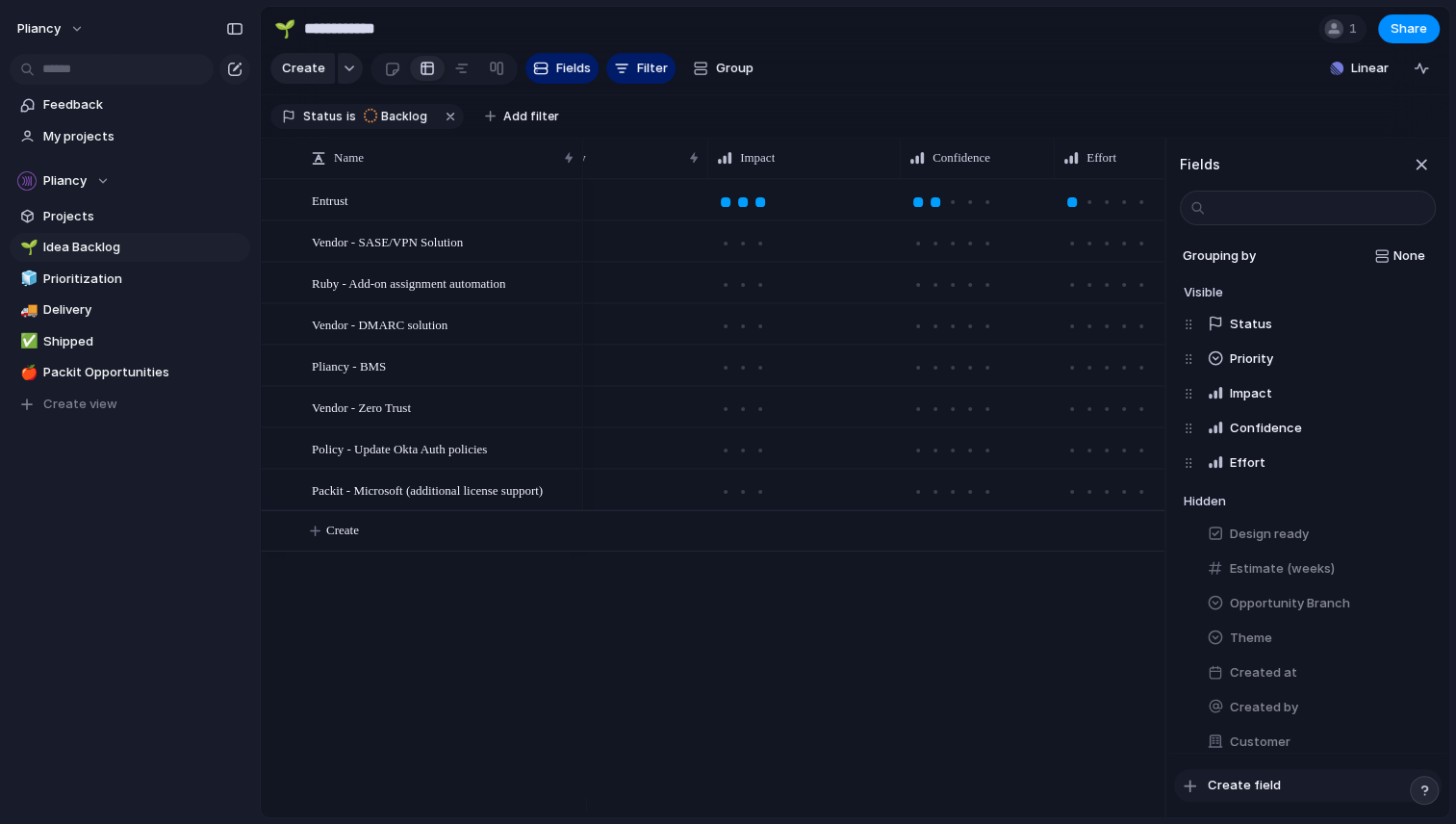
click at [1243, 786] on span "Create field" at bounding box center [1244, 784] width 73 height 19
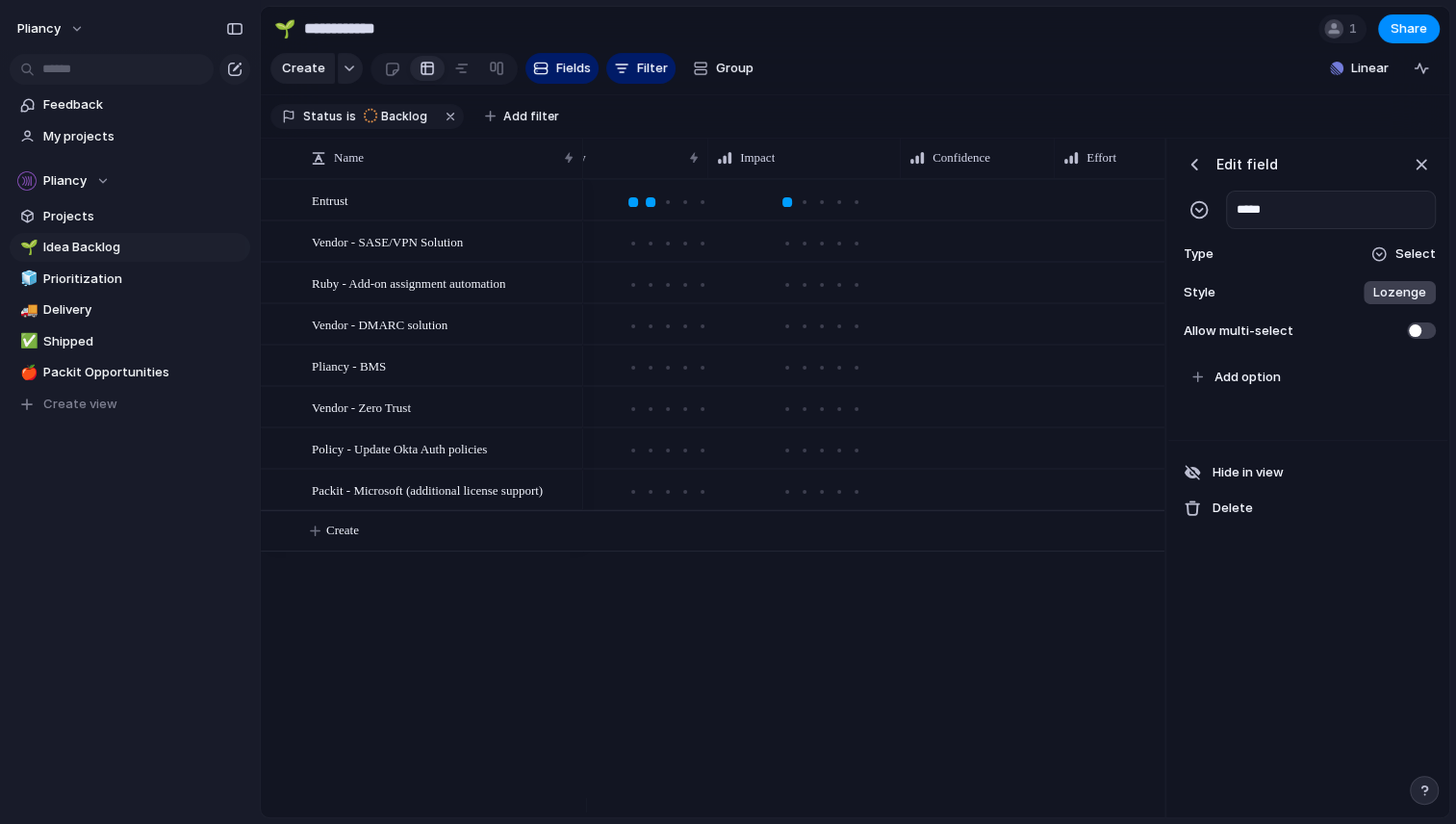
scroll to position [0, 544]
type input "*"
type input "*****"
click at [1412, 264] on span "Select" at bounding box center [1414, 254] width 41 height 19
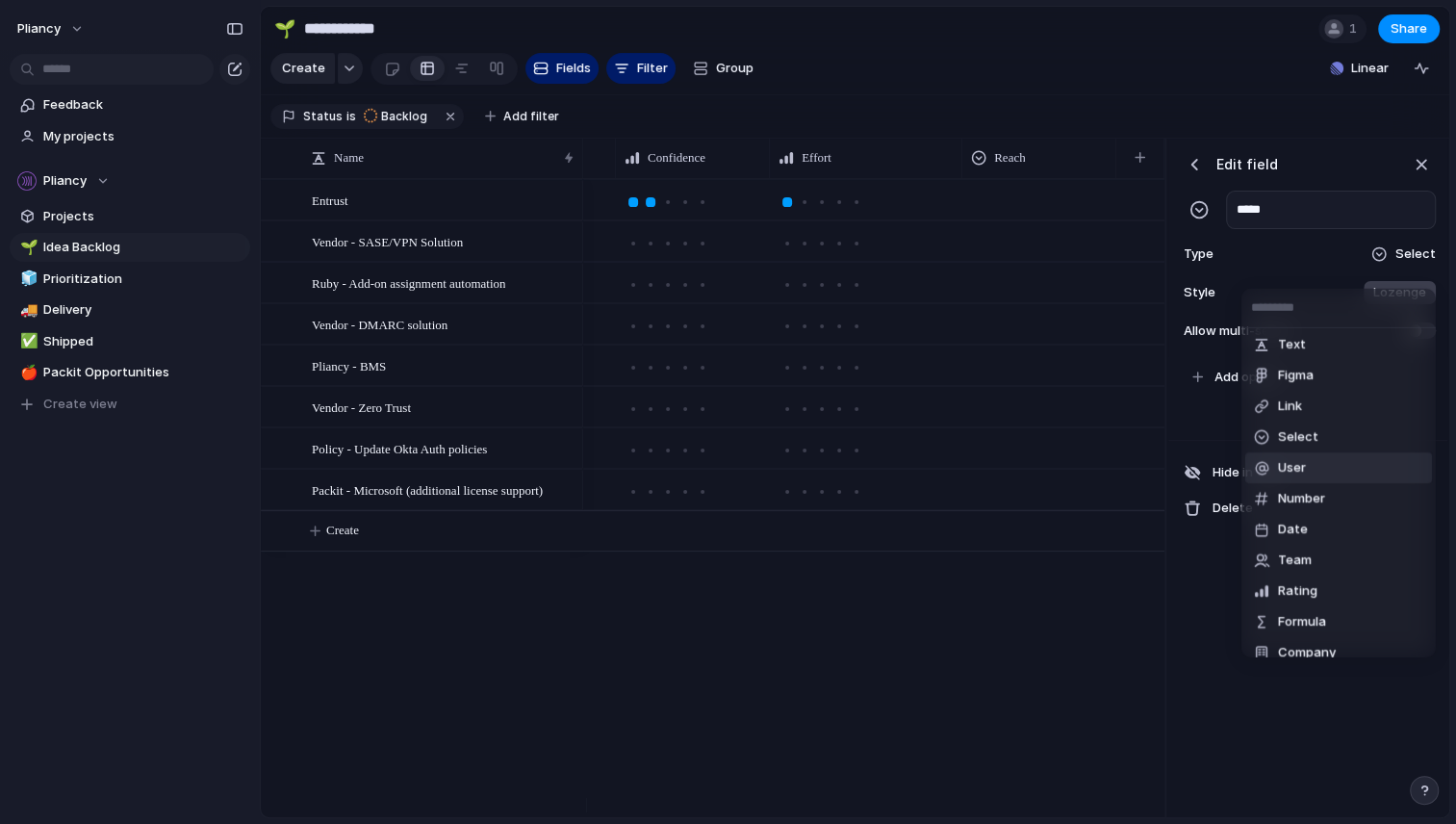
scroll to position [46, 0]
click at [1293, 574] on span "Rating" at bounding box center [1297, 580] width 40 height 19
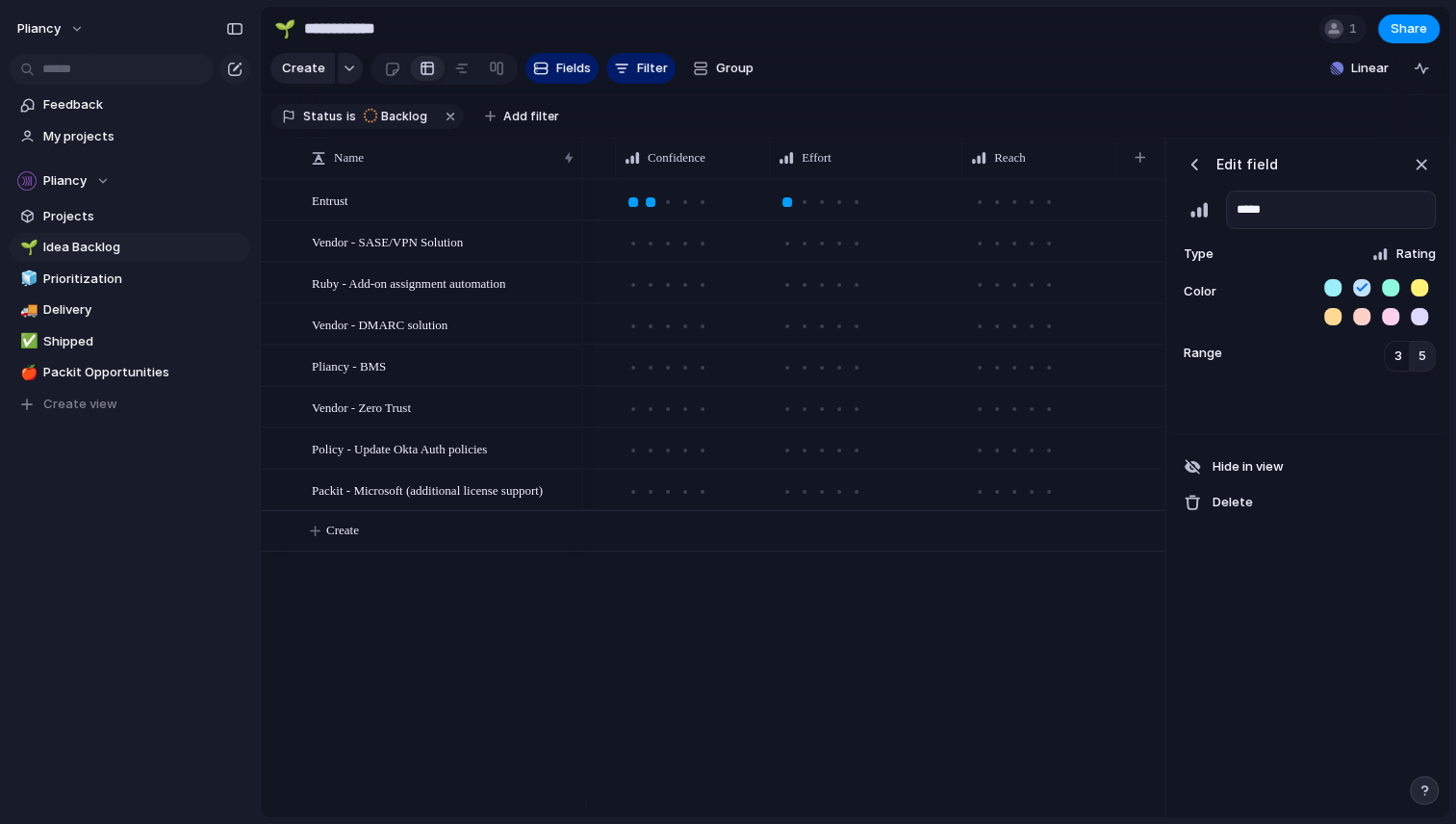
click at [1194, 175] on div "button" at bounding box center [1193, 164] width 19 height 19
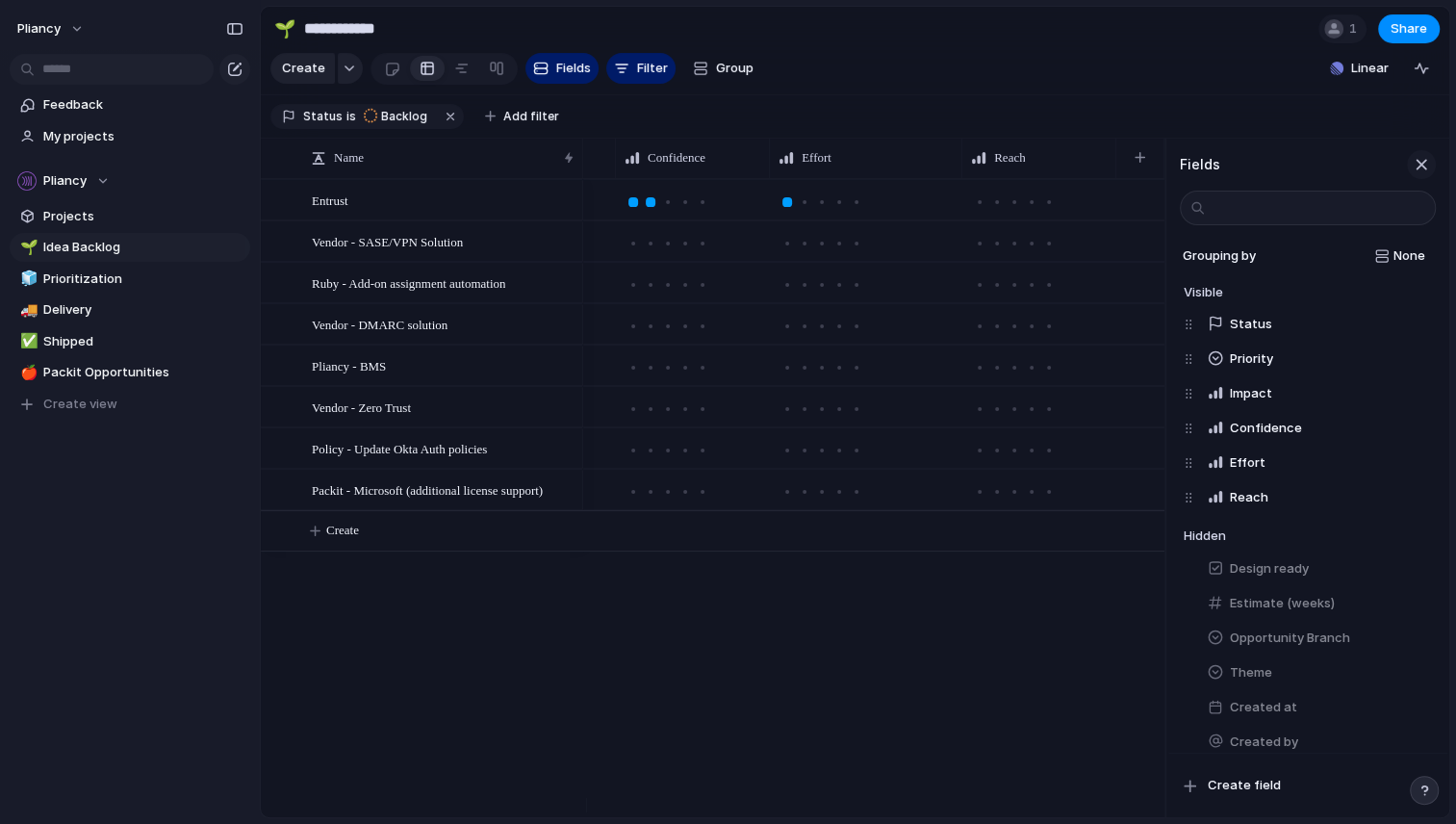
click at [1414, 176] on div "button" at bounding box center [1420, 164] width 21 height 21
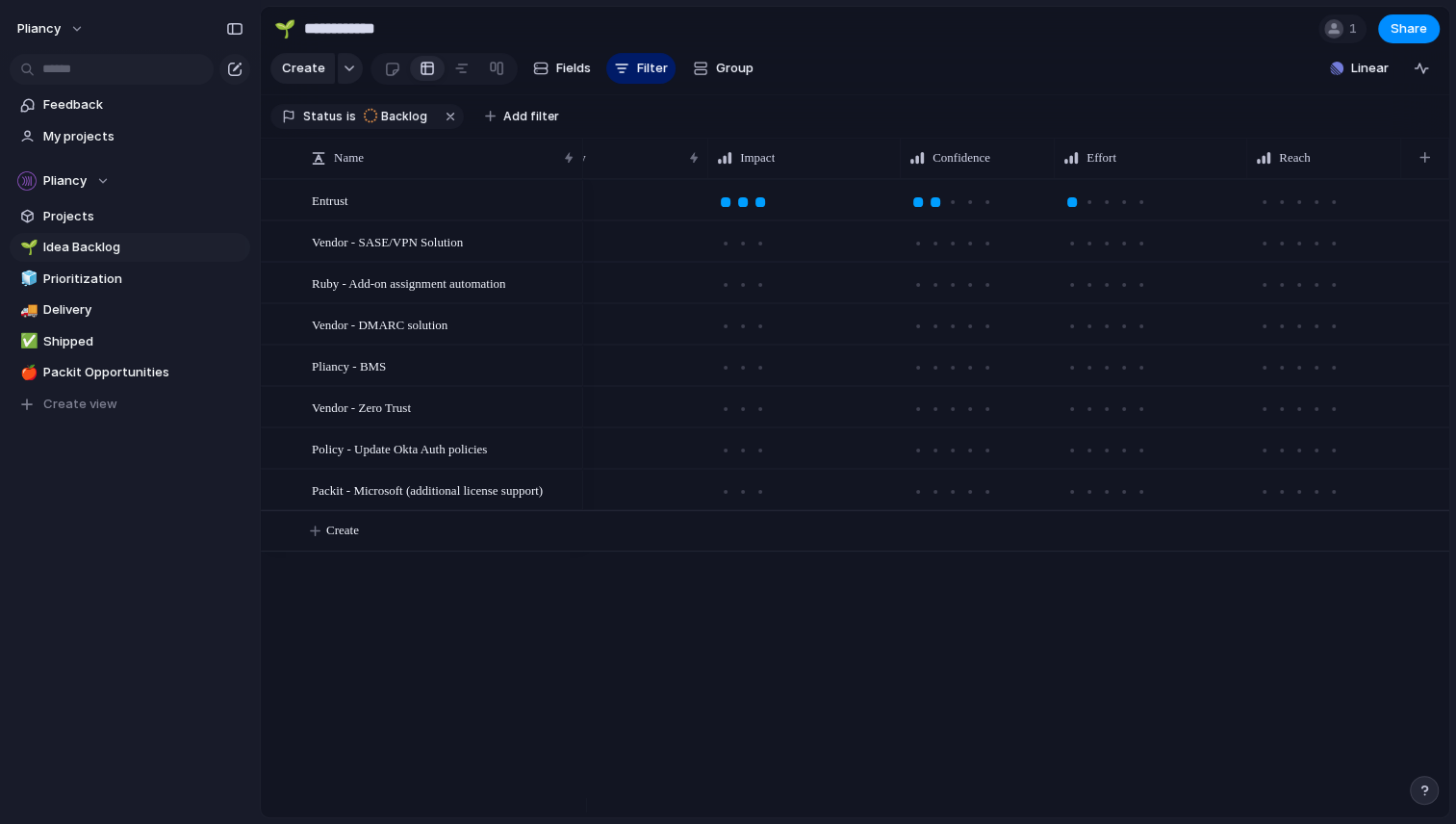
scroll to position [0, 260]
drag, startPoint x: 1266, startPoint y: 170, endPoint x: 746, endPoint y: 162, distance: 520.1
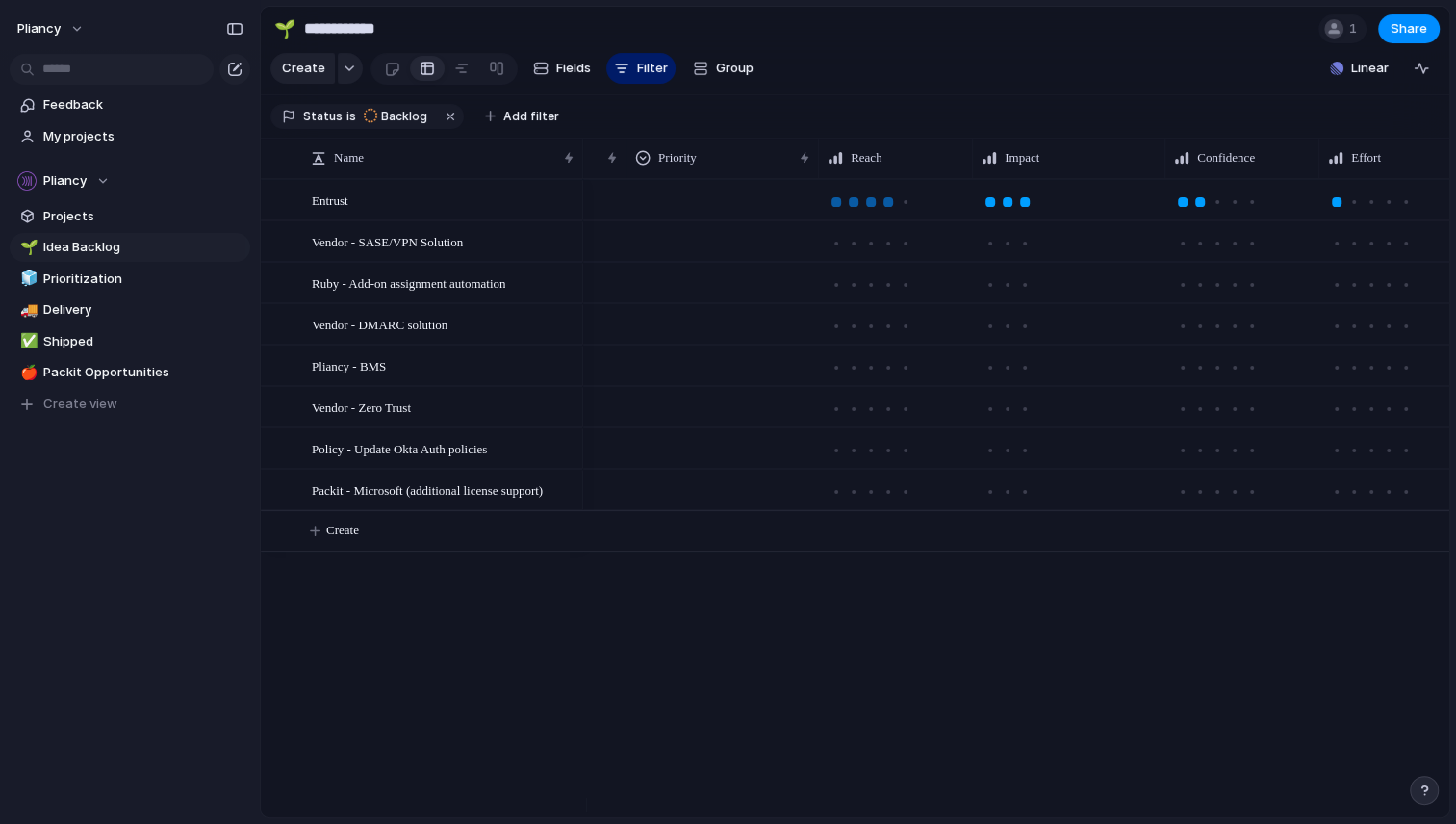
click at [886, 207] on div at bounding box center [888, 202] width 10 height 10
click at [989, 207] on div at bounding box center [990, 202] width 10 height 10
click at [1235, 207] on div at bounding box center [1234, 202] width 10 height 10
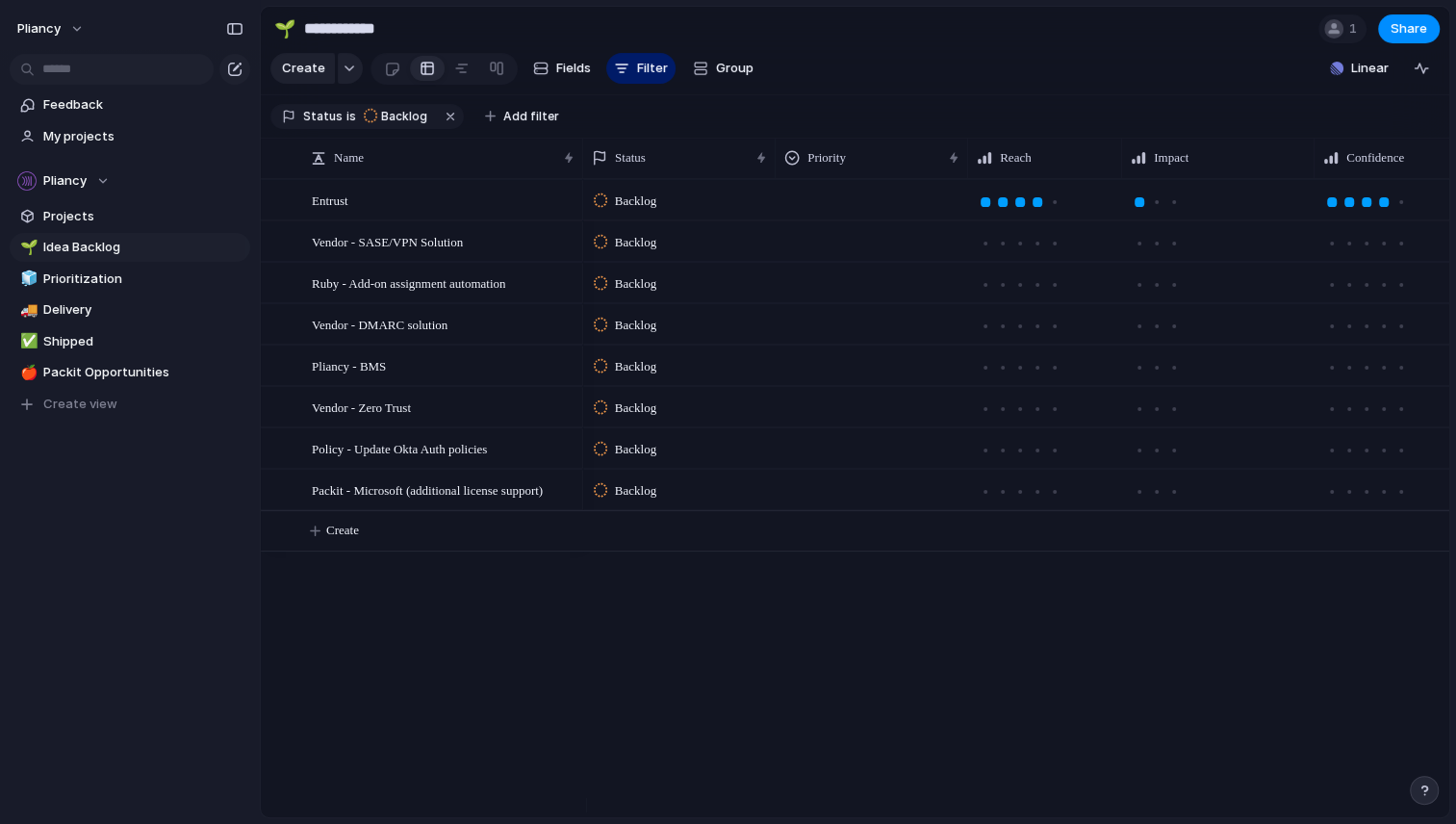
click at [814, 211] on div at bounding box center [871, 196] width 190 height 32
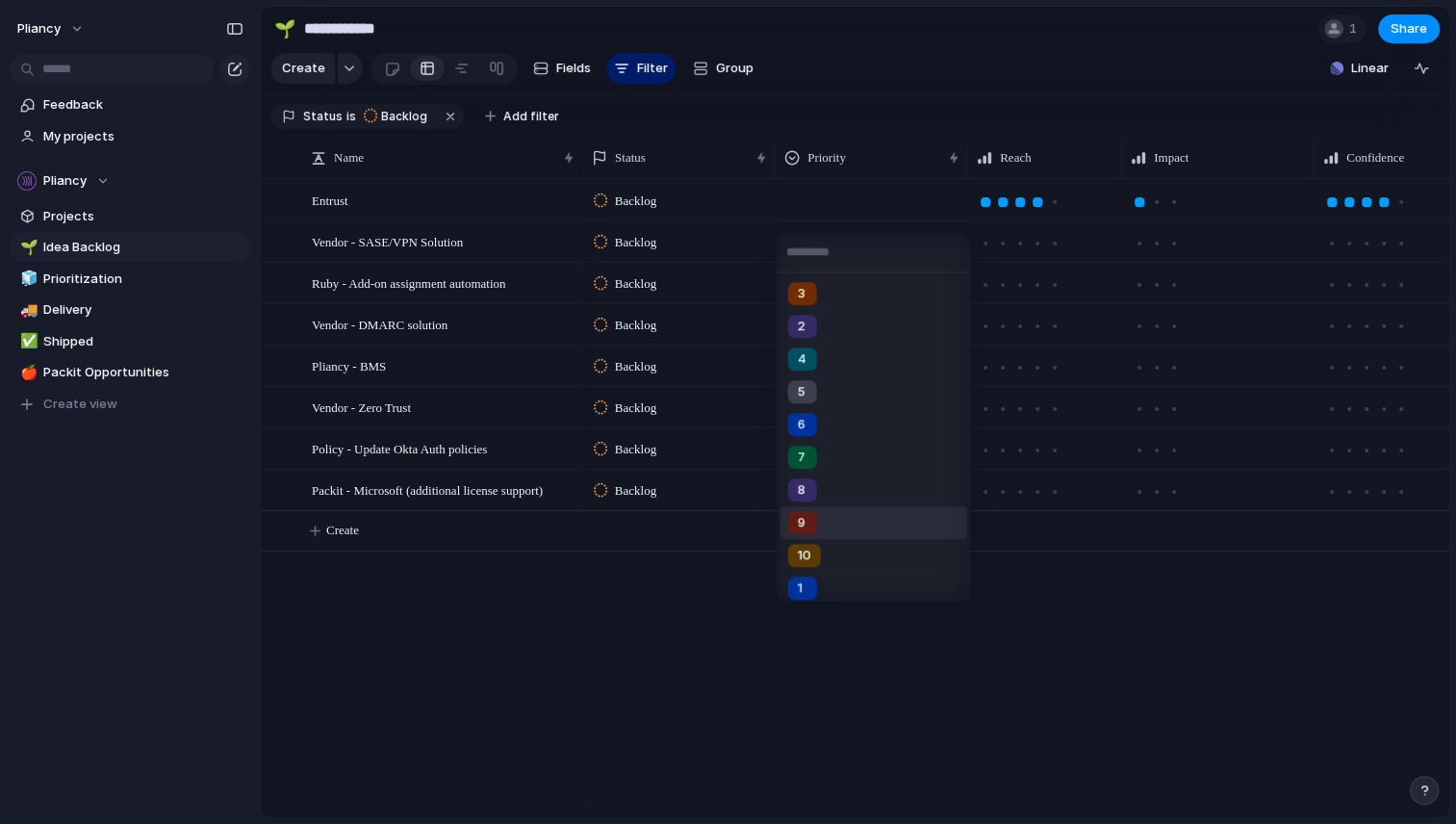
click at [906, 727] on div "3 2 4 5 6 7 8 9 10 1" at bounding box center [728, 412] width 1456 height 824
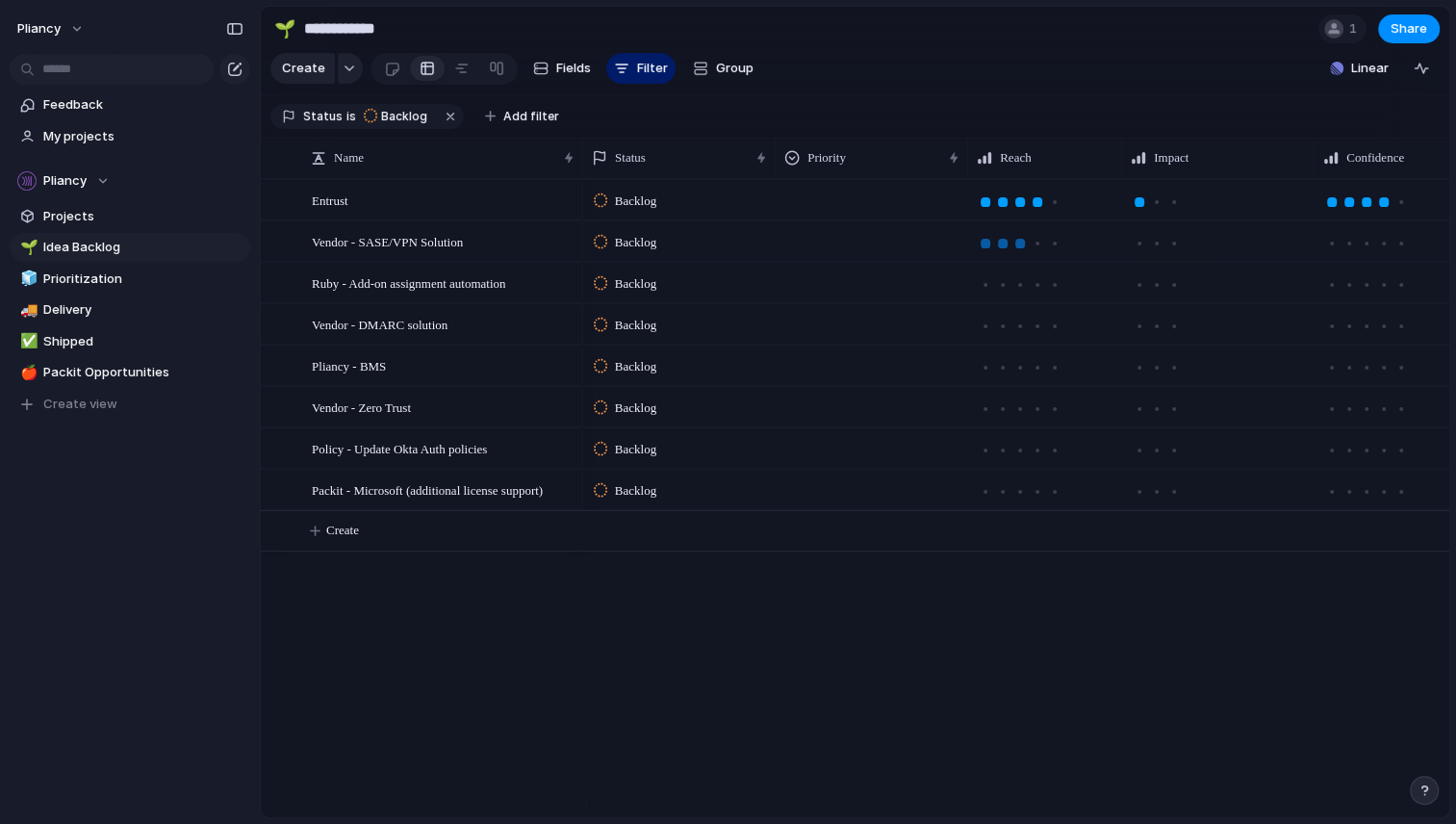
click at [1020, 252] on div at bounding box center [1019, 243] width 17 height 17
click at [1051, 290] on div at bounding box center [1055, 285] width 10 height 10
click at [984, 331] on div at bounding box center [985, 326] width 10 height 10
click at [1021, 373] on div at bounding box center [1020, 368] width 10 height 10
click at [1020, 417] on div at bounding box center [1019, 409] width 17 height 17
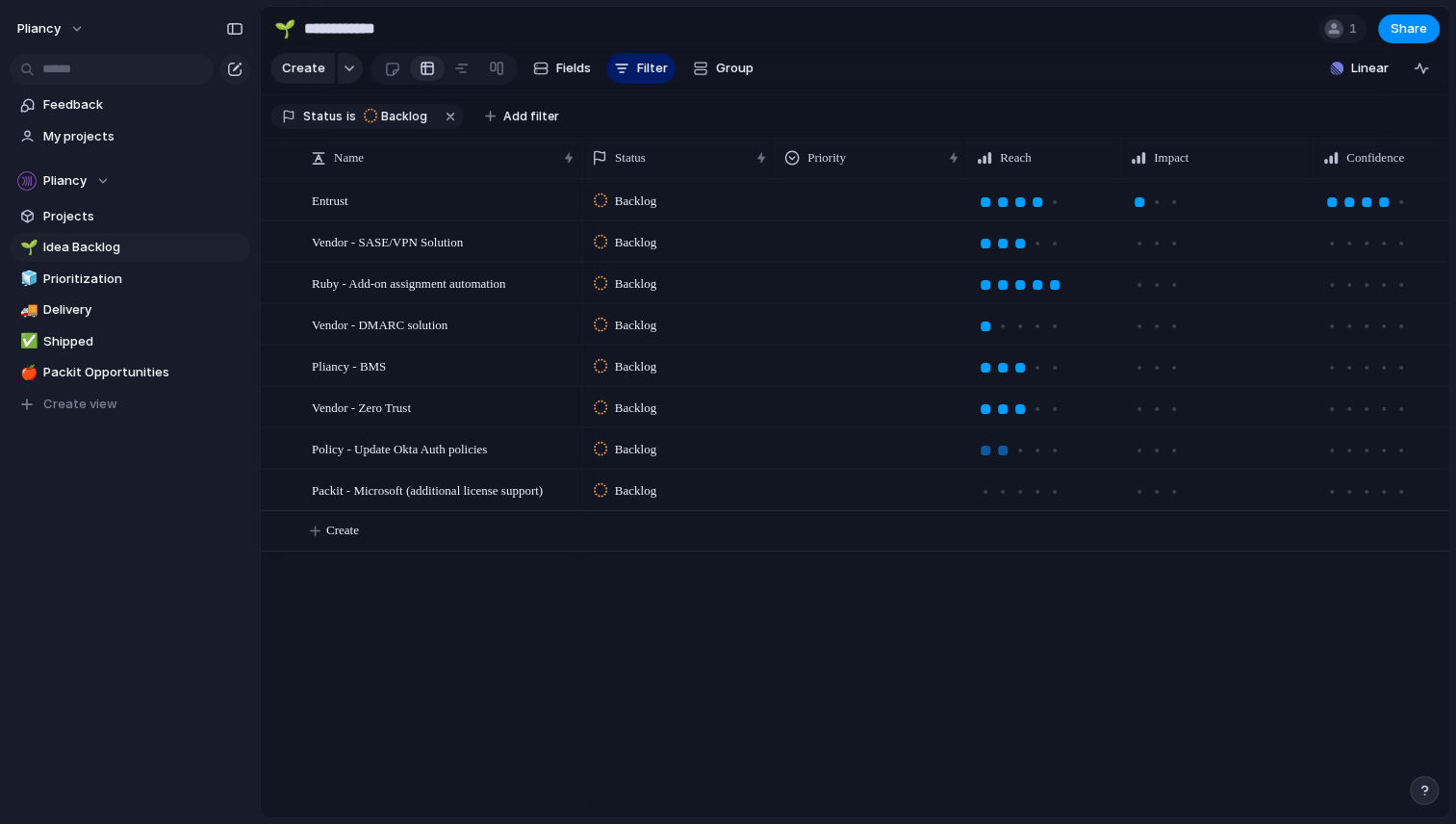
click at [1000, 455] on div at bounding box center [1003, 450] width 10 height 10
click at [984, 497] on div at bounding box center [985, 492] width 10 height 10
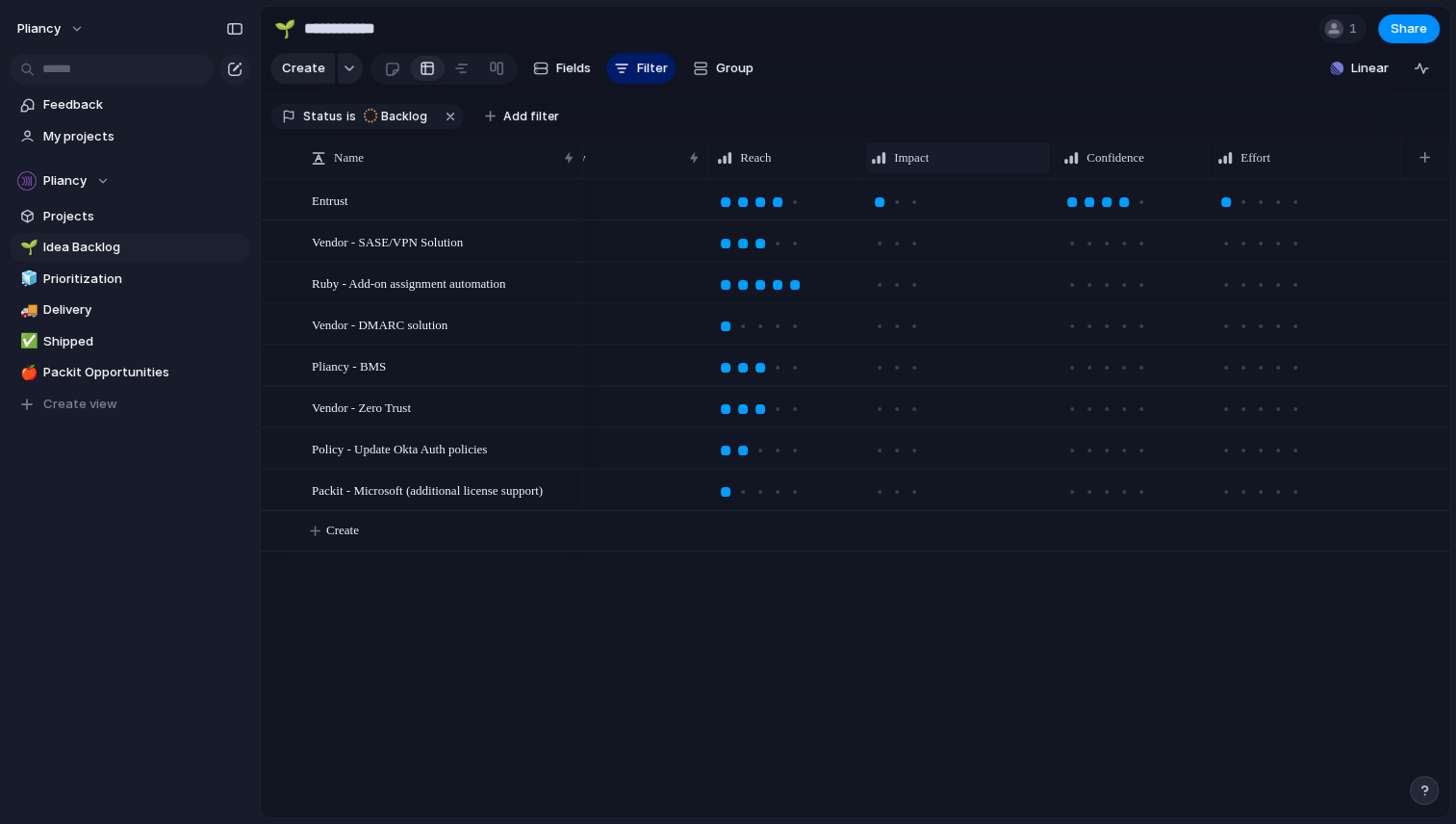
click at [915, 168] on span "Impact" at bounding box center [911, 157] width 35 height 19
click at [915, 213] on span "Modify" at bounding box center [923, 214] width 42 height 19
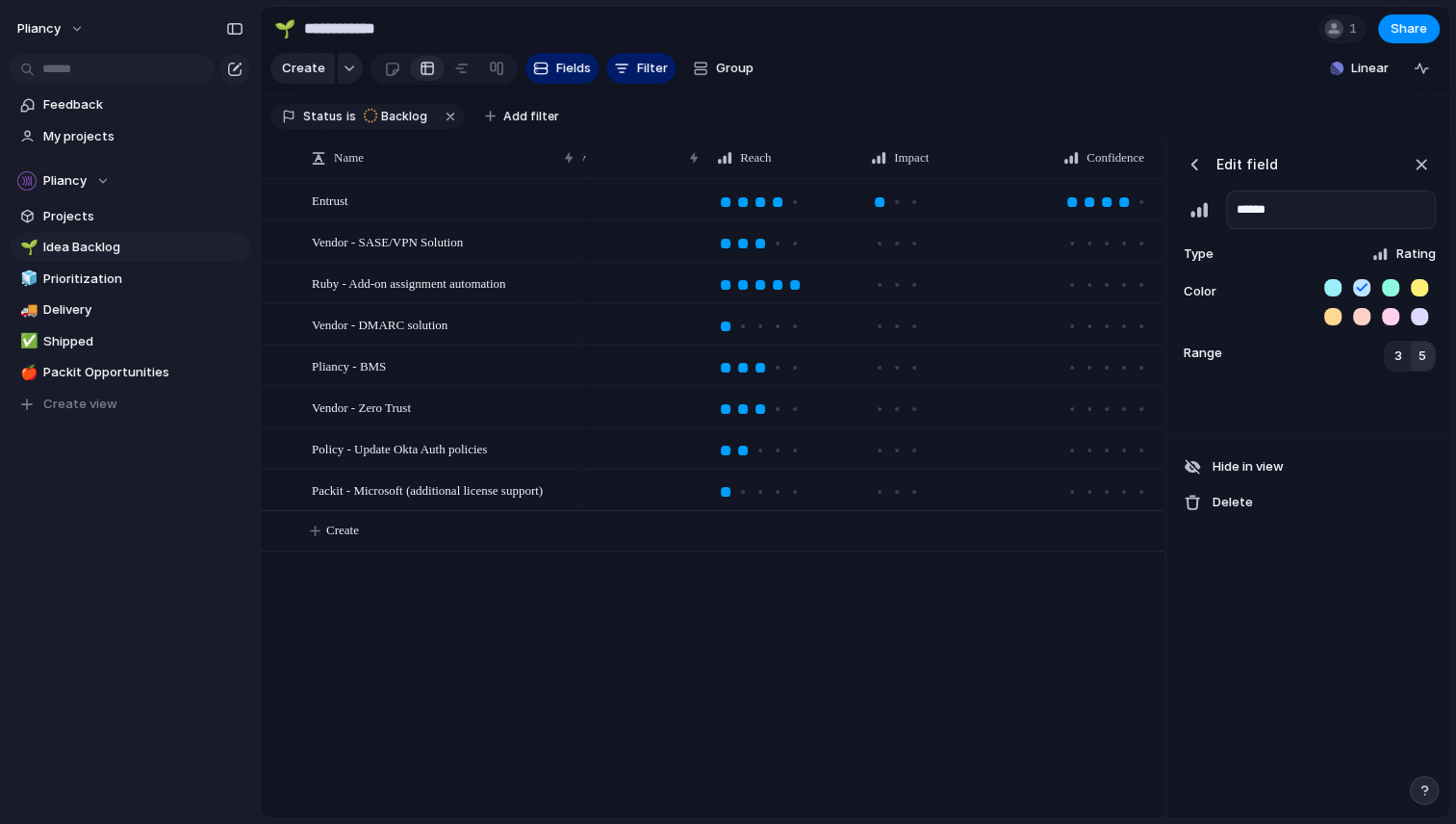
click at [1424, 366] on span "5" at bounding box center [1422, 355] width 8 height 19
click at [1199, 174] on div "button" at bounding box center [1193, 164] width 19 height 19
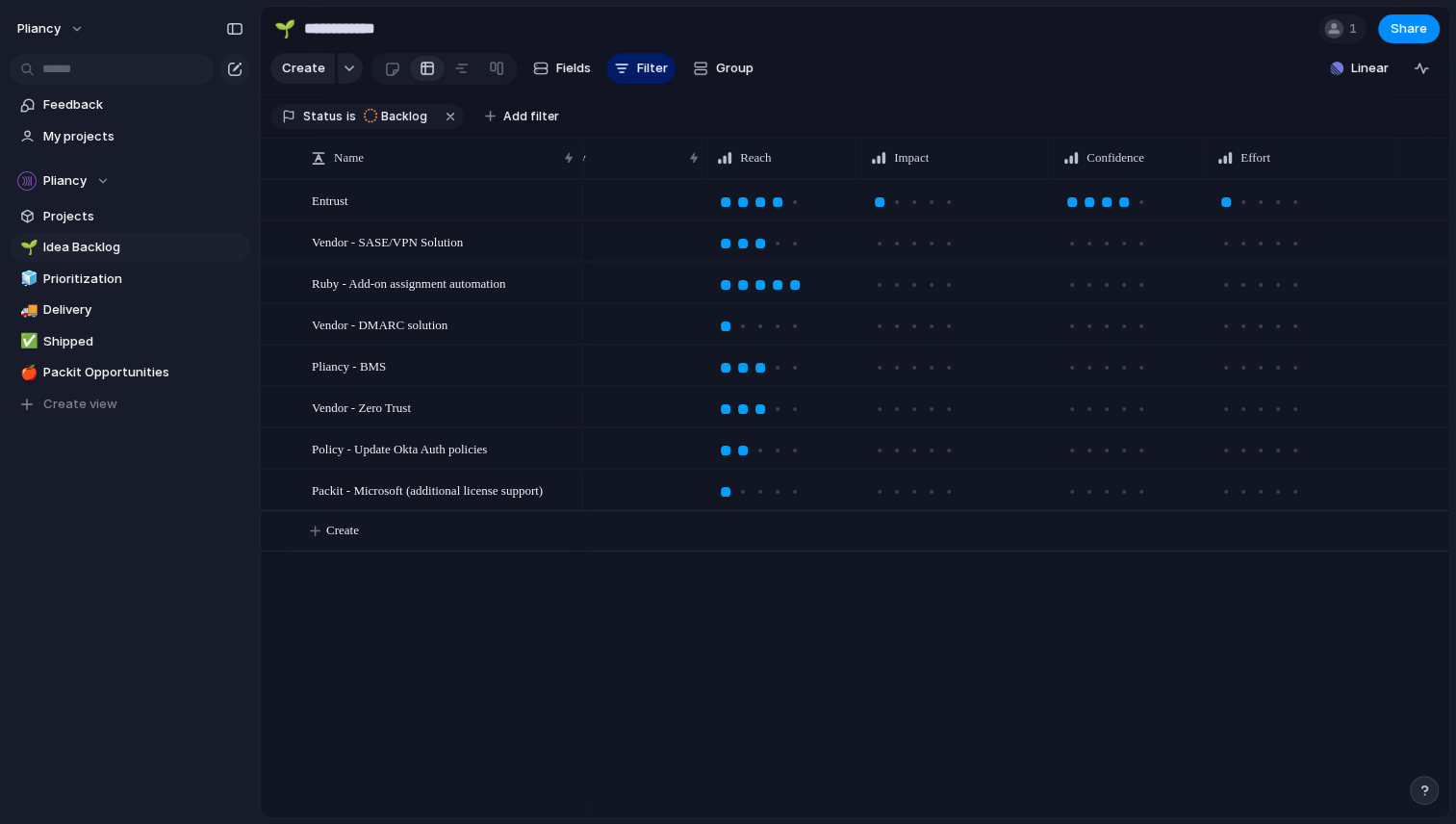
click at [1021, 50] on section "**********" at bounding box center [854, 29] width 1188 height 44
click at [923, 211] on div at bounding box center [931, 201] width 17 height 17
click at [907, 252] on div at bounding box center [913, 243] width 17 height 17
click at [944, 290] on div at bounding box center [949, 285] width 10 height 10
click at [877, 331] on div at bounding box center [879, 326] width 10 height 10
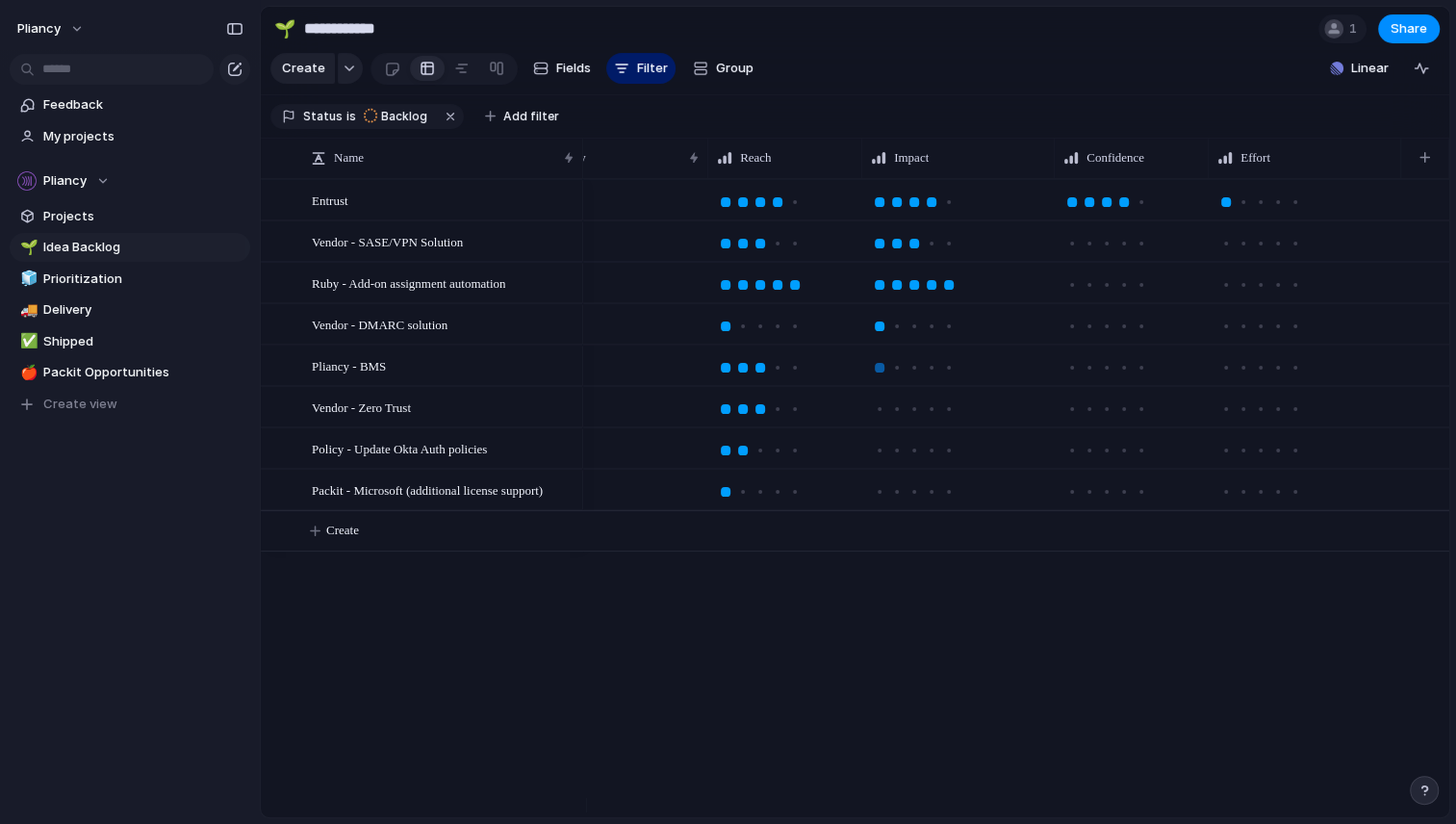
click at [871, 377] on div at bounding box center [878, 367] width 17 height 17
click at [913, 413] on div at bounding box center [914, 410] width 10 height 10
click at [897, 455] on div at bounding box center [897, 450] width 10 height 10
click at [893, 497] on div at bounding box center [897, 492] width 10 height 10
click at [1087, 248] on div at bounding box center [1089, 244] width 10 height 10
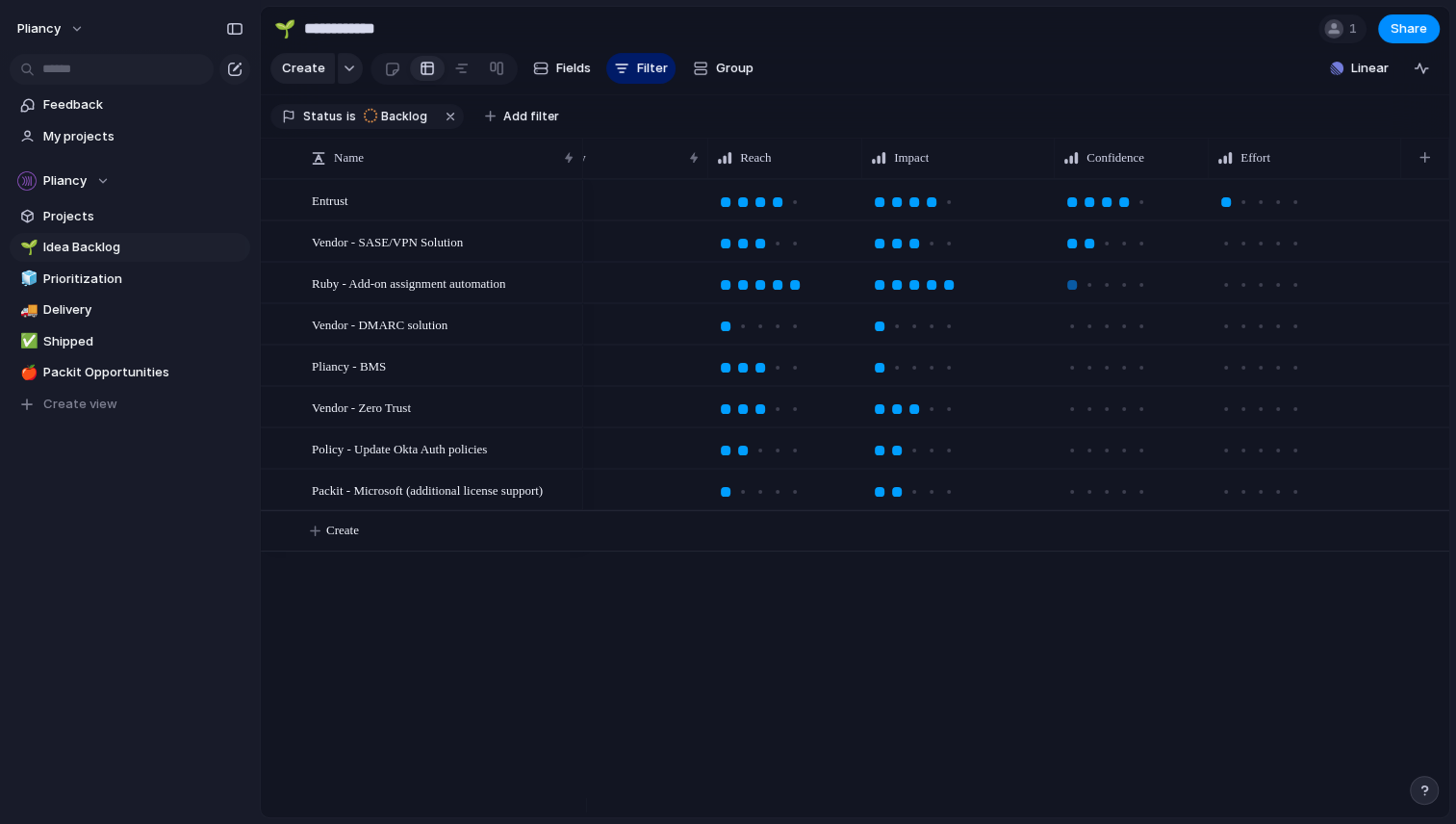
click at [1068, 290] on div at bounding box center [1071, 285] width 10 height 10
click at [1126, 331] on div at bounding box center [1124, 326] width 10 height 10
click at [1139, 373] on div at bounding box center [1141, 368] width 10 height 10
click at [1141, 413] on div at bounding box center [1141, 410] width 10 height 10
click at [1099, 459] on div at bounding box center [1106, 450] width 17 height 17
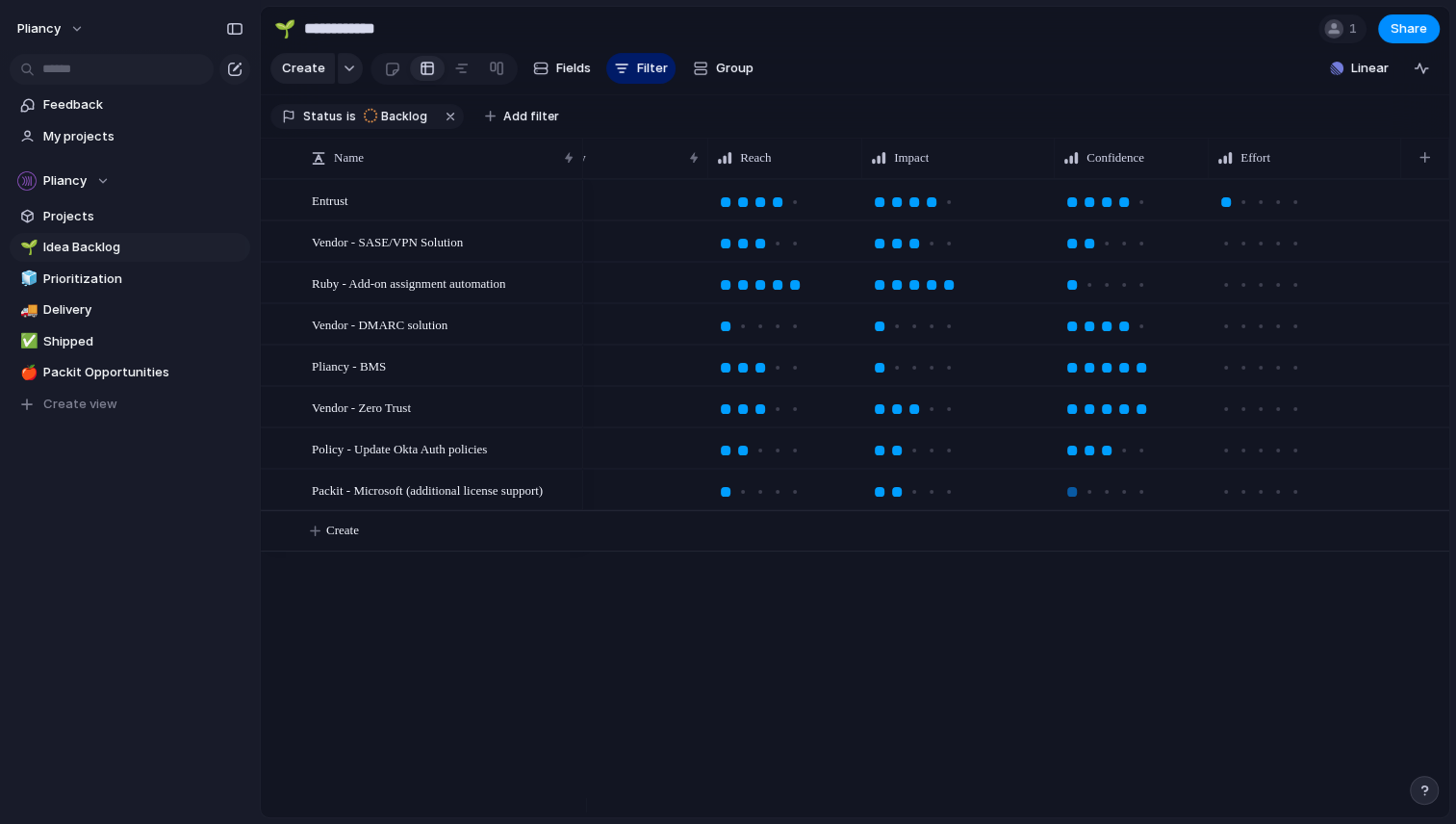
click at [1070, 497] on div at bounding box center [1071, 492] width 10 height 10
click at [1239, 248] on div at bounding box center [1243, 244] width 10 height 10
click at [1238, 290] on div at bounding box center [1243, 285] width 10 height 10
click at [1274, 331] on div at bounding box center [1278, 326] width 10 height 10
click at [1247, 373] on div at bounding box center [1243, 368] width 10 height 10
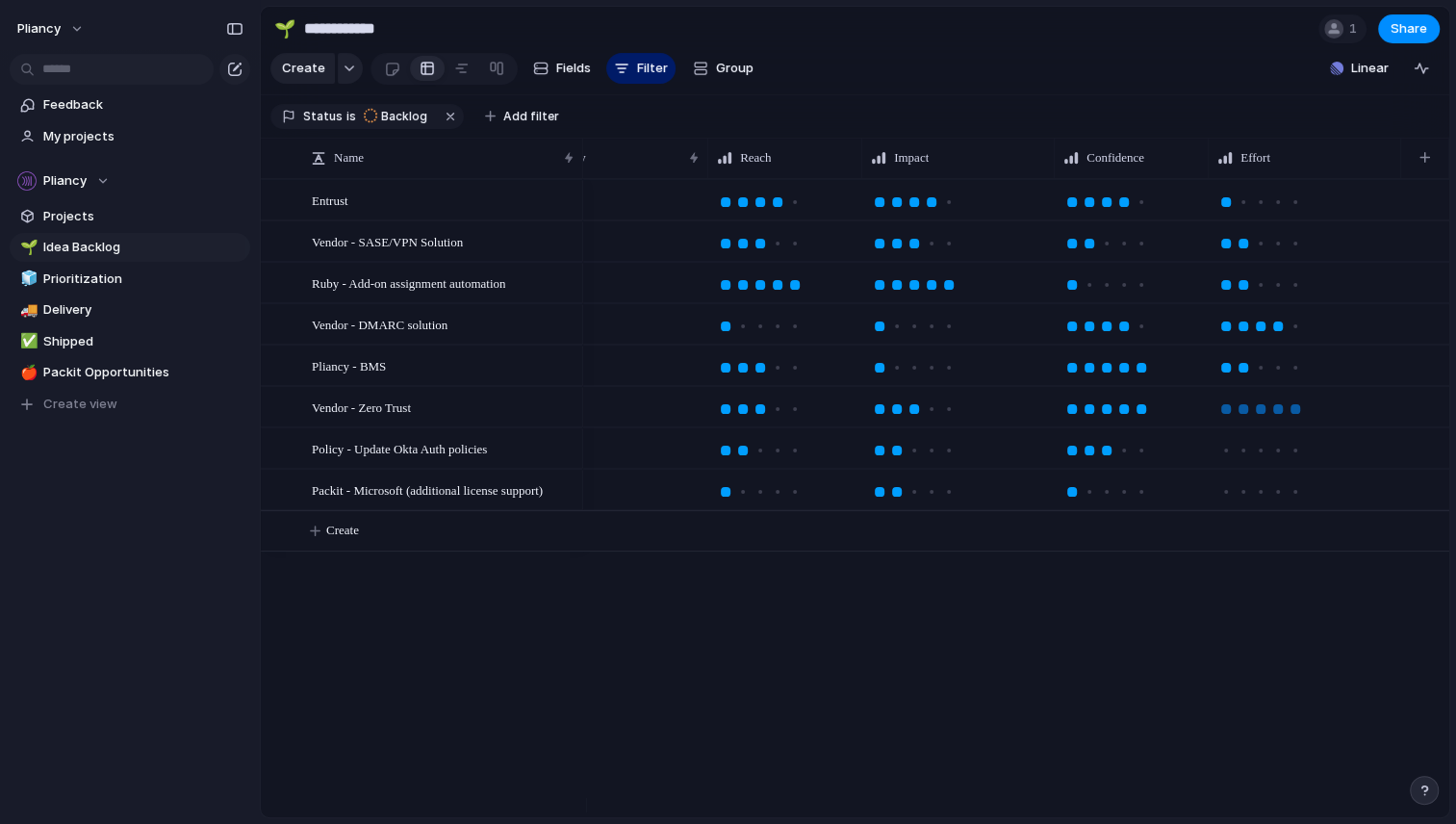
click at [1294, 413] on div at bounding box center [1295, 410] width 10 height 10
click at [1294, 455] on div at bounding box center [1295, 450] width 10 height 10
click at [1229, 497] on div at bounding box center [1226, 492] width 10 height 10
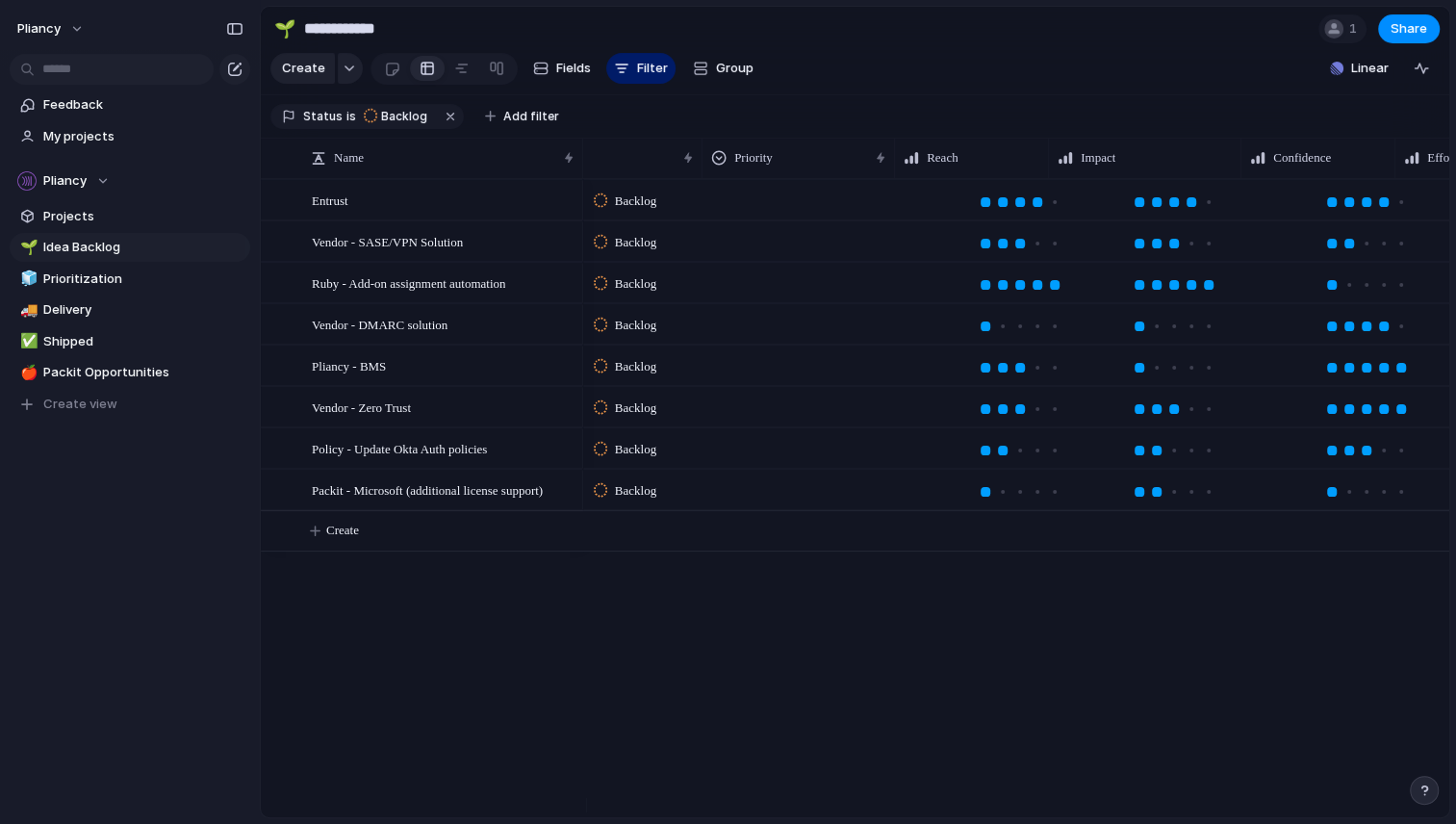
scroll to position [0, 0]
click at [1006, 168] on span "Reach" at bounding box center [1015, 157] width 31 height 19
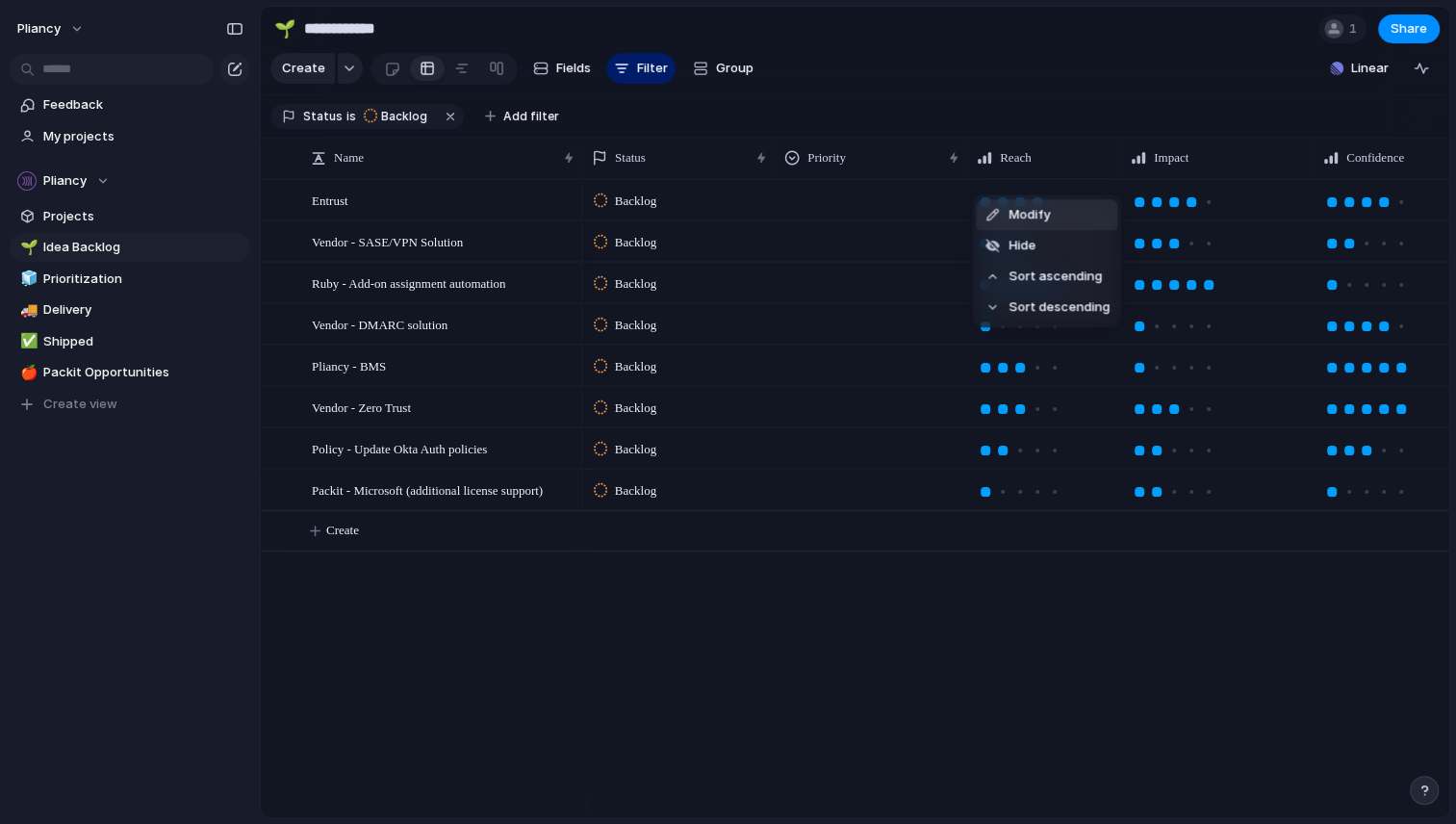
click at [1031, 212] on span "Modify" at bounding box center [1029, 214] width 42 height 19
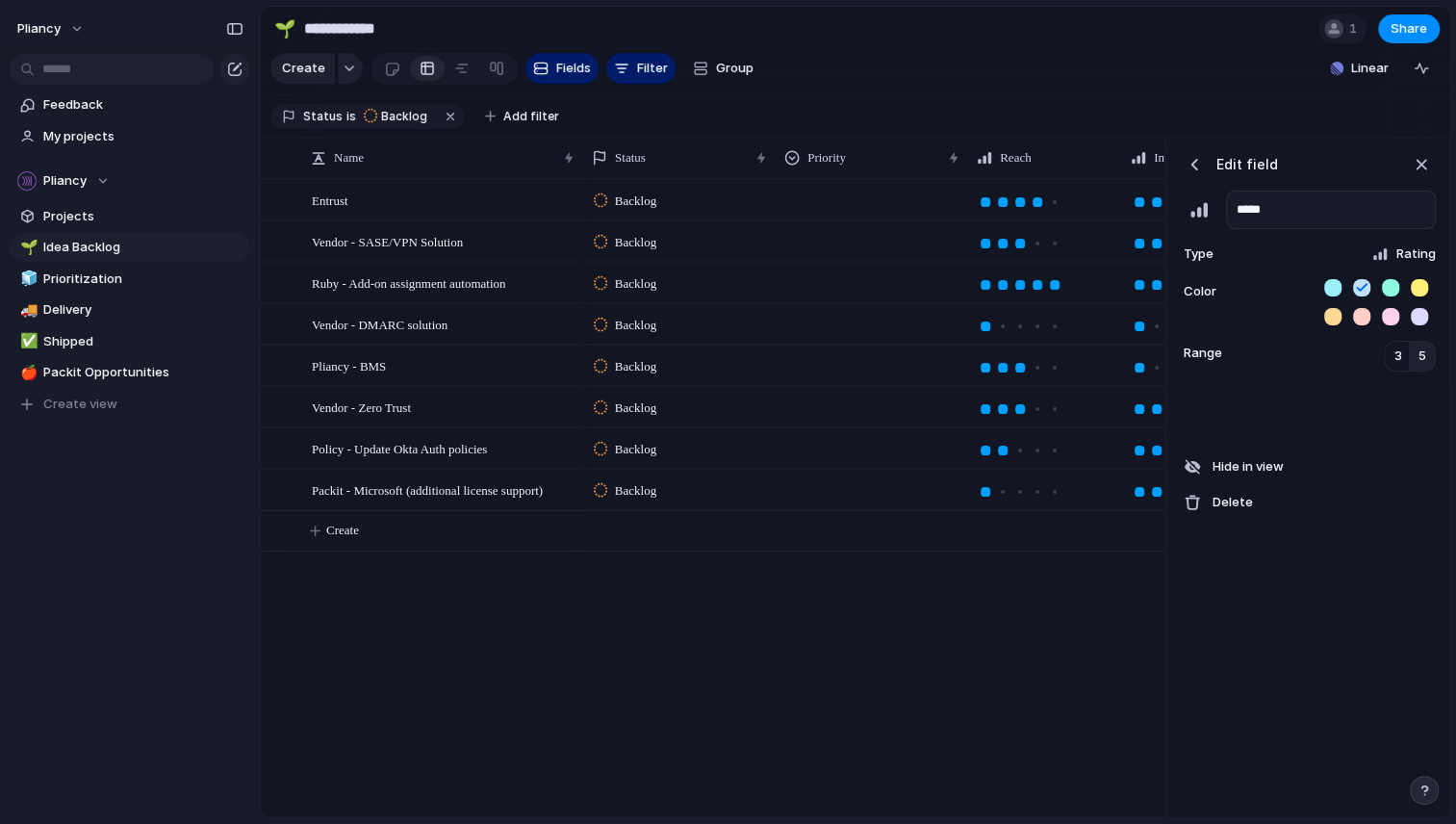
click at [1418, 366] on span "5" at bounding box center [1422, 355] width 8 height 19
drag, startPoint x: 1414, startPoint y: 376, endPoint x: 1399, endPoint y: 423, distance: 49.3
click at [1399, 423] on div at bounding box center [1306, 408] width 279 height 51
click at [1213, 363] on span "Range" at bounding box center [1200, 352] width 43 height 22
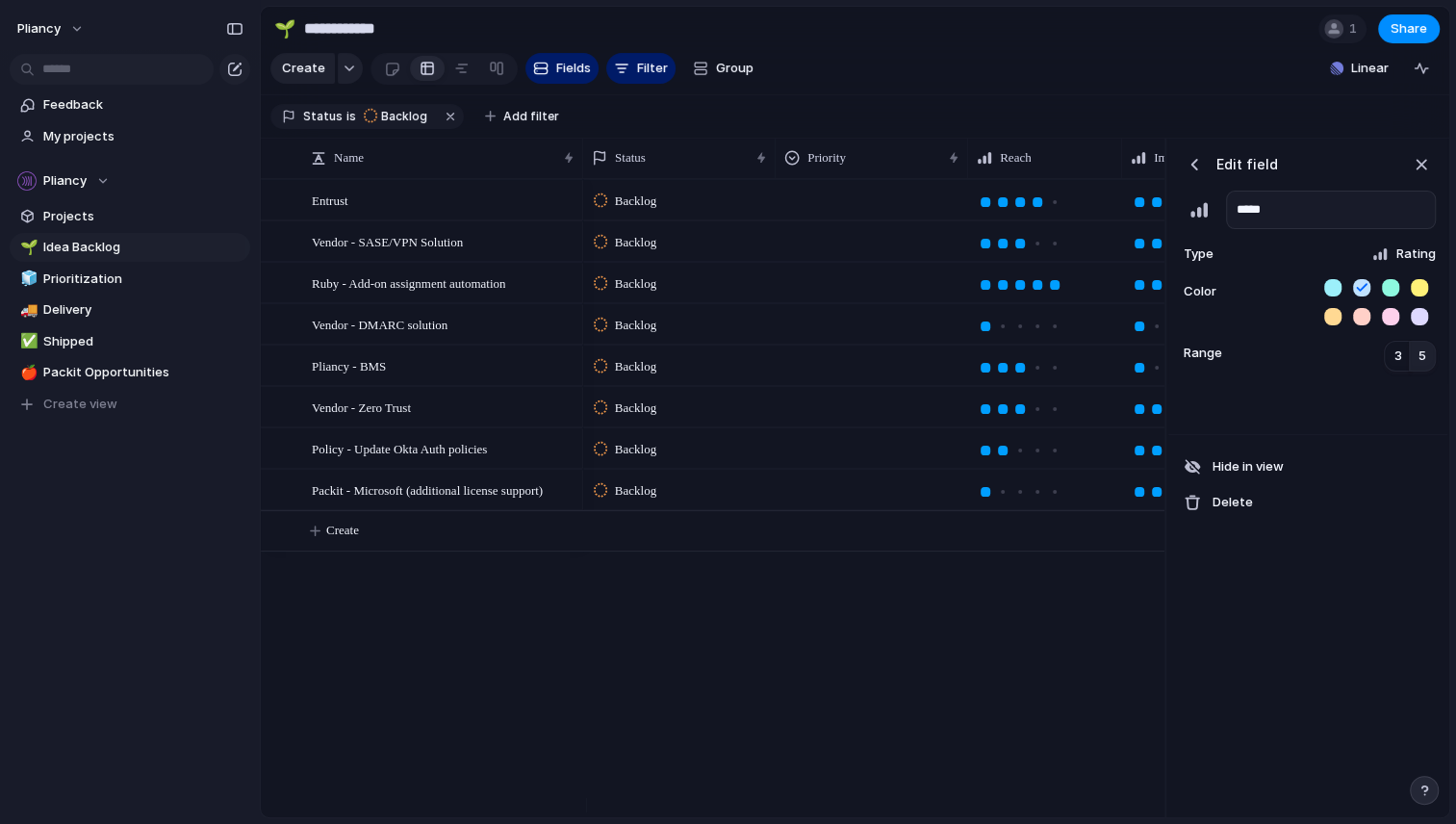
click at [1328, 365] on div "Range 3 5" at bounding box center [1307, 356] width 256 height 31
click at [1423, 365] on span "5" at bounding box center [1422, 355] width 8 height 19
click at [1422, 176] on div "button" at bounding box center [1420, 164] width 21 height 21
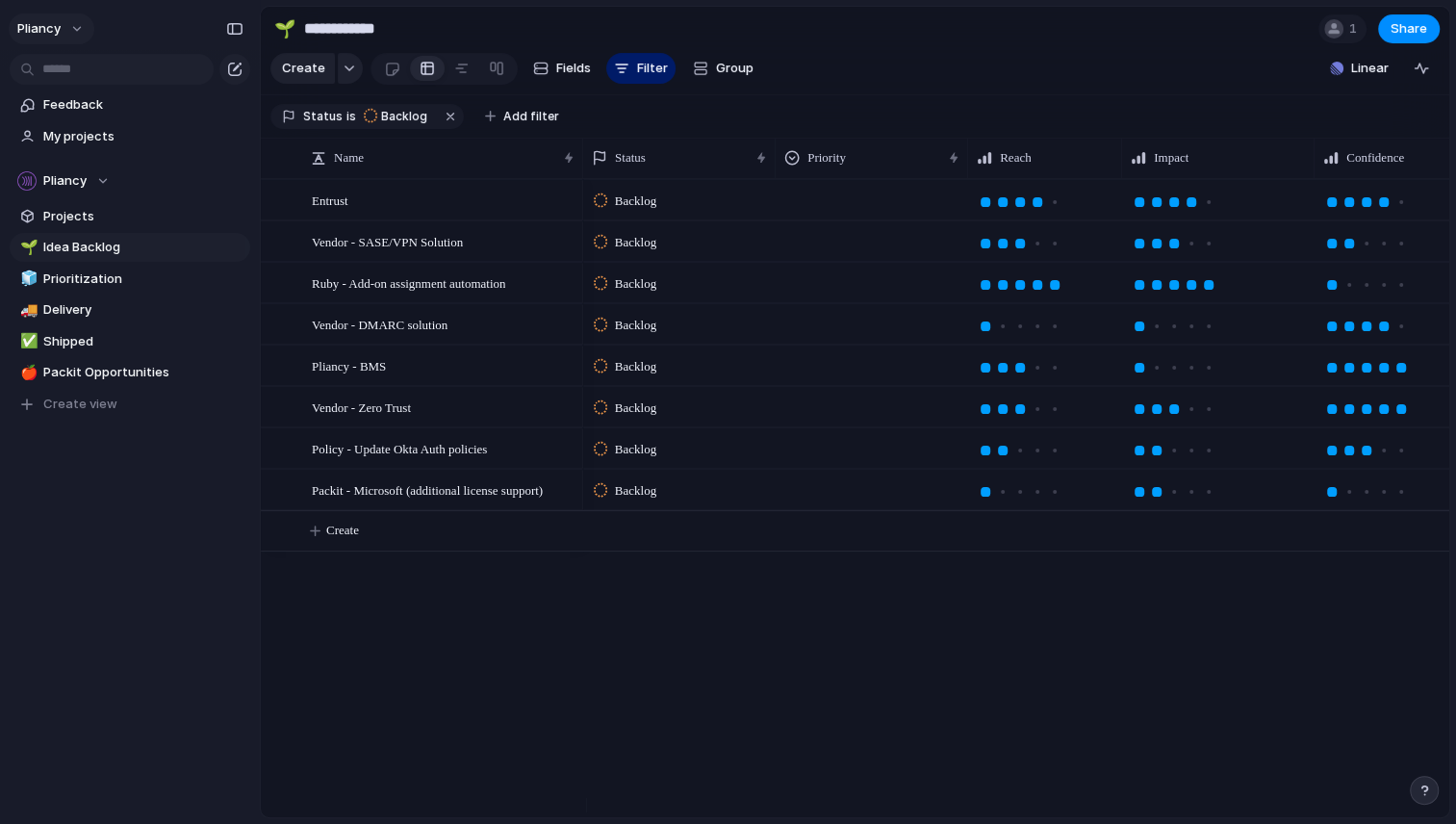
click at [72, 23] on button "Pliancy" at bounding box center [52, 29] width 85 height 31
click at [87, 647] on div "Settings Invite members Change theme Sign out" at bounding box center [728, 412] width 1456 height 824
click at [1419, 785] on div "button" at bounding box center [1424, 790] width 14 height 14
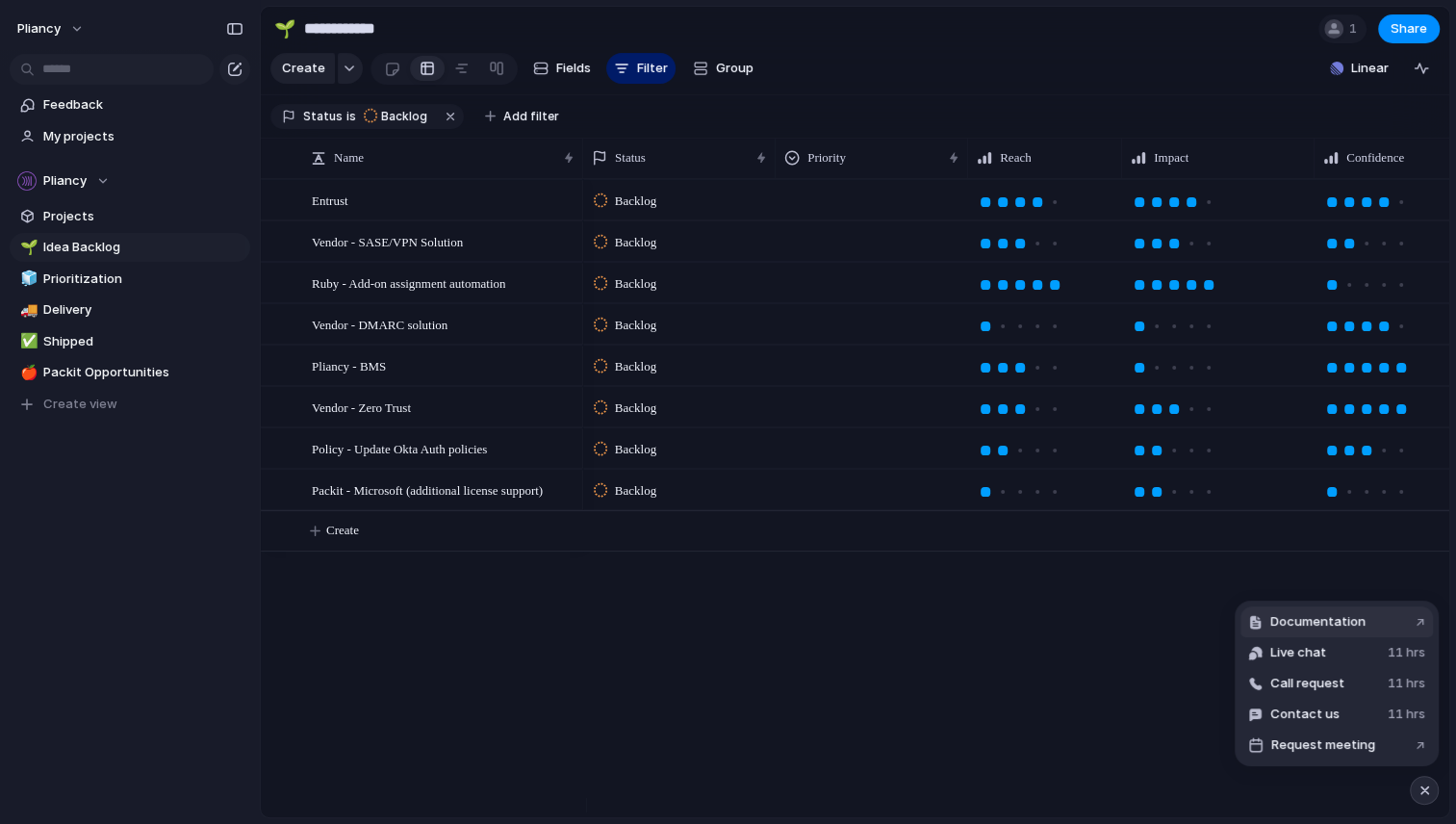
click at [1331, 616] on span "Documentation" at bounding box center [1317, 621] width 95 height 19
